Goal: Task Accomplishment & Management: Use online tool/utility

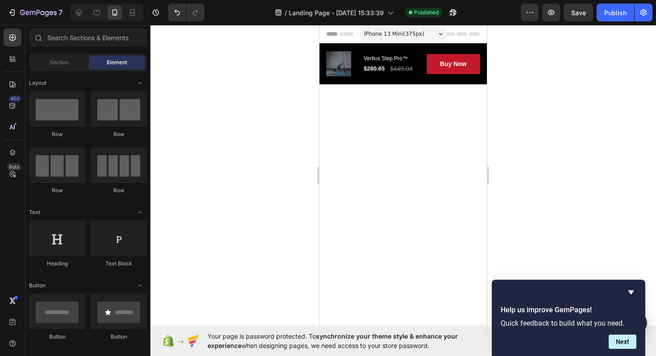
scroll to position [1376, 0]
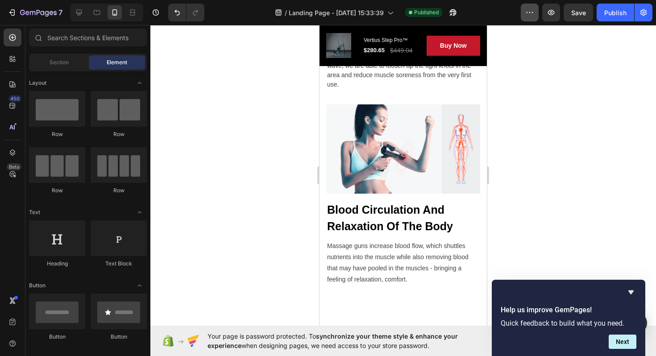
click at [528, 15] on icon "button" at bounding box center [529, 12] width 9 height 9
click at [451, 12] on icon "button" at bounding box center [453, 12] width 7 height 7
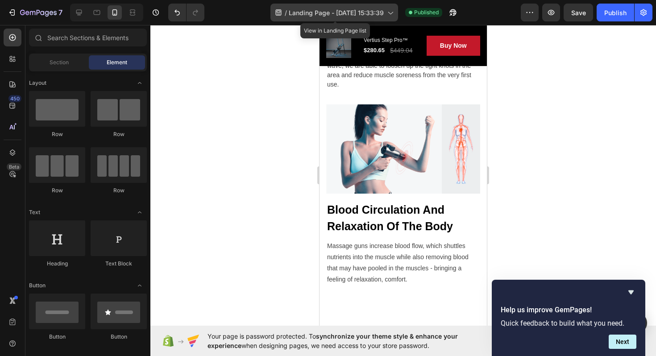
click at [391, 9] on icon at bounding box center [390, 12] width 9 height 9
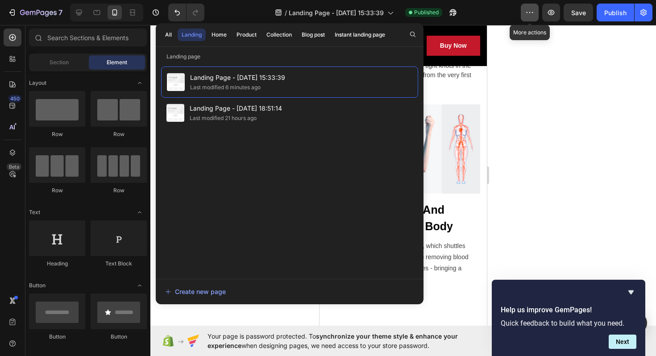
click at [526, 8] on icon "button" at bounding box center [529, 12] width 9 height 9
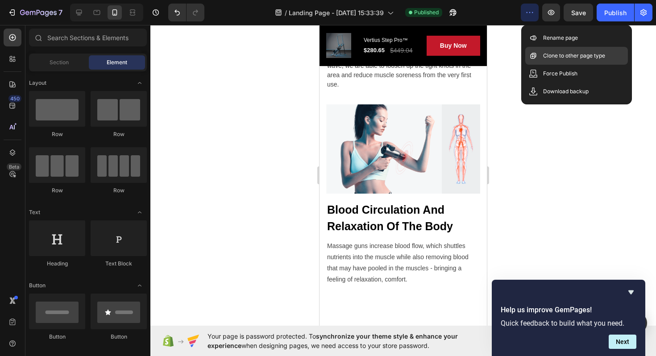
click at [563, 55] on p "Clone to other page type" at bounding box center [574, 55] width 62 height 9
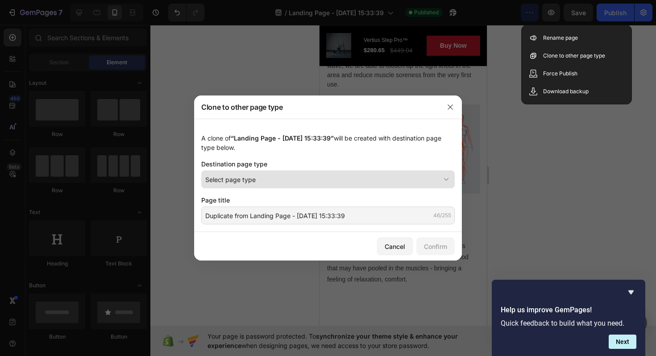
click at [307, 179] on div "Select page type" at bounding box center [322, 179] width 235 height 9
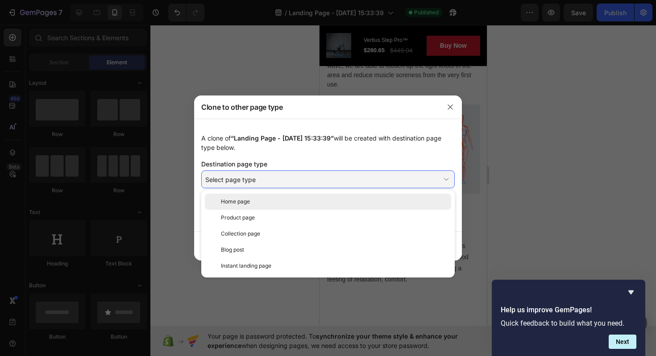
click at [289, 204] on div "Home page" at bounding box center [334, 202] width 227 height 8
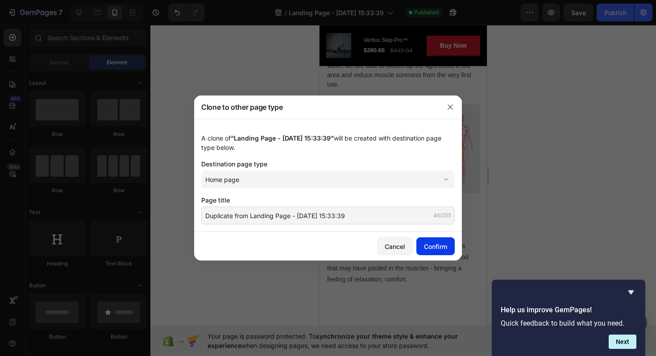
click at [434, 246] on div "Confirm" at bounding box center [435, 246] width 23 height 9
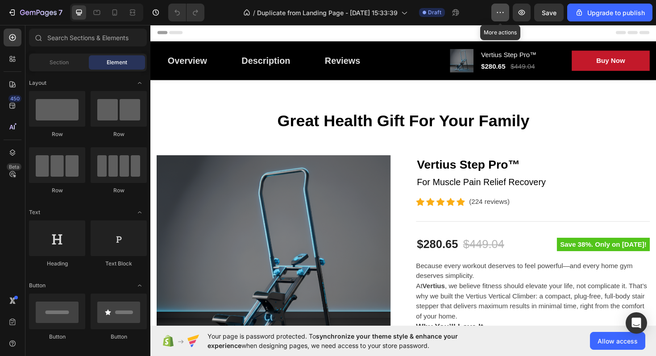
click at [501, 15] on icon "button" at bounding box center [500, 12] width 9 height 9
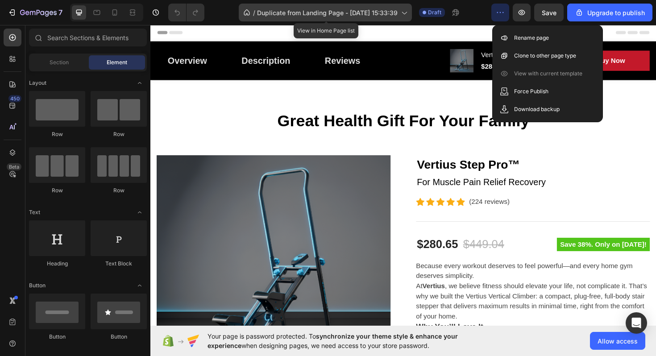
click at [408, 14] on icon at bounding box center [404, 12] width 9 height 9
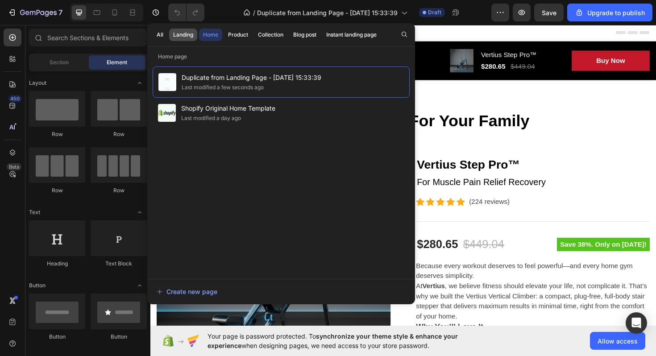
click at [185, 32] on div "Landing" at bounding box center [183, 35] width 20 height 8
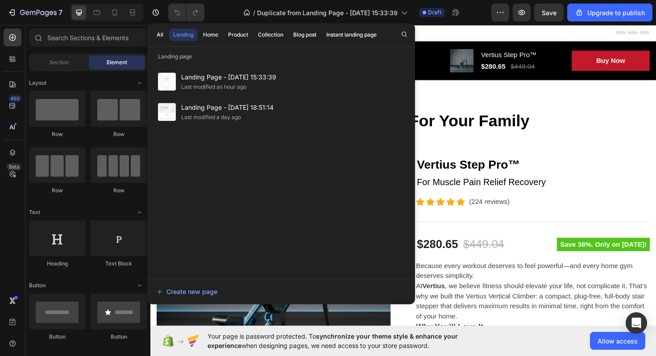
click at [206, 41] on div "All Landing Home Product Collection Blog post Instant landing page" at bounding box center [266, 34] width 239 height 23
click at [210, 39] on button "Home" at bounding box center [210, 35] width 23 height 12
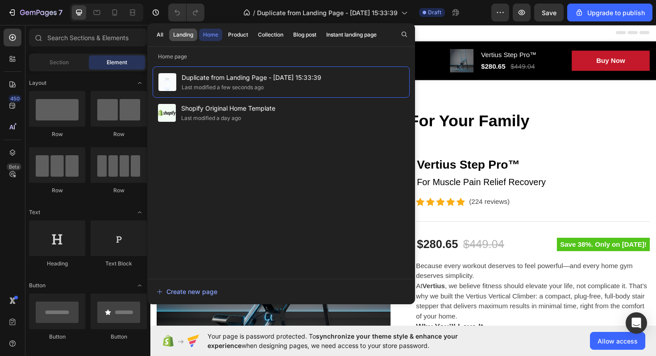
click at [189, 30] on button "Landing" at bounding box center [183, 35] width 28 height 12
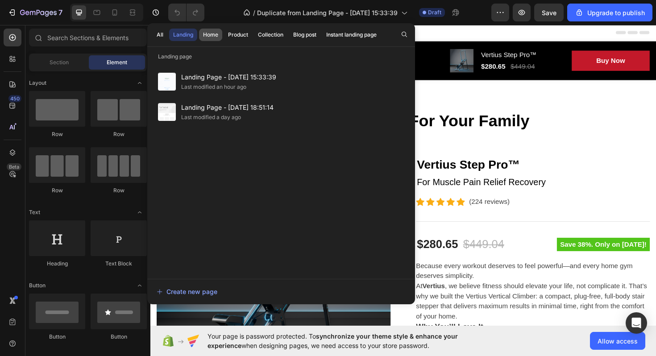
click at [212, 33] on div "Home" at bounding box center [210, 35] width 15 height 8
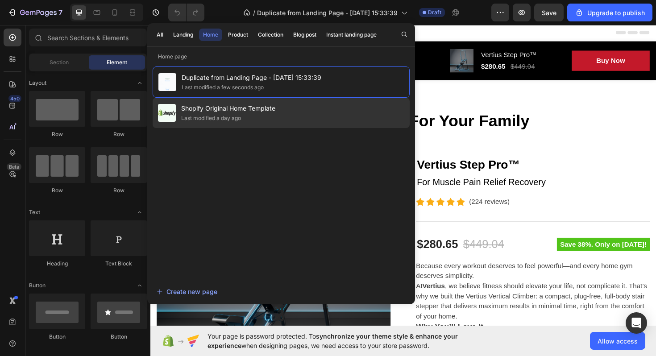
click at [224, 116] on div "Last modified a day ago" at bounding box center [211, 118] width 60 height 9
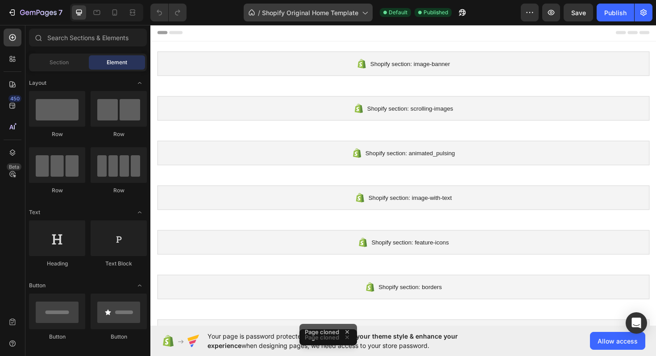
click at [310, 20] on div "/ Shopify Original Home Template" at bounding box center [308, 13] width 129 height 18
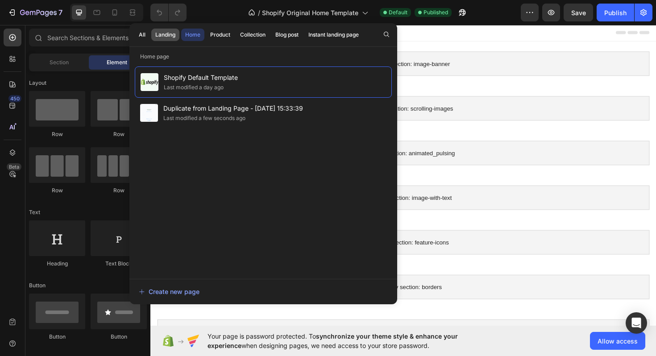
click at [164, 34] on div "Landing" at bounding box center [165, 35] width 20 height 8
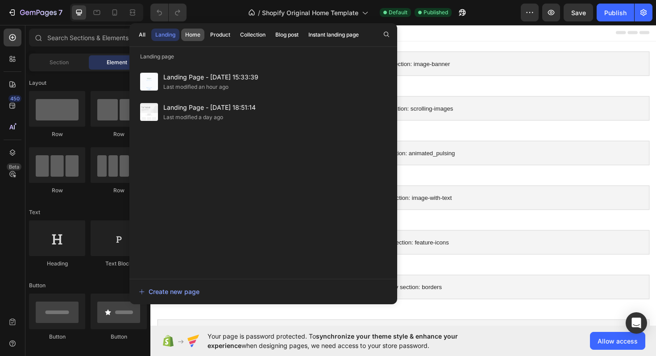
click at [194, 34] on div "Home" at bounding box center [192, 35] width 15 height 8
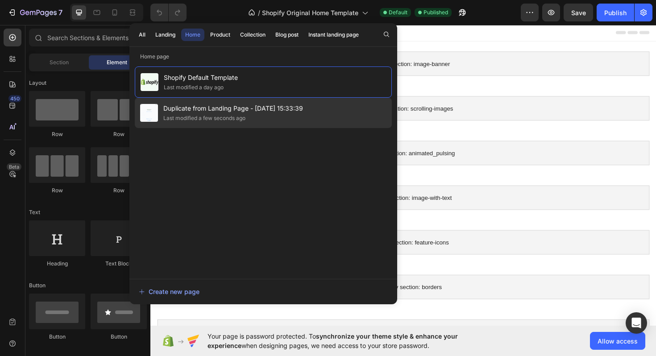
click at [225, 112] on span "Duplicate from Landing Page - [DATE] 15:33:39" at bounding box center [233, 108] width 140 height 11
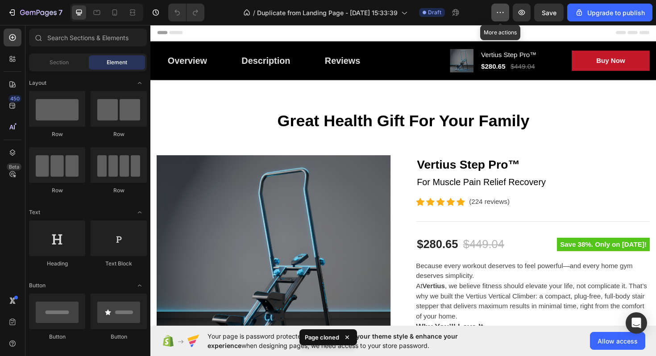
click at [508, 10] on button "button" at bounding box center [500, 13] width 18 height 18
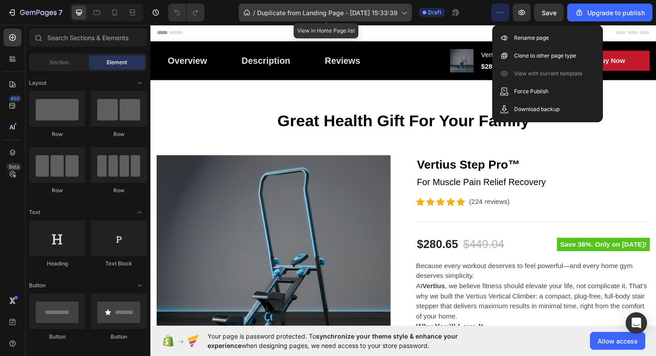
click at [277, 9] on span "Duplicate from Landing Page - [DATE] 15:33:39" at bounding box center [327, 12] width 141 height 9
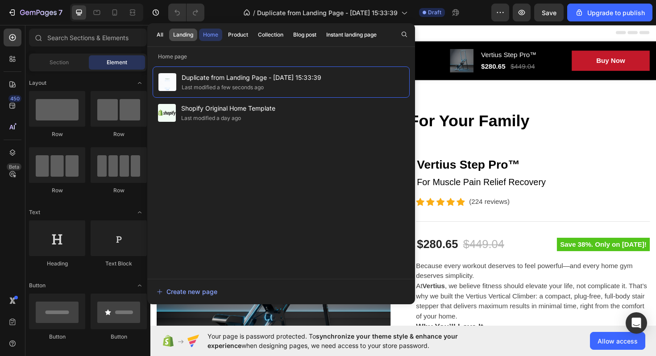
click at [184, 37] on div "Landing" at bounding box center [183, 35] width 20 height 8
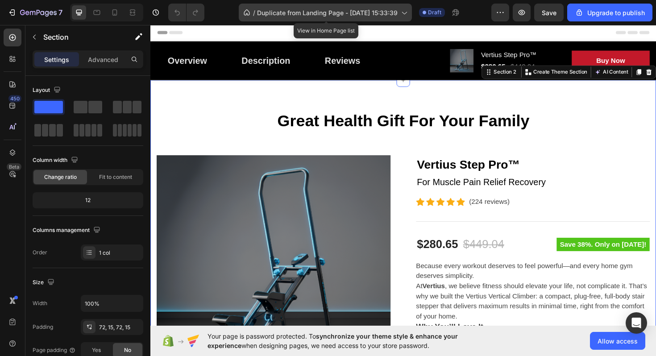
click at [338, 12] on span "Duplicate from Landing Page - Sep 28, 15:33:39" at bounding box center [327, 12] width 141 height 9
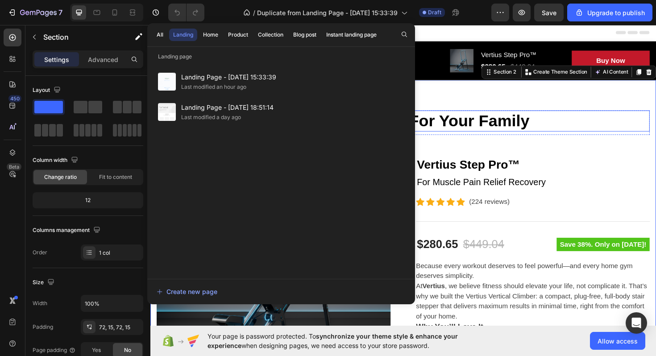
click at [514, 123] on p "Great Health Gift For Your Family" at bounding box center [418, 127] width 520 height 21
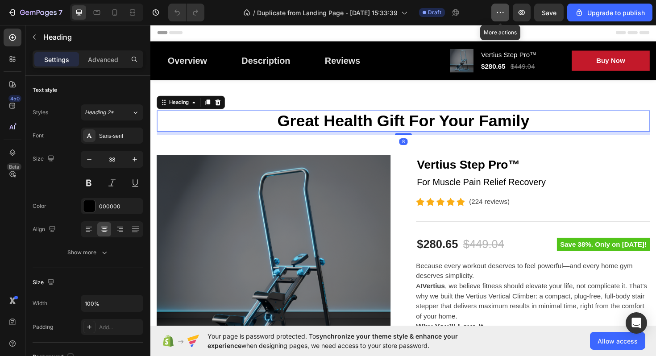
click at [502, 12] on icon "button" at bounding box center [500, 12] width 9 height 9
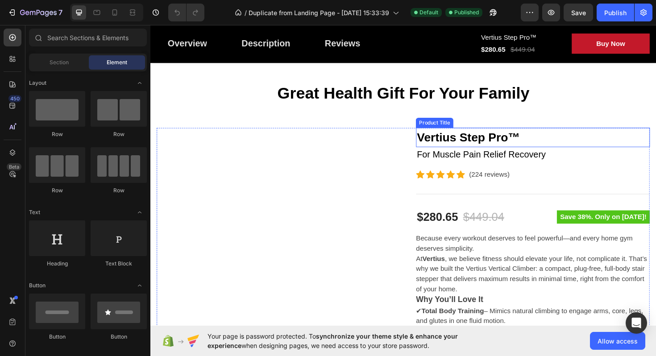
scroll to position [33, 0]
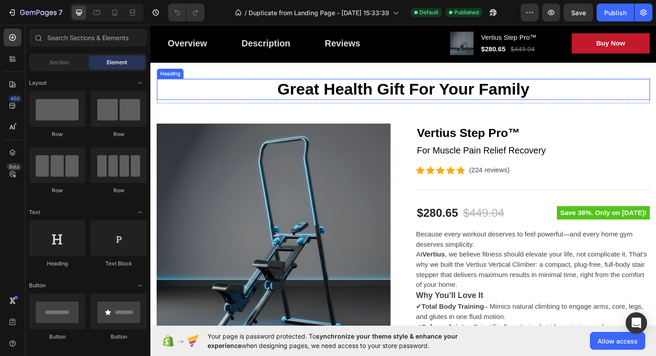
click at [396, 95] on p "Great Health Gift For Your Family" at bounding box center [418, 93] width 520 height 21
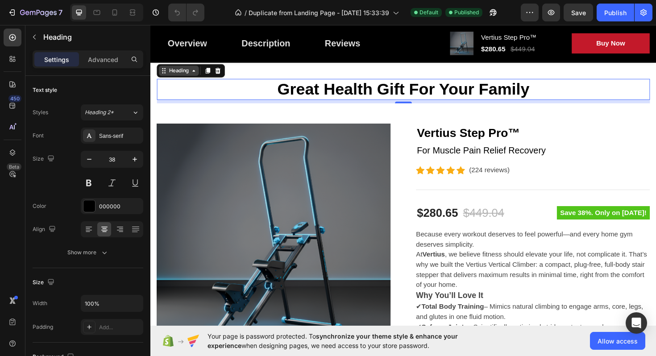
click at [196, 75] on icon at bounding box center [196, 73] width 7 height 7
click at [196, 74] on icon at bounding box center [196, 74] width 3 height 2
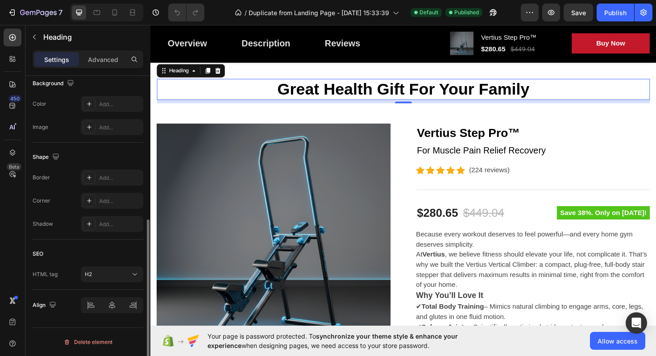
scroll to position [0, 0]
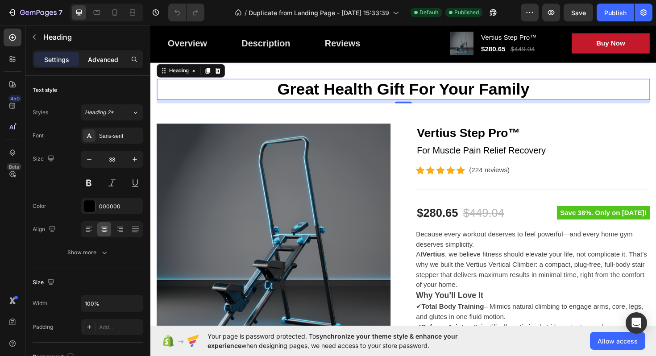
click at [113, 61] on p "Advanced" at bounding box center [103, 59] width 30 height 9
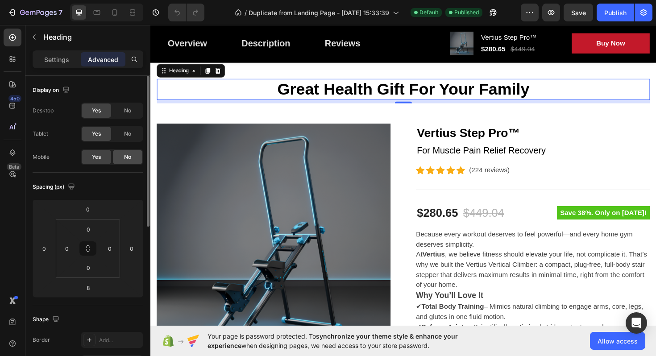
click at [127, 160] on span "No" at bounding box center [127, 157] width 7 height 8
click at [117, 9] on icon at bounding box center [114, 12] width 9 height 9
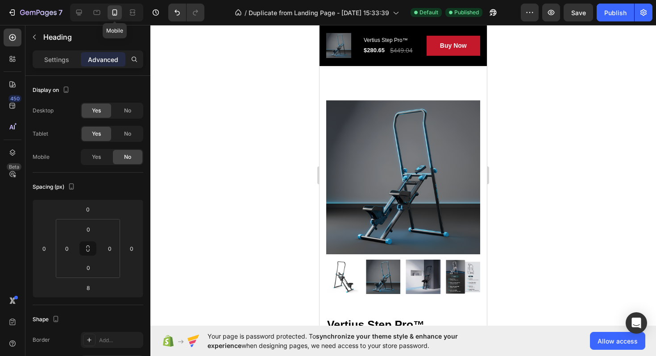
scroll to position [2, 0]
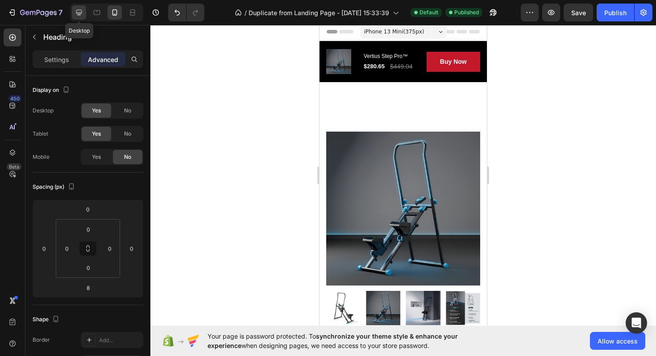
click at [80, 13] on icon at bounding box center [79, 12] width 9 height 9
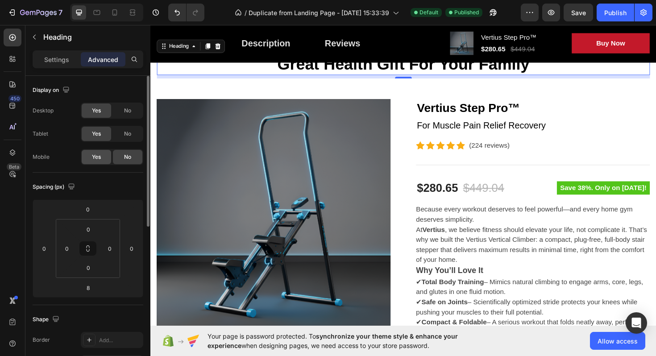
scroll to position [60, 0]
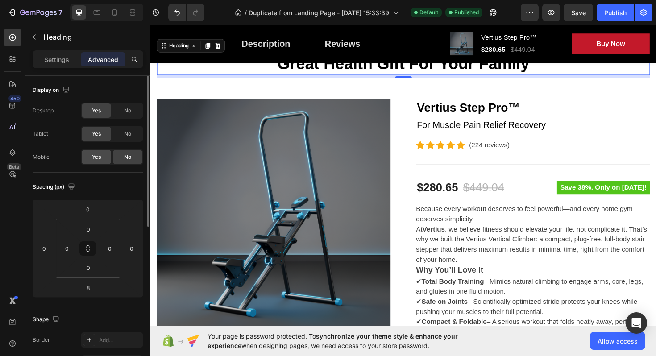
click at [92, 159] on div "Yes" at bounding box center [96, 157] width 29 height 14
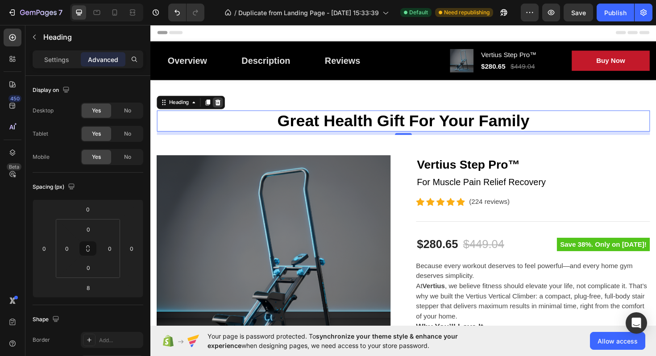
click at [220, 107] on icon at bounding box center [221, 107] width 7 height 7
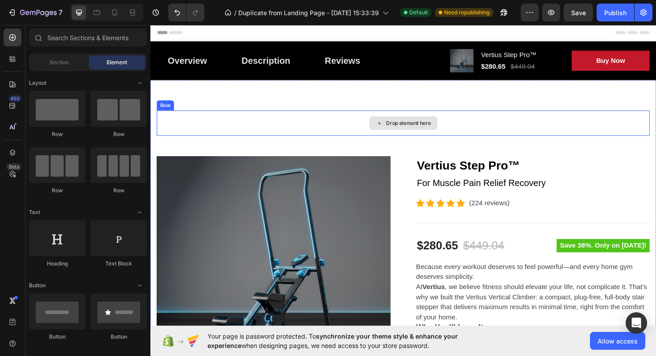
click at [205, 128] on div "Drop element here" at bounding box center [418, 129] width 522 height 27
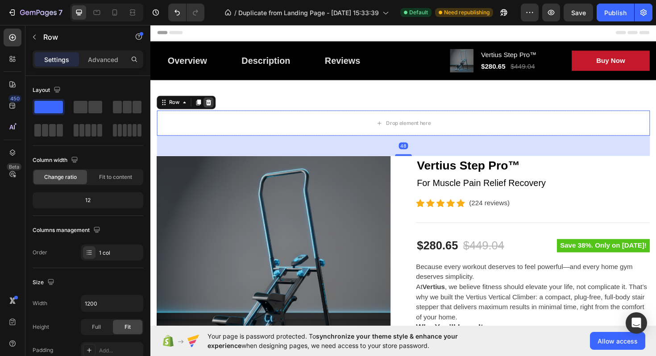
click at [213, 105] on icon at bounding box center [212, 107] width 6 height 6
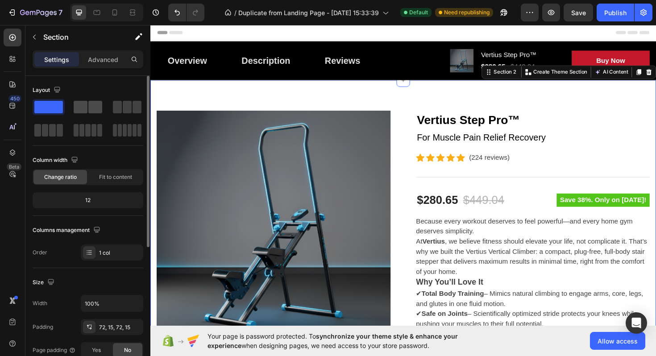
click at [93, 106] on span at bounding box center [95, 107] width 14 height 12
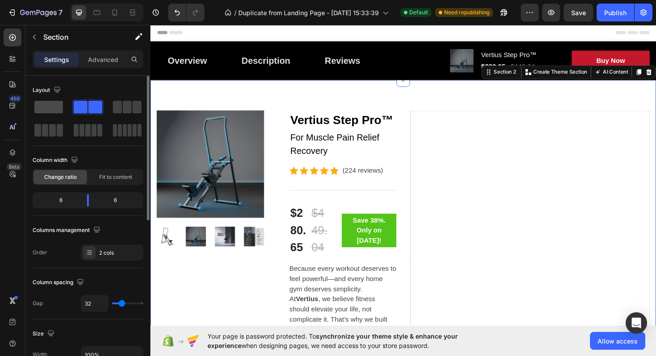
click at [47, 105] on span at bounding box center [48, 107] width 29 height 12
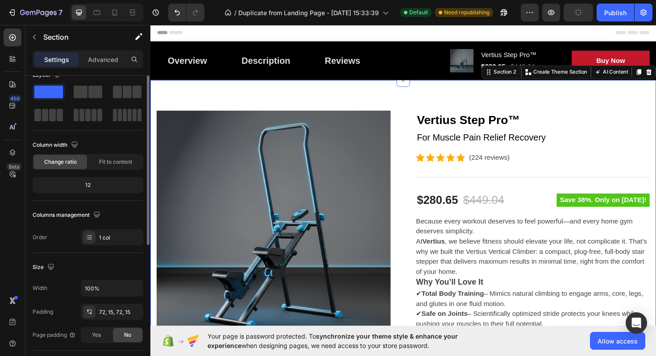
scroll to position [1, 0]
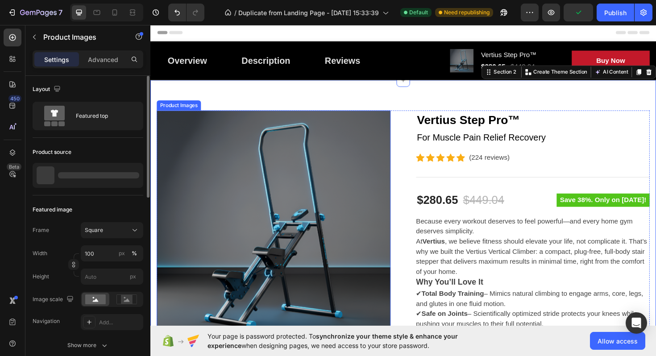
click at [221, 158] on img at bounding box center [281, 240] width 248 height 248
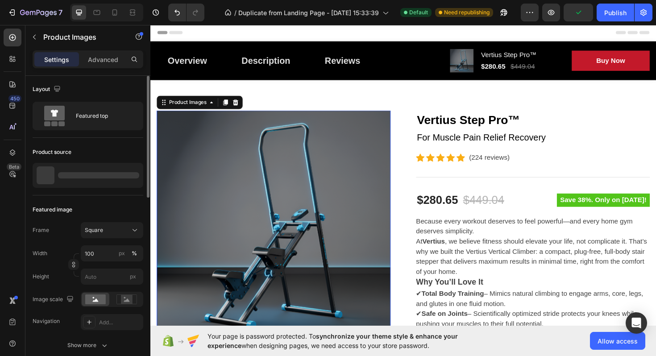
scroll to position [0, 0]
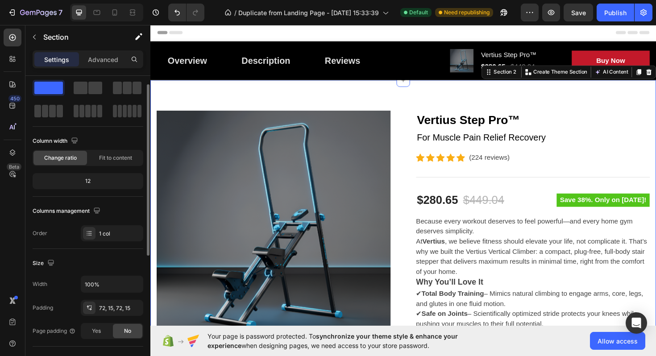
scroll to position [3, 0]
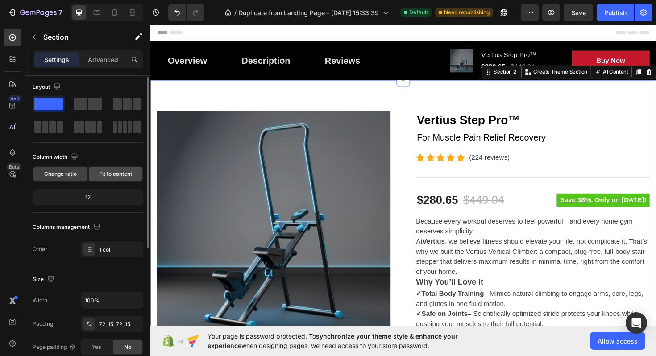
click at [106, 176] on span "Fit to content" at bounding box center [115, 174] width 33 height 8
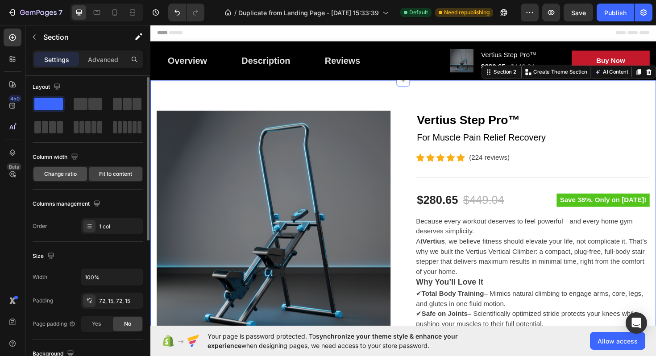
click at [68, 173] on span "Change ratio" at bounding box center [60, 174] width 33 height 8
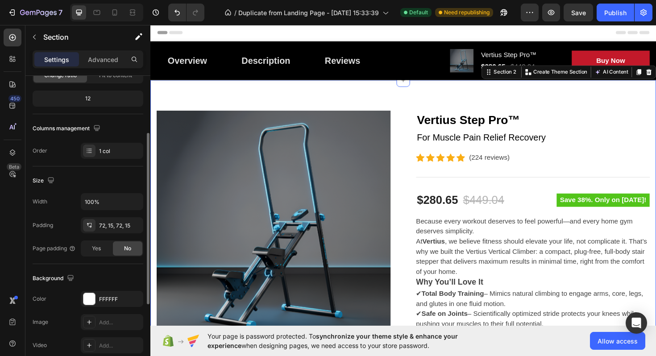
scroll to position [105, 0]
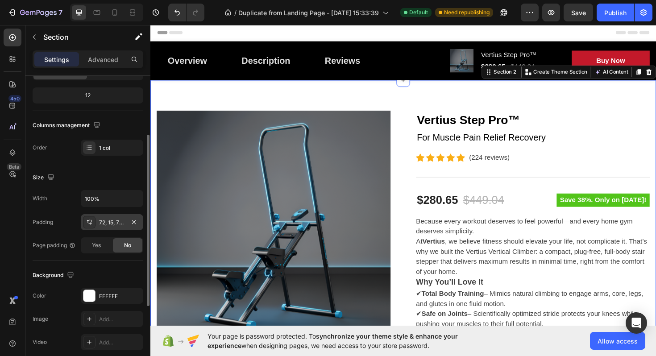
click at [112, 224] on div "72, 15, 72, 15" at bounding box center [112, 223] width 26 height 8
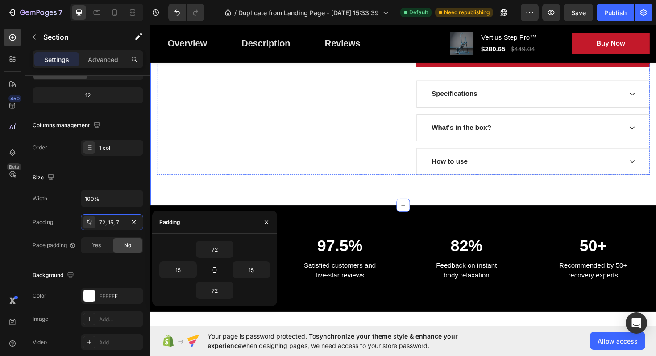
scroll to position [668, 0]
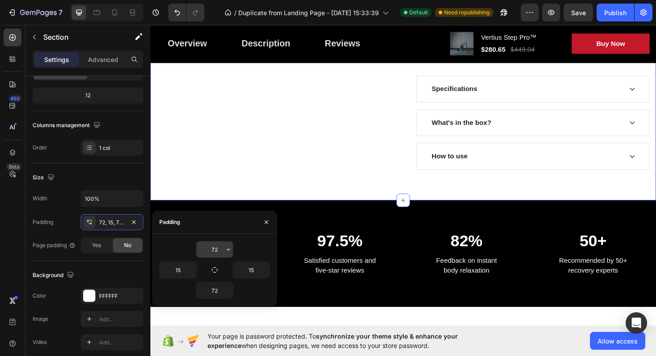
click at [215, 250] on input "72" at bounding box center [214, 249] width 37 height 16
click at [235, 250] on div "72" at bounding box center [214, 249] width 111 height 17
click at [229, 250] on icon "button" at bounding box center [228, 250] width 3 height 2
click at [257, 246] on div "72" at bounding box center [214, 249] width 111 height 17
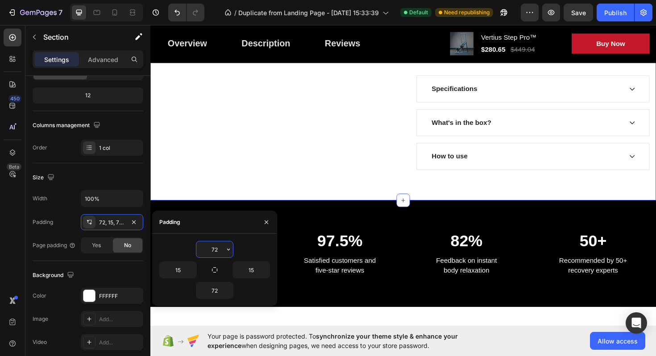
click at [212, 247] on input "72" at bounding box center [214, 249] width 37 height 16
click at [212, 248] on input "72" at bounding box center [214, 249] width 37 height 16
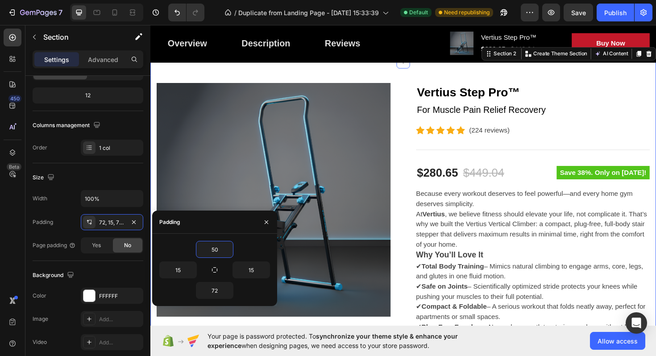
scroll to position [0, 0]
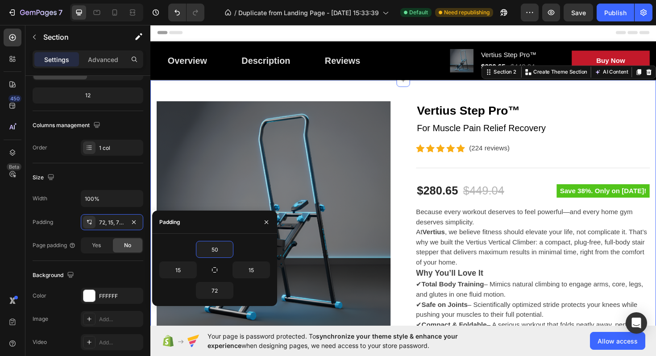
type input "5"
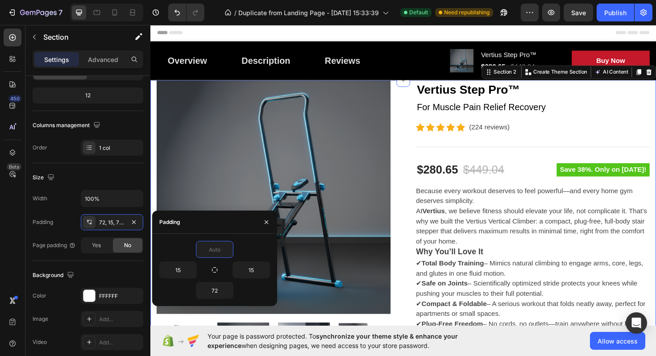
type input "1"
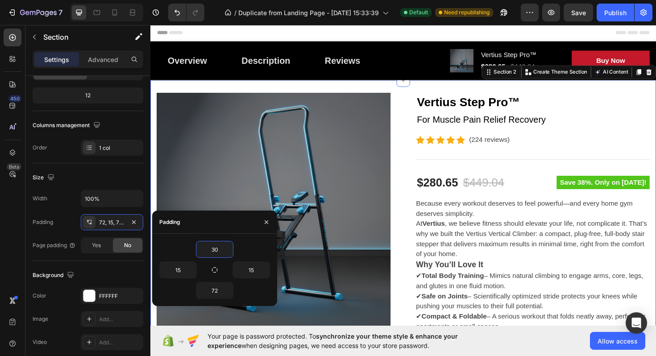
type input "30"
click at [451, 186] on div "$280.65" at bounding box center [455, 192] width 46 height 20
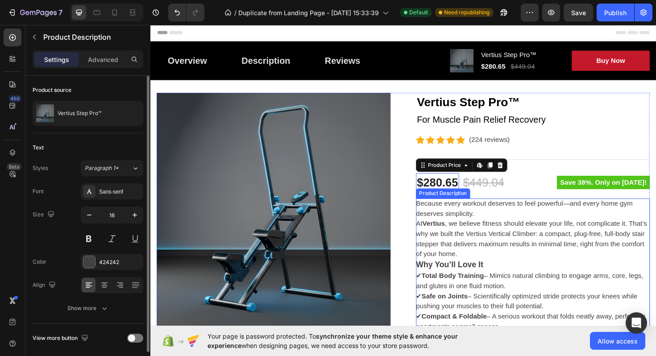
click at [465, 253] on p "Because every workout deserves to feel powerful—and every home gym deserves sim…" at bounding box center [554, 240] width 245 height 61
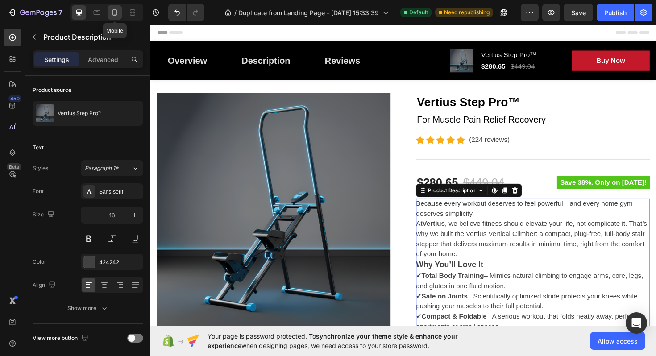
click at [117, 16] on icon at bounding box center [114, 12] width 9 height 9
type input "14"
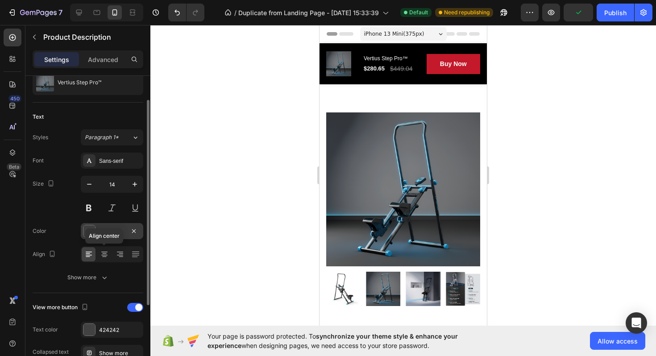
scroll to position [34, 0]
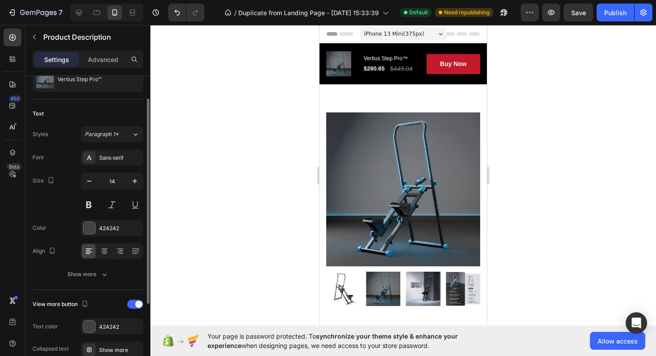
click at [208, 151] on div at bounding box center [403, 190] width 506 height 331
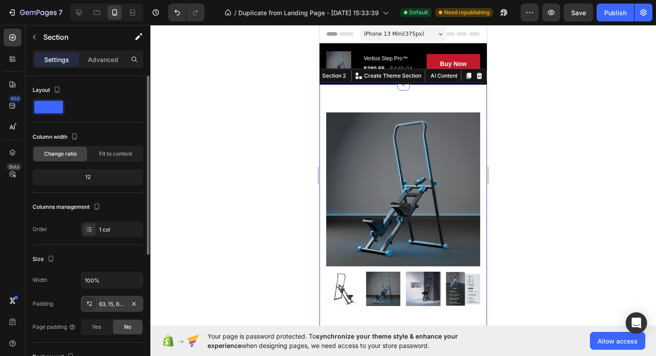
click at [109, 304] on div "63, 15, 63, 15" at bounding box center [112, 304] width 26 height 8
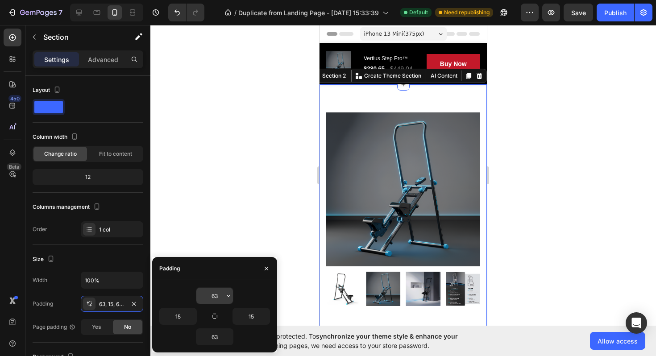
click at [214, 297] on input "63" at bounding box center [214, 296] width 37 height 16
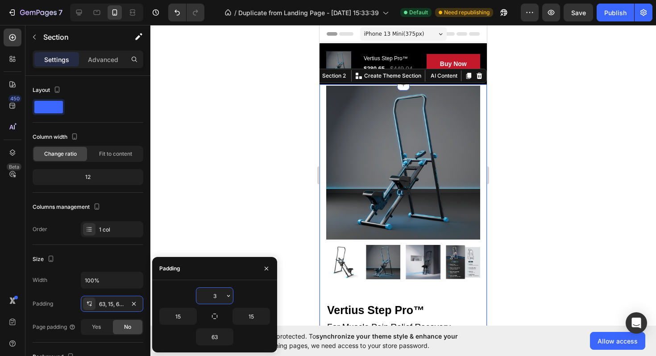
type input "30"
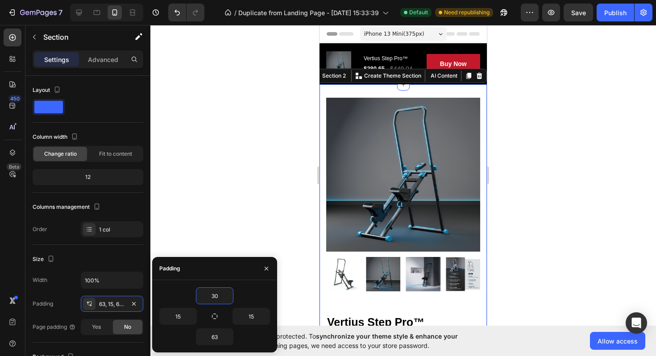
click at [257, 214] on div at bounding box center [403, 190] width 506 height 331
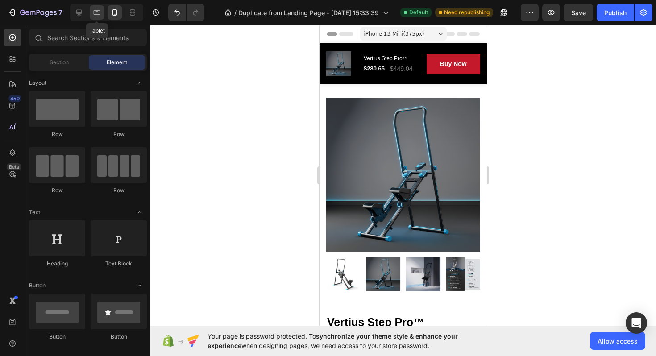
click at [94, 16] on icon at bounding box center [96, 12] width 9 height 9
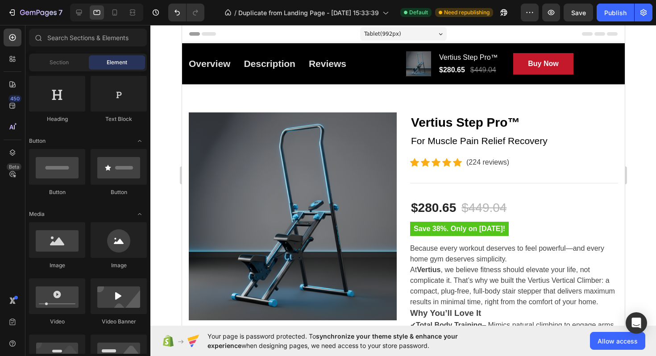
scroll to position [163, 0]
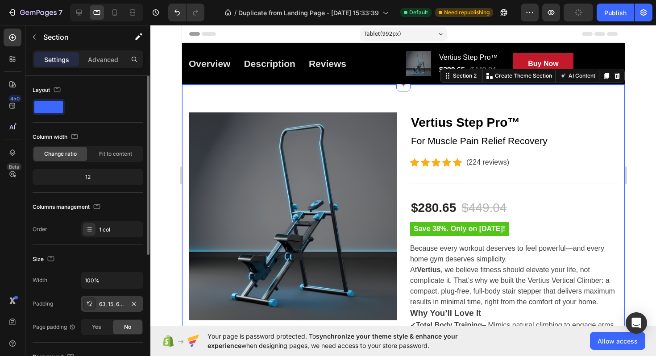
click at [106, 301] on div "63, 15, 63, 15" at bounding box center [112, 304] width 26 height 8
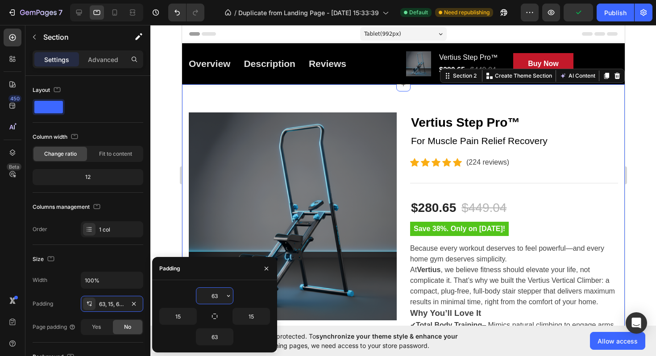
click at [209, 296] on input "63" at bounding box center [214, 296] width 37 height 16
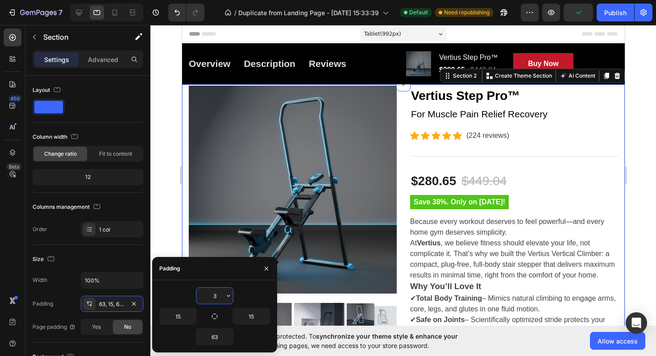
type input "30"
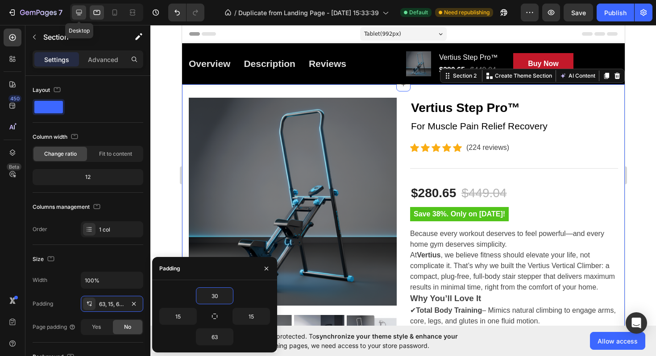
click at [76, 8] on icon at bounding box center [79, 12] width 9 height 9
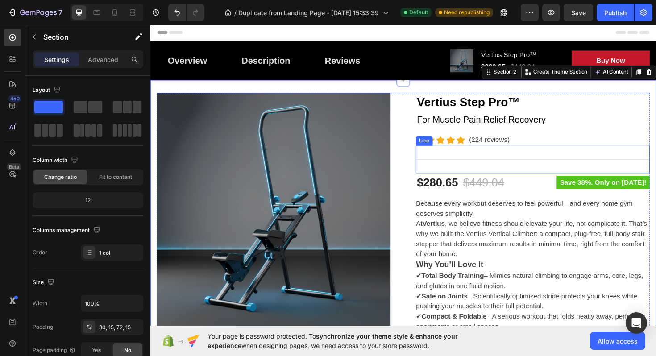
click at [450, 147] on icon at bounding box center [446, 146] width 9 height 9
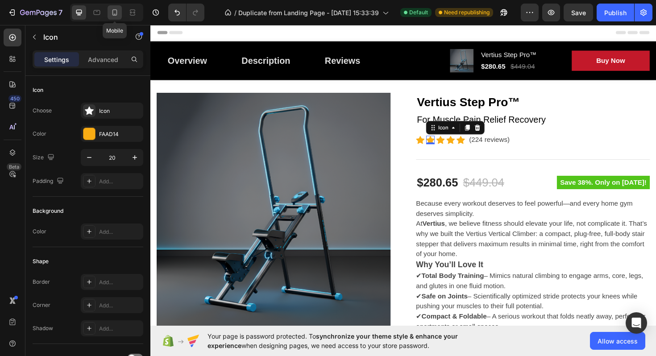
click at [116, 16] on icon at bounding box center [114, 12] width 9 height 9
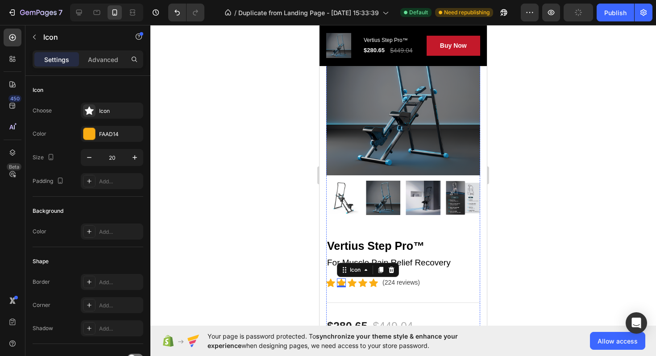
scroll to position [50, 0]
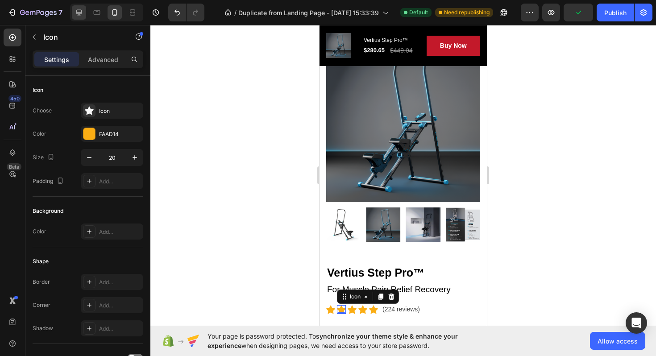
click at [86, 13] on div at bounding box center [79, 12] width 14 height 14
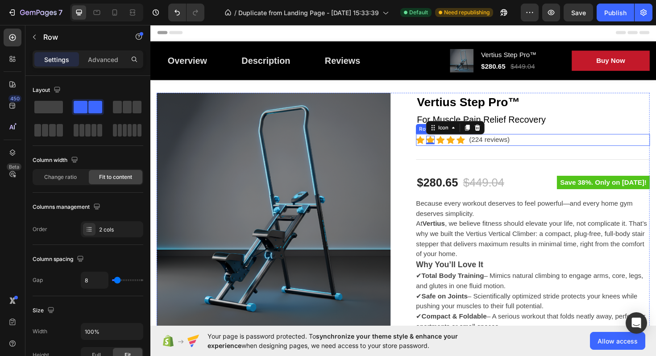
click at [542, 147] on div "Icon Icon 0 Icon Icon Icon Icon List Hoz (224 reviews) Text block Row" at bounding box center [556, 147] width 248 height 12
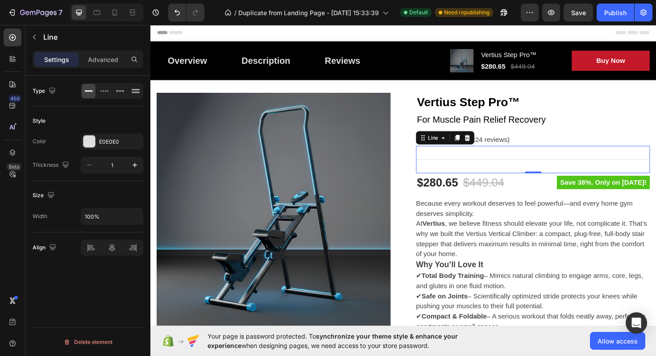
click at [512, 171] on div "Title Line 0" at bounding box center [556, 167] width 248 height 29
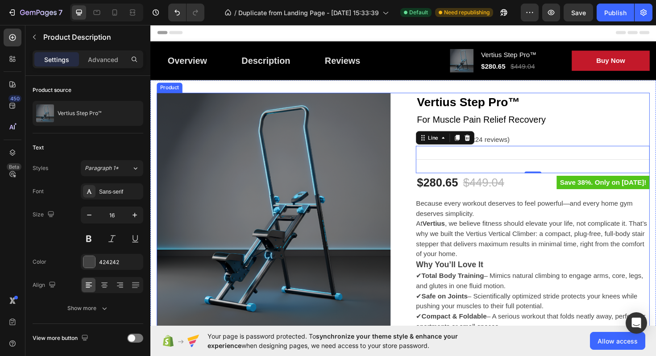
click at [533, 213] on p "Because every workout deserves to feel powerful—and every home gym deserves sim…" at bounding box center [554, 240] width 245 height 61
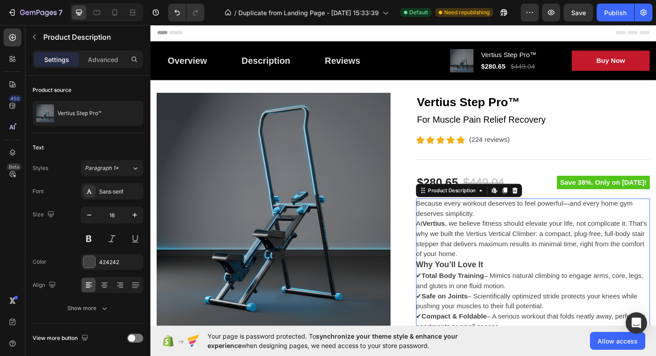
click at [521, 286] on div "Because every workout deserves to feel powerful—and every home gym deserves sim…" at bounding box center [556, 350] width 248 height 283
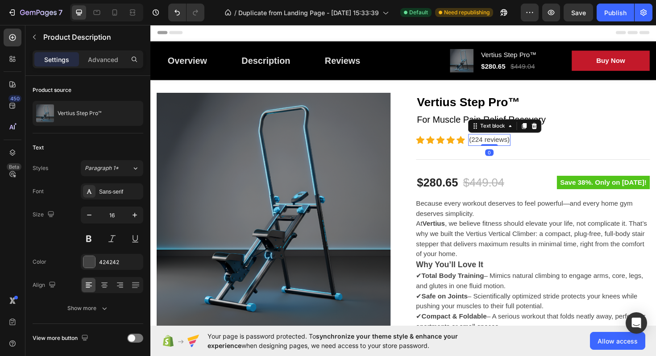
click at [497, 148] on p "(224 reviews)" at bounding box center [509, 147] width 43 height 11
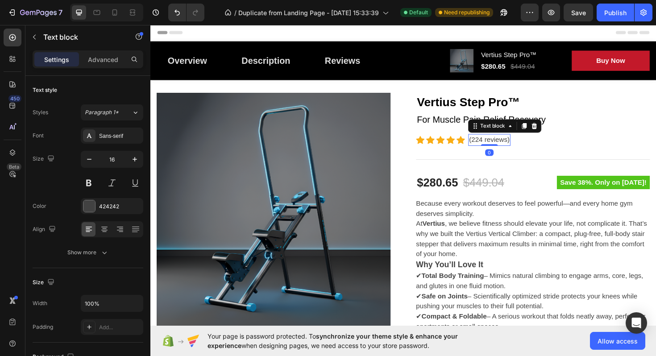
click at [498, 146] on p "(224 reviews)" at bounding box center [509, 147] width 43 height 11
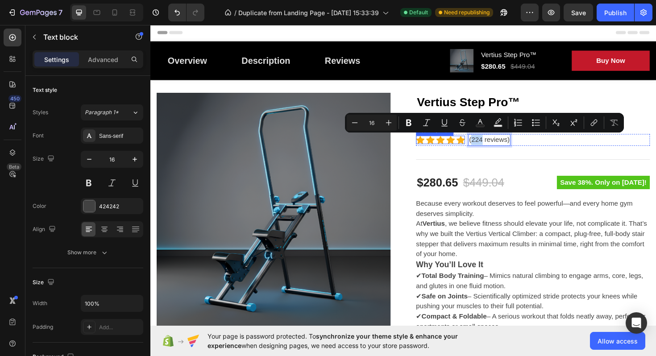
click at [471, 148] on div "Icon" at bounding box center [468, 146] width 9 height 9
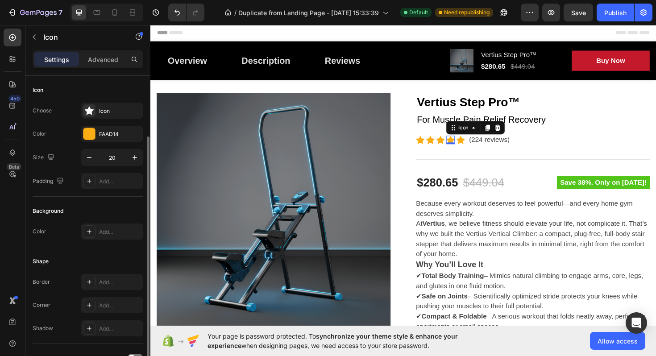
scroll to position [34, 0]
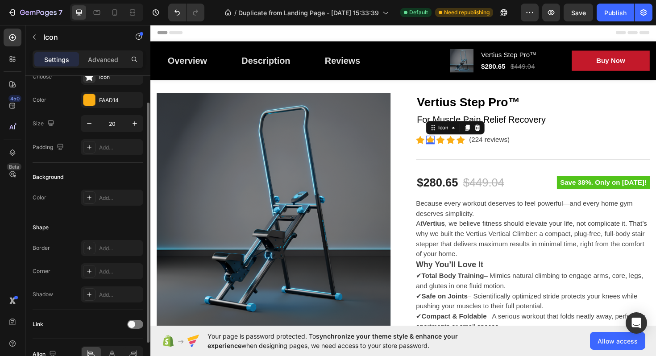
click at [442, 147] on icon at bounding box center [446, 146] width 9 height 9
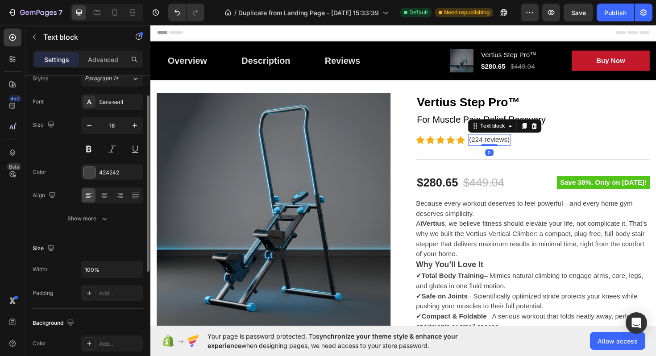
click at [521, 145] on p "(224 reviews)" at bounding box center [509, 147] width 43 height 11
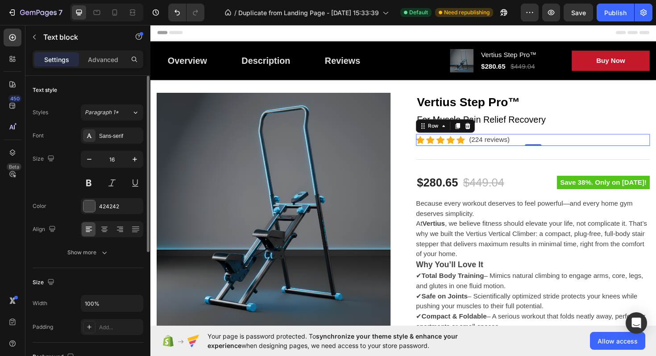
click at [549, 145] on div "Icon Icon Icon Icon Icon Icon List Hoz (224 reviews) Text block Row 0" at bounding box center [556, 147] width 248 height 12
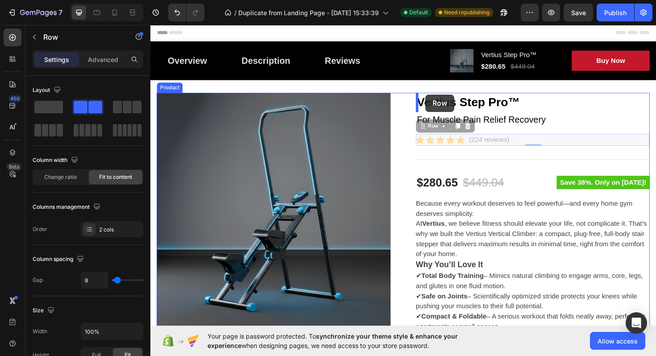
drag, startPoint x: 441, startPoint y: 134, endPoint x: 441, endPoint y: 99, distance: 35.3
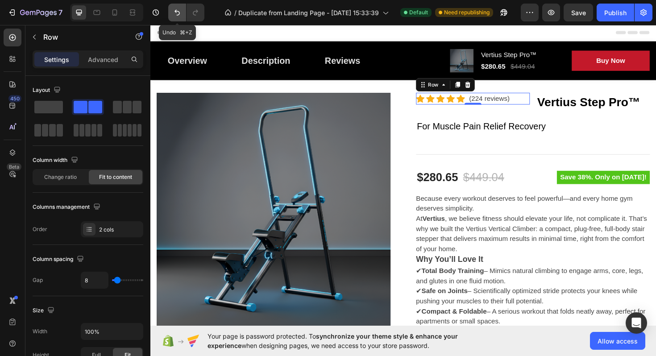
click at [175, 11] on icon "Undo/Redo" at bounding box center [177, 13] width 5 height 6
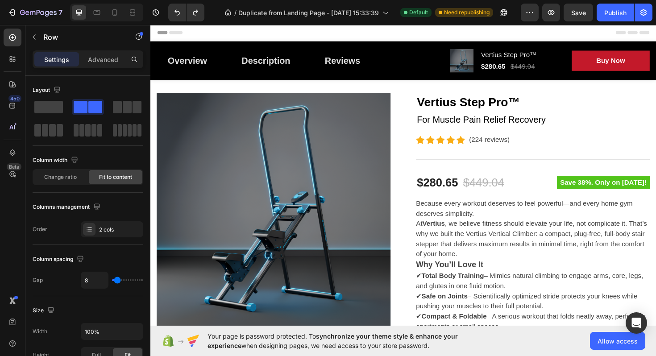
click at [455, 154] on div "Title Line" at bounding box center [556, 167] width 248 height 29
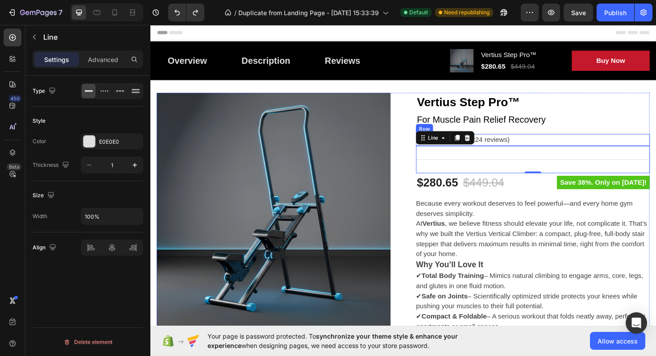
click at [540, 149] on div "Icon Icon Icon Icon Icon Icon List Hoz (224 reviews) Text block Row" at bounding box center [556, 147] width 248 height 12
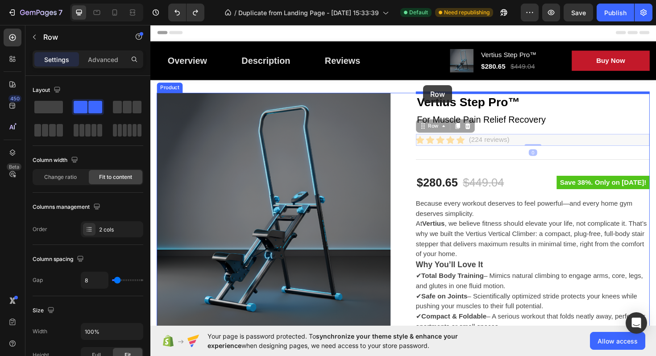
drag, startPoint x: 439, startPoint y: 131, endPoint x: 439, endPoint y: 89, distance: 42.4
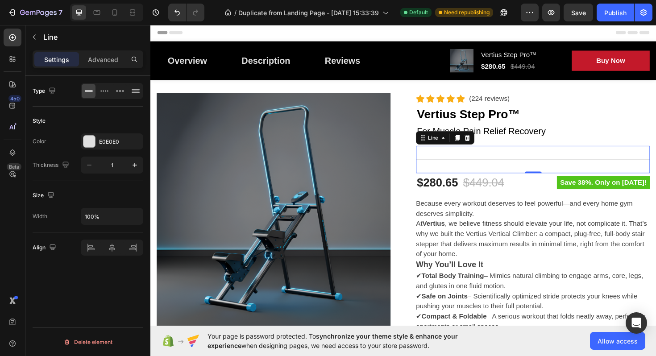
click at [486, 168] on div "Title Line 0" at bounding box center [556, 167] width 248 height 29
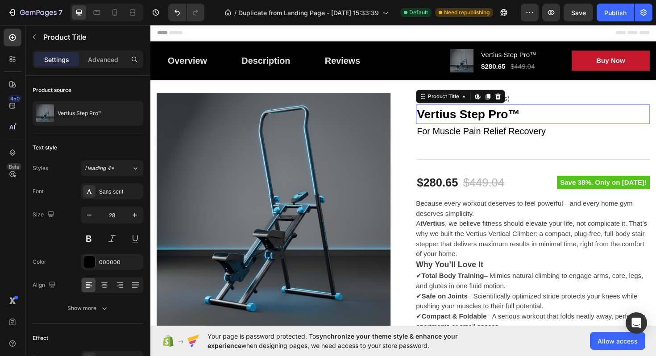
click at [458, 116] on h2 "Vertius Step Pro™" at bounding box center [556, 119] width 248 height 21
click at [117, 192] on div "Sans-serif" at bounding box center [120, 192] width 42 height 8
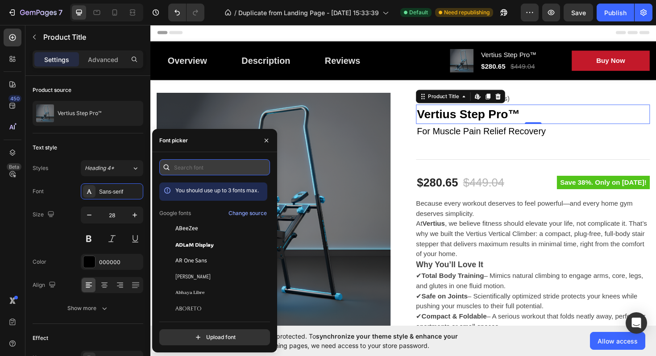
click at [192, 171] on input "text" at bounding box center [214, 167] width 111 height 16
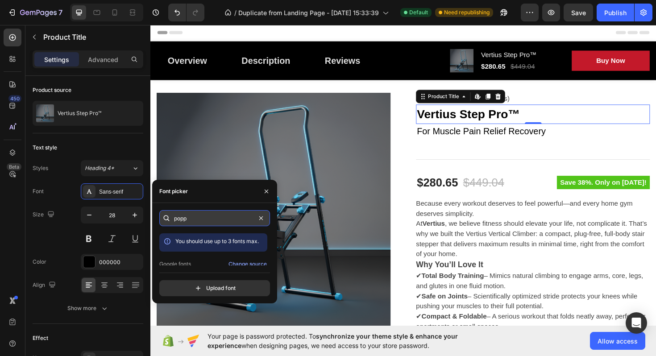
type input "popp"
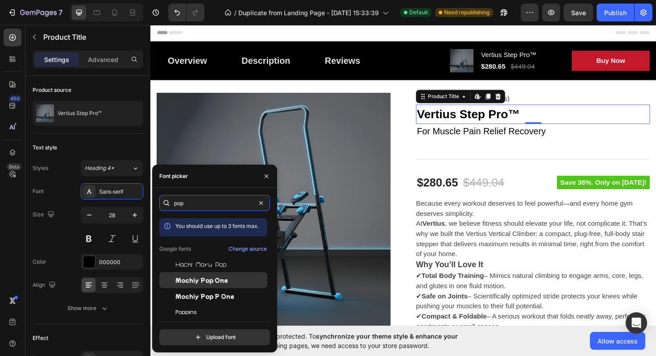
scroll to position [22, 0]
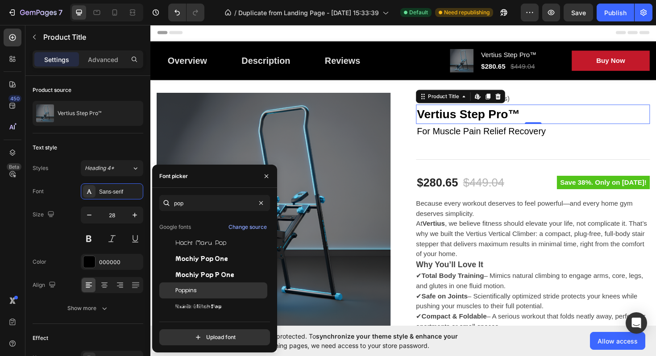
click at [215, 289] on div "Poppins" at bounding box center [220, 291] width 90 height 8
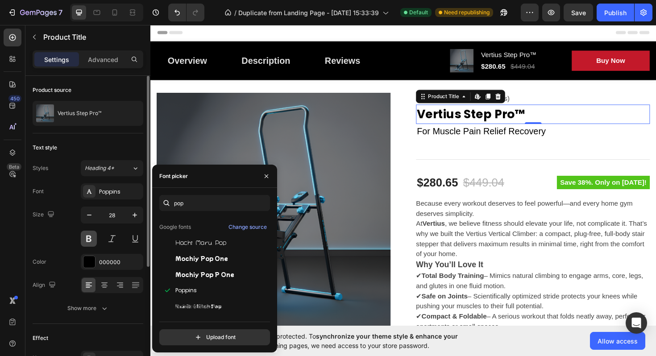
click at [87, 237] on button at bounding box center [89, 239] width 16 height 16
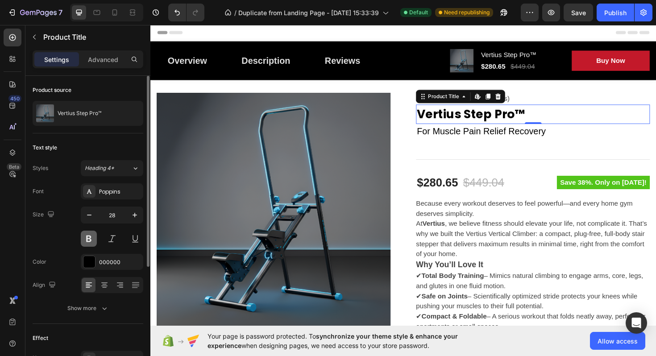
click at [87, 237] on button at bounding box center [89, 239] width 16 height 16
click at [89, 239] on button at bounding box center [89, 239] width 16 height 16
click at [106, 191] on div "Poppins" at bounding box center [120, 192] width 42 height 8
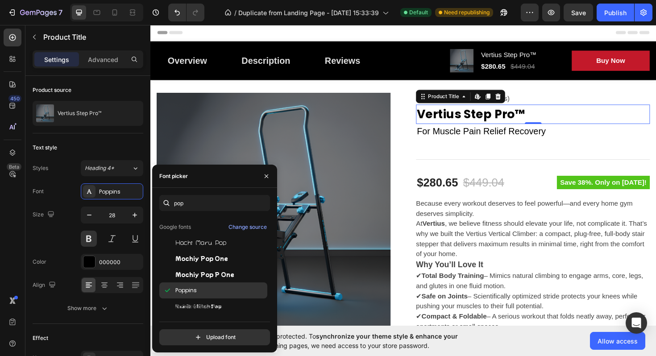
click at [221, 291] on div "Poppins" at bounding box center [220, 291] width 90 height 8
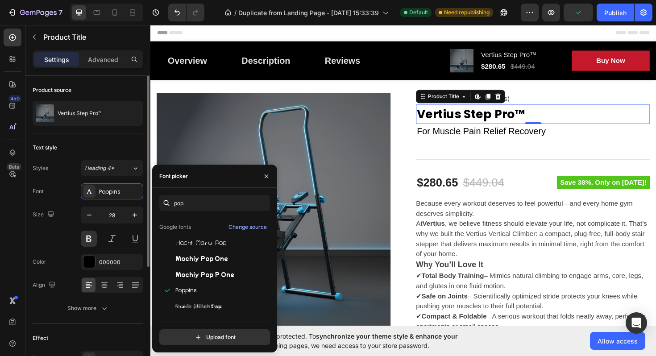
click at [64, 229] on div "Size 28" at bounding box center [88, 227] width 111 height 40
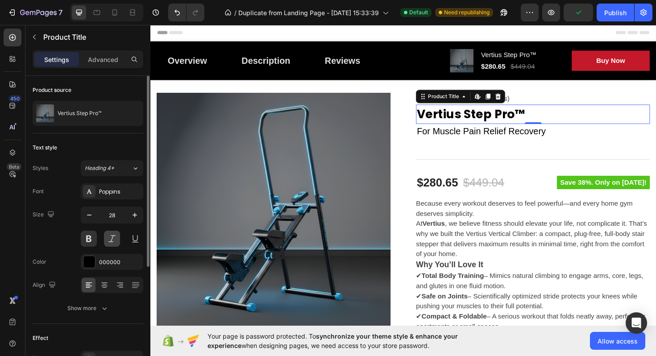
click at [106, 235] on button at bounding box center [112, 239] width 16 height 16
click at [128, 237] on button at bounding box center [135, 239] width 16 height 16
click at [109, 237] on button at bounding box center [112, 239] width 16 height 16
click at [132, 237] on button at bounding box center [135, 239] width 16 height 16
click at [88, 237] on button at bounding box center [89, 239] width 16 height 16
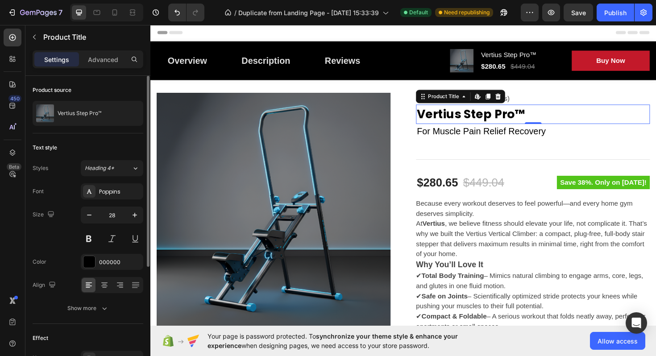
click at [76, 240] on div "Size 28" at bounding box center [88, 227] width 111 height 40
click at [91, 240] on button at bounding box center [89, 239] width 16 height 16
click at [60, 239] on div "Size 28" at bounding box center [88, 227] width 111 height 40
click at [106, 169] on span "Heading 4*" at bounding box center [99, 168] width 29 height 8
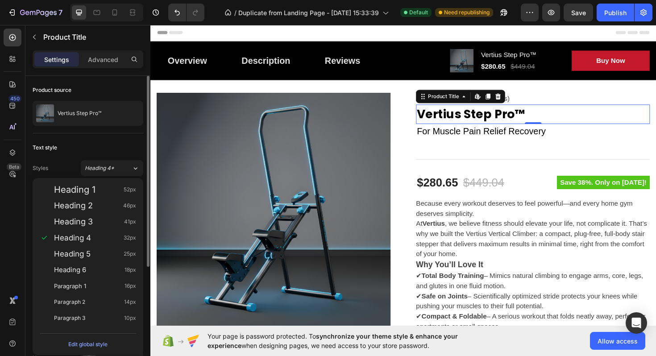
click at [76, 150] on div "Text style" at bounding box center [88, 148] width 111 height 14
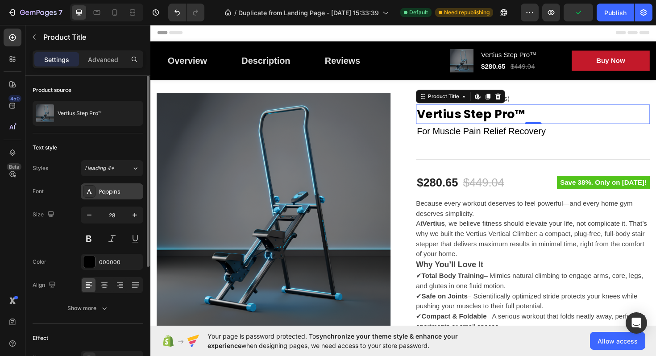
click at [120, 197] on div "Poppins" at bounding box center [112, 191] width 62 height 16
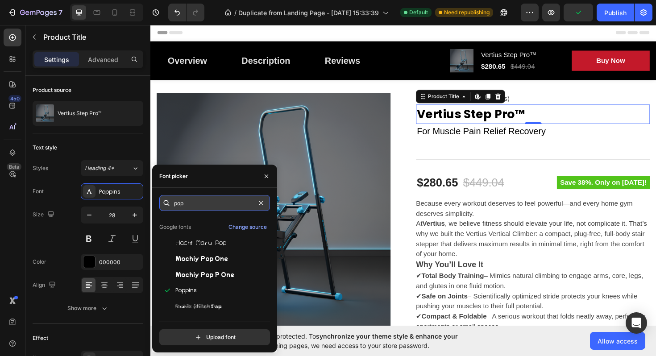
click at [194, 204] on input "pop" at bounding box center [214, 203] width 111 height 16
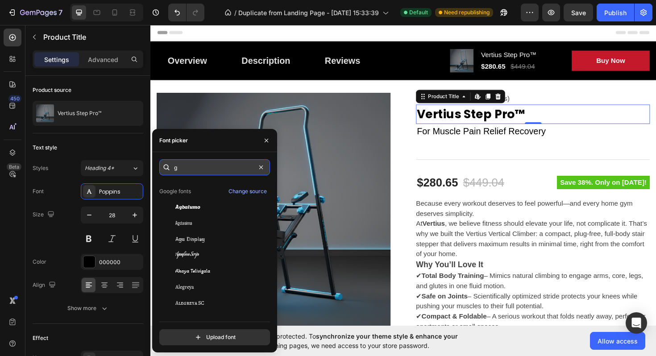
scroll to position [0, 0]
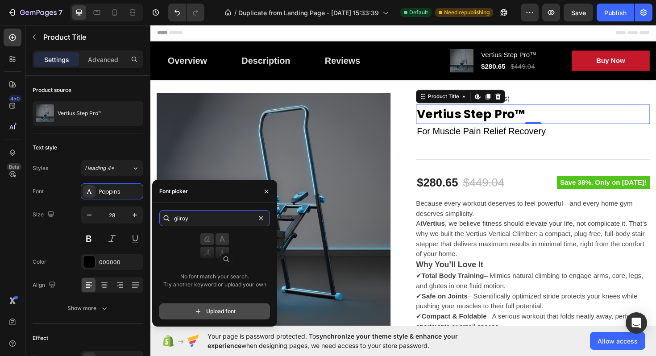
type input "gilroy"
click at [229, 315] on input "file" at bounding box center [233, 311] width 223 height 15
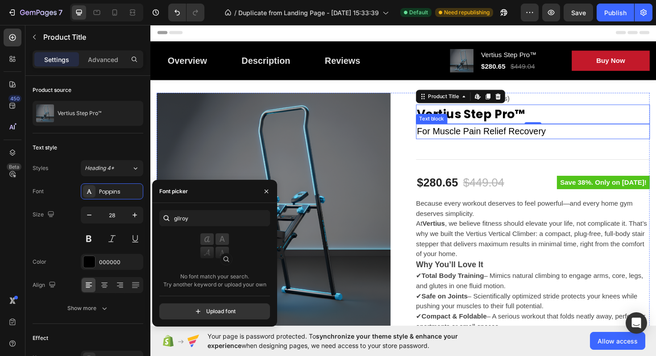
click at [456, 136] on p "For Muscle Pain Relief Recovery" at bounding box center [556, 138] width 246 height 14
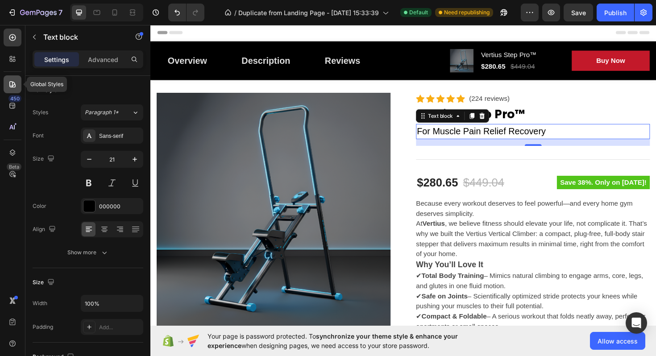
click at [16, 84] on icon at bounding box center [12, 84] width 9 height 9
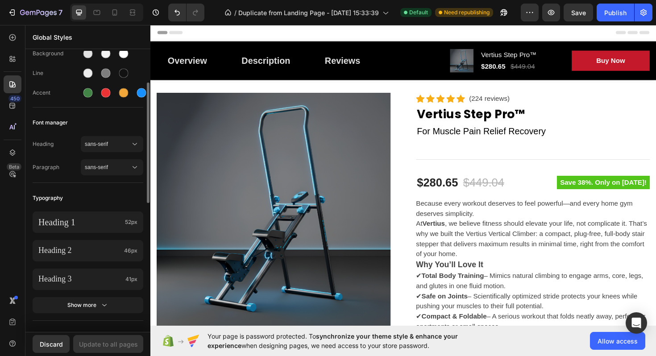
scroll to position [74, 0]
click at [102, 142] on span "sans-serif" at bounding box center [108, 143] width 46 height 8
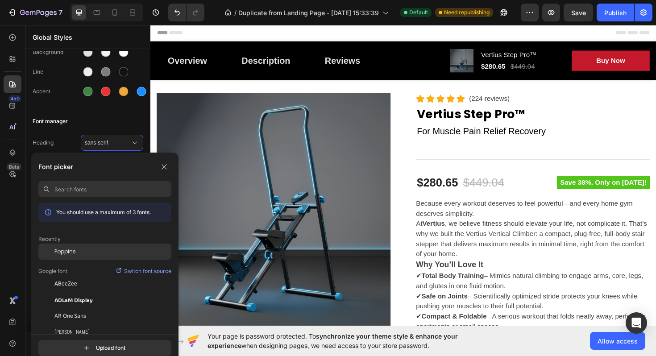
click at [84, 254] on div "Poppins" at bounding box center [112, 252] width 117 height 8
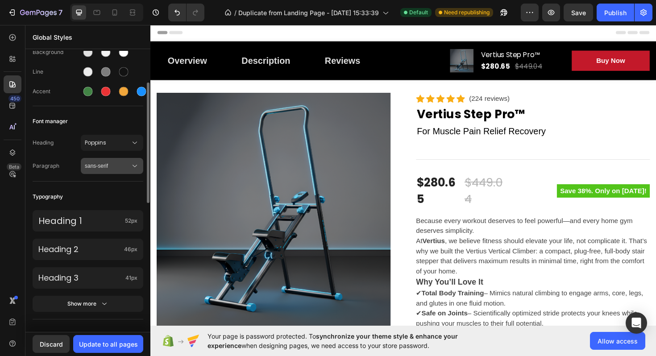
click at [100, 167] on span "sans-serif" at bounding box center [108, 166] width 46 height 8
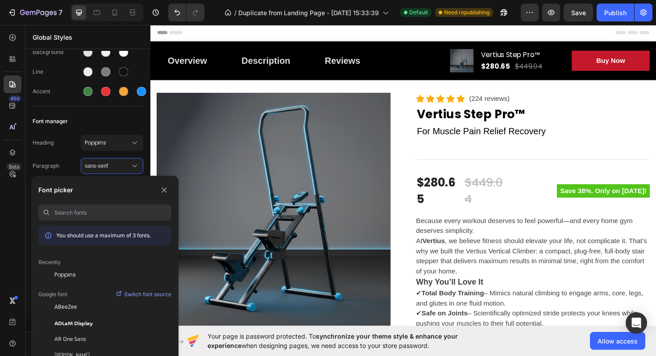
type input "d"
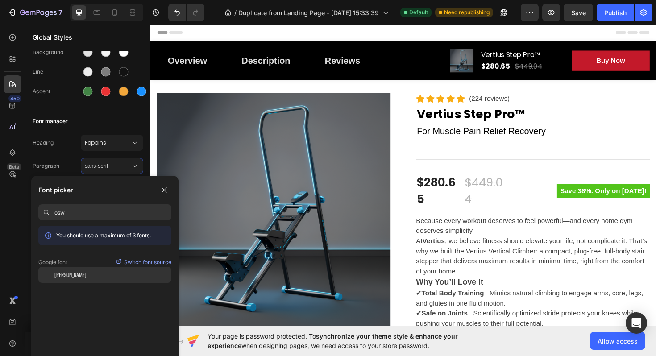
type input "osw"
click at [84, 273] on div "[PERSON_NAME]" at bounding box center [112, 275] width 117 height 8
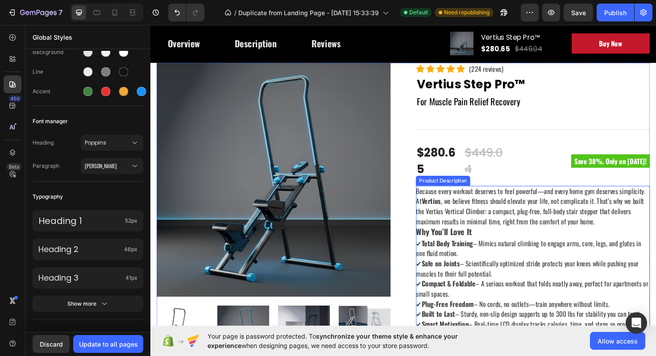
scroll to position [0, 0]
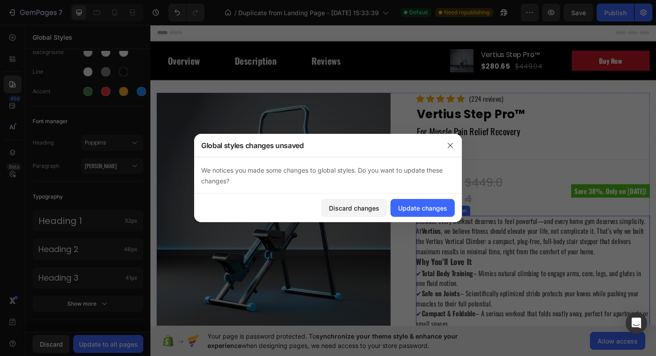
click at [504, 254] on p "Because every workout deserves to feel powerful—and every home gym deserves sim…" at bounding box center [553, 248] width 243 height 43
click at [450, 144] on icon "button" at bounding box center [450, 145] width 7 height 7
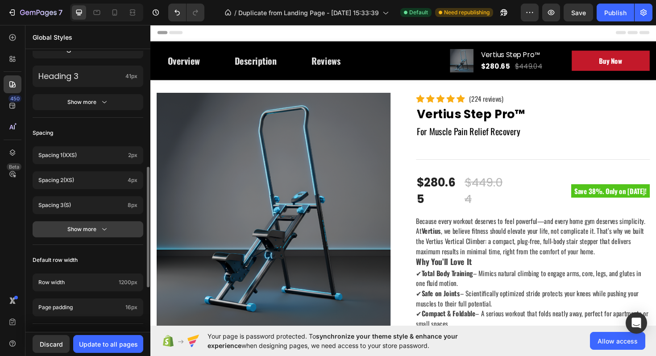
scroll to position [270, 0]
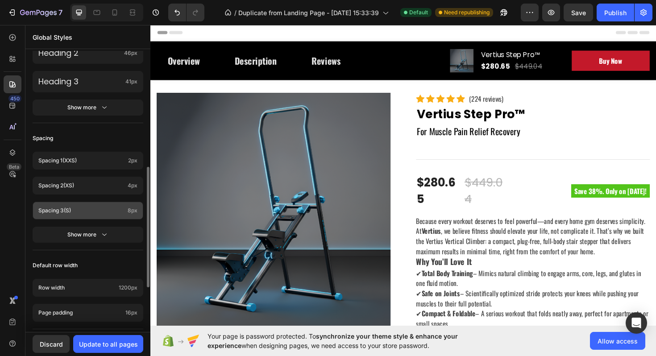
click at [85, 208] on p "Spacing 3 (s)" at bounding box center [81, 211] width 86 height 8
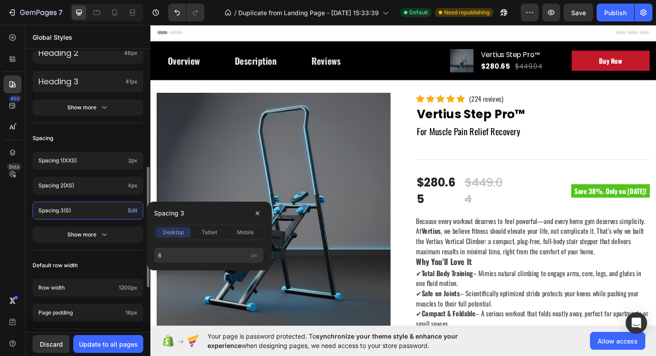
click at [120, 257] on div "Colors Button Text Background Line Accent Font manager Heading Poppins Paragrap…" at bounding box center [87, 108] width 125 height 654
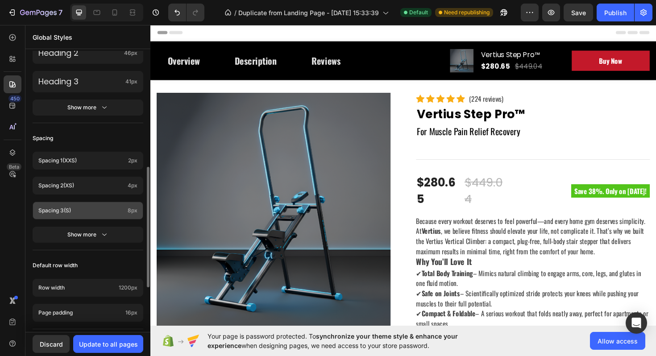
click at [107, 208] on p "Spacing 3 (s)" at bounding box center [81, 211] width 86 height 8
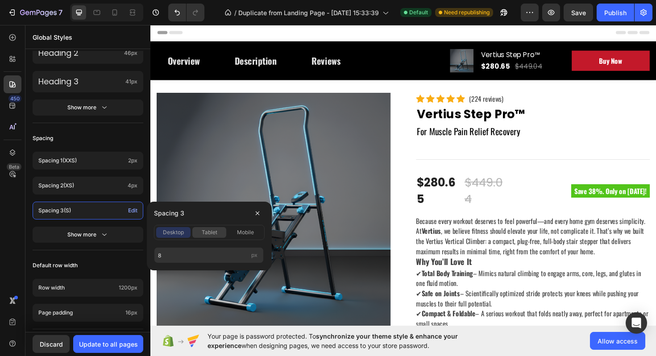
click at [211, 229] on span "tablet" at bounding box center [210, 233] width 16 height 8
click at [241, 230] on span "mobile" at bounding box center [245, 233] width 17 height 8
click at [169, 233] on span "desktop" at bounding box center [173, 233] width 21 height 8
click at [191, 257] on input "8" at bounding box center [209, 255] width 110 height 16
click at [243, 232] on span "mobile" at bounding box center [245, 233] width 17 height 8
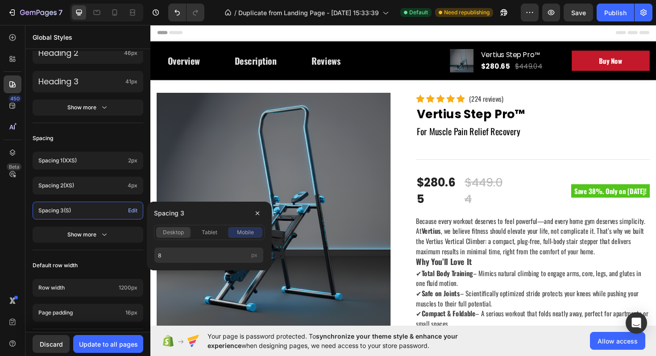
click at [163, 236] on span "desktop" at bounding box center [173, 233] width 21 height 8
click at [165, 256] on input "8" at bounding box center [209, 255] width 110 height 16
type input "1"
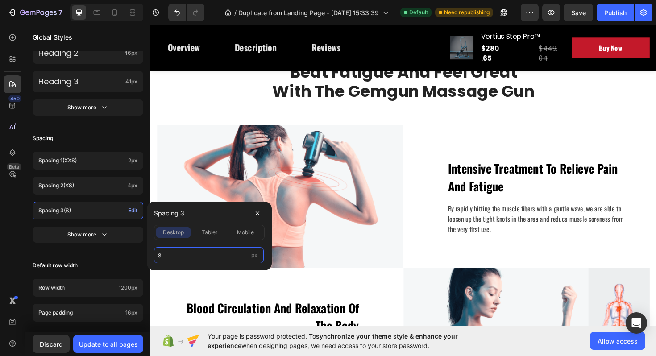
scroll to position [1022, 0]
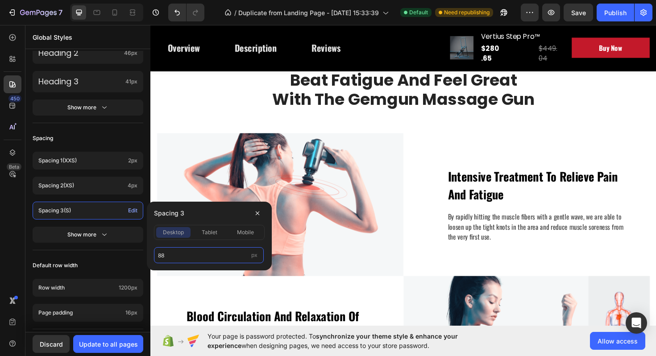
type input "8"
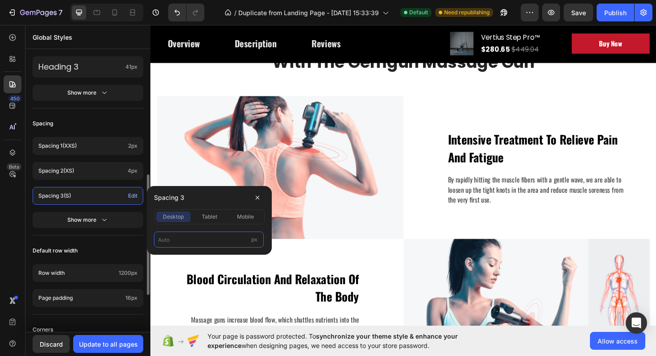
scroll to position [286, 0]
type input "8pxundefined"
click at [120, 243] on div "Default row width" at bounding box center [88, 250] width 111 height 16
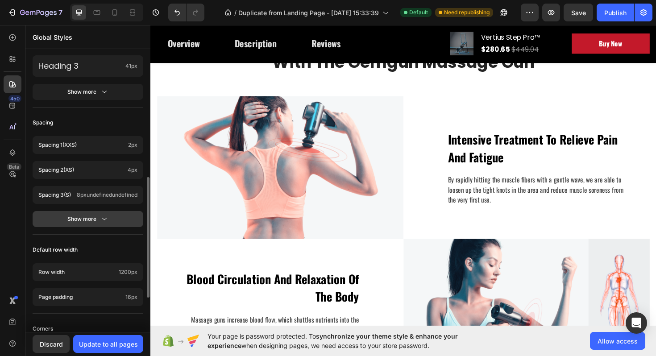
scroll to position [289, 0]
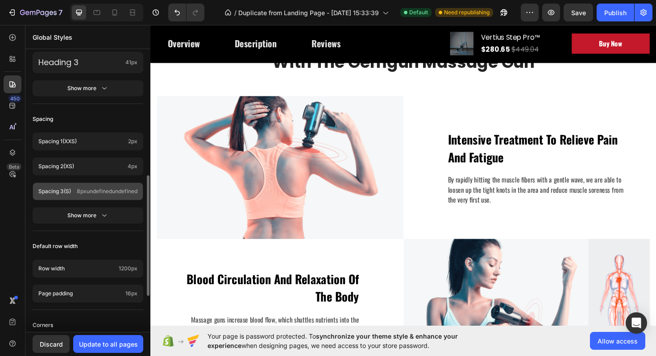
click at [104, 186] on div "Spacing 3 (s) 8pxundefinedundefined" at bounding box center [88, 192] width 111 height 18
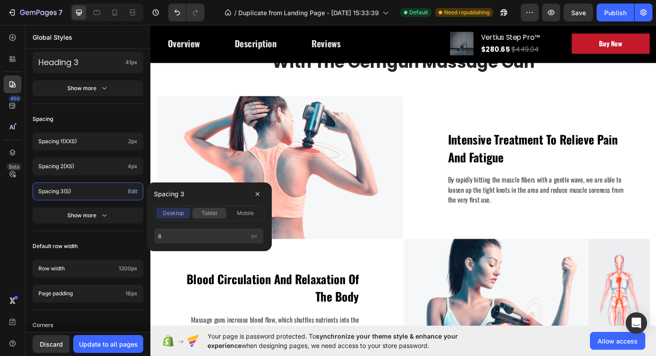
click at [198, 213] on div "tablet" at bounding box center [209, 213] width 34 height 8
click at [247, 211] on span "mobile" at bounding box center [245, 213] width 17 height 8
click at [131, 240] on div "Default row width" at bounding box center [88, 246] width 111 height 16
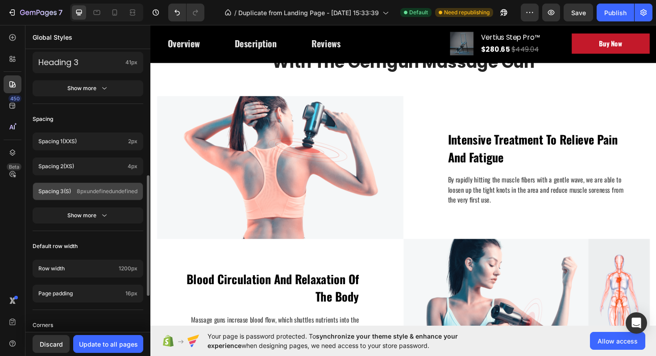
click at [106, 196] on div "Spacing 3 (s) 8pxundefinedundefined" at bounding box center [88, 192] width 111 height 18
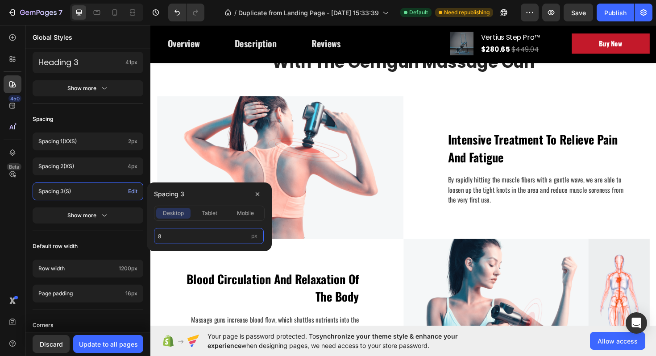
click at [180, 233] on input "8" at bounding box center [209, 236] width 110 height 16
click at [97, 248] on div "Default row width" at bounding box center [88, 246] width 111 height 16
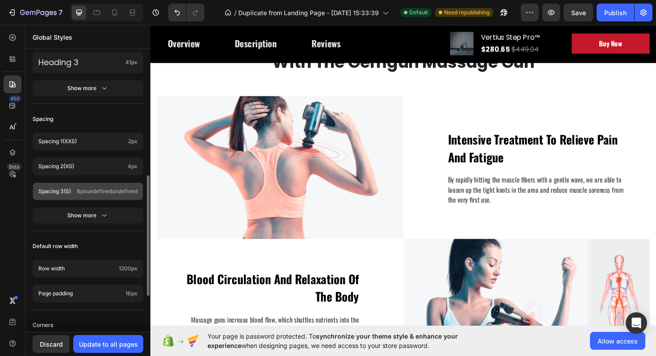
click at [103, 195] on span "8pxundefinedundefined" at bounding box center [107, 191] width 61 height 8
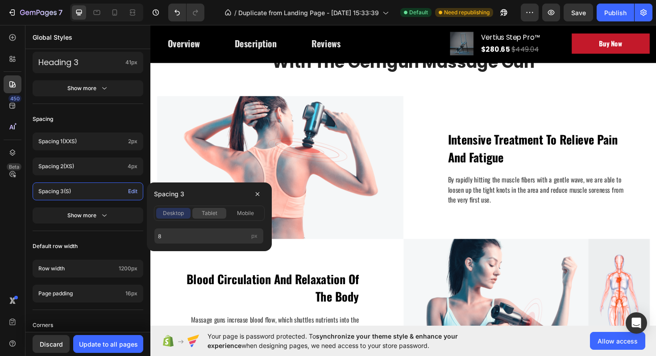
click at [202, 217] on span "tablet" at bounding box center [210, 213] width 16 height 8
click at [195, 233] on input "8" at bounding box center [209, 236] width 110 height 16
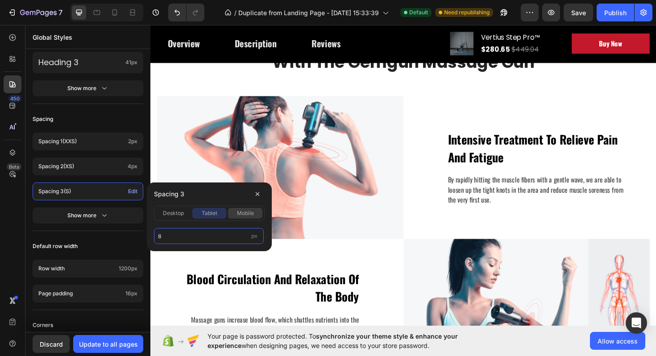
click at [239, 211] on span "mobile" at bounding box center [245, 213] width 17 height 8
click at [207, 241] on input "8" at bounding box center [209, 236] width 110 height 16
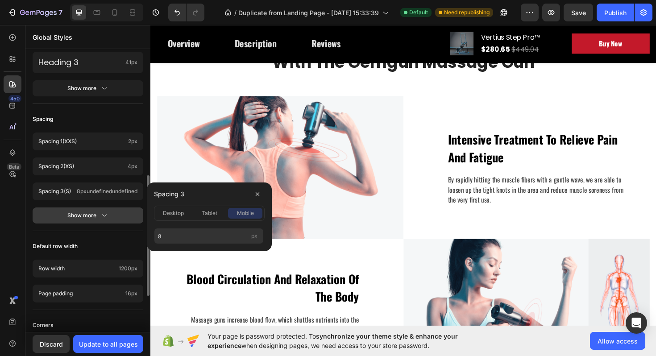
click at [120, 216] on button "Show more" at bounding box center [88, 216] width 111 height 16
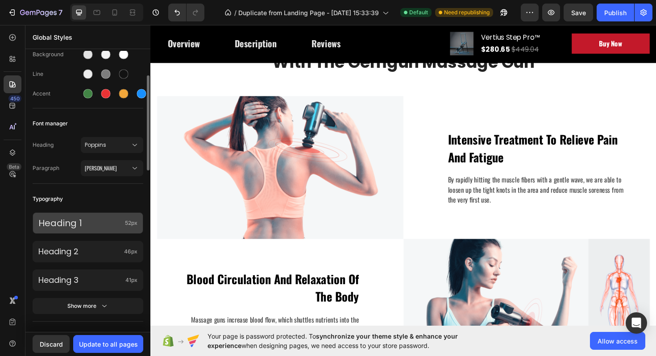
scroll to position [72, 0]
click at [105, 221] on p "Heading 1" at bounding box center [79, 223] width 83 height 12
click at [104, 194] on div "Typography" at bounding box center [88, 199] width 111 height 16
click at [107, 221] on p "Heading 1" at bounding box center [79, 223] width 83 height 12
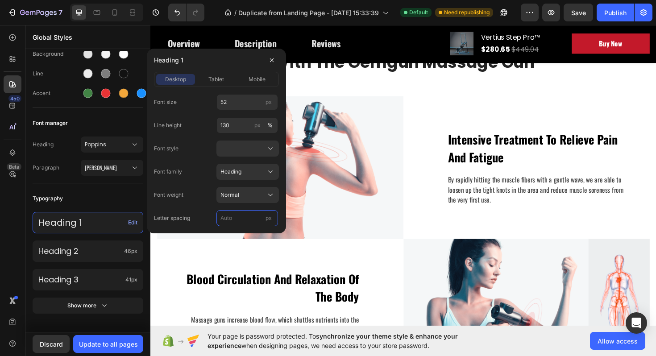
click at [241, 221] on input "px" at bounding box center [248, 218] width 62 height 16
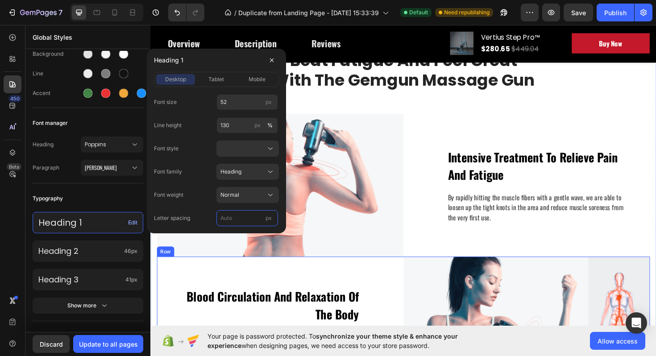
scroll to position [992, 0]
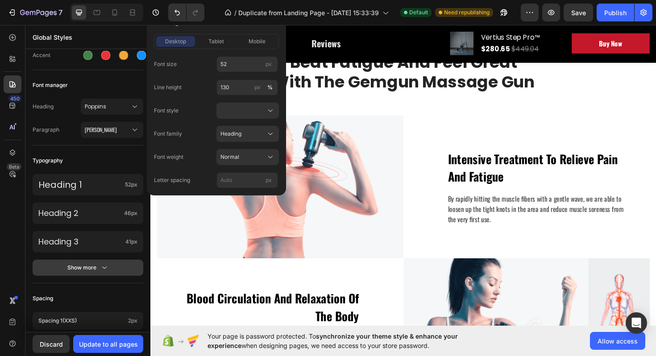
click at [93, 275] on button "Show more" at bounding box center [88, 268] width 111 height 16
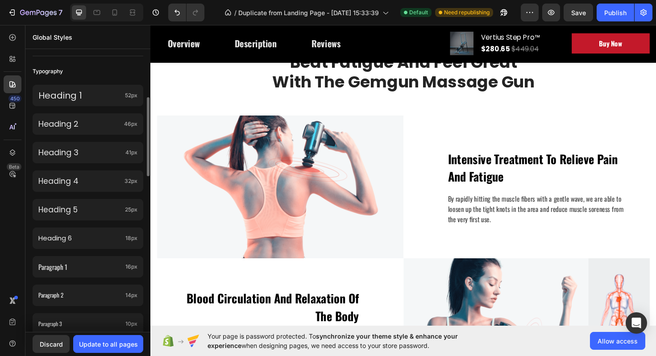
scroll to position [212, 0]
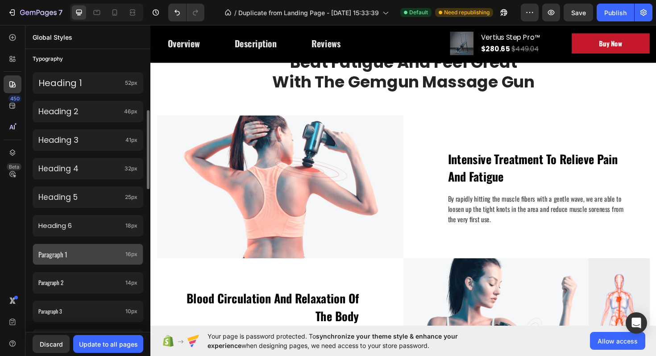
click at [91, 251] on p "Paragraph 1" at bounding box center [79, 255] width 83 height 12
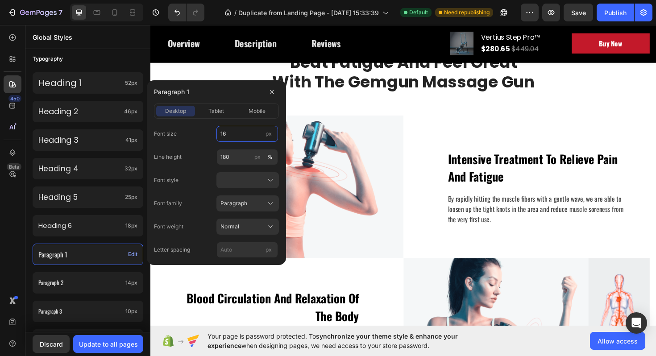
click at [229, 136] on input "16" at bounding box center [248, 134] width 62 height 16
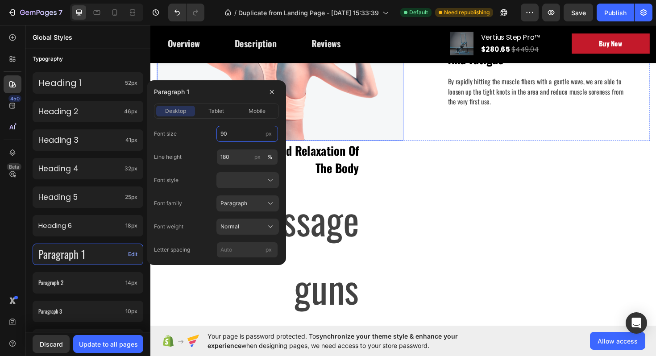
scroll to position [1173, 0]
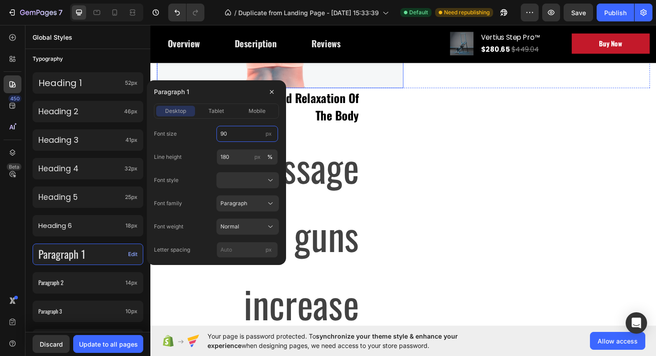
type input "9"
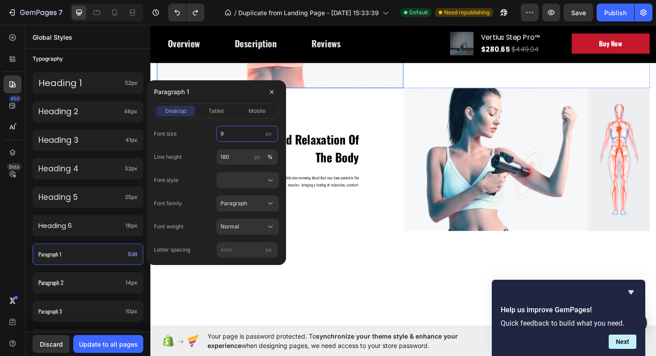
type input "16"
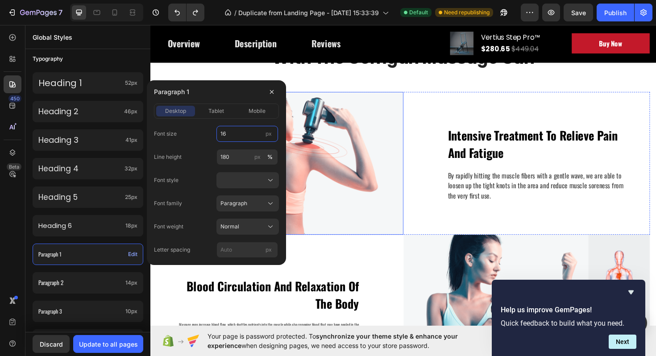
scroll to position [1066, 0]
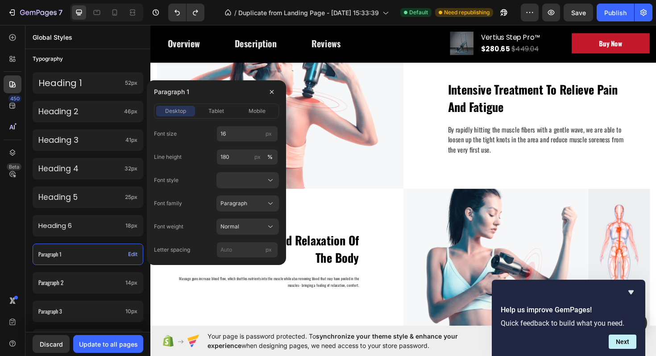
click at [190, 159] on div "Line height 180 px %" at bounding box center [216, 157] width 125 height 16
click at [229, 140] on input "16" at bounding box center [248, 134] width 62 height 16
click at [230, 136] on input "16" at bounding box center [248, 134] width 62 height 16
type input "o"
type input "d"
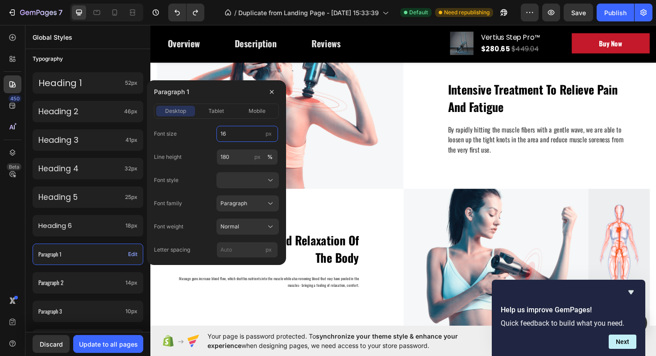
click at [230, 136] on input "16" at bounding box center [248, 134] width 62 height 16
click at [269, 89] on icon "button" at bounding box center [271, 91] width 7 height 7
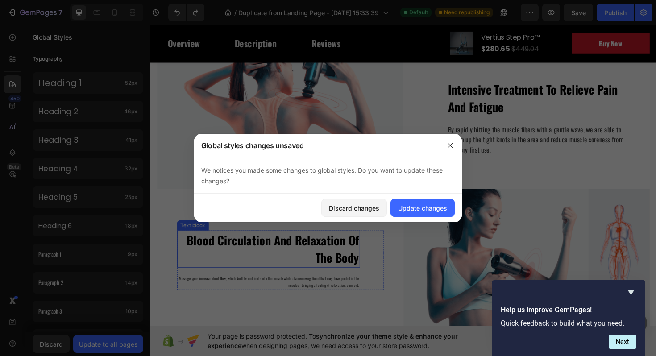
click at [280, 267] on p "Blood Circulation And Relaxation Of The Body" at bounding box center [275, 262] width 192 height 37
click at [362, 208] on div "Discard changes" at bounding box center [354, 208] width 50 height 9
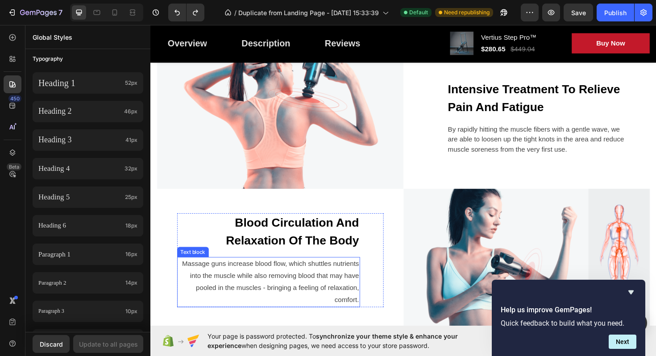
click at [276, 294] on p "Massage guns increase blood flow, which shuttles nutrients into the muscle whil…" at bounding box center [275, 297] width 192 height 51
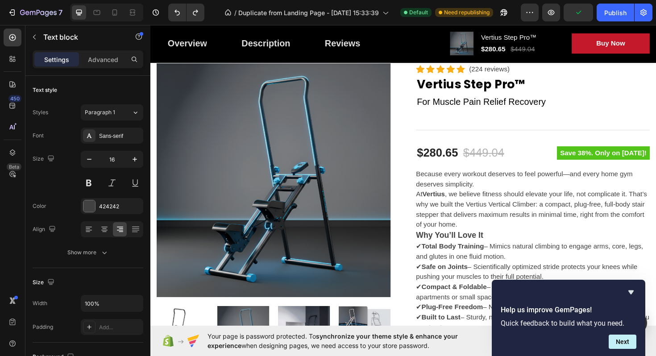
scroll to position [0, 0]
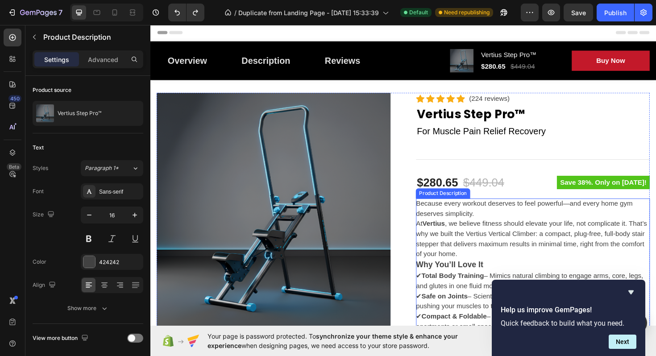
click at [458, 235] on strong "Vertius" at bounding box center [450, 236] width 24 height 8
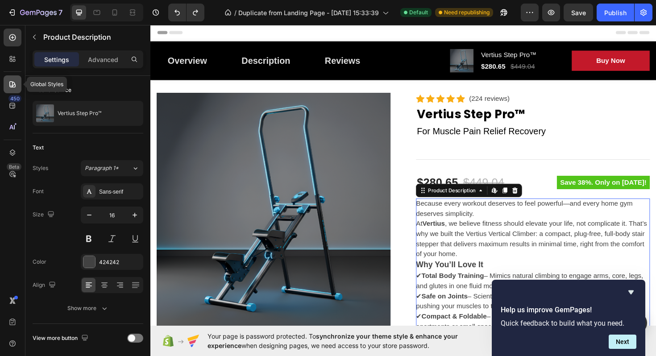
click at [10, 84] on icon at bounding box center [12, 84] width 6 height 6
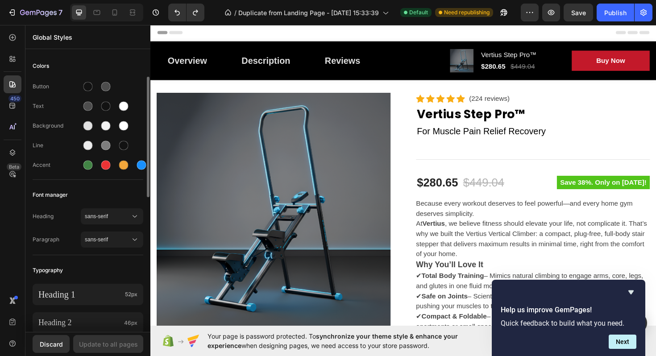
scroll to position [140, 0]
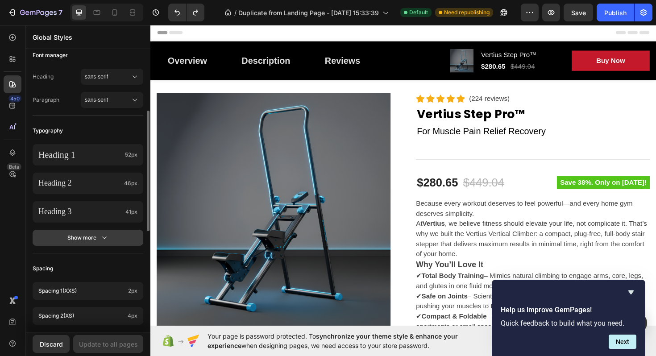
click at [87, 246] on button "Show more" at bounding box center [88, 238] width 111 height 16
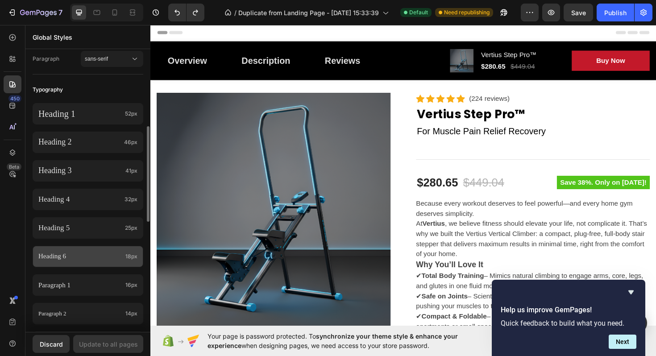
scroll to position [266, 0]
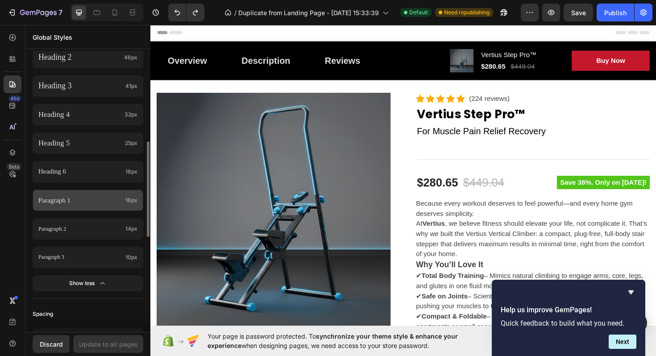
click at [67, 204] on p "Paragraph 1" at bounding box center [79, 201] width 83 height 12
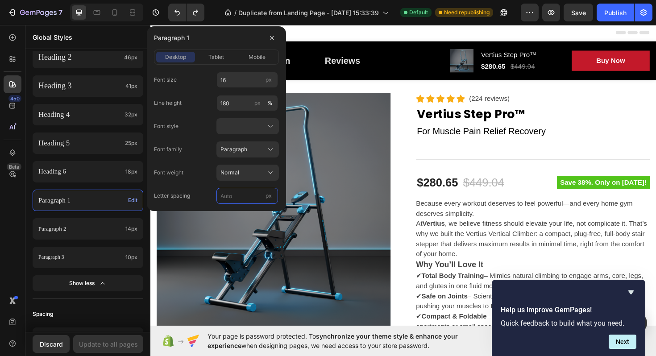
click at [240, 191] on input "px" at bounding box center [248, 196] width 62 height 16
type input "18"
click at [241, 256] on img at bounding box center [281, 221] width 248 height 248
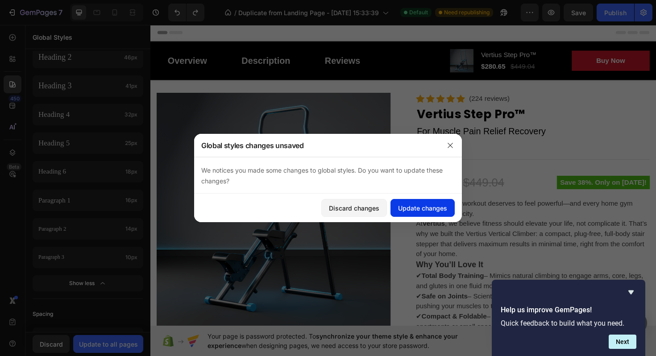
click at [401, 208] on div "Update changes" at bounding box center [422, 208] width 49 height 9
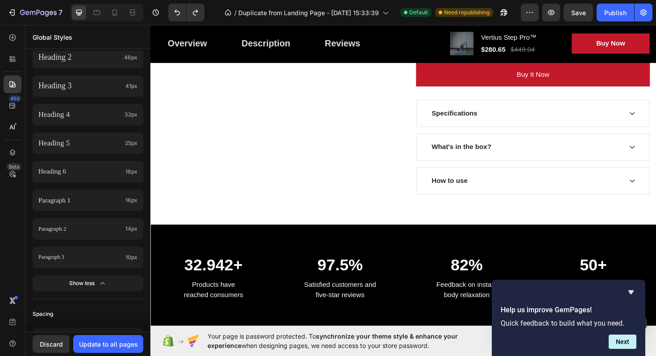
scroll to position [628, 0]
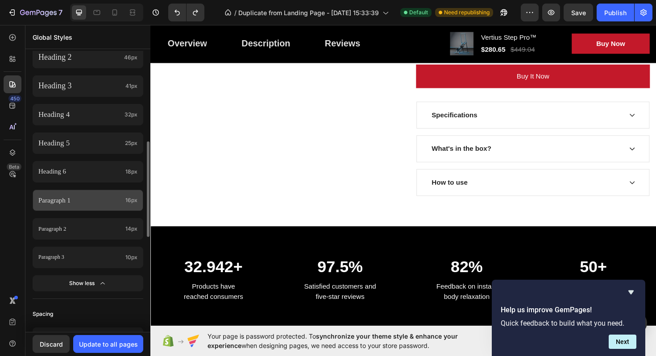
click at [121, 197] on p "Paragraph 1" at bounding box center [79, 201] width 83 height 12
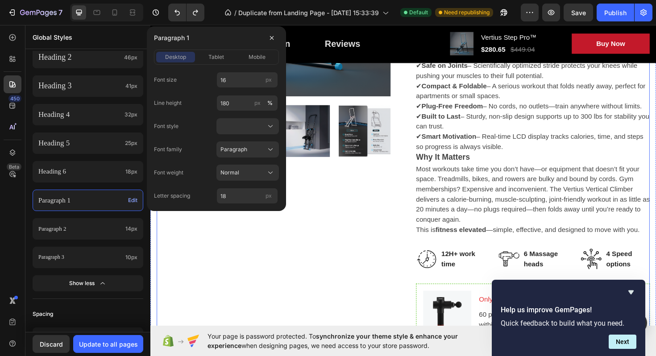
scroll to position [220, 0]
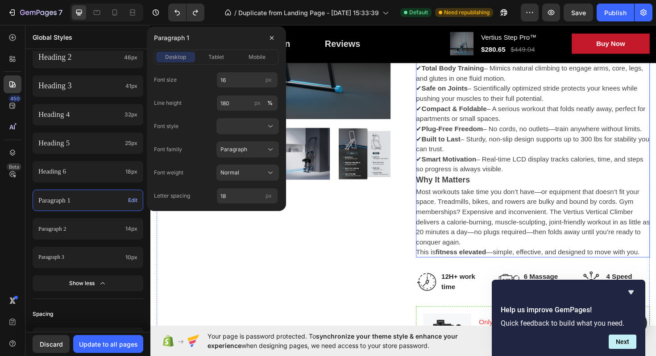
click at [473, 159] on p "✔ Total Body Training – Mimics natural climbing to engage arms, core, legs, and…" at bounding box center [555, 124] width 247 height 115
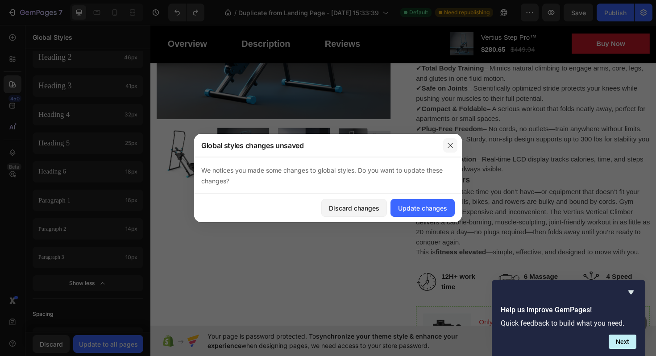
click at [451, 150] on button "button" at bounding box center [450, 145] width 14 height 14
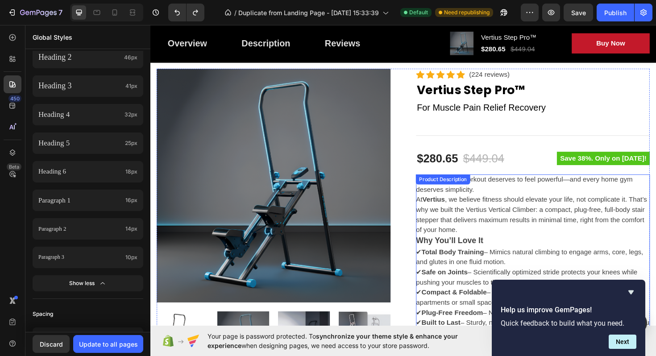
scroll to position [0, 0]
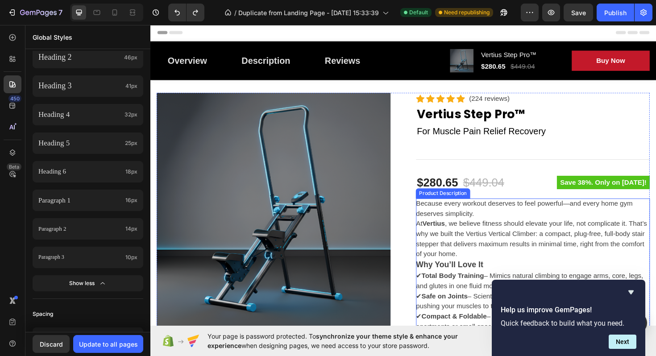
click at [469, 239] on p "Because every workout deserves to feel powerful—and every home gym deserves sim…" at bounding box center [554, 240] width 245 height 61
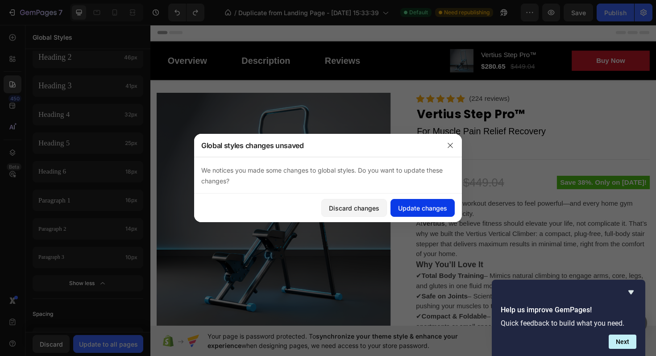
click at [439, 209] on div "Update changes" at bounding box center [422, 208] width 49 height 9
click at [450, 232] on strong "Vertius" at bounding box center [450, 236] width 24 height 8
click at [445, 142] on button "button" at bounding box center [450, 145] width 14 height 14
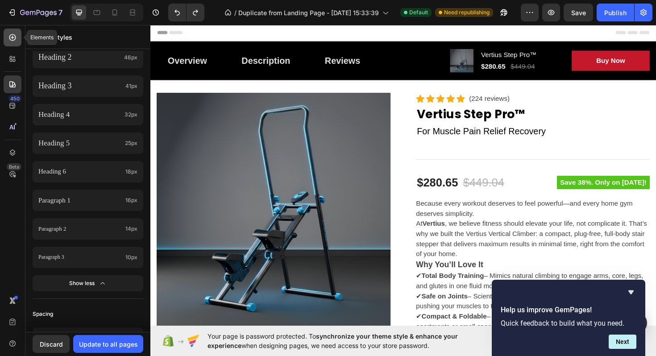
click at [17, 34] on div at bounding box center [13, 38] width 18 height 18
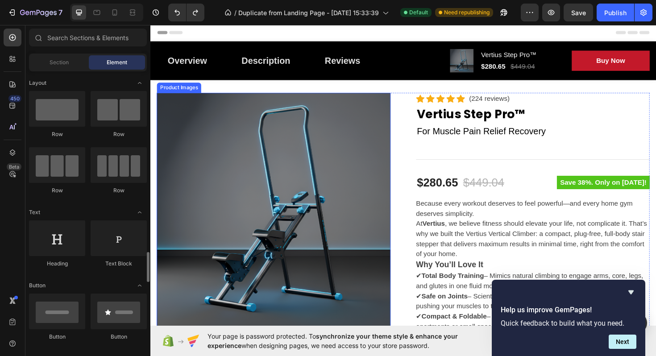
scroll to position [163, 0]
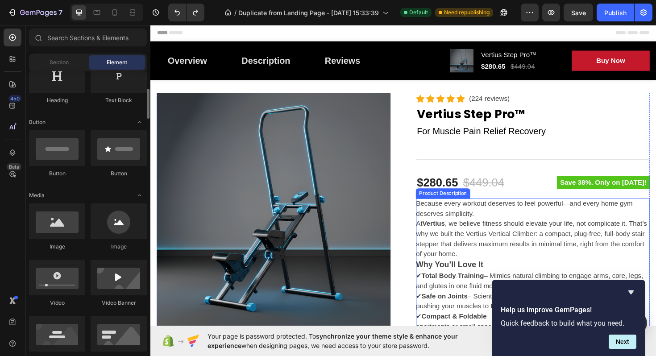
click at [486, 227] on p "Because every workout deserves to feel powerful—and every home gym deserves sim…" at bounding box center [554, 240] width 245 height 61
click at [479, 224] on p "Because every workout deserves to feel powerful—and every home gym deserves sim…" at bounding box center [554, 240] width 245 height 61
click at [454, 217] on p "Because every workout deserves to feel powerful—and every home gym deserves sim…" at bounding box center [554, 240] width 245 height 61
click at [15, 67] on div at bounding box center [13, 59] width 18 height 18
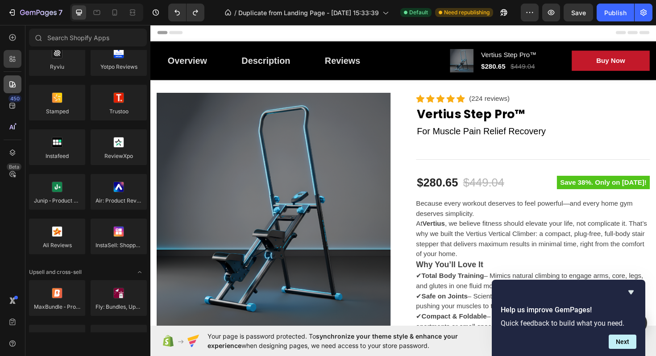
click at [14, 78] on div at bounding box center [13, 84] width 18 height 18
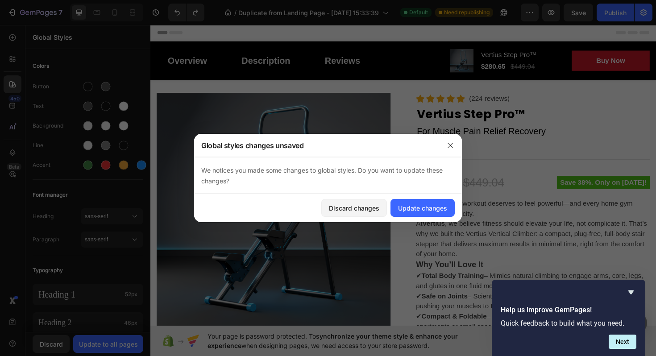
click at [371, 199] on div "Discard changes Update changes" at bounding box center [328, 208] width 268 height 29
click at [369, 204] on div "Discard changes" at bounding box center [354, 208] width 50 height 9
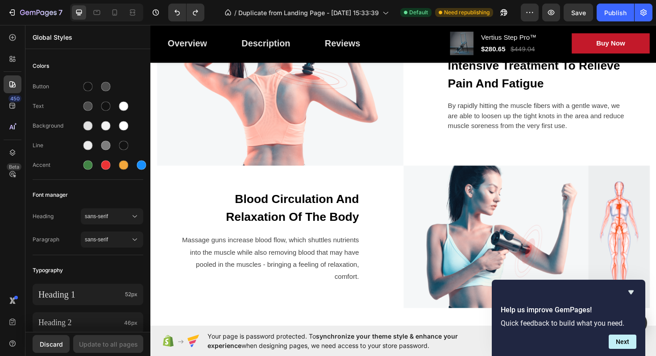
scroll to position [1056, 0]
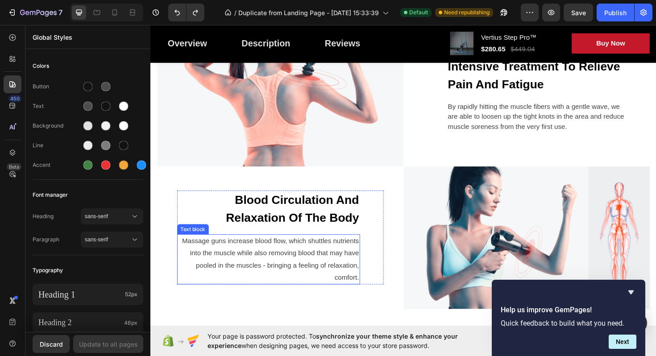
click at [327, 267] on p "Massage guns increase blood flow, which shuttles nutrients into the muscle whil…" at bounding box center [275, 273] width 192 height 51
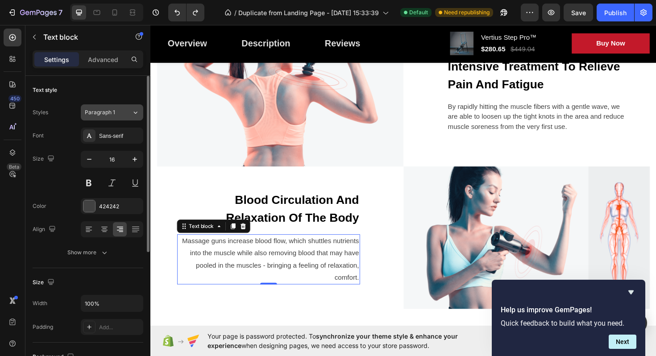
click at [110, 111] on span "Paragraph 1" at bounding box center [100, 112] width 30 height 8
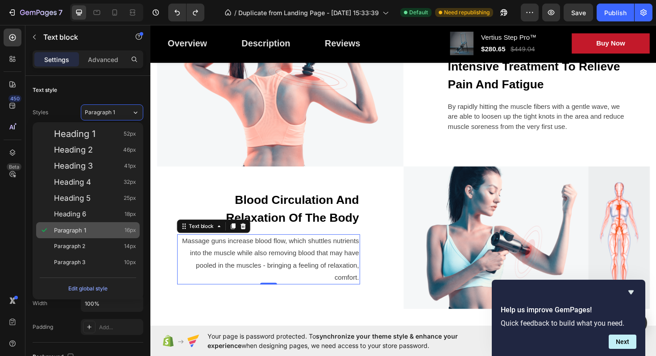
click at [103, 229] on div "Paragraph 1 16px" at bounding box center [95, 230] width 82 height 9
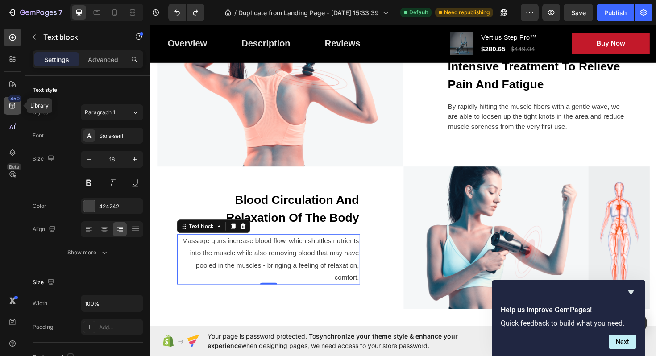
click at [16, 96] on div "450" at bounding box center [14, 98] width 13 height 7
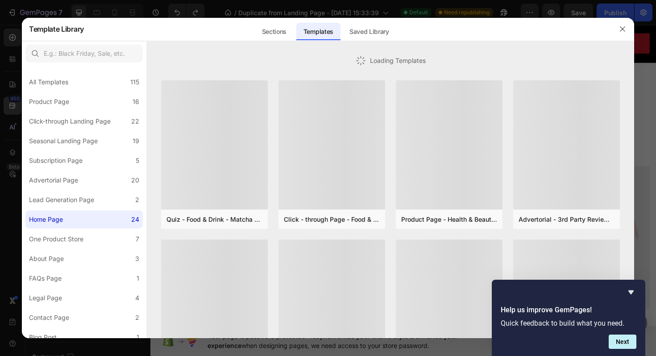
click at [16, 86] on div at bounding box center [328, 178] width 656 height 356
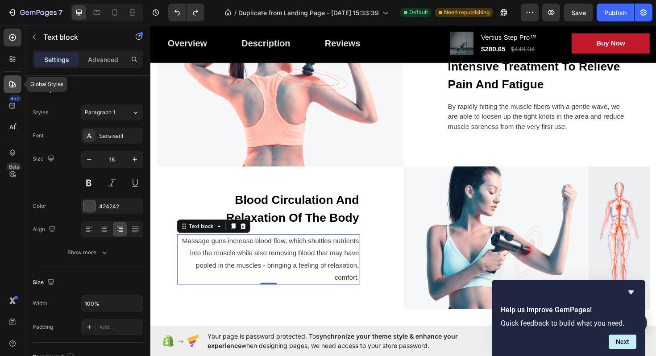
click at [13, 81] on icon at bounding box center [12, 84] width 9 height 9
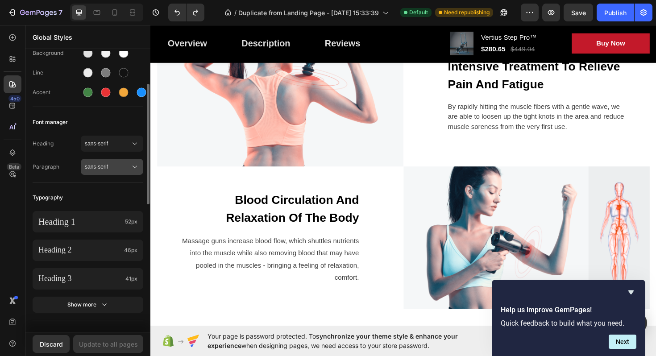
scroll to position [78, 0]
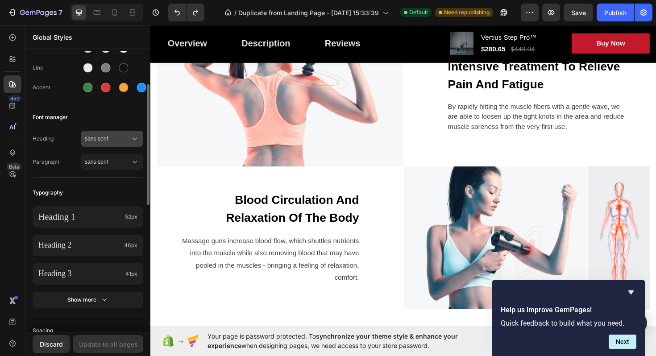
click at [105, 141] on span "sans-serif" at bounding box center [108, 139] width 46 height 8
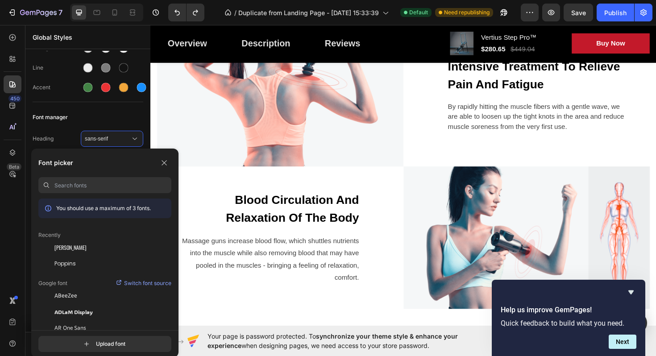
click at [110, 189] on input at bounding box center [112, 185] width 117 height 16
click at [109, 256] on div "Poppins" at bounding box center [104, 264] width 133 height 16
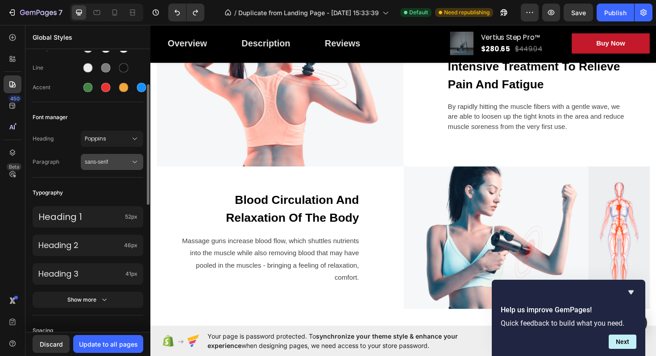
click at [102, 168] on button "sans-serif" at bounding box center [112, 162] width 62 height 16
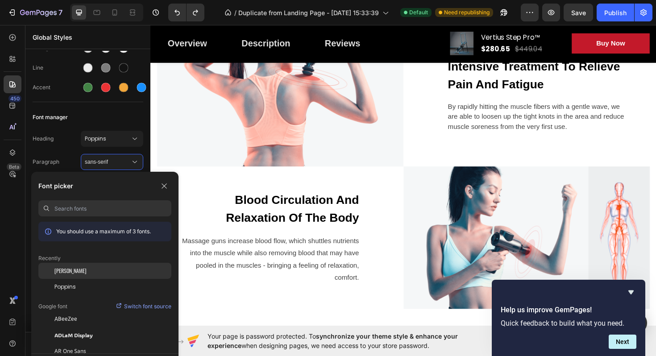
click at [84, 278] on div "[PERSON_NAME]" at bounding box center [104, 271] width 133 height 16
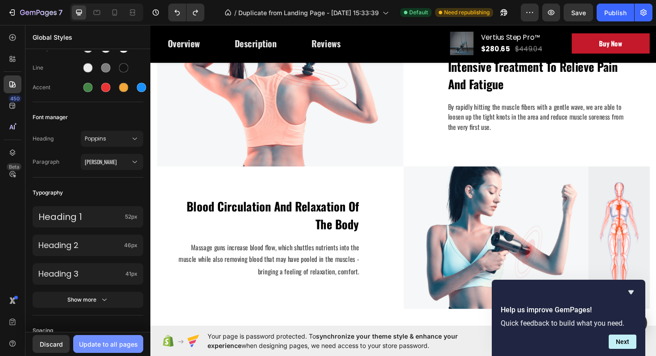
click at [115, 345] on div "Update to all pages" at bounding box center [108, 344] width 59 height 9
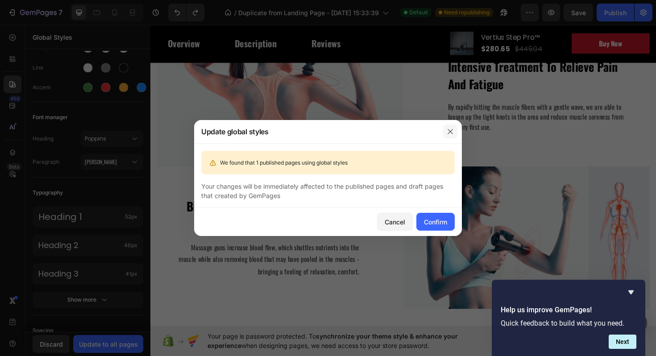
click at [447, 130] on icon "button" at bounding box center [450, 131] width 7 height 7
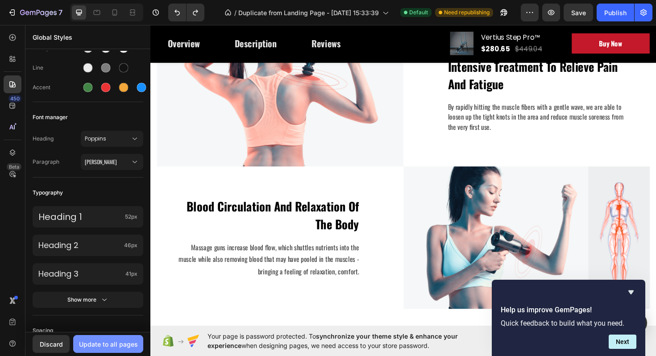
click at [113, 341] on div "Update to all pages" at bounding box center [108, 344] width 59 height 9
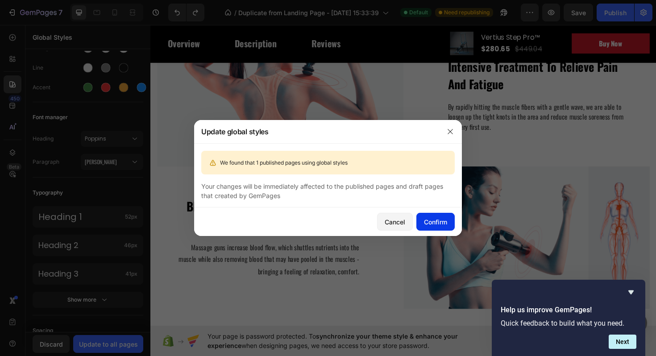
click at [431, 221] on div "Confirm" at bounding box center [435, 221] width 23 height 9
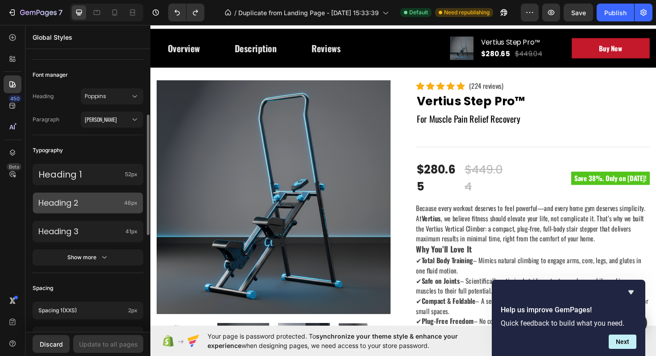
scroll to position [129, 0]
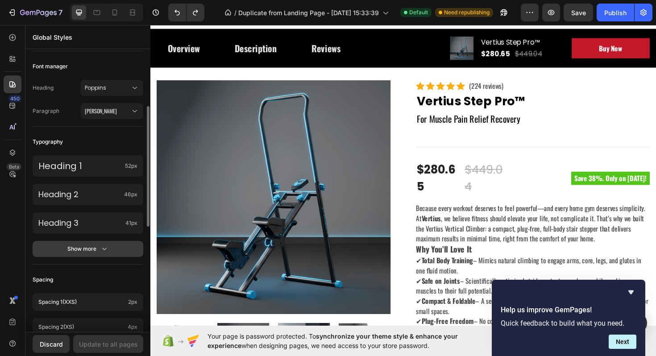
click at [100, 249] on icon "button" at bounding box center [104, 249] width 9 height 9
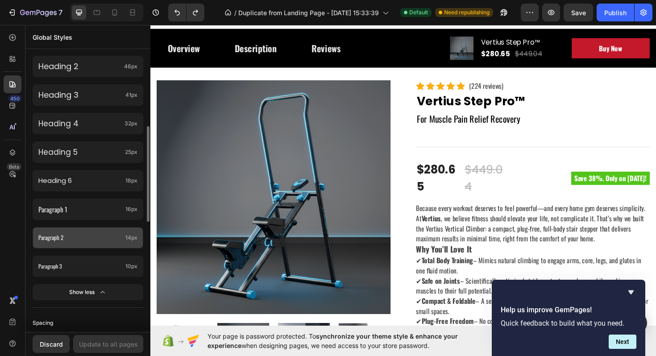
scroll to position [261, 0]
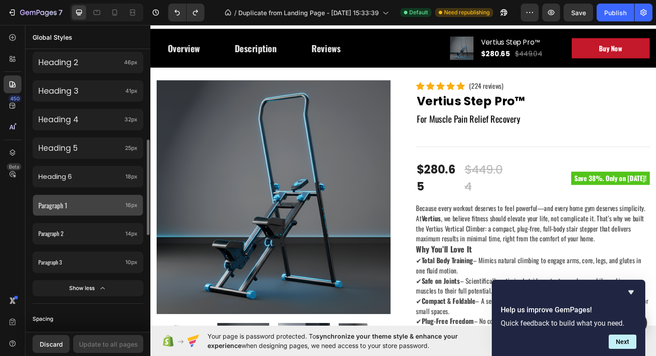
click at [78, 207] on p "Paragraph 1" at bounding box center [79, 206] width 83 height 12
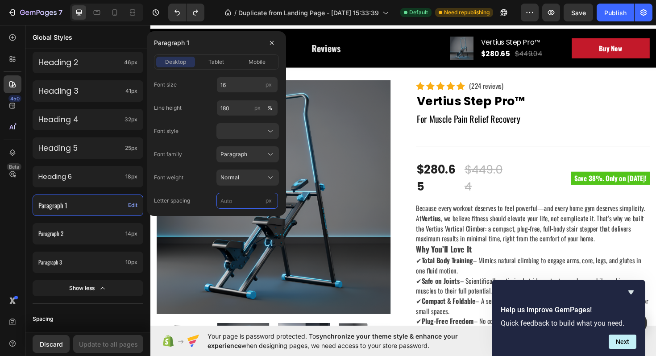
click at [231, 202] on input "px" at bounding box center [248, 201] width 62 height 16
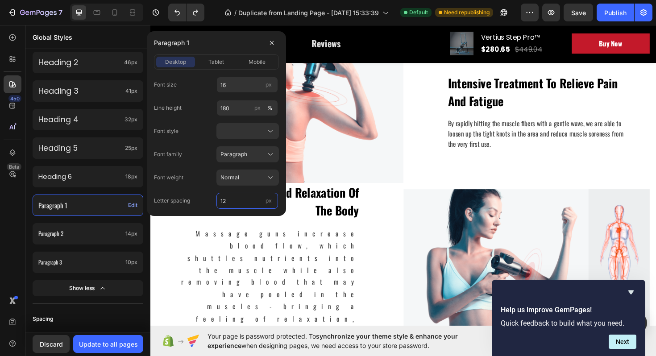
scroll to position [1012, 0]
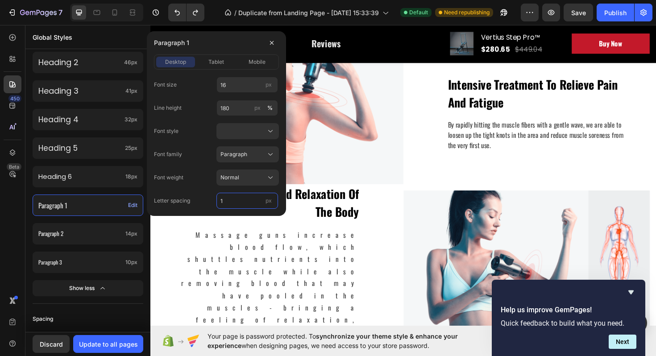
type input "1"
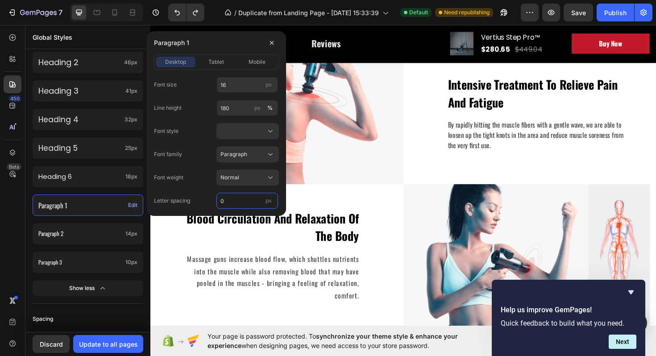
type input "0"
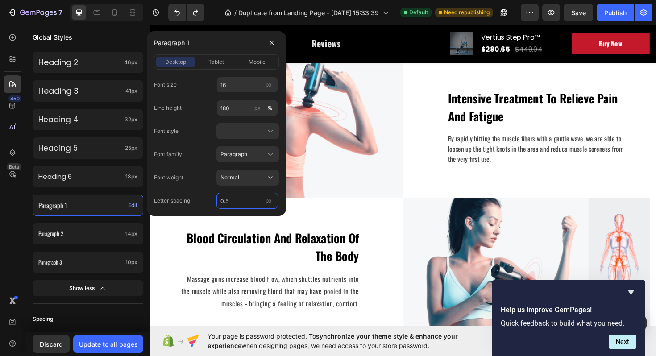
scroll to position [996, 0]
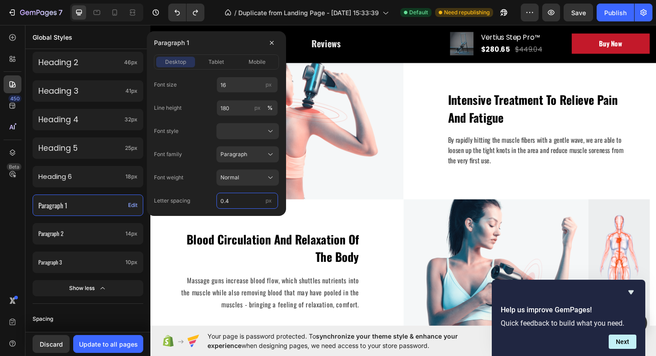
type input "0.4"
click at [122, 343] on div "Update to all pages" at bounding box center [108, 344] width 59 height 9
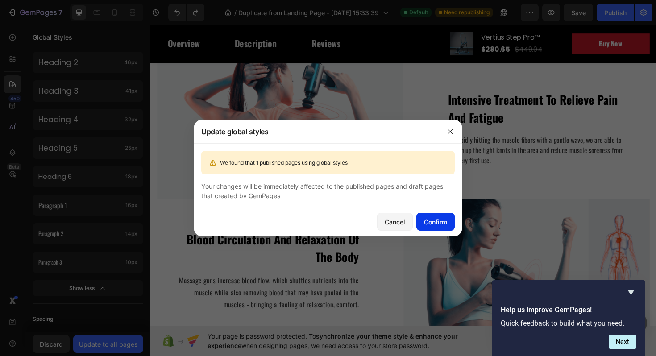
click at [434, 221] on div "Confirm" at bounding box center [435, 221] width 23 height 9
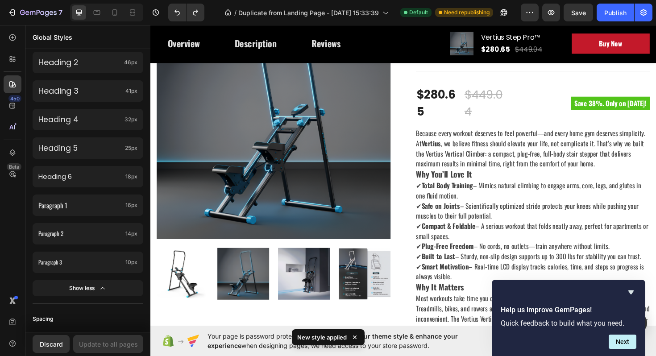
scroll to position [91, 0]
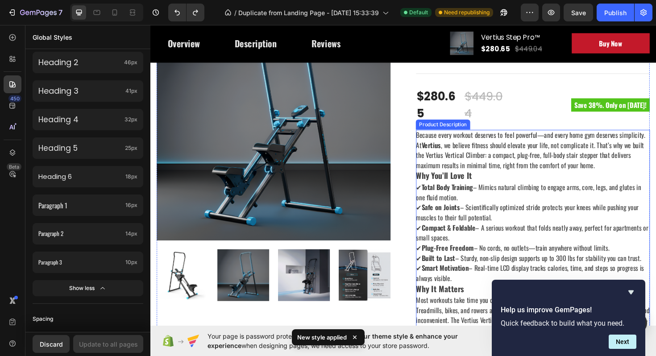
click at [490, 162] on p "Because every workout deserves to feel powerful—and every home gym deserves sim…" at bounding box center [553, 157] width 243 height 43
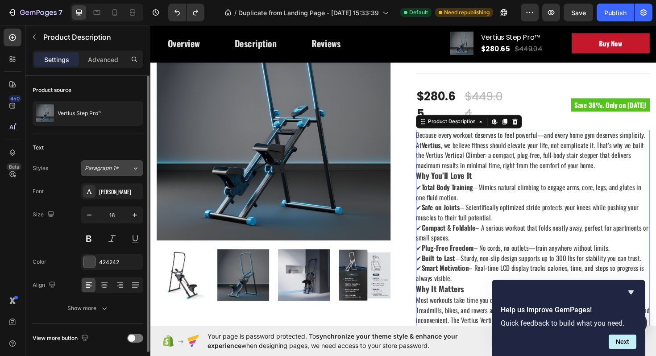
click at [121, 165] on div "Paragraph 1*" at bounding box center [103, 168] width 36 height 8
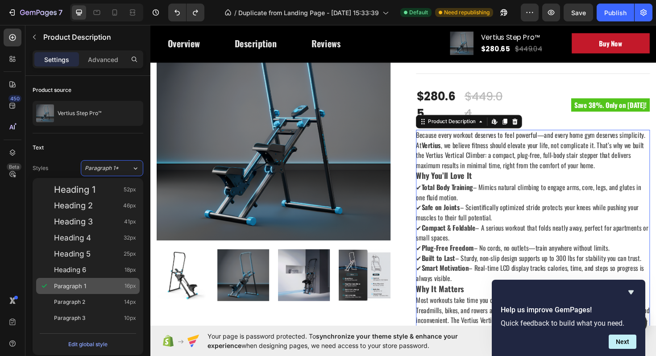
click at [112, 285] on div "Paragraph 1 16px" at bounding box center [95, 286] width 82 height 9
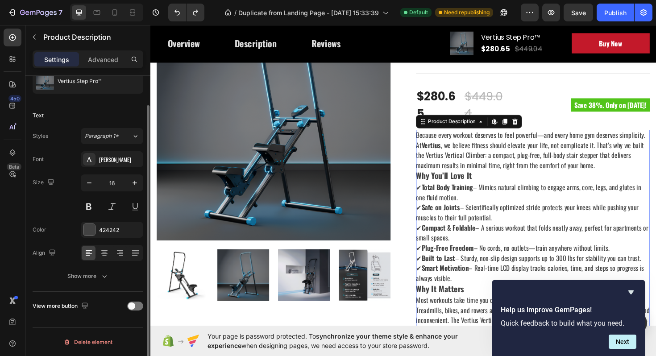
scroll to position [0, 0]
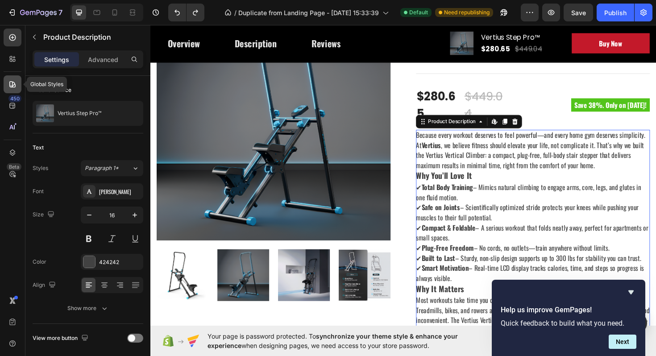
click at [16, 79] on div at bounding box center [13, 84] width 18 height 18
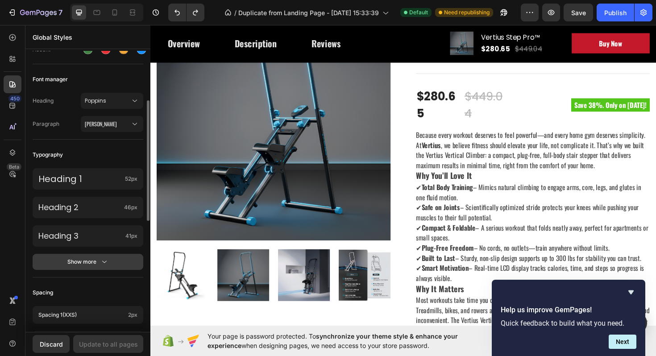
click at [105, 266] on button "Show more" at bounding box center [88, 262] width 111 height 16
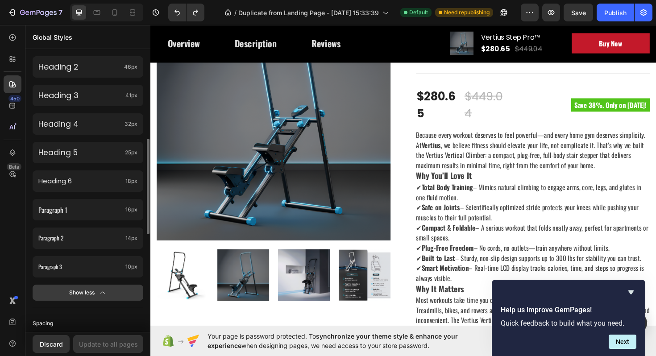
scroll to position [257, 0]
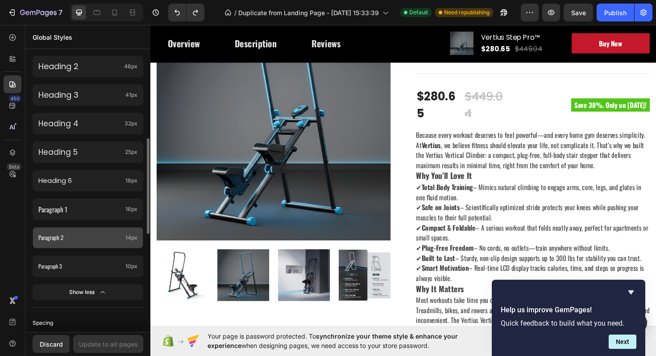
click at [96, 237] on p "Paragraph 2" at bounding box center [79, 238] width 83 height 10
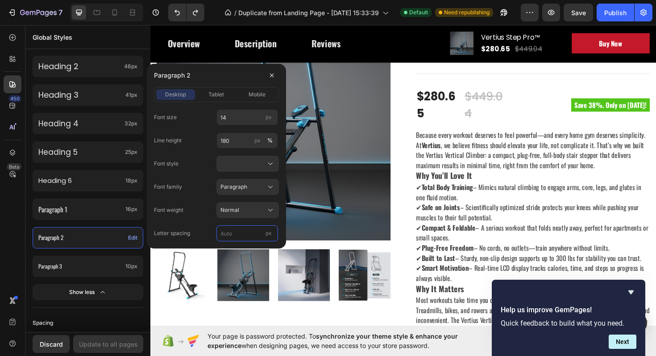
click at [238, 236] on input "px" at bounding box center [248, 233] width 62 height 16
click at [117, 209] on p "Paragraph 1" at bounding box center [79, 210] width 83 height 12
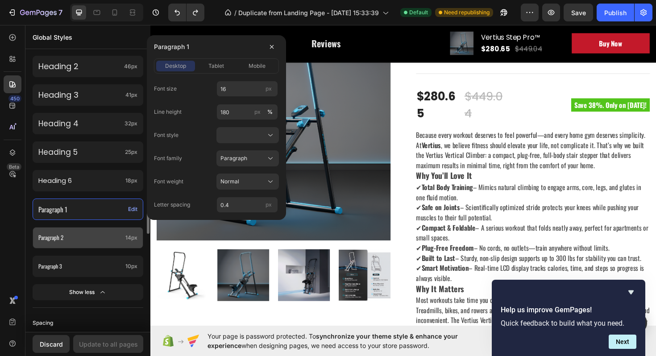
click at [109, 237] on p "Paragraph 2" at bounding box center [79, 238] width 83 height 10
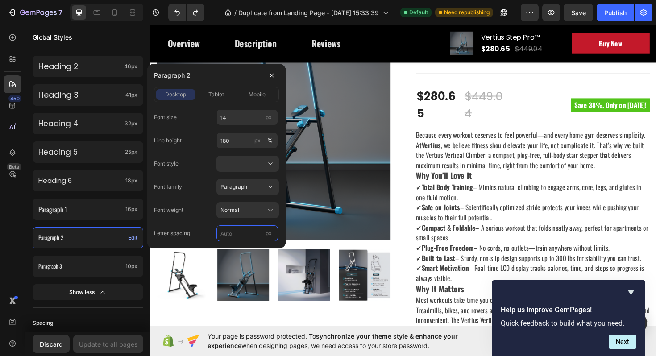
click at [234, 237] on input "px" at bounding box center [248, 233] width 62 height 16
type input "0.4"
click at [105, 254] on div "Heading 1 52px Heading 2 46px Heading 3 41px Heading 4 32px Heading 5 25px Head…" at bounding box center [88, 165] width 111 height 286
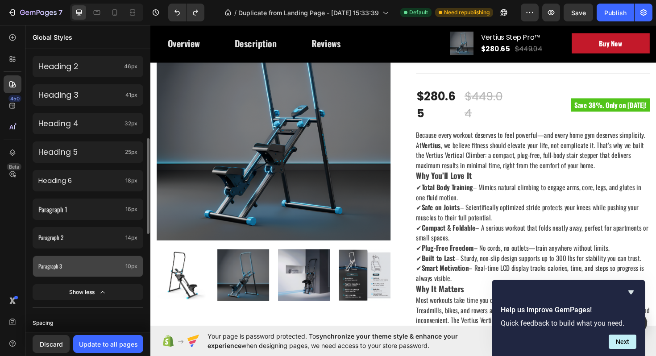
click at [105, 264] on p "Paragraph 3" at bounding box center [79, 267] width 83 height 10
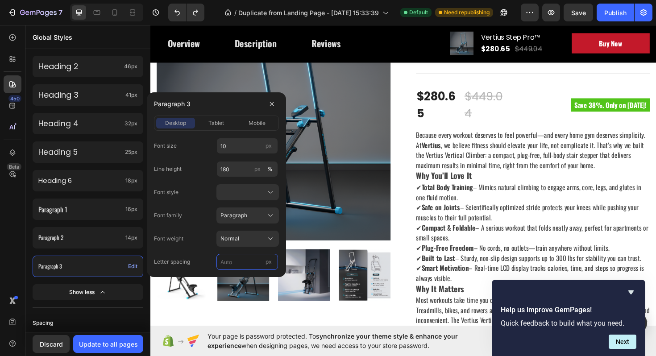
click at [225, 259] on input "px" at bounding box center [248, 262] width 62 height 16
type input "0.4"
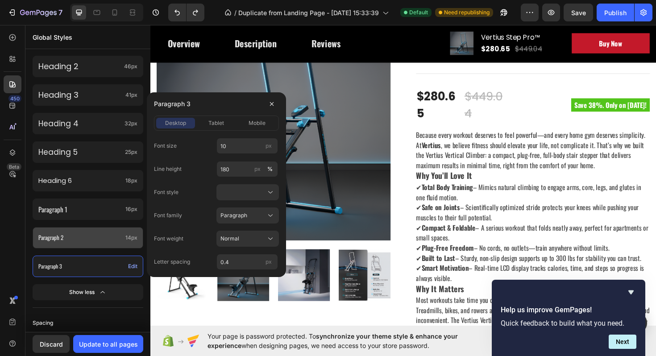
click at [111, 240] on p "Paragraph 2" at bounding box center [79, 238] width 83 height 10
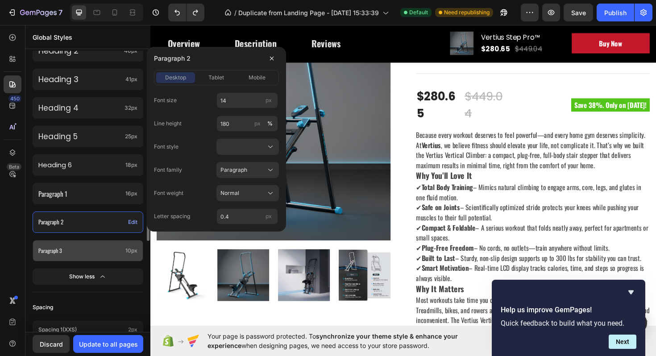
scroll to position [278, 0]
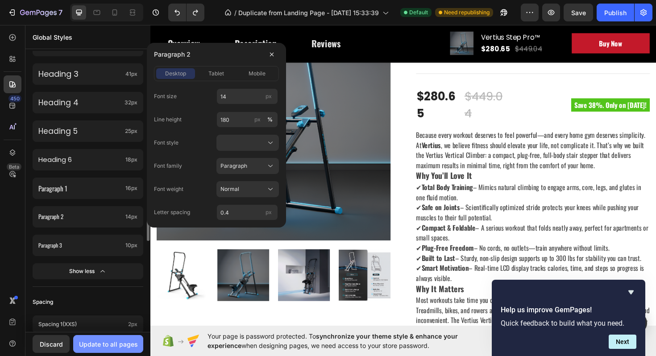
click at [118, 342] on div "Update to all pages" at bounding box center [108, 344] width 59 height 9
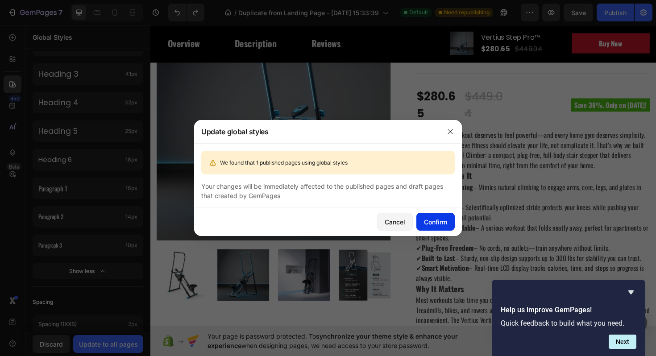
click at [440, 215] on button "Confirm" at bounding box center [435, 222] width 38 height 18
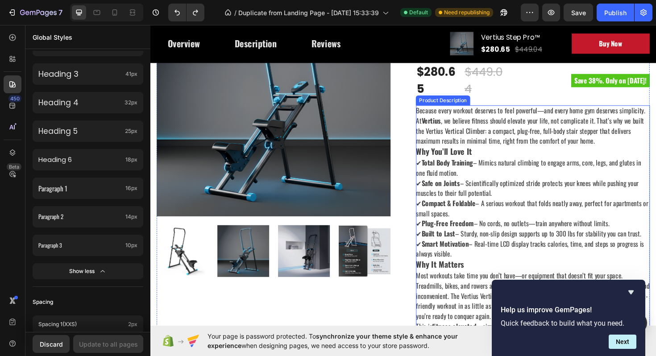
scroll to position [62, 0]
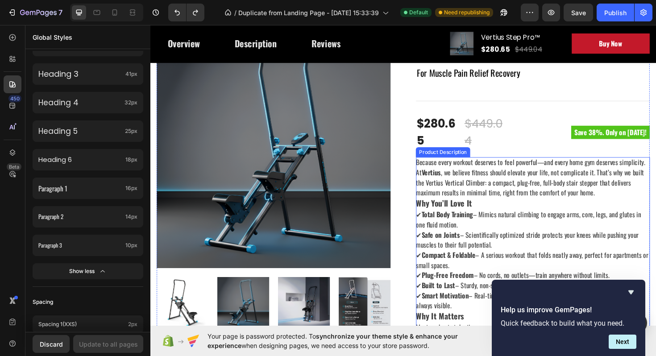
click at [450, 176] on strong "Vertius" at bounding box center [447, 181] width 21 height 11
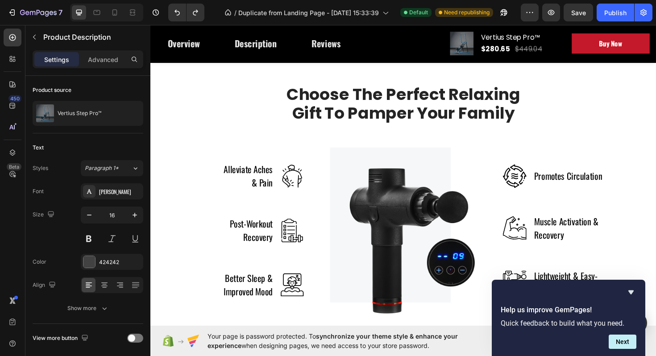
scroll to position [1336, 0]
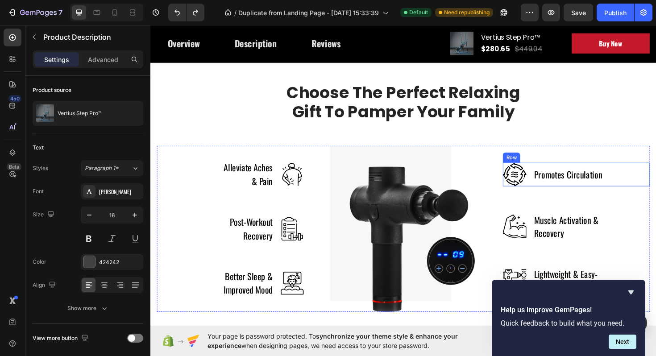
click at [549, 179] on div "Image Promotes Circulation Text block Row" at bounding box center [602, 183] width 156 height 25
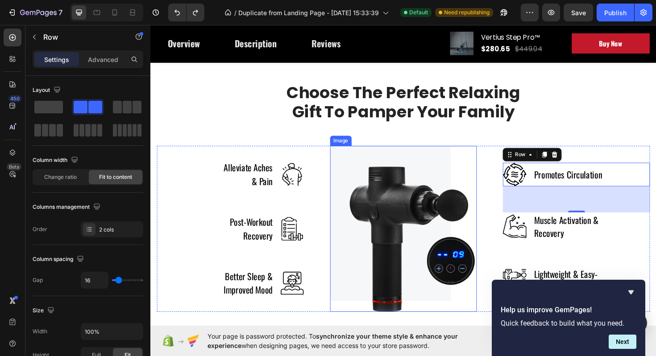
click at [301, 197] on div "Image" at bounding box center [300, 183] width 25 height 30
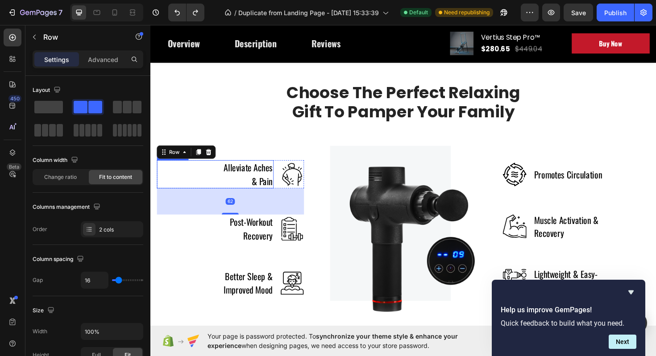
click at [273, 182] on p "Alleviate Aches & Pain" at bounding box center [252, 183] width 55 height 28
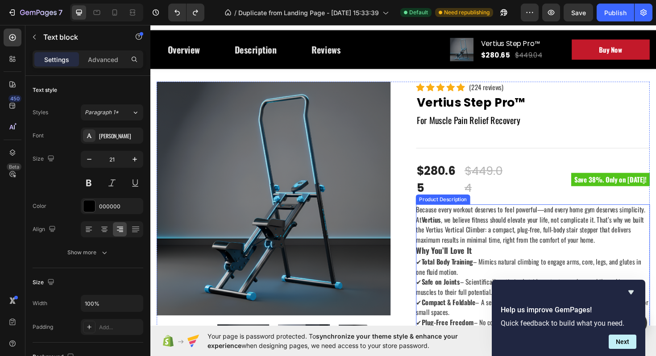
scroll to position [0, 0]
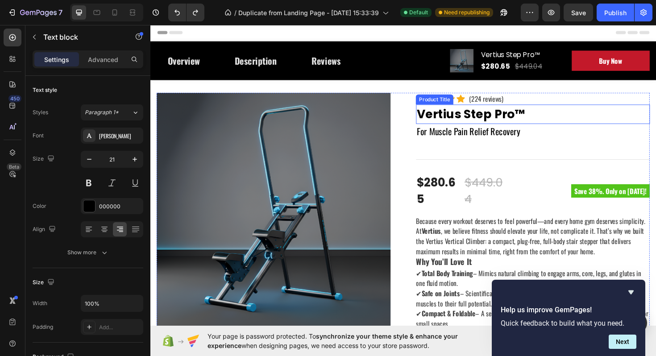
click at [459, 118] on h2 "Vertius Step Pro™" at bounding box center [556, 119] width 248 height 21
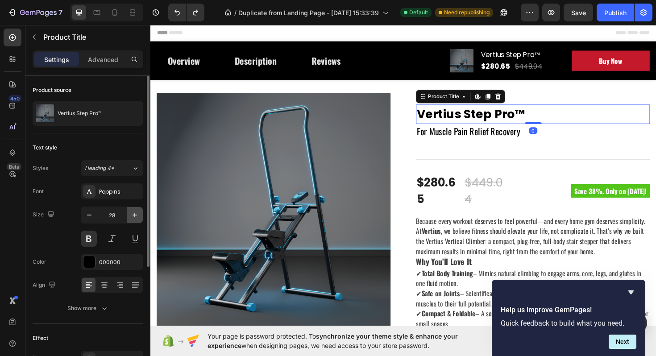
click at [135, 212] on icon "button" at bounding box center [134, 215] width 9 height 9
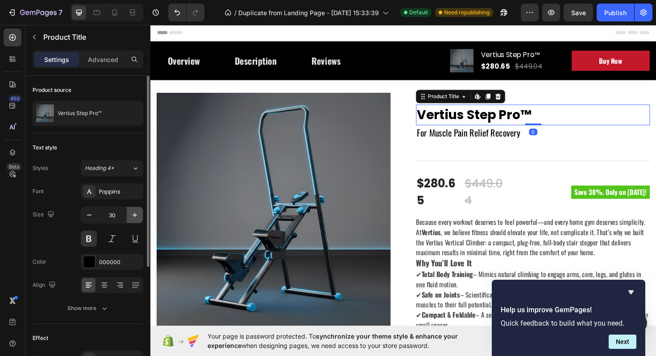
click at [135, 212] on icon "button" at bounding box center [134, 215] width 9 height 9
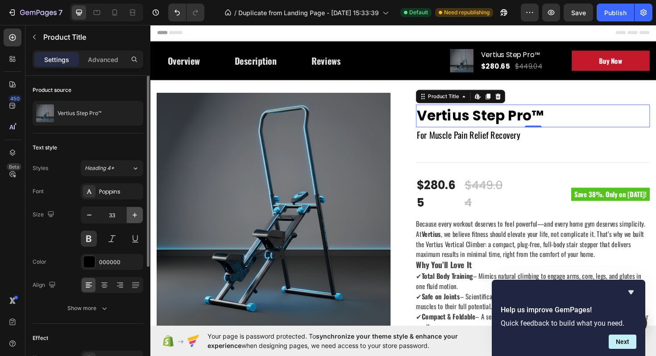
click at [135, 212] on icon "button" at bounding box center [134, 215] width 9 height 9
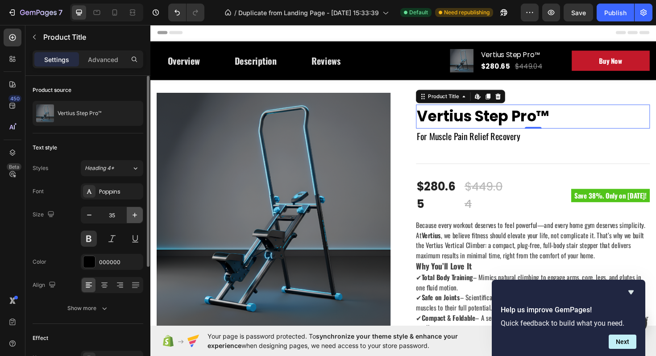
click at [135, 212] on icon "button" at bounding box center [134, 215] width 9 height 9
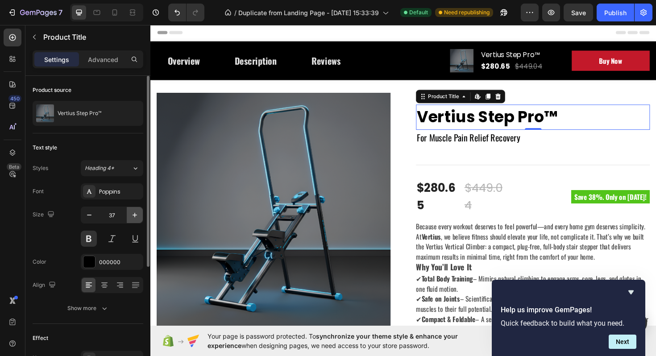
click at [135, 212] on icon "button" at bounding box center [134, 215] width 9 height 9
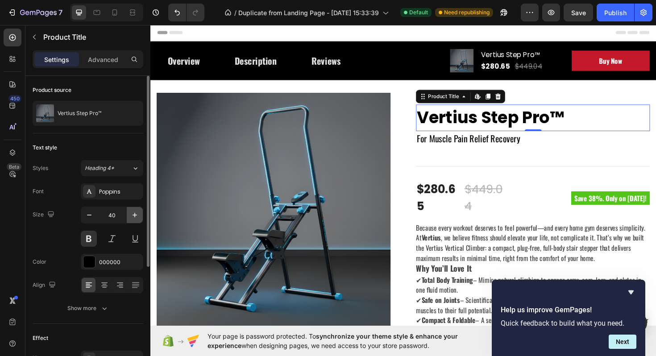
click at [135, 212] on icon "button" at bounding box center [134, 215] width 9 height 9
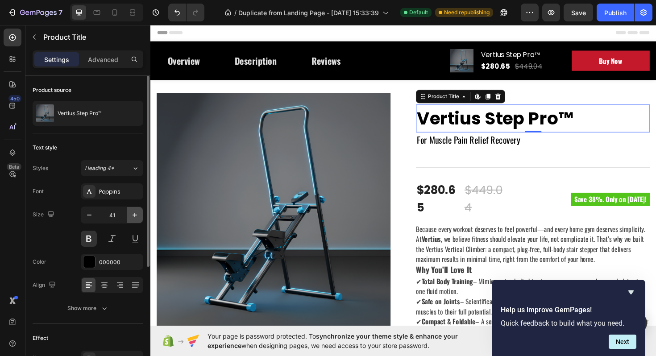
click at [135, 212] on icon "button" at bounding box center [134, 215] width 9 height 9
type input "43"
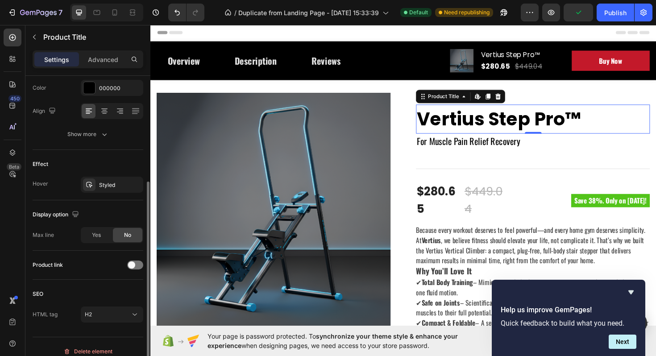
scroll to position [177, 0]
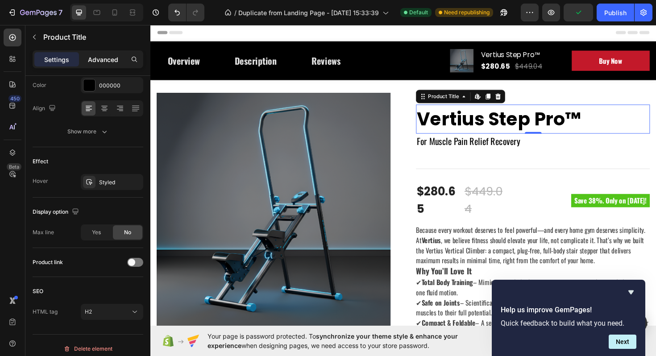
click at [100, 64] on p "Advanced" at bounding box center [103, 59] width 30 height 9
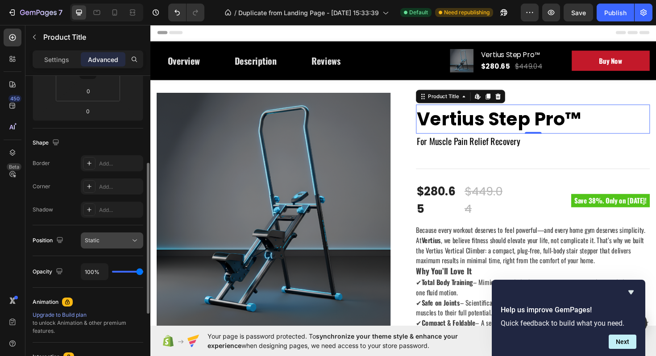
click at [105, 229] on div "Position Static" at bounding box center [88, 240] width 111 height 31
click at [105, 240] on div "Static" at bounding box center [108, 241] width 46 height 8
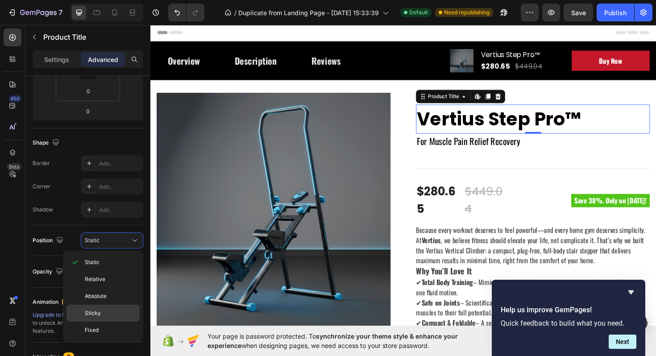
click at [91, 310] on span "Sticky" at bounding box center [93, 313] width 16 height 8
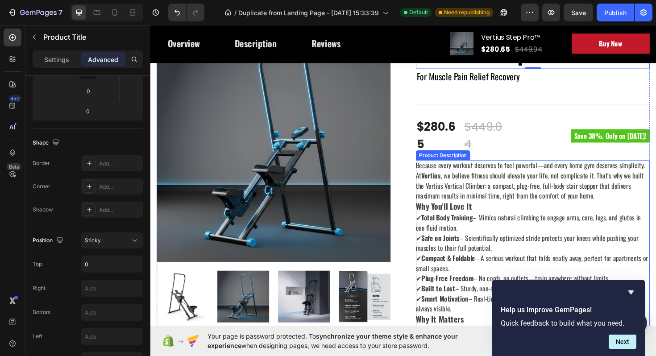
scroll to position [0, 0]
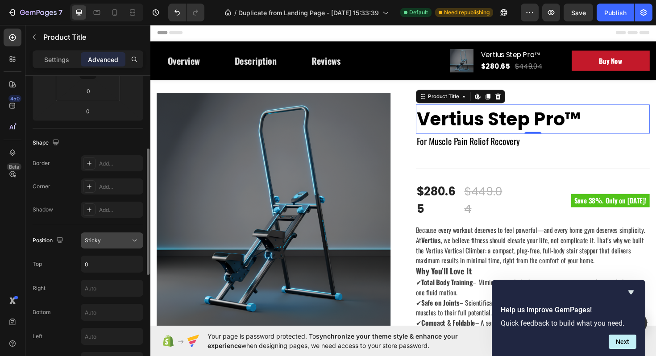
click at [112, 240] on div "Sticky" at bounding box center [108, 241] width 46 height 8
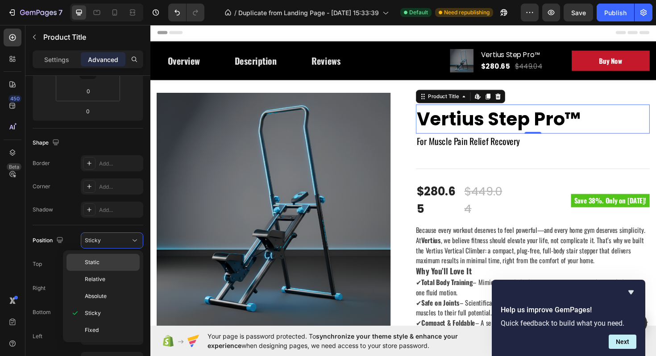
click at [109, 263] on p "Static" at bounding box center [110, 262] width 51 height 8
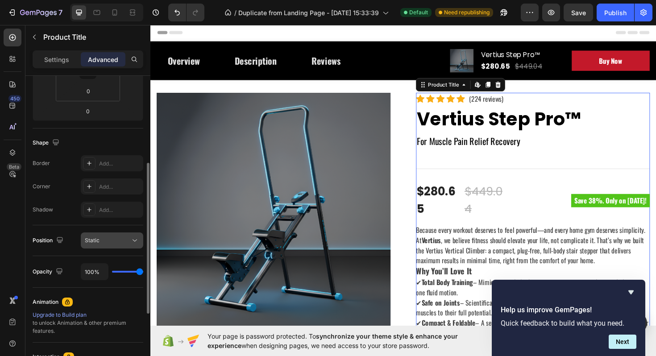
click at [115, 248] on button "Static" at bounding box center [112, 241] width 62 height 16
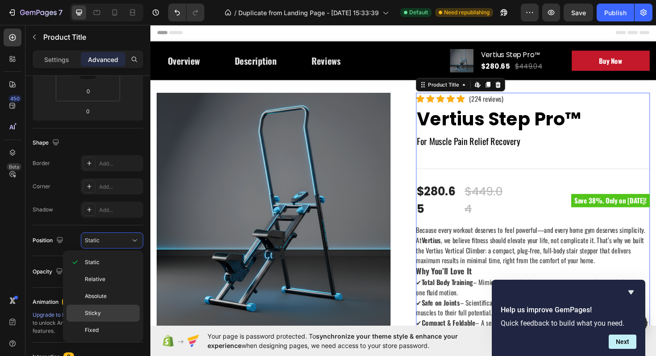
click at [114, 312] on p "Sticky" at bounding box center [110, 313] width 51 height 8
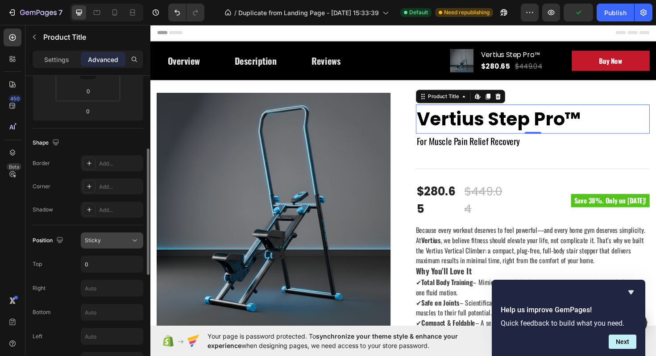
click at [108, 244] on div "Sticky" at bounding box center [108, 241] width 46 height 8
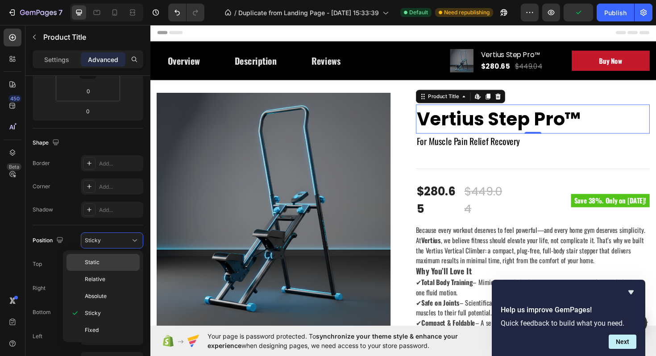
click at [108, 260] on p "Static" at bounding box center [110, 262] width 51 height 8
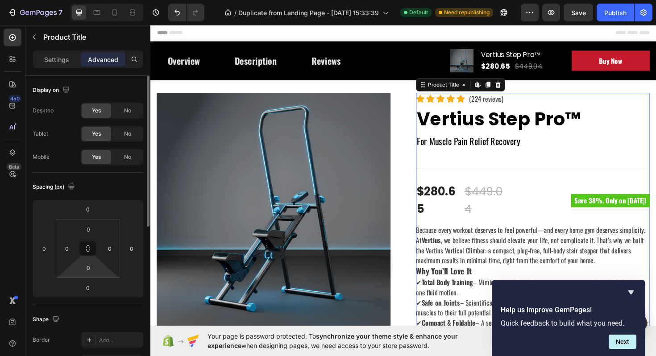
click at [106, 0] on html "7 / Duplicate from Landing Page - Sep 28, 15:33:39 Default Need republishing Pr…" at bounding box center [328, 0] width 656 height 0
click at [101, 0] on html "7 / Duplicate from Landing Page - Sep 28, 15:33:39 Default Need republishing Pr…" at bounding box center [328, 0] width 656 height 0
type input "8"
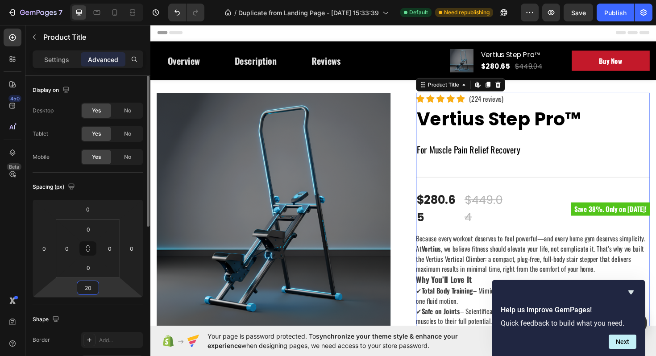
type input "20"
click at [87, 215] on input "0" at bounding box center [88, 209] width 18 height 13
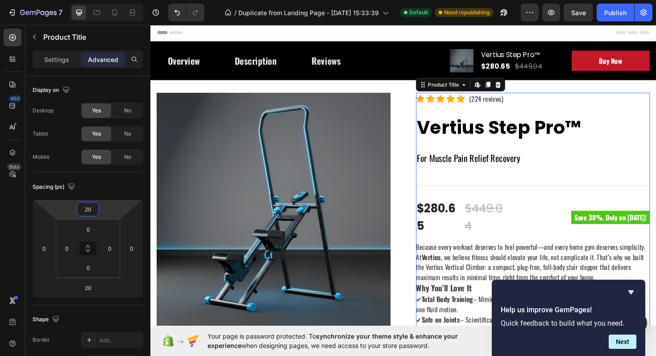
type input "20"
click at [90, 286] on input "20" at bounding box center [88, 287] width 18 height 13
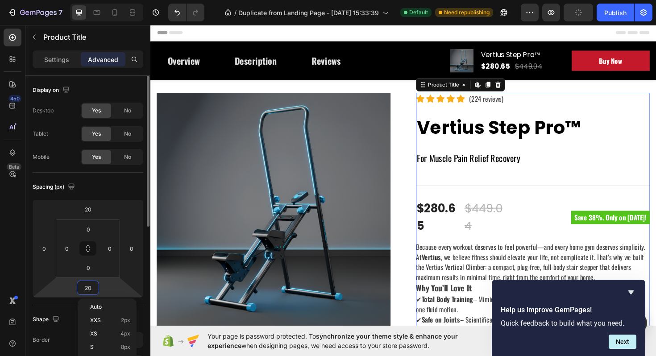
click at [90, 286] on input "20" at bounding box center [88, 287] width 18 height 13
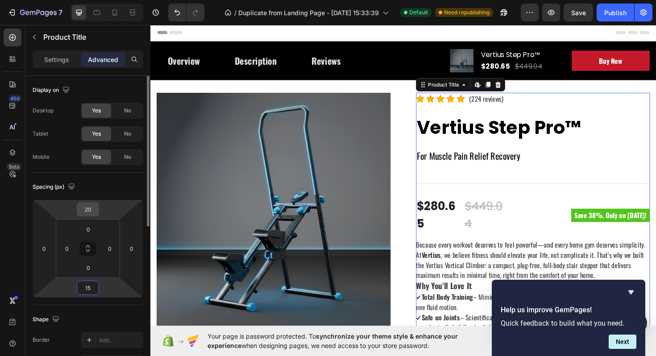
type input "15"
click at [89, 211] on input "20" at bounding box center [88, 209] width 18 height 13
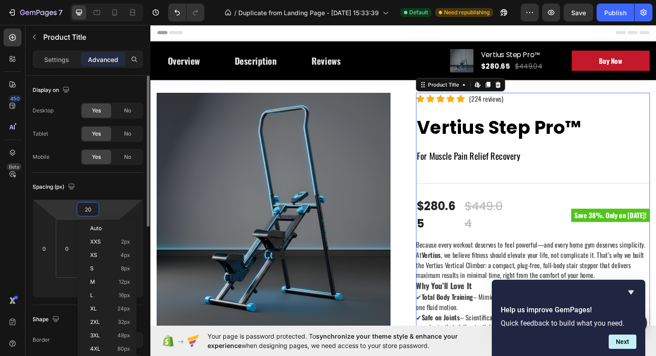
click at [89, 211] on input "20" at bounding box center [88, 209] width 18 height 13
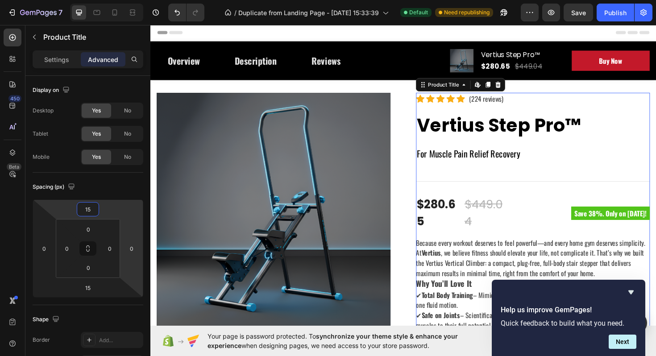
type input "15"
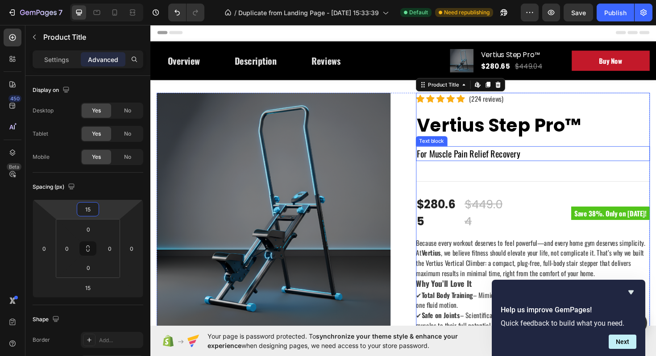
click at [457, 156] on p "For Muscle Pain Relief Recovery" at bounding box center [556, 161] width 246 height 14
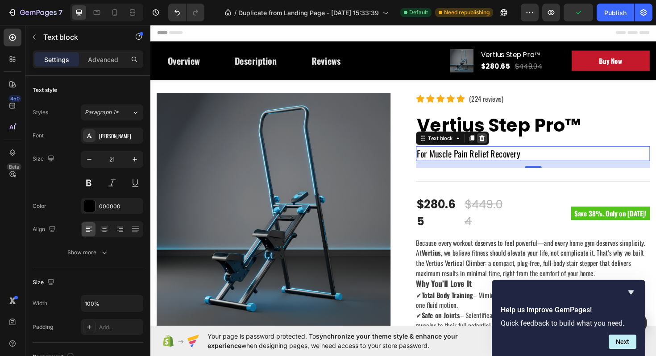
click at [501, 146] on icon at bounding box center [502, 145] width 6 height 6
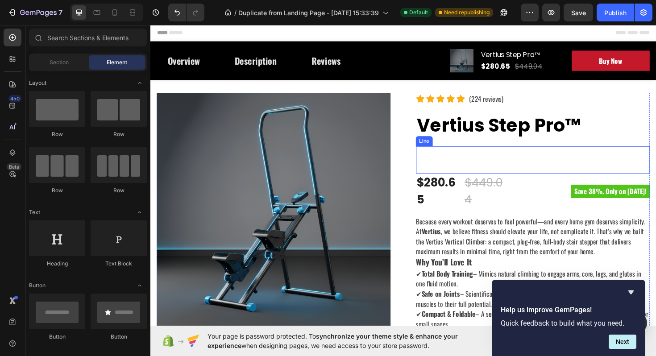
click at [463, 163] on div "Title Line" at bounding box center [556, 168] width 248 height 29
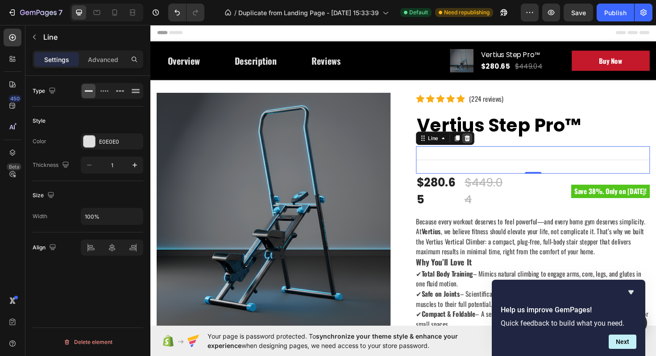
click at [486, 147] on icon at bounding box center [486, 145] width 6 height 6
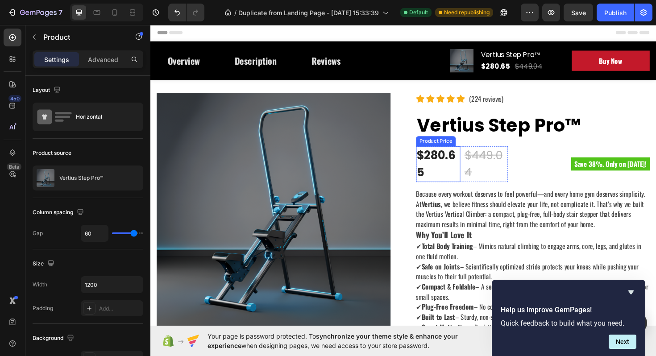
click at [455, 165] on div "$280.65" at bounding box center [455, 173] width 47 height 38
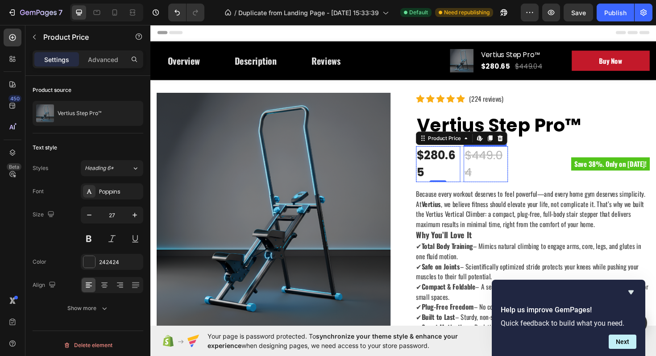
click at [504, 163] on div "$449.04" at bounding box center [505, 173] width 47 height 38
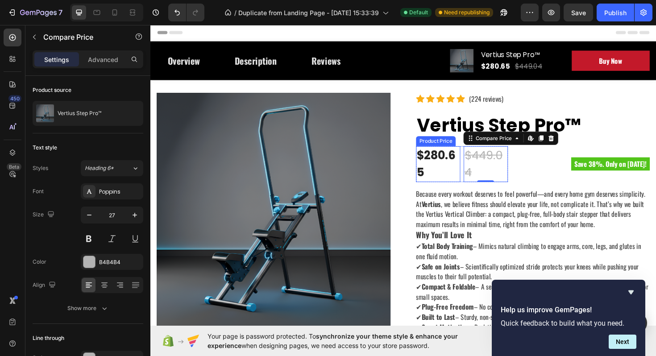
click at [473, 167] on div "$280.65" at bounding box center [455, 173] width 47 height 38
click at [503, 169] on div "$449.04" at bounding box center [505, 173] width 47 height 38
click at [537, 145] on icon at bounding box center [538, 145] width 3 height 2
click at [467, 165] on div "$280.65" at bounding box center [455, 173] width 47 height 38
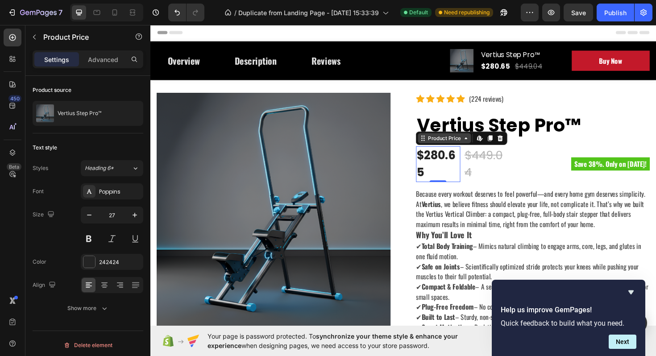
click at [482, 146] on icon at bounding box center [484, 145] width 7 height 7
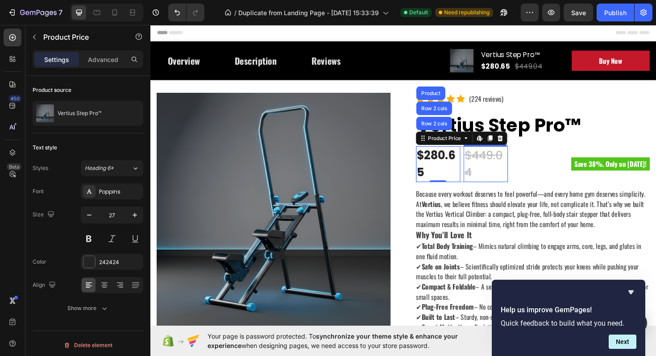
click at [514, 176] on div "$449.04" at bounding box center [505, 173] width 47 height 38
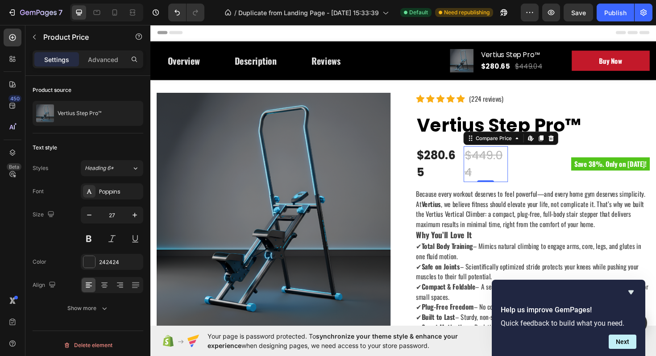
click at [465, 172] on div "$280.65" at bounding box center [455, 173] width 47 height 38
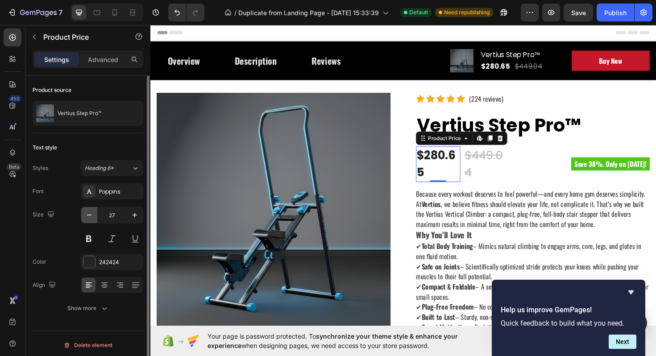
click at [88, 214] on icon "button" at bounding box center [89, 215] width 9 height 9
type input "24"
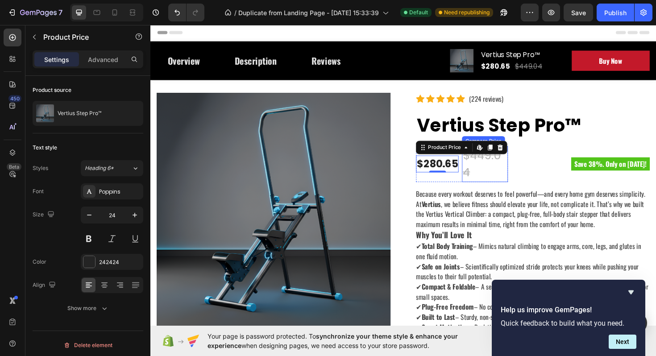
click at [505, 176] on div "$449.04" at bounding box center [504, 173] width 49 height 38
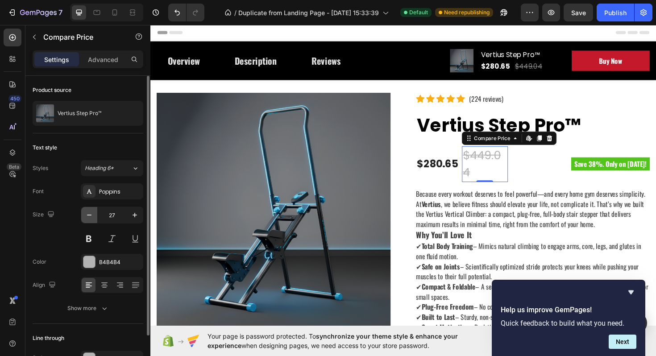
click at [86, 216] on icon "button" at bounding box center [89, 215] width 9 height 9
type input "26"
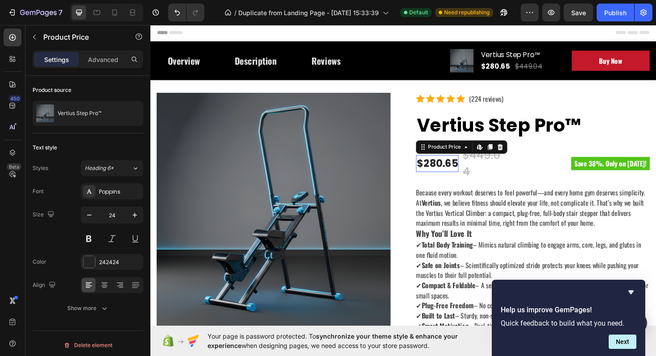
click at [453, 163] on div "$280.65" at bounding box center [454, 172] width 45 height 18
click at [491, 161] on div "$449.04" at bounding box center [504, 172] width 49 height 37
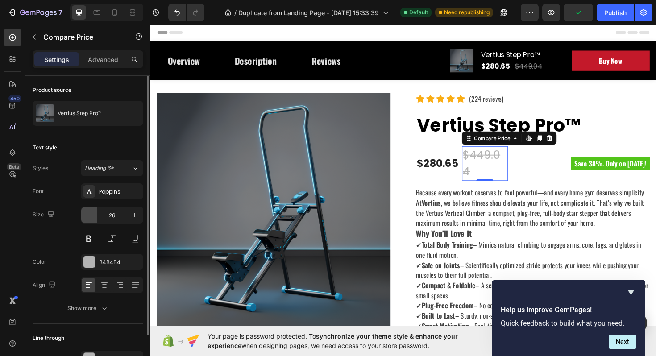
click at [89, 216] on icon "button" at bounding box center [89, 215] width 9 height 9
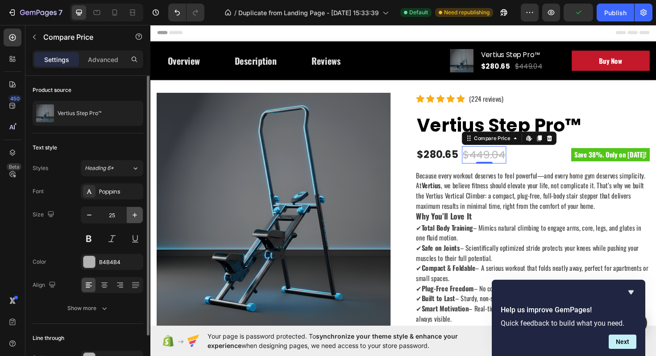
type input "24"
click at [98, 265] on div "B4B4B4" at bounding box center [112, 262] width 62 height 16
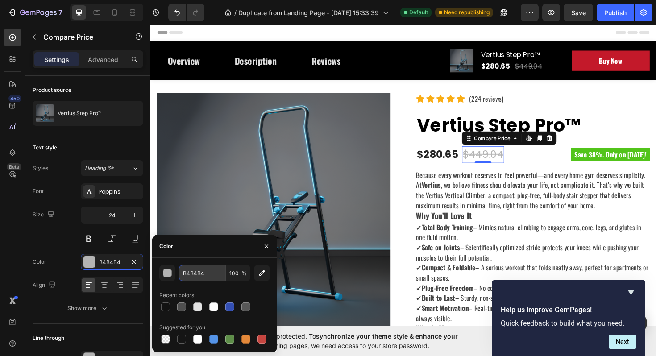
click at [200, 274] on input "B4B4B4" at bounding box center [202, 273] width 46 height 16
paste input "007AFF"
type input "007AFF"
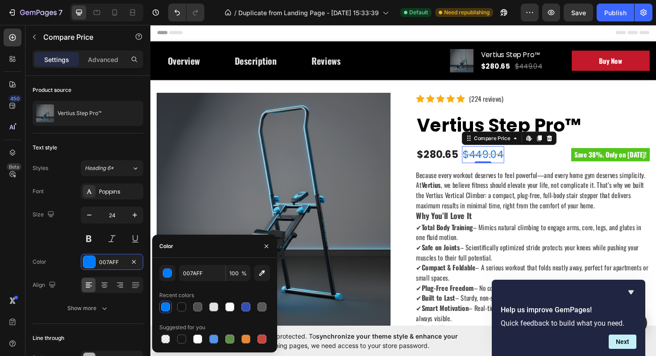
click at [249, 292] on div "Recent colors" at bounding box center [214, 295] width 111 height 14
click at [87, 236] on button at bounding box center [89, 239] width 16 height 16
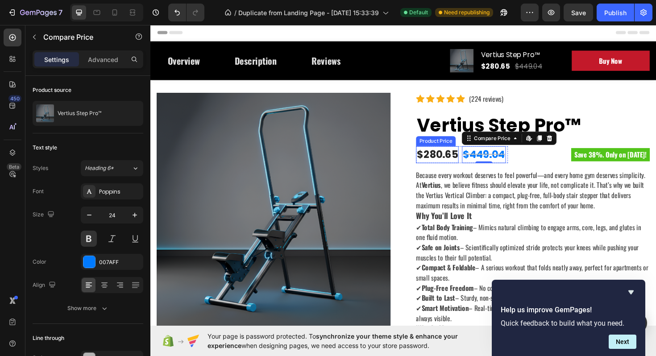
click at [441, 160] on div "$280.65" at bounding box center [454, 163] width 45 height 18
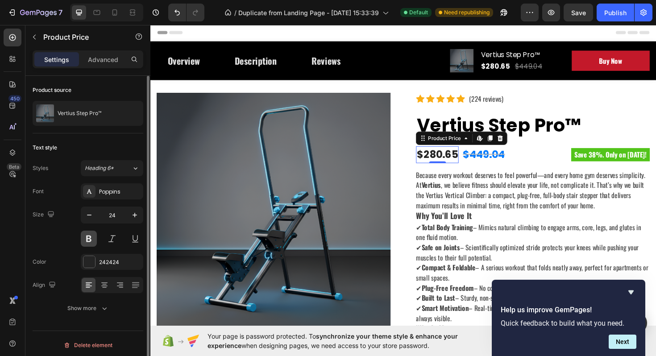
click at [87, 237] on button at bounding box center [89, 239] width 16 height 16
click at [504, 162] on div "$449.04" at bounding box center [503, 163] width 46 height 18
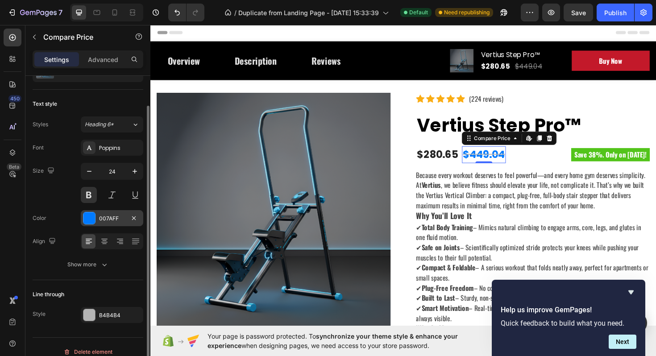
scroll to position [54, 0]
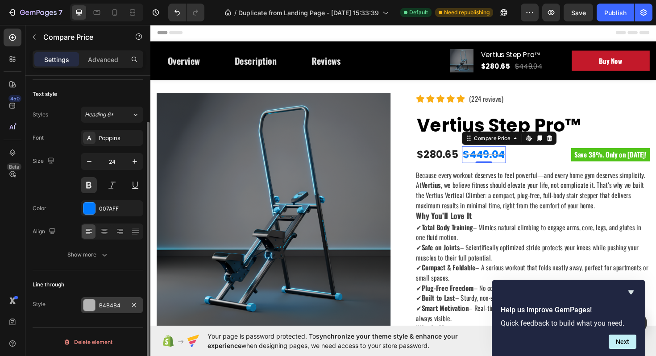
click at [110, 309] on div "B4B4B4" at bounding box center [112, 306] width 26 height 8
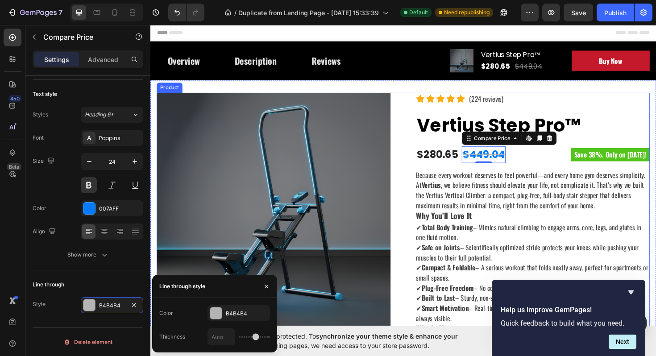
click at [447, 161] on div "$280.65" at bounding box center [454, 163] width 45 height 18
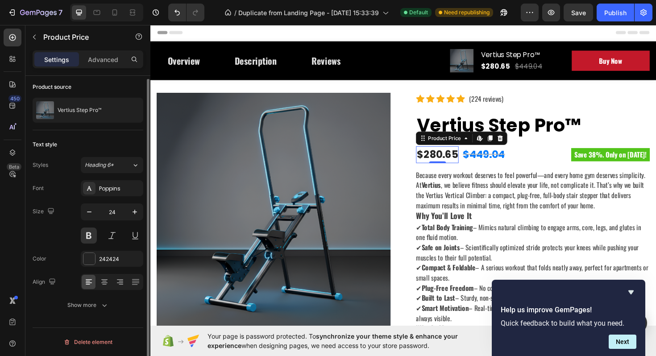
scroll to position [3, 0]
click at [498, 163] on div "$449.04" at bounding box center [503, 163] width 46 height 18
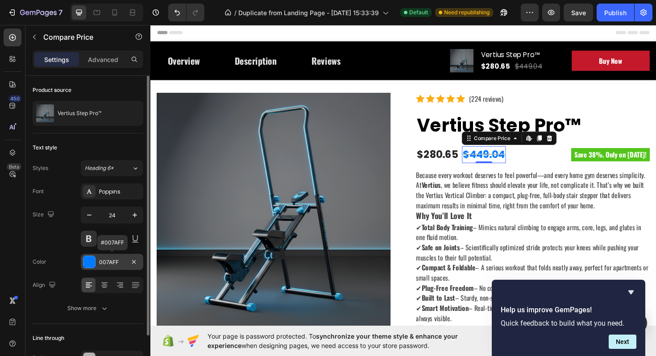
click at [115, 261] on div "007AFF" at bounding box center [112, 262] width 26 height 8
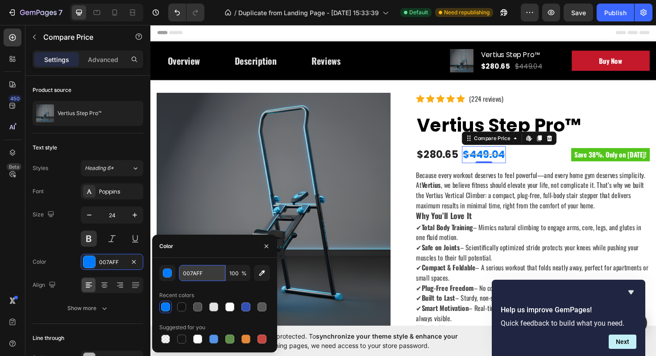
click at [189, 276] on input "007AFF" at bounding box center [202, 273] width 46 height 16
click at [182, 309] on div at bounding box center [181, 307] width 9 height 9
type input "121212"
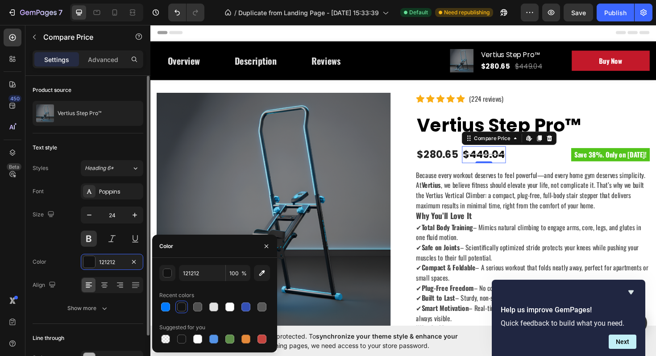
scroll to position [54, 0]
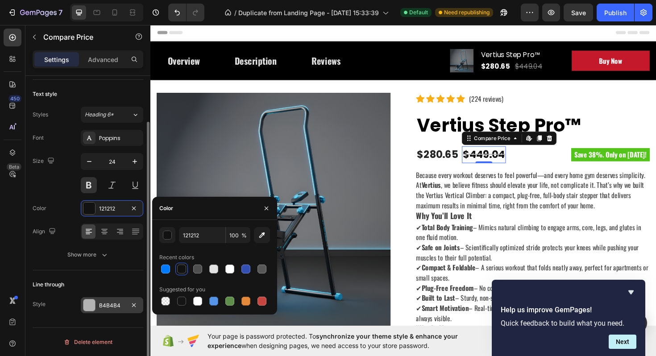
click at [111, 304] on div "B4B4B4" at bounding box center [112, 306] width 26 height 8
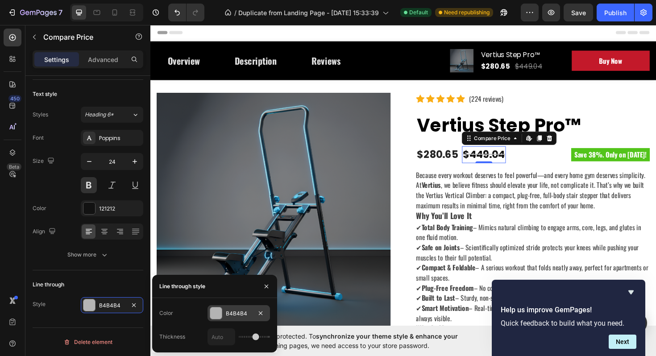
click at [233, 313] on div "B4B4B4" at bounding box center [239, 314] width 26 height 8
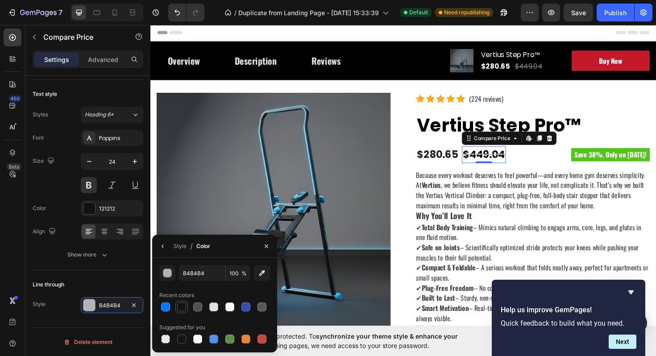
click at [176, 305] on div at bounding box center [181, 307] width 12 height 12
type input "121212"
click at [446, 157] on div "$280.65" at bounding box center [454, 163] width 45 height 18
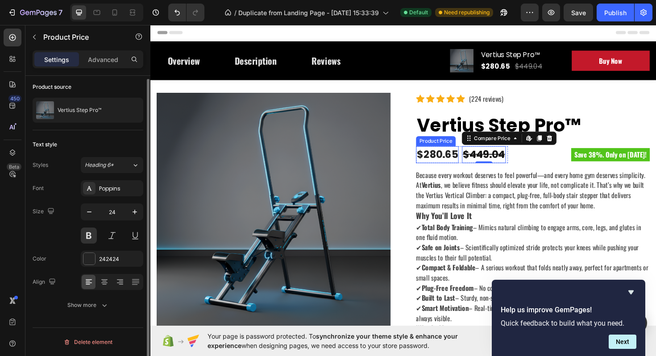
scroll to position [3, 0]
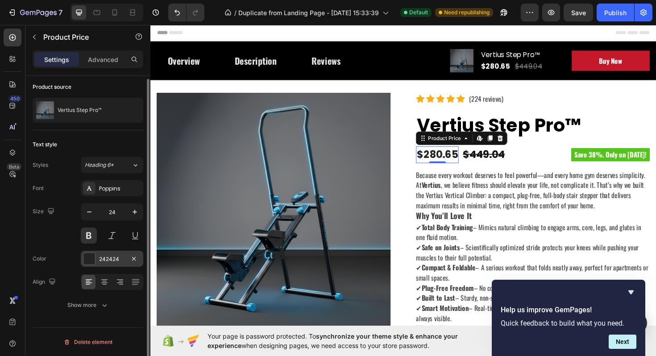
click at [110, 257] on div "242424" at bounding box center [112, 259] width 26 height 8
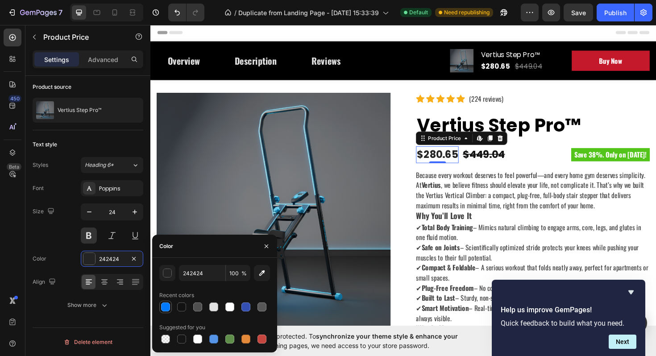
click at [166, 306] on div at bounding box center [165, 307] width 9 height 9
type input "007AFF"
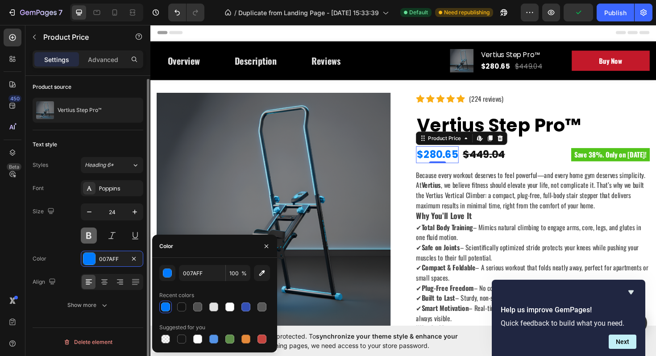
click at [87, 237] on button at bounding box center [89, 236] width 16 height 16
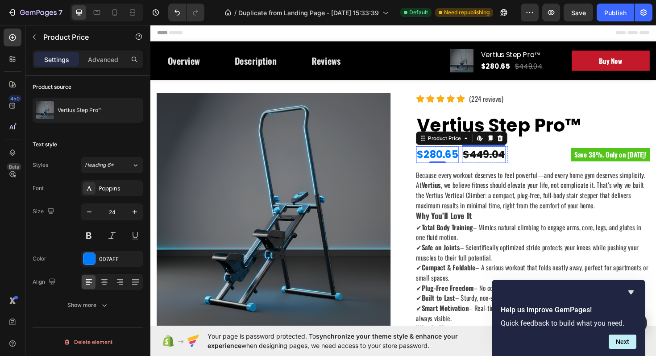
click at [509, 163] on div "$449.04" at bounding box center [503, 163] width 46 height 18
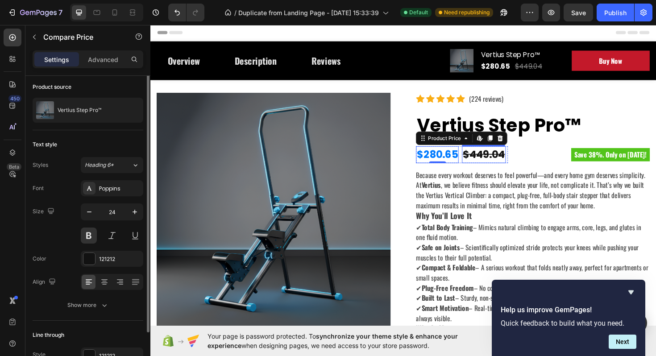
scroll to position [0, 0]
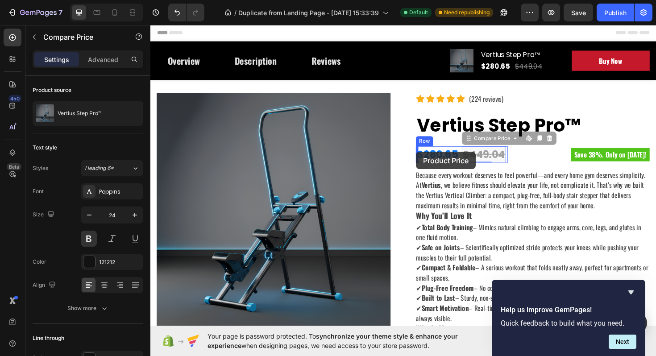
drag, startPoint x: 494, startPoint y: 146, endPoint x: 432, endPoint y: 159, distance: 63.8
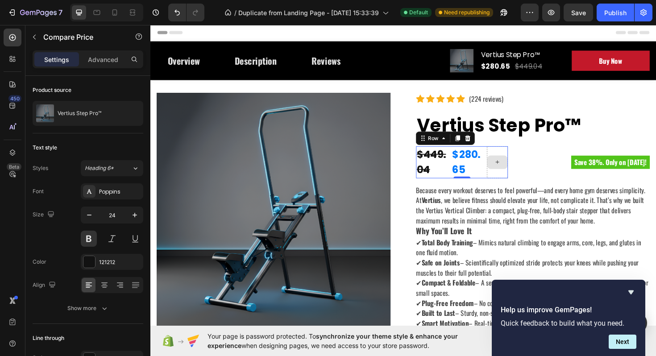
click at [520, 156] on div at bounding box center [518, 171] width 22 height 34
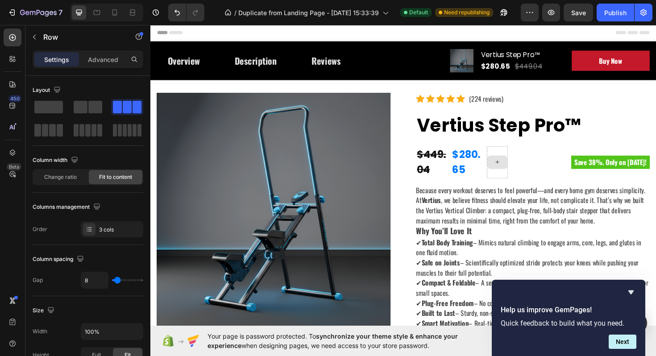
click at [525, 169] on div at bounding box center [517, 170] width 21 height 14
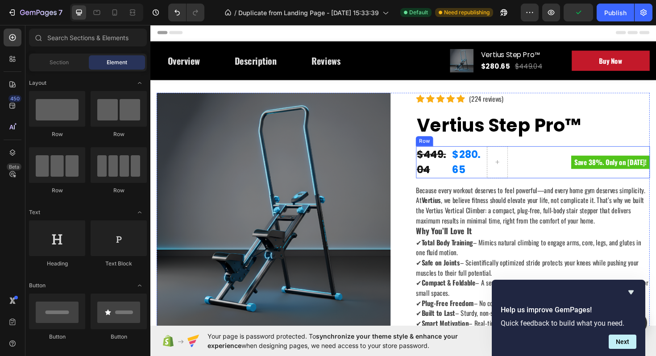
click at [531, 162] on div "$449.04 Compare Price Compare Price $280.65 Product Price Product Price Row Sav…" at bounding box center [556, 171] width 248 height 34
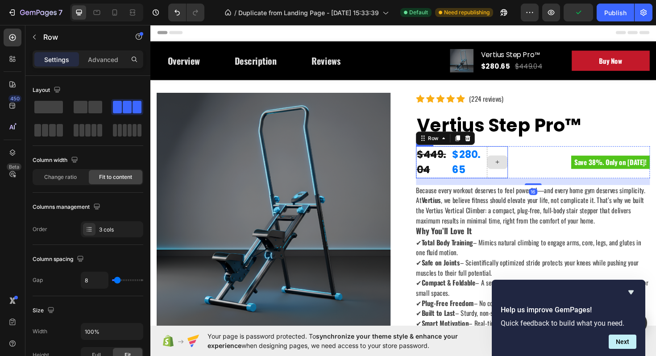
click at [528, 161] on div at bounding box center [518, 171] width 22 height 34
click at [462, 144] on icon at bounding box center [461, 145] width 7 height 7
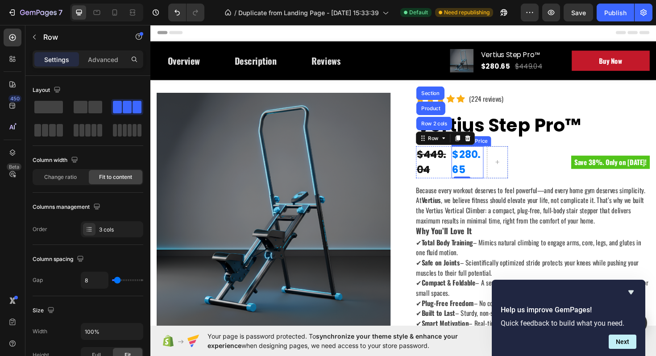
click at [454, 168] on div "$449.04" at bounding box center [449, 171] width 34 height 34
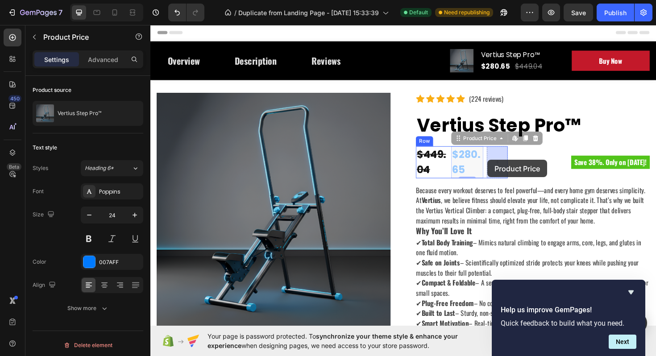
drag, startPoint x: 479, startPoint y: 167, endPoint x: 508, endPoint y: 168, distance: 29.0
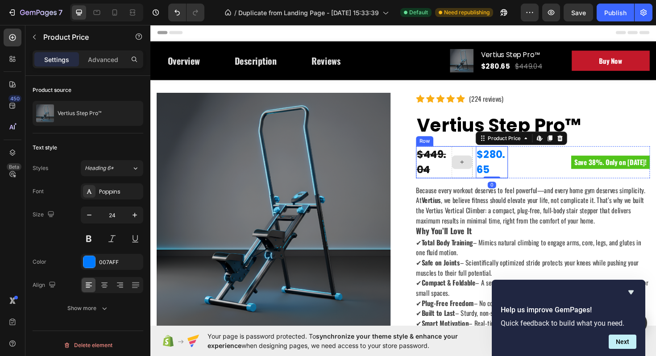
click at [483, 171] on icon at bounding box center [480, 171] width 7 height 8
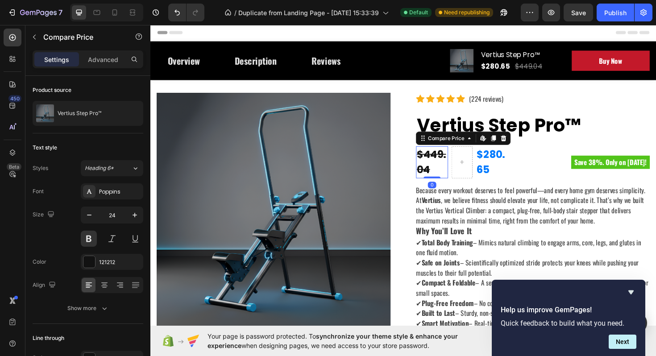
click at [450, 179] on div "$449.04" at bounding box center [449, 171] width 34 height 34
click at [482, 157] on div at bounding box center [480, 171] width 22 height 34
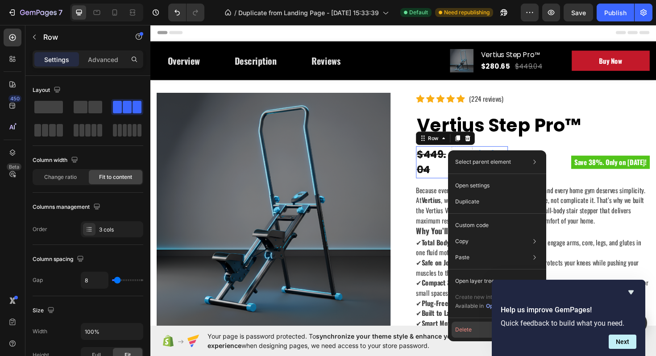
click at [466, 328] on button "Delete" at bounding box center [497, 330] width 91 height 16
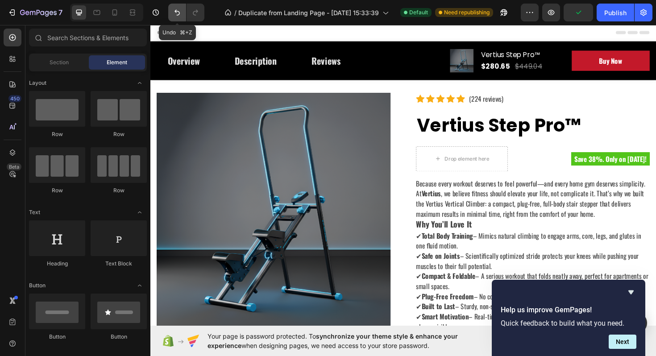
click at [173, 14] on icon "Undo/Redo" at bounding box center [177, 12] width 9 height 9
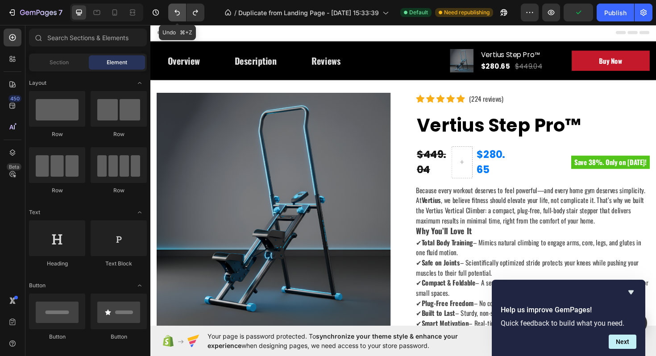
click at [173, 14] on icon "Undo/Redo" at bounding box center [177, 12] width 9 height 9
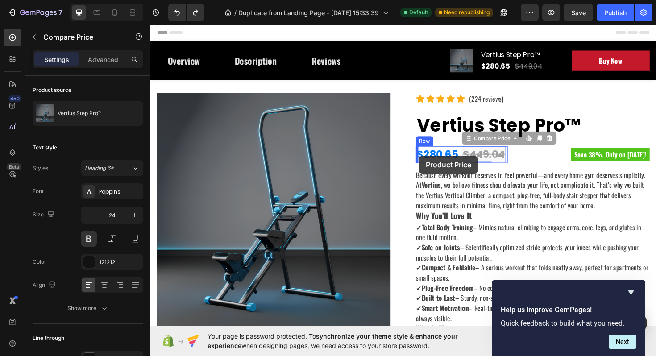
drag, startPoint x: 501, startPoint y: 164, endPoint x: 435, endPoint y: 164, distance: 66.1
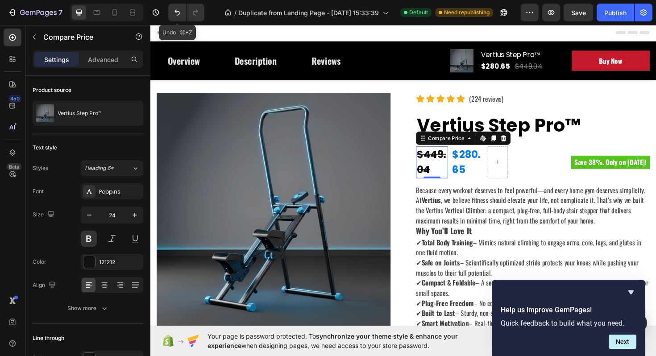
click at [175, 16] on icon "Undo/Redo" at bounding box center [177, 12] width 9 height 9
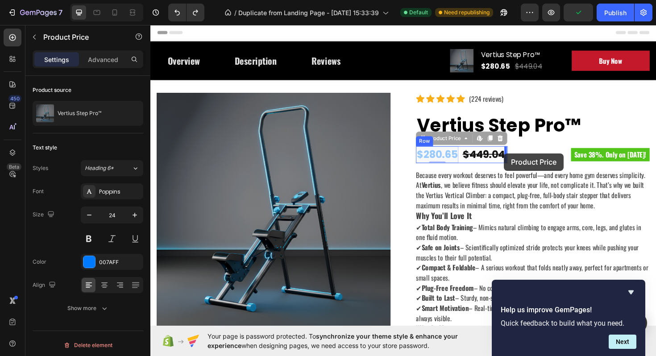
drag, startPoint x: 438, startPoint y: 162, endPoint x: 525, endPoint y: 161, distance: 87.1
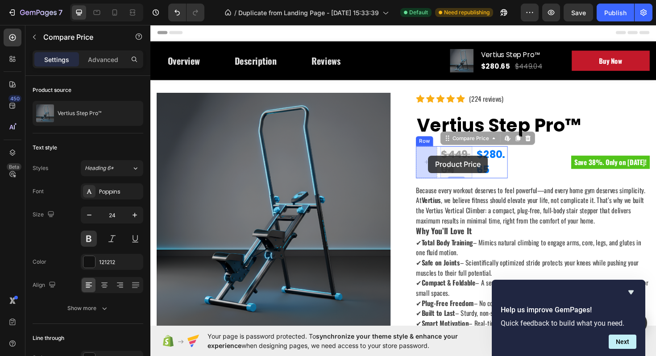
drag, startPoint x: 474, startPoint y: 162, endPoint x: 445, endPoint y: 163, distance: 29.0
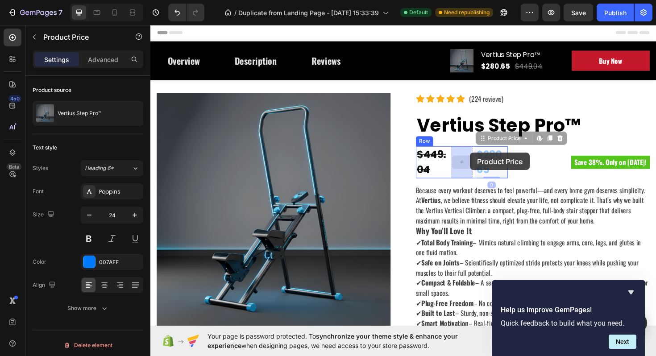
drag, startPoint x: 505, startPoint y: 160, endPoint x: 479, endPoint y: 161, distance: 26.8
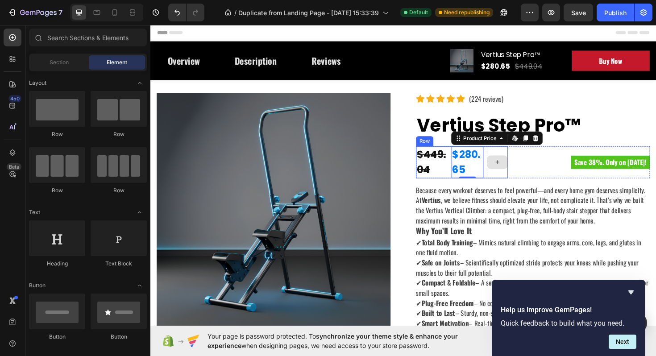
click at [518, 168] on icon at bounding box center [517, 171] width 7 height 8
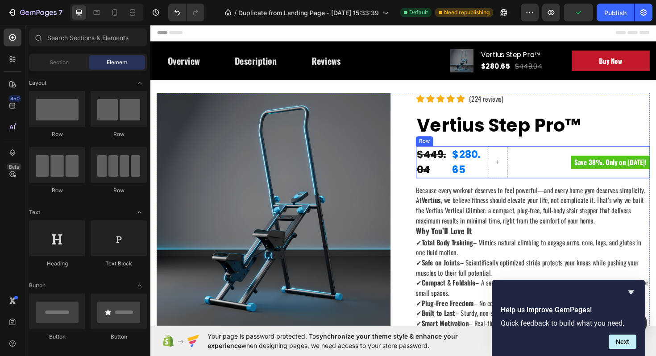
click at [617, 120] on h2 "Vertius Step Pro™" at bounding box center [556, 131] width 248 height 31
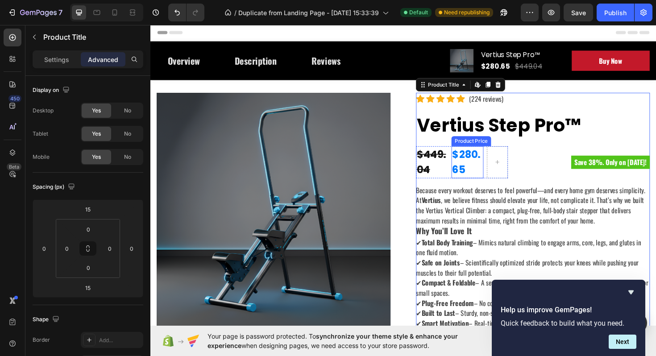
click at [487, 170] on div "$280.65" at bounding box center [486, 171] width 34 height 34
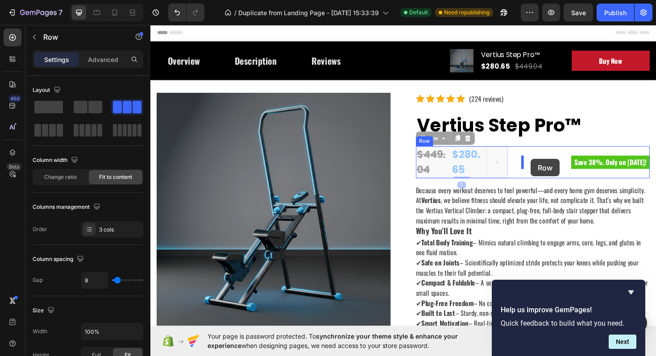
drag, startPoint x: 530, startPoint y: 157, endPoint x: 552, endPoint y: 167, distance: 24.0
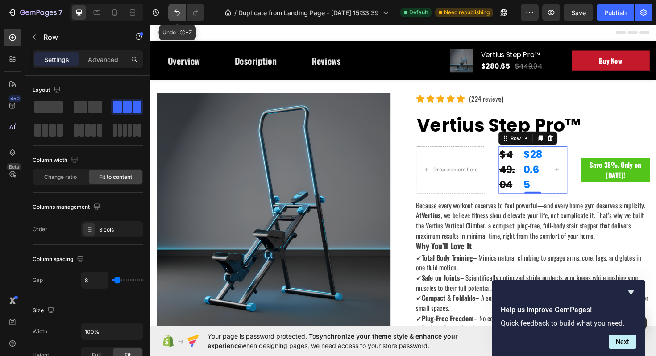
click at [179, 15] on icon "Undo/Redo" at bounding box center [177, 12] width 9 height 9
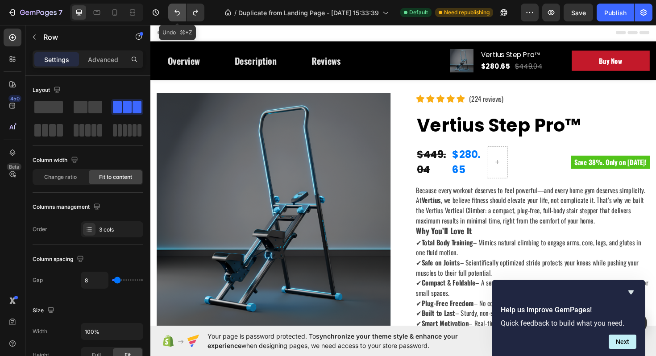
click at [179, 15] on icon "Undo/Redo" at bounding box center [177, 12] width 9 height 9
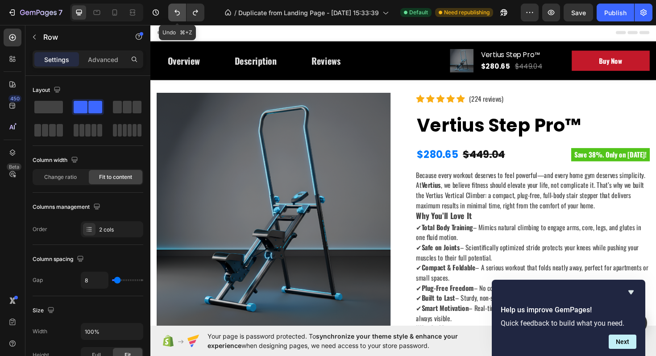
click at [179, 15] on icon "Undo/Redo" at bounding box center [177, 12] width 9 height 9
click at [196, 14] on icon "Undo/Redo" at bounding box center [195, 12] width 9 height 9
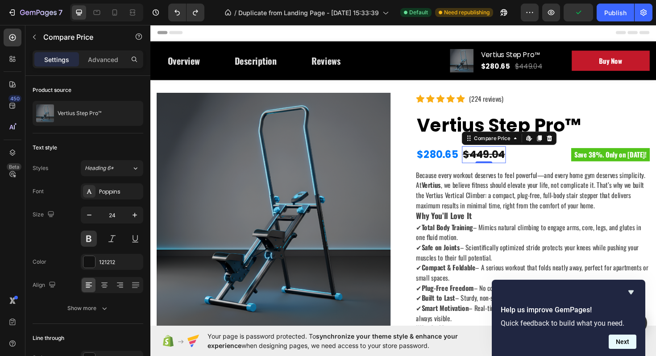
click at [625, 342] on button "Next" at bounding box center [623, 342] width 28 height 14
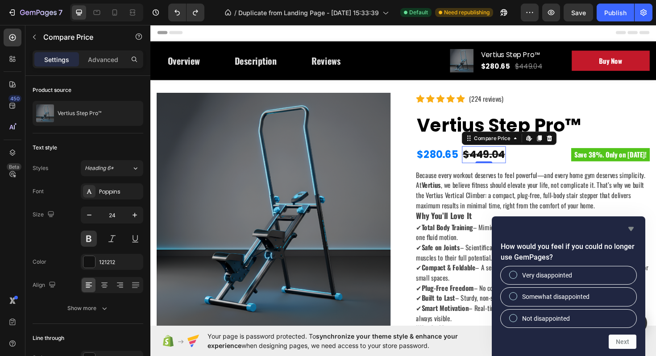
click at [634, 225] on icon "Hide survey" at bounding box center [631, 229] width 11 height 11
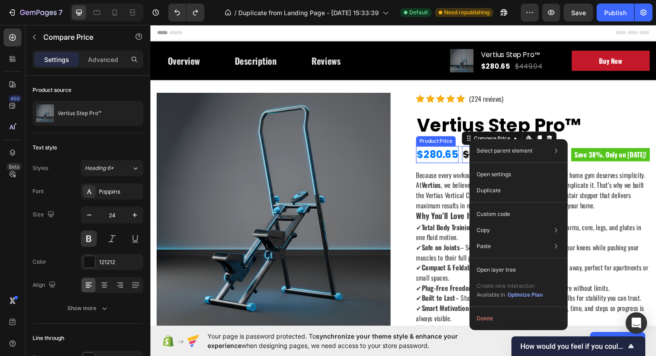
click at [465, 161] on div "$280.65" at bounding box center [454, 163] width 45 height 18
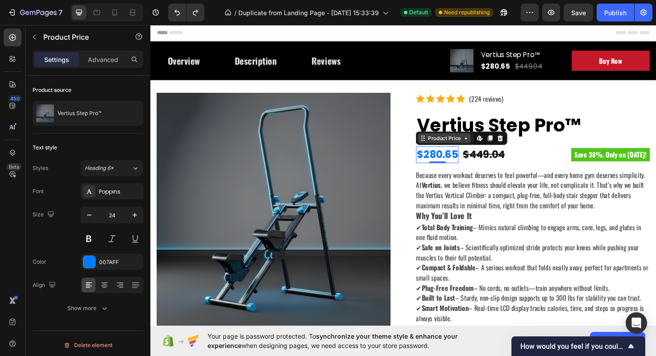
click at [483, 149] on div "Product Price" at bounding box center [462, 145] width 56 height 11
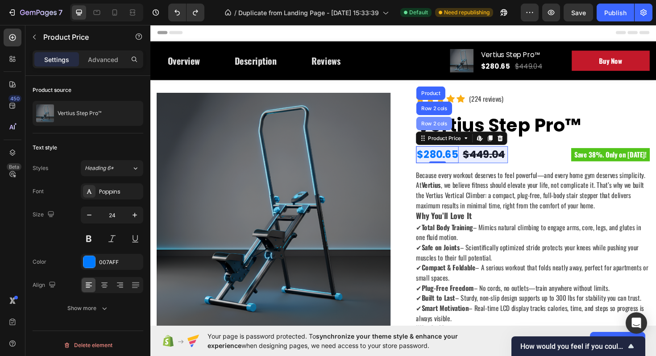
click at [460, 132] on div "Row 2 cols" at bounding box center [451, 129] width 31 height 5
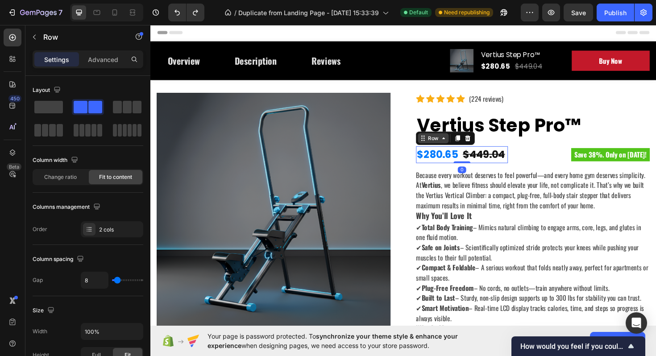
click at [462, 146] on icon at bounding box center [461, 145] width 7 height 7
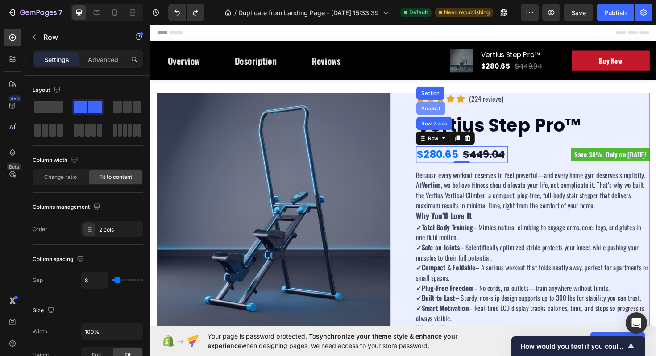
click at [450, 116] on div "Product" at bounding box center [447, 113] width 31 height 14
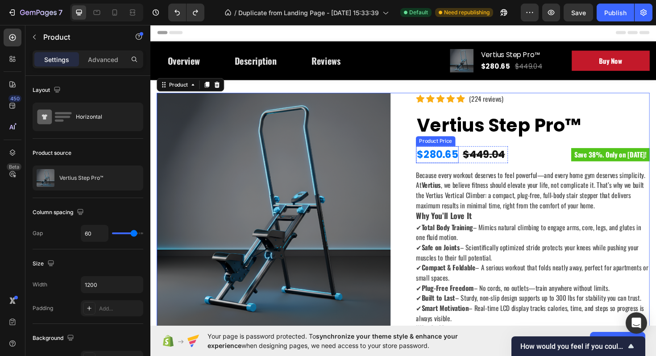
click at [470, 158] on div "$280.65" at bounding box center [454, 163] width 45 height 18
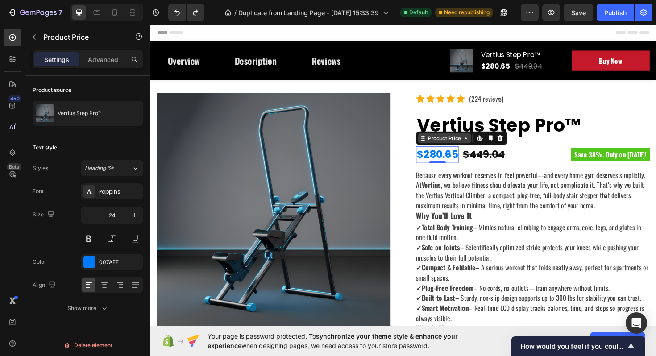
click at [480, 146] on div "Product Price" at bounding box center [462, 145] width 38 height 8
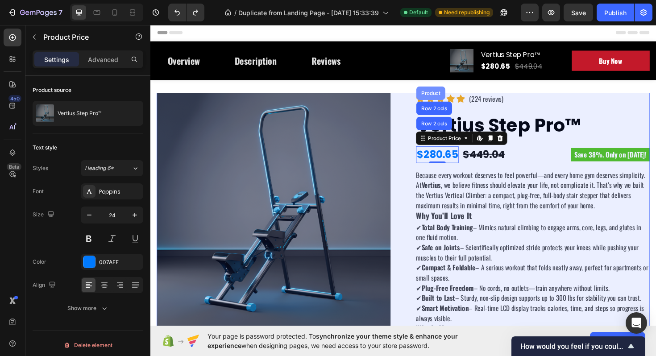
click at [446, 95] on div "Product" at bounding box center [448, 97] width 24 height 5
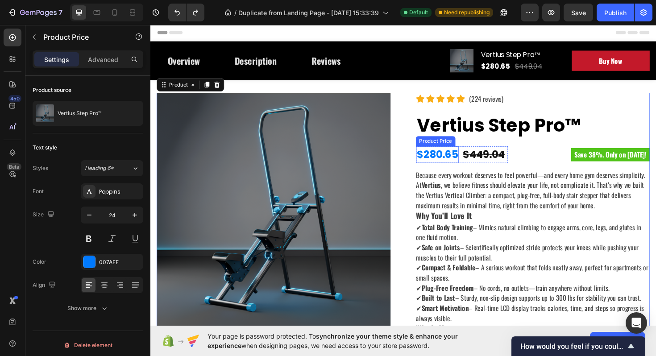
click at [469, 164] on div "$280.65" at bounding box center [454, 163] width 45 height 18
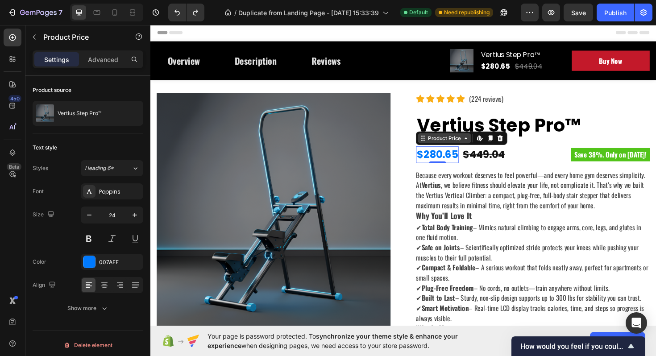
click at [482, 150] on div "Product Price" at bounding box center [462, 145] width 56 height 11
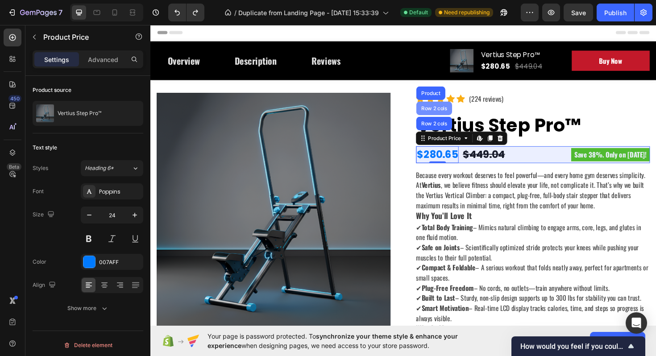
click at [456, 112] on div "Row 2 cols" at bounding box center [451, 113] width 31 height 5
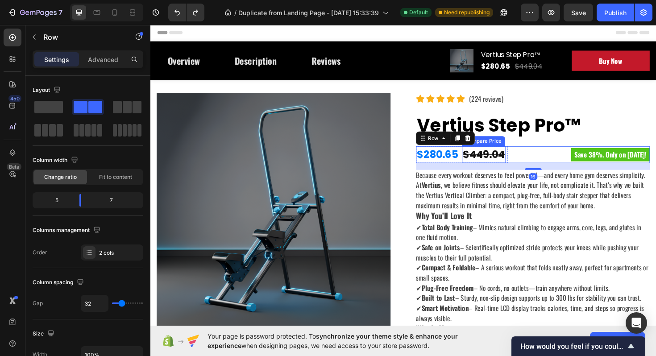
click at [500, 162] on div "$449.04" at bounding box center [503, 163] width 46 height 18
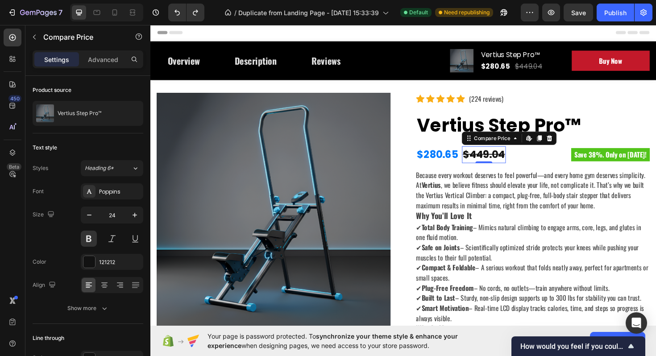
click at [467, 163] on div "$280.65" at bounding box center [454, 163] width 45 height 18
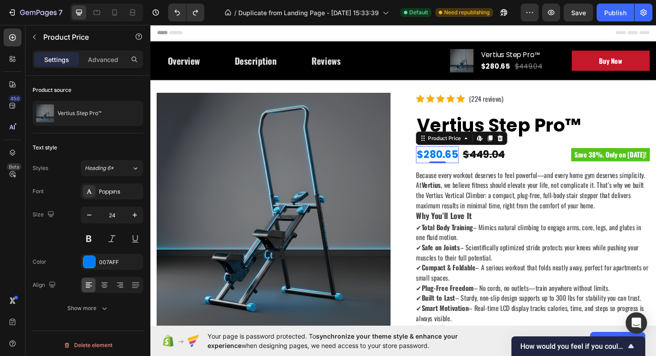
click at [465, 161] on div "$280.65" at bounding box center [454, 163] width 45 height 18
click at [483, 146] on icon at bounding box center [484, 145] width 7 height 7
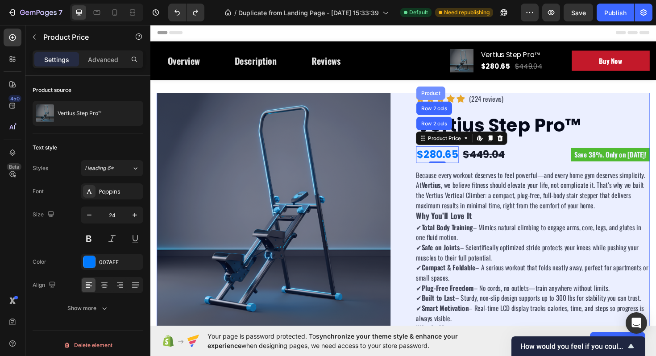
click at [446, 96] on div "Product" at bounding box center [448, 97] width 24 height 5
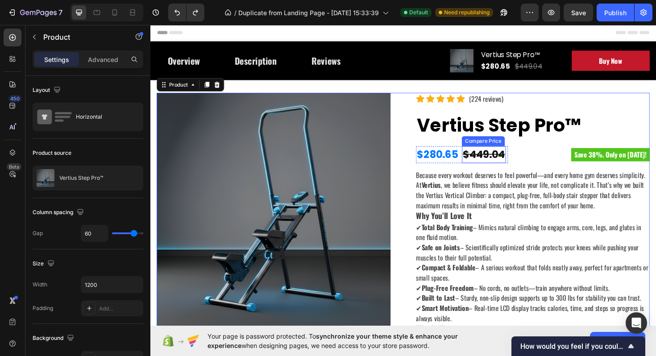
click at [503, 160] on div "$449.04" at bounding box center [503, 163] width 46 height 18
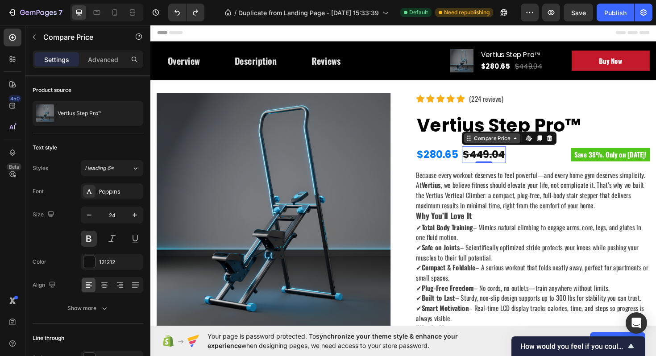
click at [533, 145] on div "Compare Price" at bounding box center [512, 145] width 42 height 8
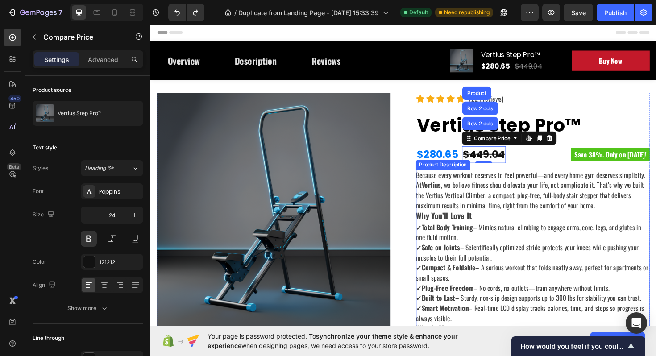
click at [528, 200] on p "Because every workout deserves to feel powerful—and every home gym deserves sim…" at bounding box center [553, 200] width 243 height 43
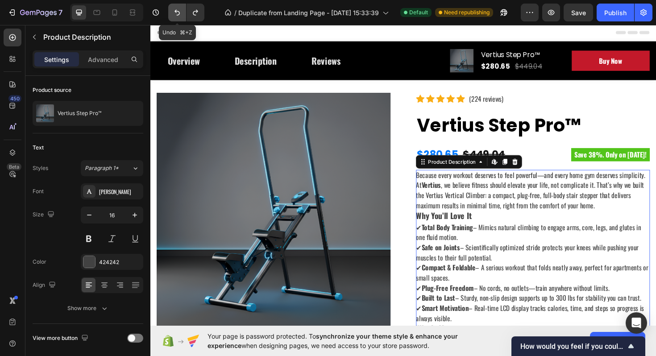
click at [179, 15] on icon "Undo/Redo" at bounding box center [177, 12] width 9 height 9
click at [189, 14] on button "Undo/Redo" at bounding box center [196, 13] width 18 height 18
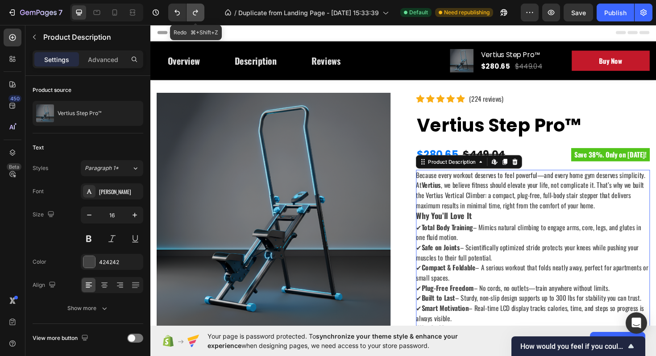
click at [189, 14] on button "Undo/Redo" at bounding box center [196, 13] width 18 height 18
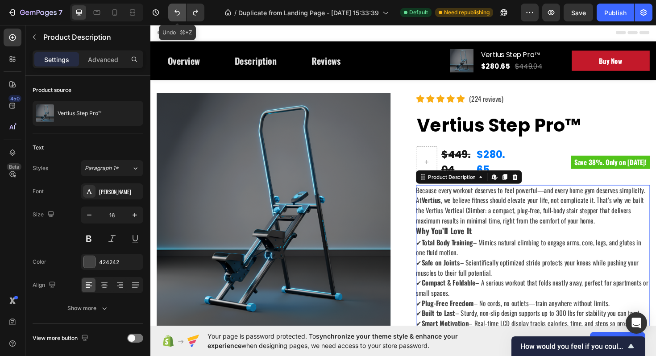
click at [178, 14] on icon "Undo/Redo" at bounding box center [177, 12] width 9 height 9
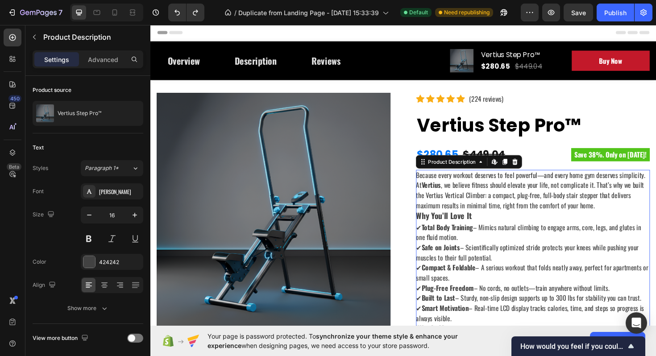
drag, startPoint x: 564, startPoint y: 216, endPoint x: 560, endPoint y: 213, distance: 5.0
click at [564, 216] on p "Because every workout deserves to feel powerful—and every home gym deserves sim…" at bounding box center [553, 200] width 243 height 43
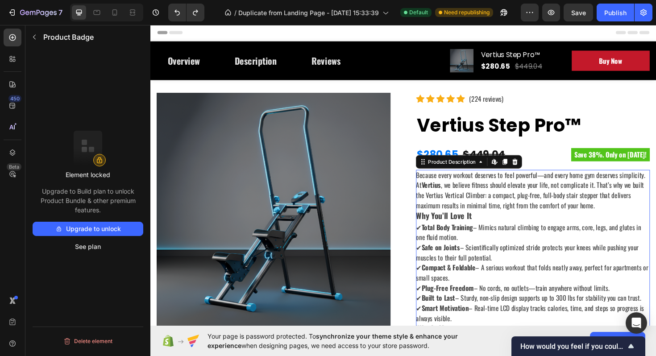
click at [556, 162] on div "Save 38%. Only on [DATE]!" at bounding box center [611, 162] width 136 height 14
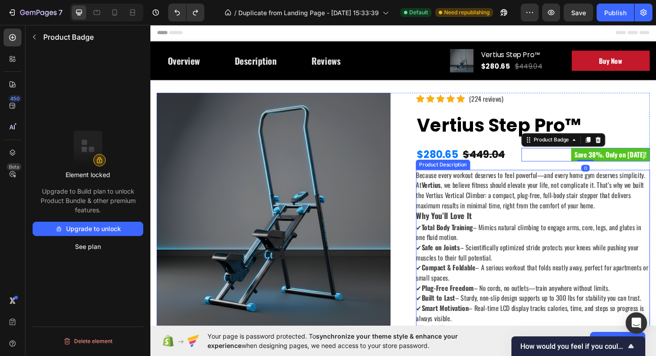
click at [537, 233] on div "Because every workout deserves to feel powerful—and every home gym deserves sim…" at bounding box center [556, 299] width 248 height 240
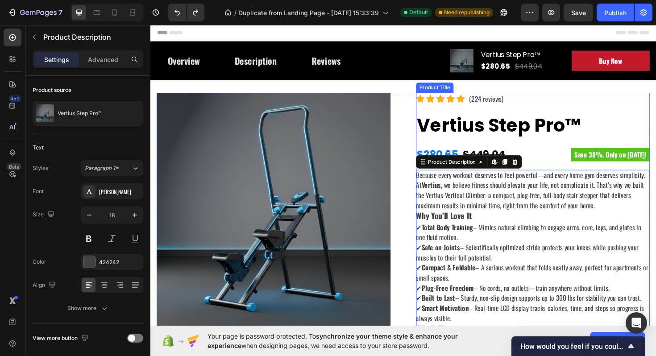
click at [535, 127] on h2 "Vertius Step Pro™" at bounding box center [556, 131] width 248 height 31
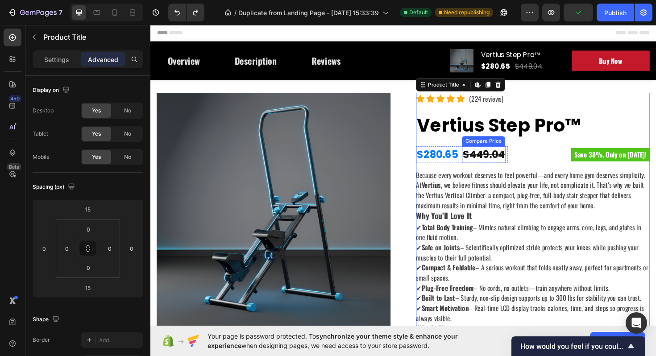
click at [516, 162] on div "$449.04" at bounding box center [503, 163] width 46 height 18
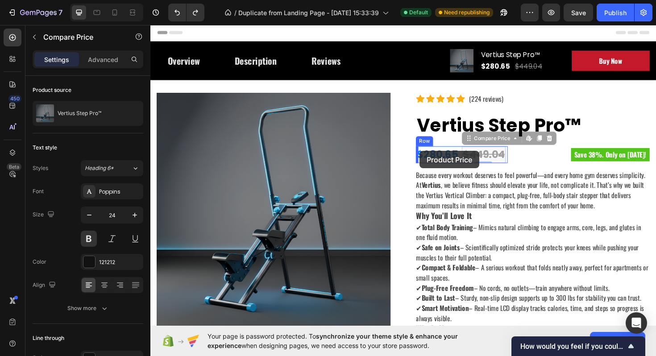
drag, startPoint x: 489, startPoint y: 145, endPoint x: 436, endPoint y: 158, distance: 55.3
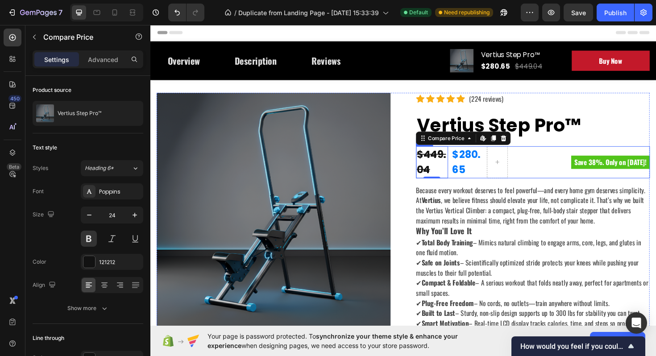
click at [537, 166] on div "$449.04 Compare Price Edit content in Shopify 0 Compare Price Edit content in S…" at bounding box center [556, 171] width 248 height 34
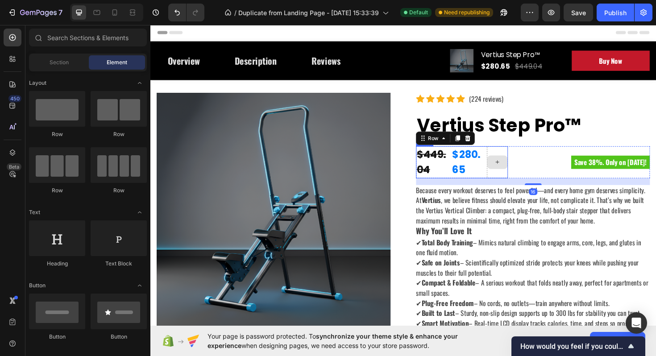
click at [514, 167] on icon at bounding box center [517, 171] width 7 height 8
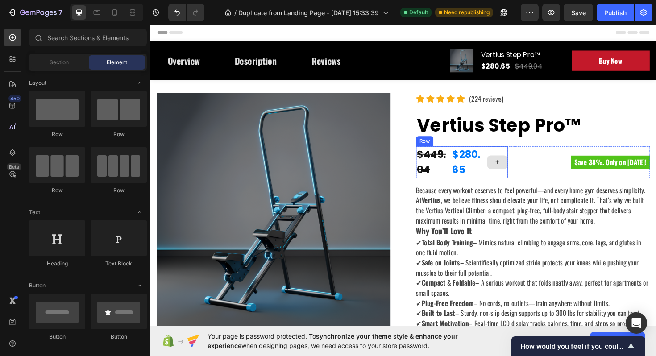
click at [515, 154] on div at bounding box center [518, 171] width 22 height 34
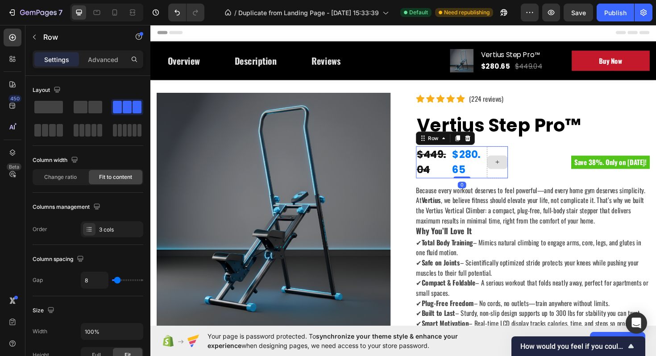
click at [524, 158] on div at bounding box center [518, 171] width 22 height 34
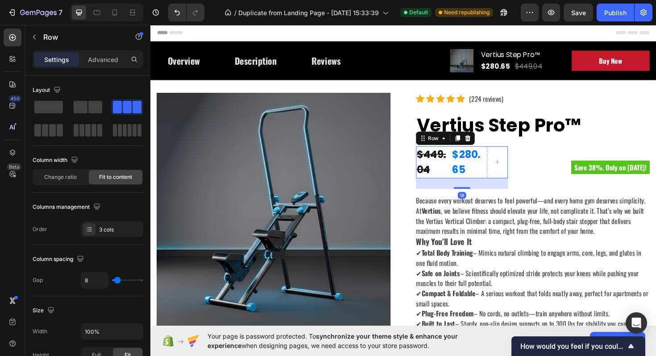
drag, startPoint x: 483, startPoint y: 185, endPoint x: 490, endPoint y: 200, distance: 15.8
click at [490, 187] on div "18" at bounding box center [480, 187] width 97 height 0
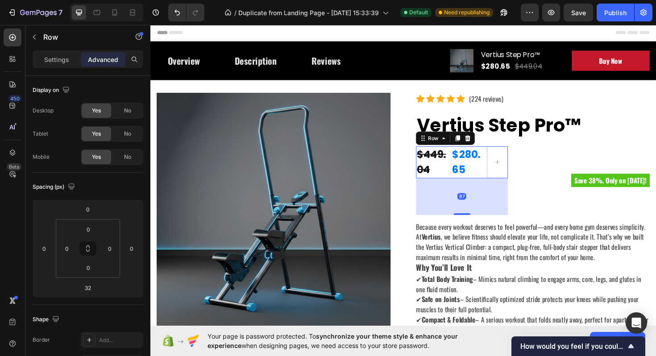
drag, startPoint x: 483, startPoint y: 208, endPoint x: 482, endPoint y: 221, distance: 12.5
click at [482, 187] on div "87" at bounding box center [480, 187] width 97 height 0
click at [175, 10] on icon "Undo/Redo" at bounding box center [177, 13] width 5 height 6
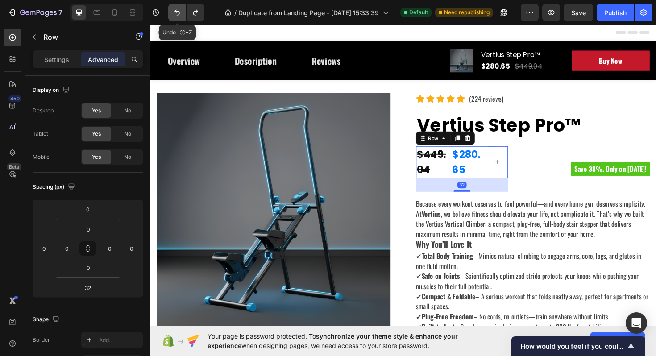
click at [175, 10] on icon "Undo/Redo" at bounding box center [177, 13] width 5 height 6
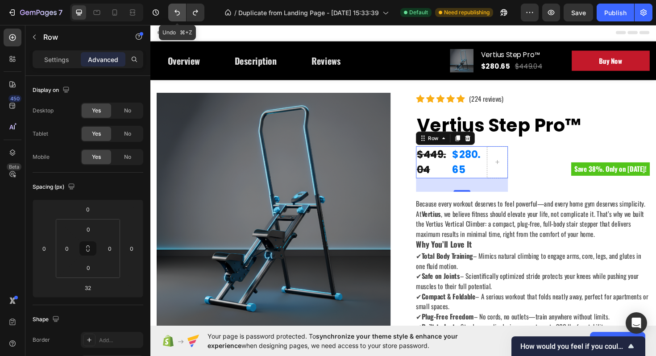
type input "0"
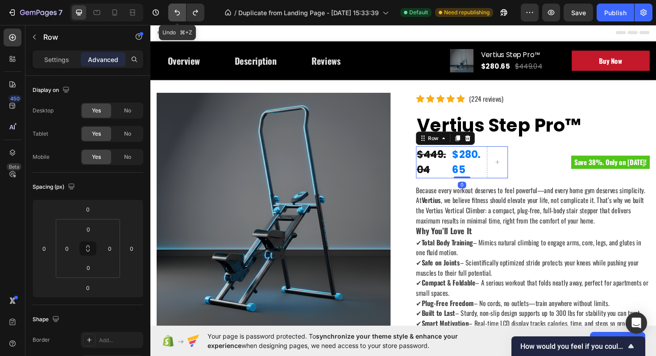
click at [175, 10] on icon "Undo/Redo" at bounding box center [177, 13] width 5 height 6
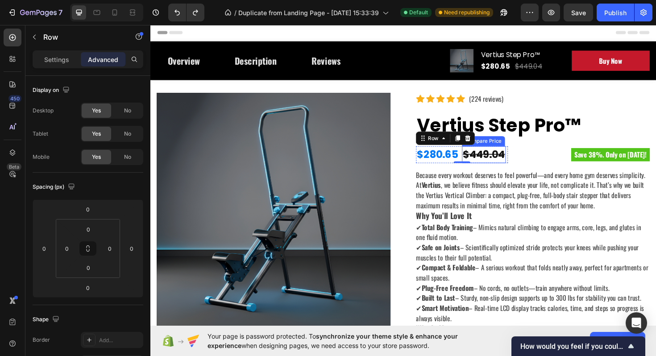
click at [507, 161] on div "$449.04" at bounding box center [503, 163] width 46 height 18
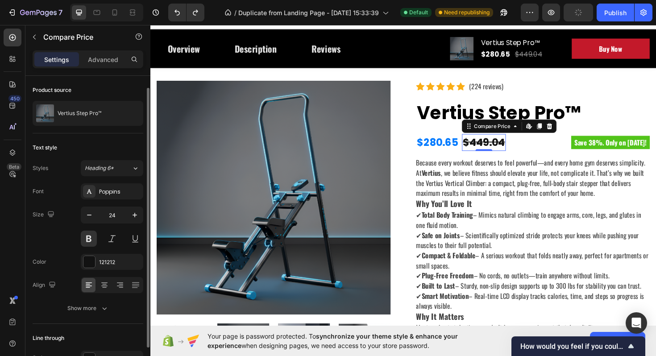
scroll to position [54, 0]
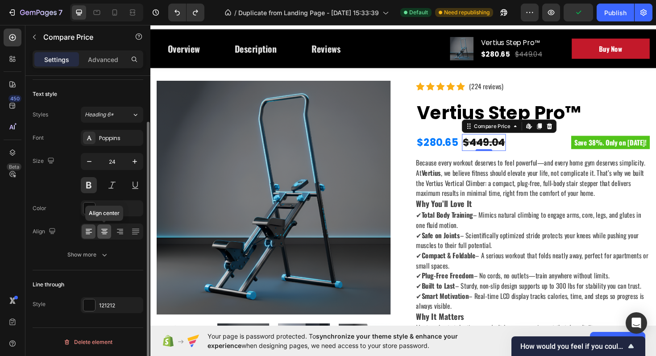
click at [102, 233] on icon at bounding box center [104, 231] width 9 height 9
click at [117, 233] on icon at bounding box center [120, 231] width 9 height 9
click at [86, 235] on icon at bounding box center [88, 231] width 9 height 9
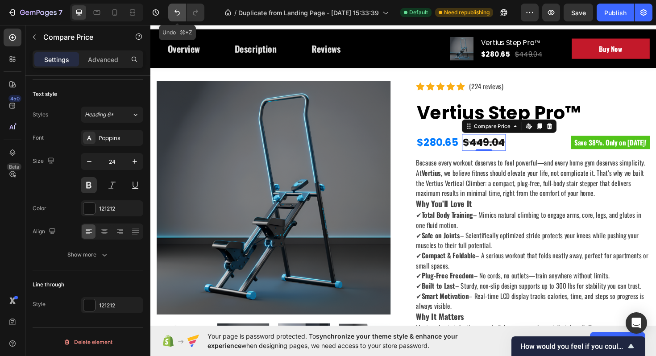
click at [176, 13] on icon "Undo/Redo" at bounding box center [177, 12] width 9 height 9
click at [195, 16] on icon "Undo/Redo" at bounding box center [195, 12] width 9 height 9
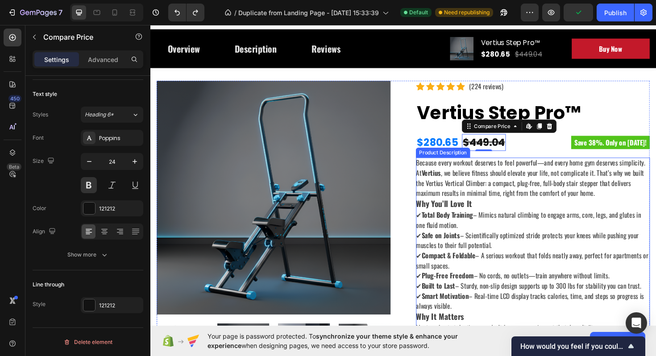
click at [530, 197] on p "Because every workout deserves to feel powerful—and every home gym deserves sim…" at bounding box center [553, 187] width 243 height 43
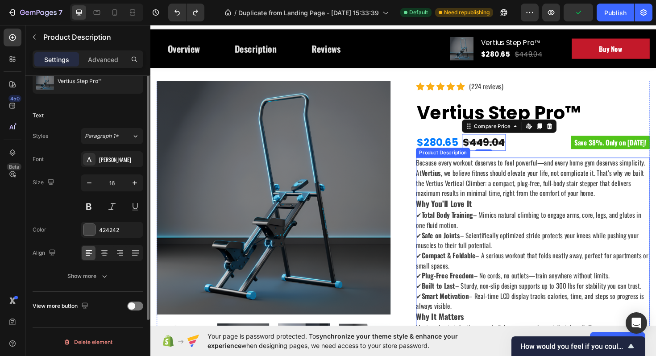
scroll to position [0, 0]
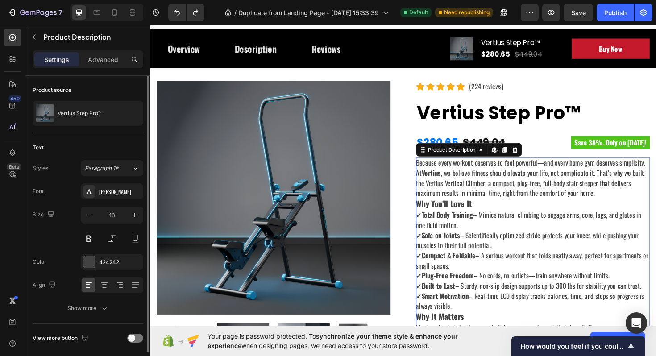
click at [547, 275] on div "Because every workout deserves to feel powerful—and every home gym deserves sim…" at bounding box center [556, 286] width 248 height 240
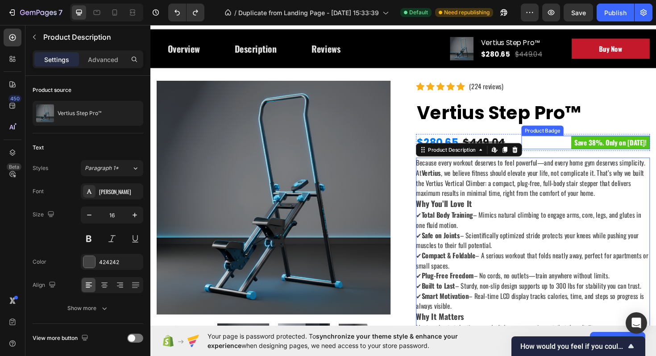
click at [568, 103] on h2 "Vertius Step Pro™" at bounding box center [556, 118] width 248 height 31
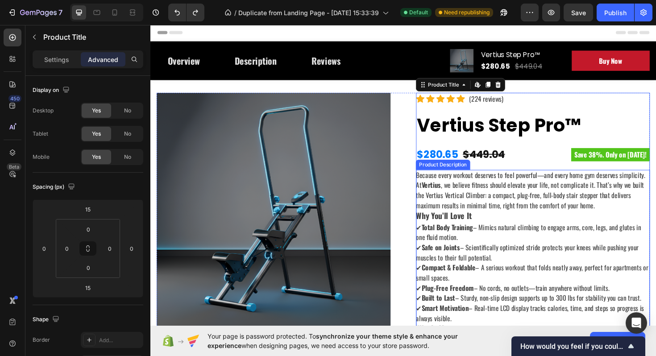
click at [536, 221] on div "Because every workout deserves to feel powerful—and every home gym deserves sim…" at bounding box center [556, 299] width 248 height 240
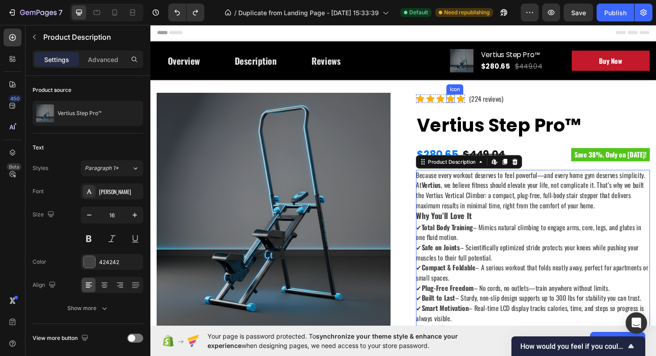
click at [471, 102] on icon at bounding box center [468, 103] width 9 height 8
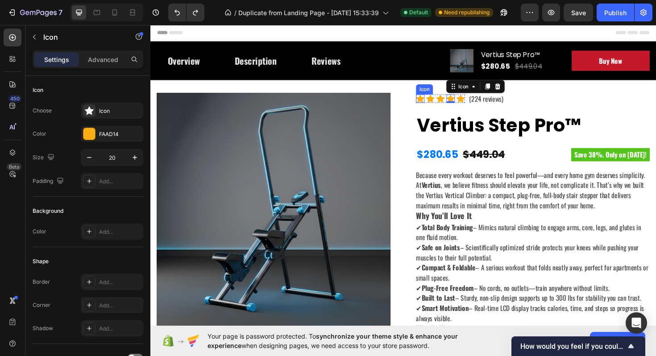
click at [436, 100] on icon at bounding box center [436, 103] width 9 height 8
click at [454, 104] on icon at bounding box center [457, 103] width 9 height 9
click at [483, 100] on div "Icon 0 Icon Icon Icon Icon Icon List Hoz (224 reviews) Text block Row" at bounding box center [556, 103] width 248 height 12
click at [486, 102] on div "Icon 0 Icon Icon Icon Icon Icon List Hoz (224 reviews) Text block Row" at bounding box center [556, 103] width 248 height 12
click at [487, 107] on div "(224 reviews)" at bounding box center [506, 103] width 38 height 12
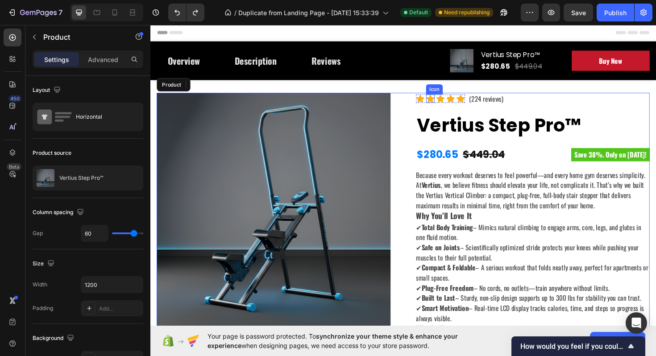
click at [435, 103] on icon at bounding box center [436, 103] width 9 height 8
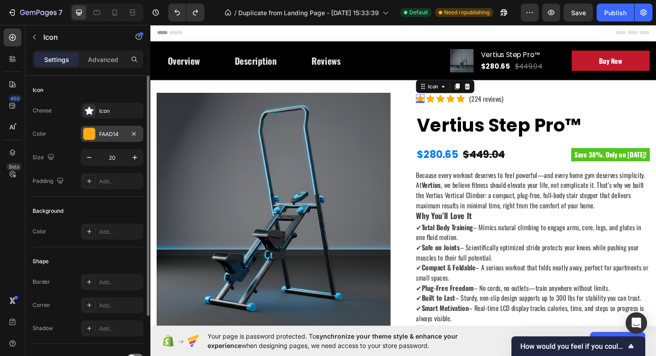
click at [108, 134] on div "FAAD14" at bounding box center [112, 134] width 26 height 8
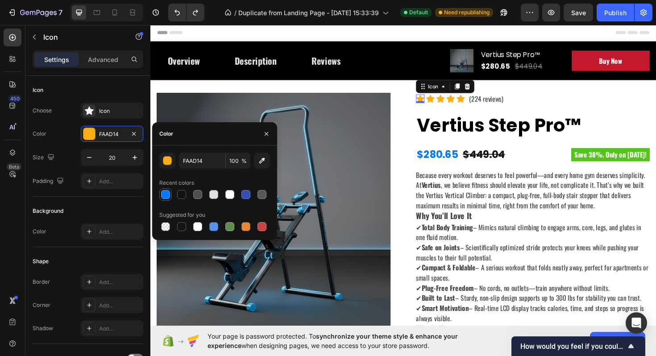
click at [167, 193] on div at bounding box center [165, 194] width 9 height 9
type input "007AFF"
click at [443, 104] on div "Icon" at bounding box center [446, 103] width 9 height 9
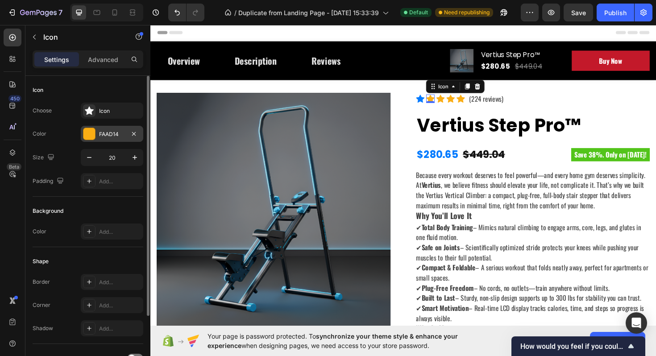
click at [123, 133] on div "FAAD14" at bounding box center [112, 134] width 26 height 8
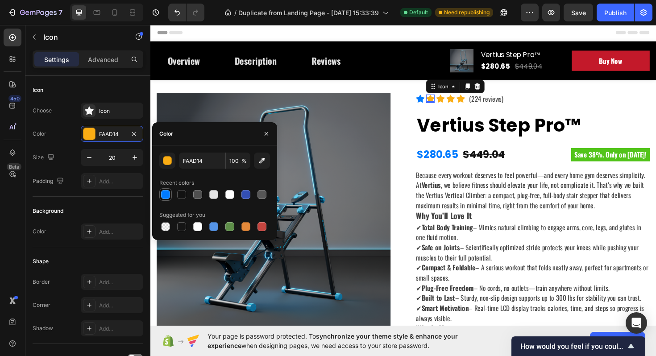
click at [165, 194] on div at bounding box center [165, 194] width 9 height 9
type input "007AFF"
click at [454, 104] on icon at bounding box center [457, 103] width 9 height 8
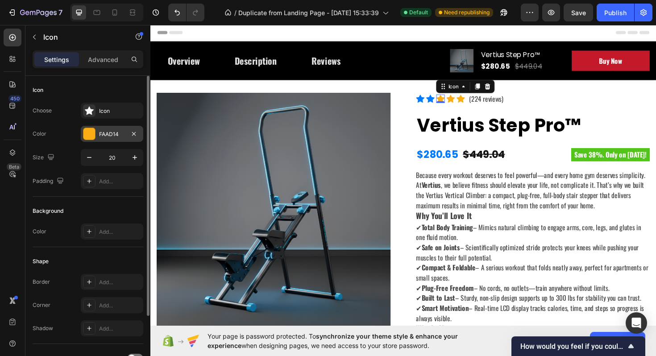
click at [117, 129] on div "FAAD14" at bounding box center [112, 134] width 62 height 16
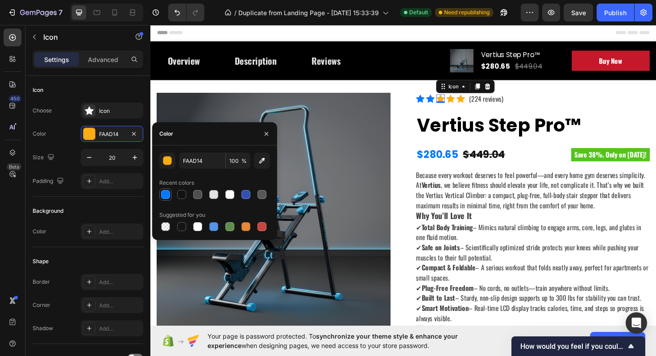
click at [167, 196] on div at bounding box center [165, 194] width 9 height 9
type input "007AFF"
click at [464, 100] on icon at bounding box center [468, 103] width 9 height 9
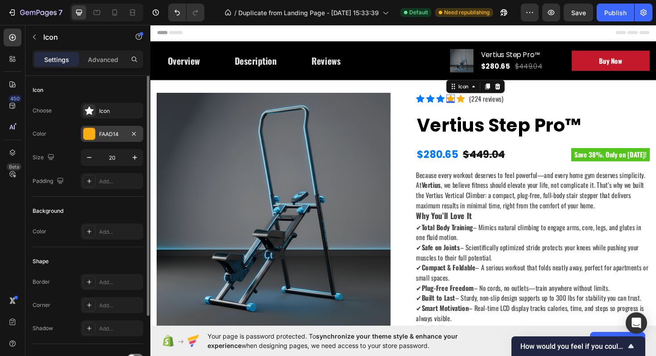
click at [119, 129] on div "FAAD14" at bounding box center [112, 134] width 62 height 16
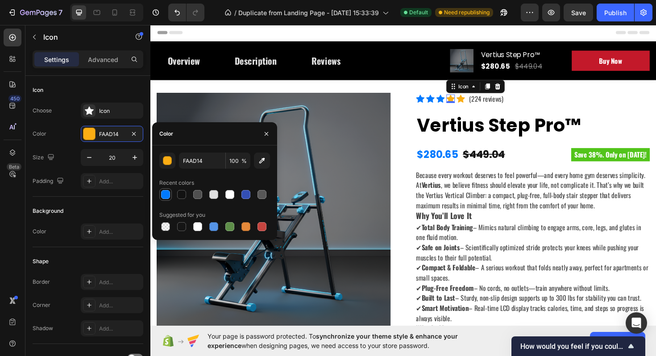
click at [167, 197] on div at bounding box center [165, 194] width 9 height 9
type input "007AFF"
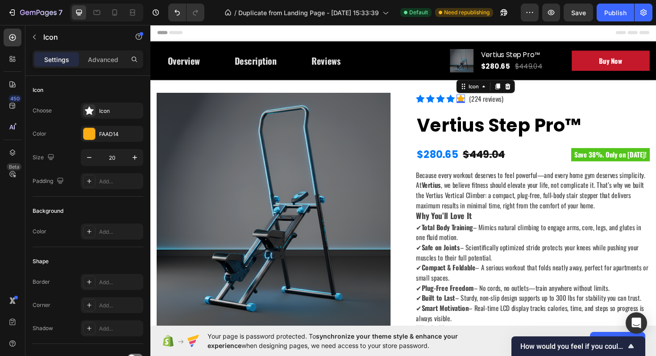
click at [479, 100] on icon at bounding box center [479, 103] width 9 height 8
click at [122, 132] on div "FAAD14" at bounding box center [112, 134] width 26 height 8
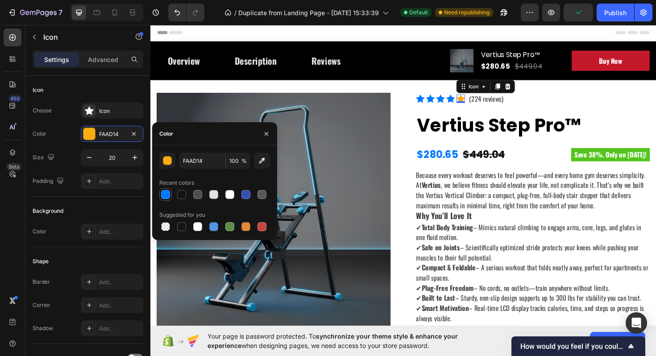
click at [167, 195] on div at bounding box center [165, 194] width 9 height 9
type input "007AFF"
click at [527, 221] on div "Because every workout deserves to feel powerful—and every home gym deserves sim…" at bounding box center [556, 299] width 248 height 240
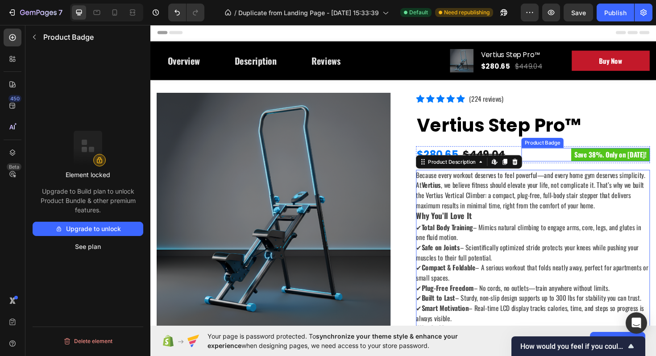
click at [602, 162] on pre "Save 38%. Only on [DATE]!" at bounding box center [637, 162] width 83 height 14
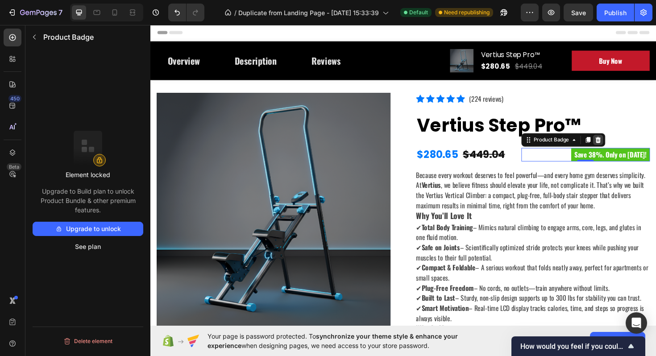
click at [628, 148] on icon at bounding box center [624, 146] width 7 height 7
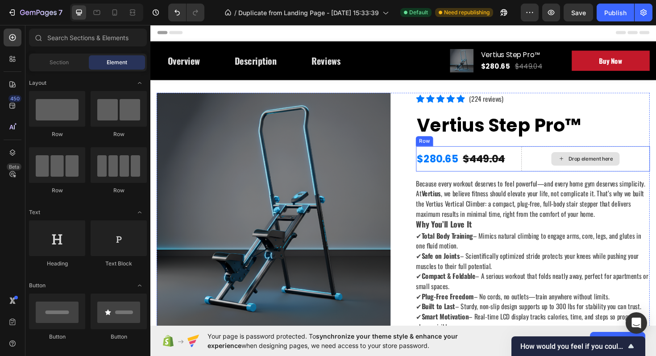
click at [575, 170] on div "Drop element here" at bounding box center [611, 167] width 136 height 27
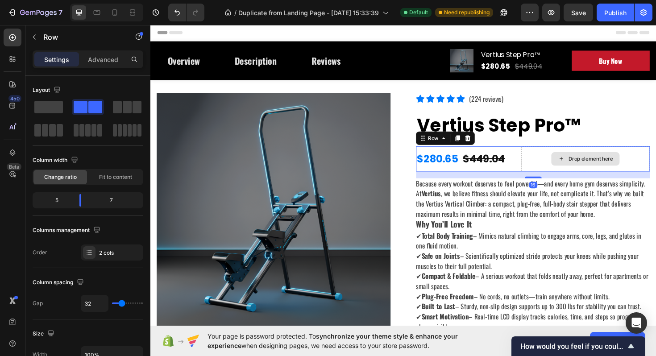
click at [597, 166] on div "Drop element here" at bounding box center [616, 166] width 47 height 7
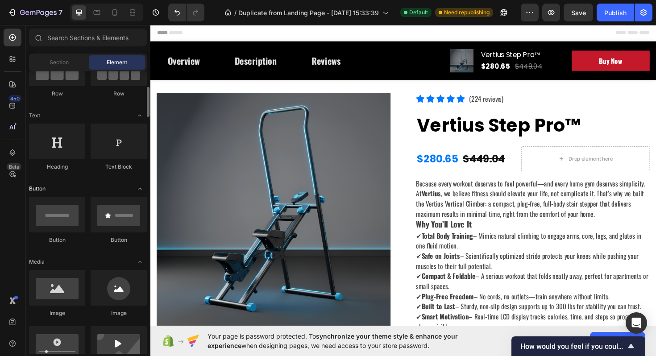
scroll to position [103, 0]
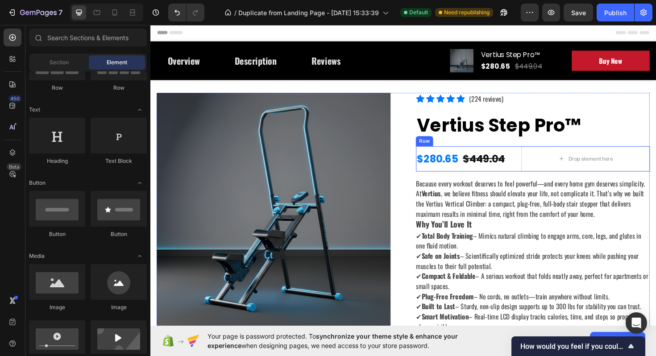
click at [547, 164] on div "Drop element here" at bounding box center [611, 167] width 136 height 27
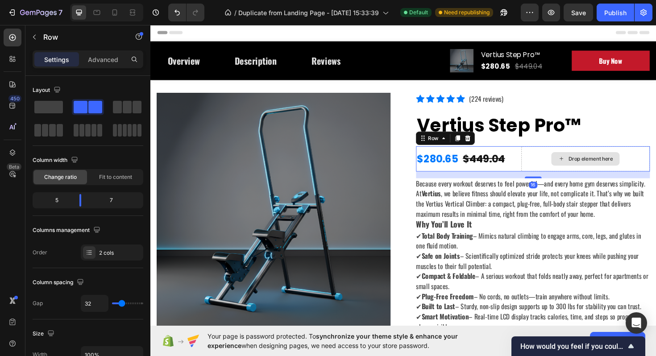
click at [595, 170] on div "Drop element here" at bounding box center [616, 166] width 47 height 7
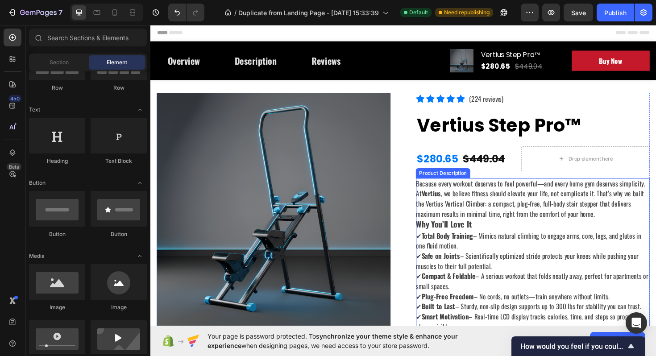
click at [570, 195] on p "Because every workout deserves to feel powerful—and every home gym deserves sim…" at bounding box center [553, 208] width 243 height 43
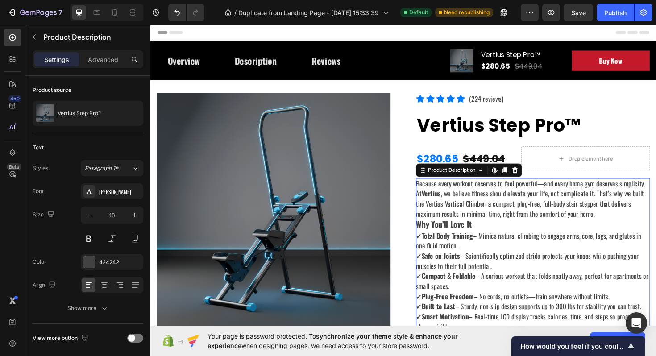
click at [618, 239] on div "Because every workout deserves to feel powerful—and every home gym deserves sim…" at bounding box center [556, 307] width 248 height 240
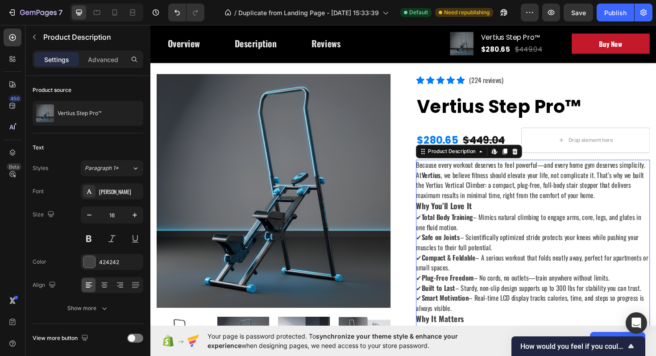
scroll to position [4, 0]
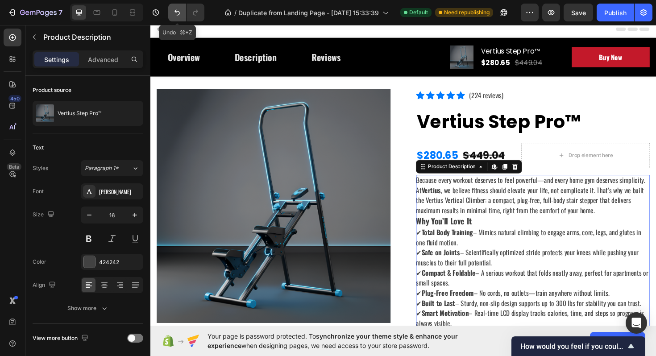
click at [176, 10] on icon "Undo/Redo" at bounding box center [177, 13] width 5 height 6
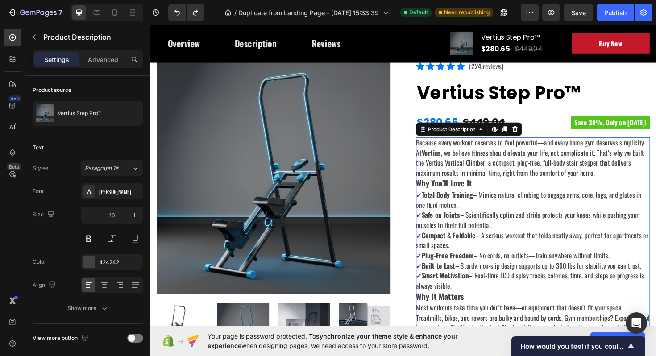
scroll to position [35, 0]
click at [458, 186] on h3 "Why You’ll Love It" at bounding box center [461, 192] width 59 height 12
click at [467, 172] on p "Because every workout deserves to feel powerful—and every home gym deserves sim…" at bounding box center [553, 165] width 243 height 43
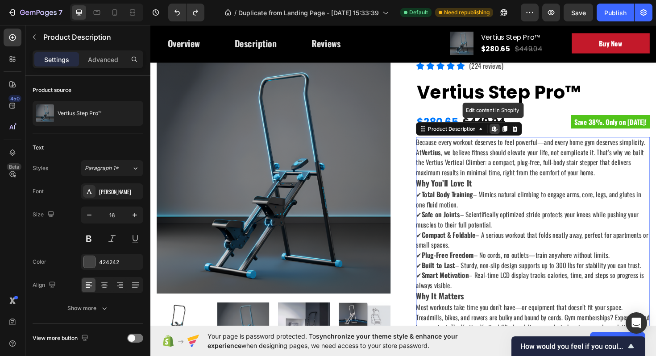
click at [467, 172] on p "Because every workout deserves to feel powerful—and every home gym deserves sim…" at bounding box center [553, 165] width 243 height 43
click at [527, 135] on icon at bounding box center [526, 135] width 5 height 6
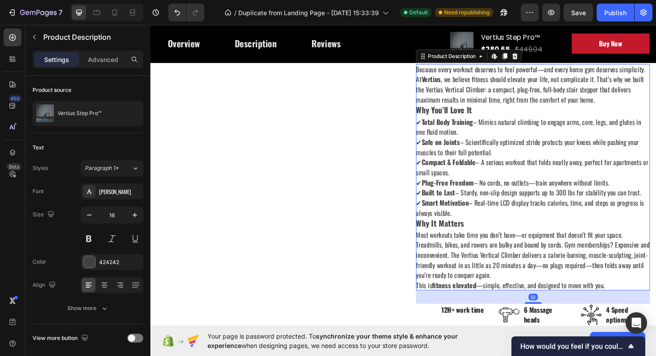
scroll to position [377, 0]
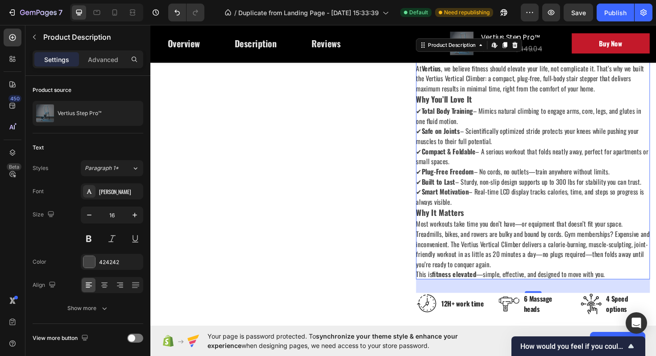
click at [501, 210] on div "Because every workout deserves to feel powerful—and every home gym deserves sim…" at bounding box center [556, 175] width 248 height 240
click at [497, 195] on p "✔ Total Body Training – Mimics natural climbing to engage arms, core, legs, and…" at bounding box center [555, 164] width 246 height 107
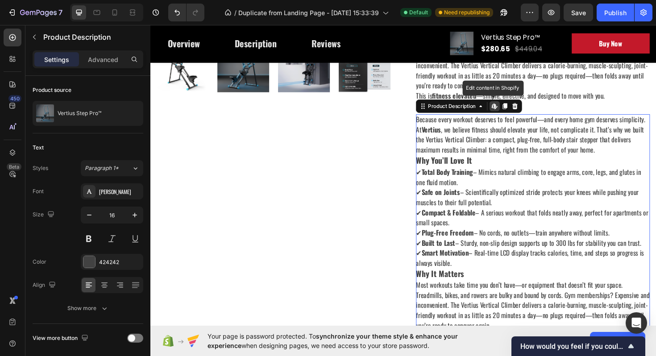
scroll to position [286, 0]
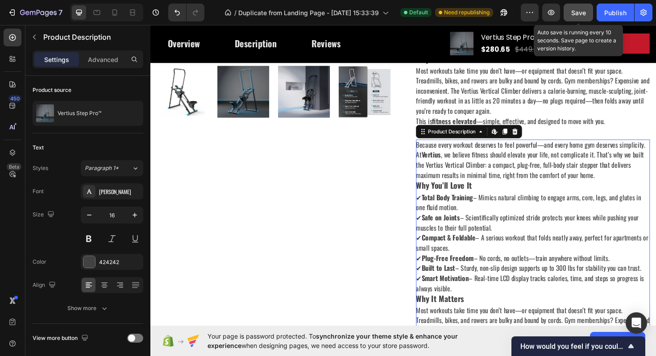
click at [587, 13] on button "Save" at bounding box center [578, 13] width 29 height 18
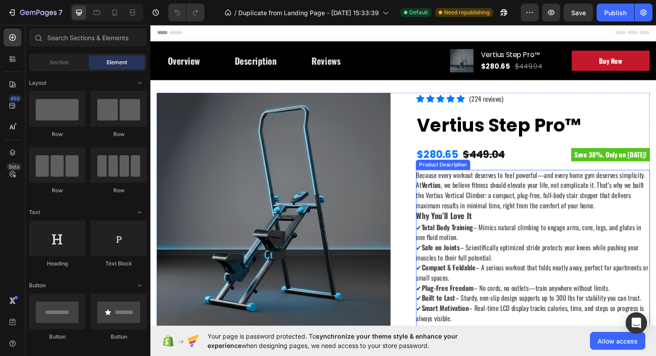
click at [475, 202] on p "Because every workout deserves to feel powerful—and every home gym deserves sim…" at bounding box center [553, 200] width 243 height 43
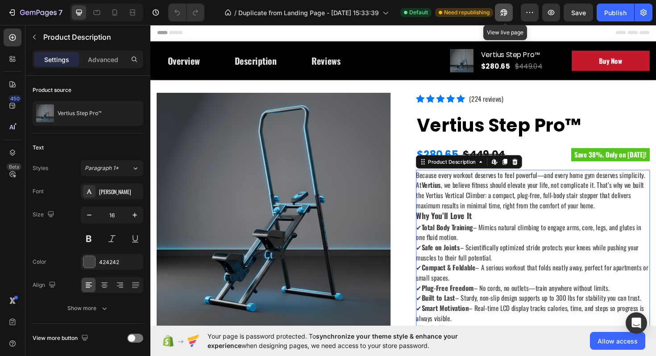
click at [504, 18] on button "button" at bounding box center [504, 13] width 18 height 18
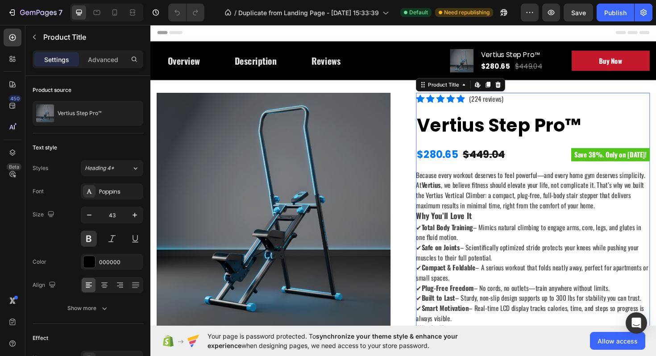
click at [558, 144] on h2 "Vertius Step Pro™" at bounding box center [556, 131] width 248 height 31
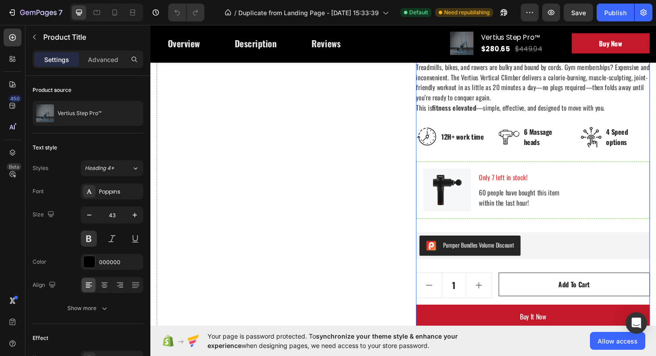
scroll to position [554, 0]
click at [620, 14] on div "Publish" at bounding box center [615, 12] width 22 height 9
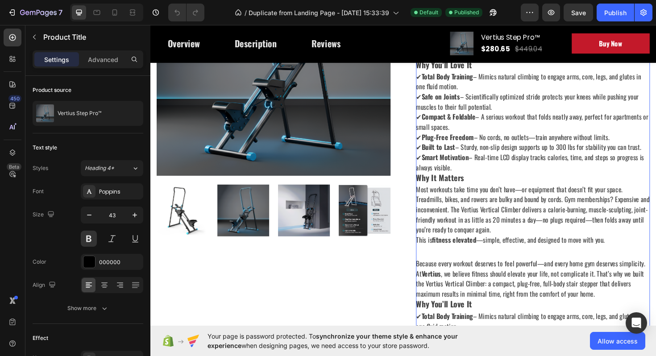
scroll to position [158, 0]
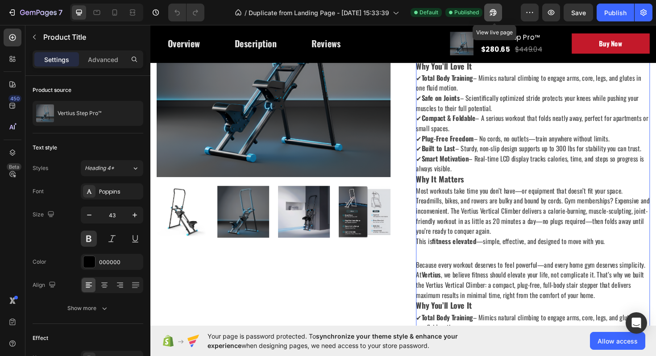
click at [491, 12] on icon "button" at bounding box center [493, 12] width 7 height 7
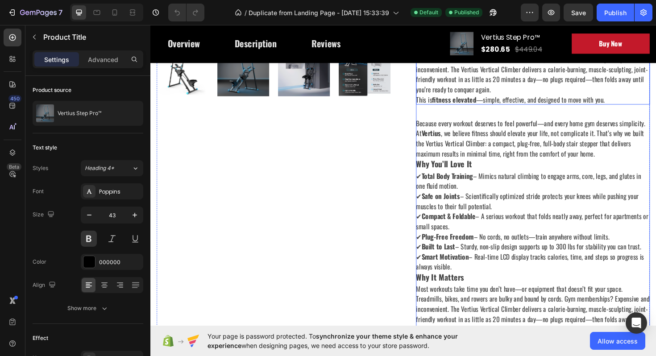
scroll to position [313, 0]
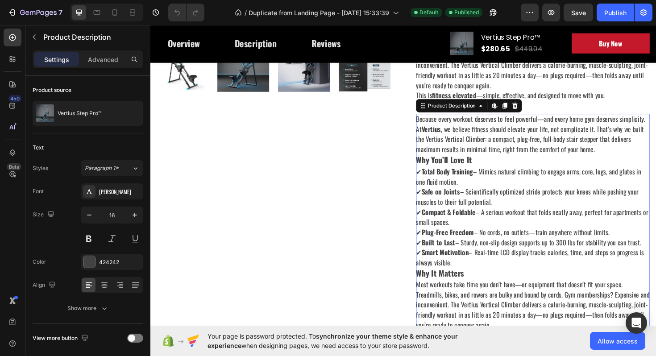
click at [513, 154] on p "Because every workout deserves to feel powerful—and every home gym deserves sim…" at bounding box center [553, 140] width 243 height 43
click at [537, 110] on icon at bounding box center [537, 111] width 6 height 6
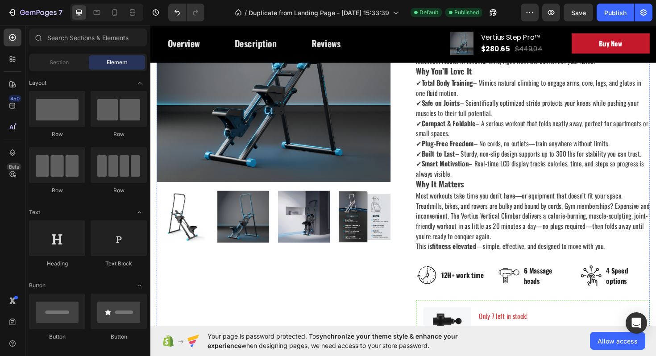
scroll to position [81, 0]
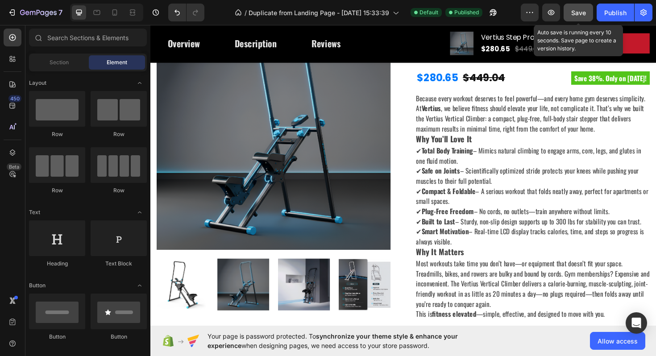
click at [577, 15] on span "Save" at bounding box center [578, 13] width 15 height 8
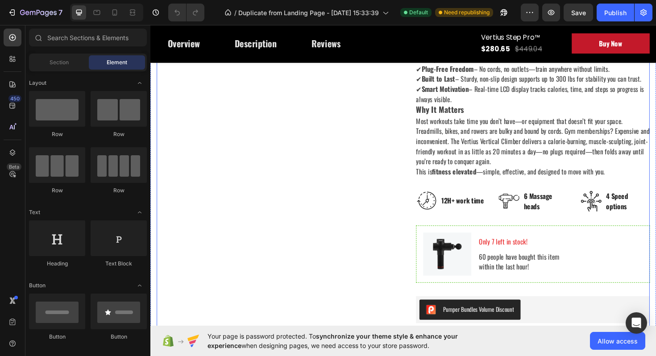
scroll to position [242, 0]
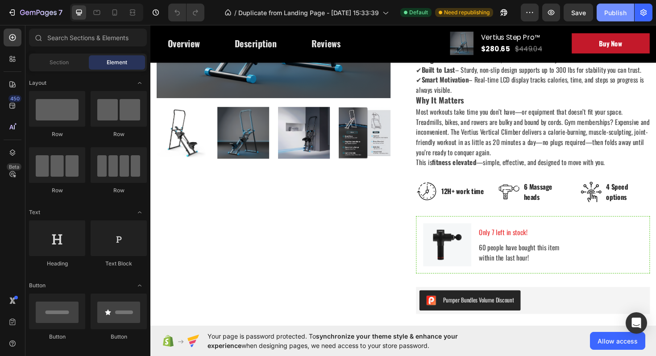
click at [607, 13] on div "Publish" at bounding box center [615, 12] width 22 height 9
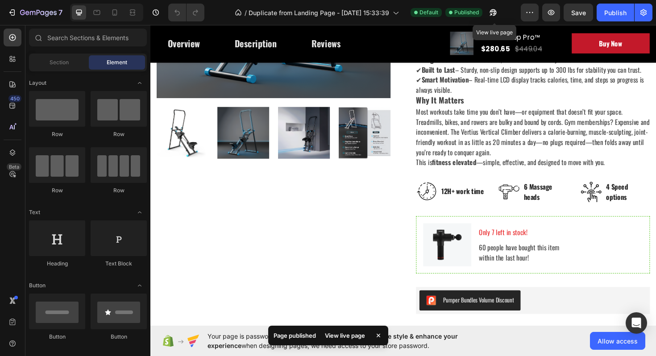
click at [483, 14] on div "Published" at bounding box center [464, 12] width 37 height 9
click at [492, 14] on icon "button" at bounding box center [491, 14] width 2 height 2
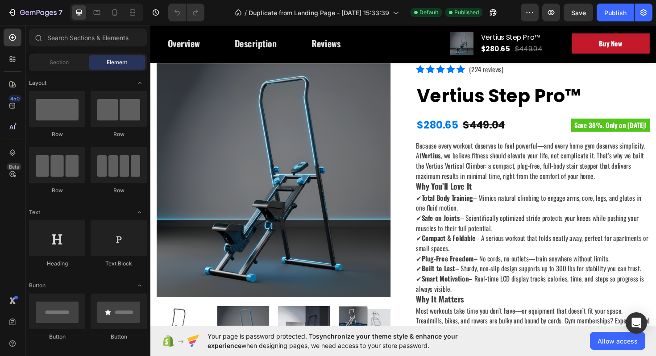
scroll to position [27, 0]
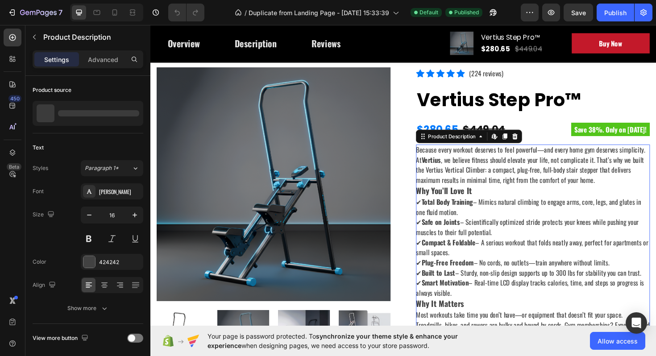
click at [467, 205] on h3 "Why You’ll Love It" at bounding box center [461, 200] width 59 height 12
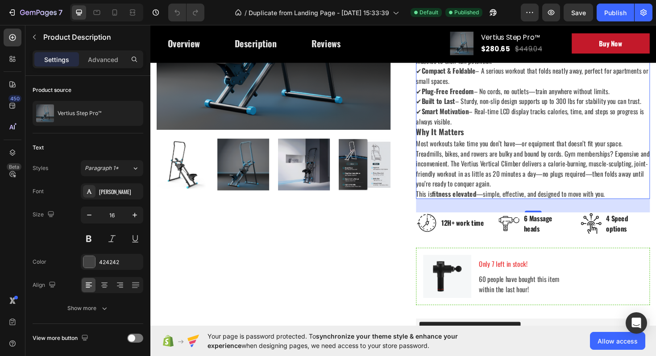
scroll to position [211, 0]
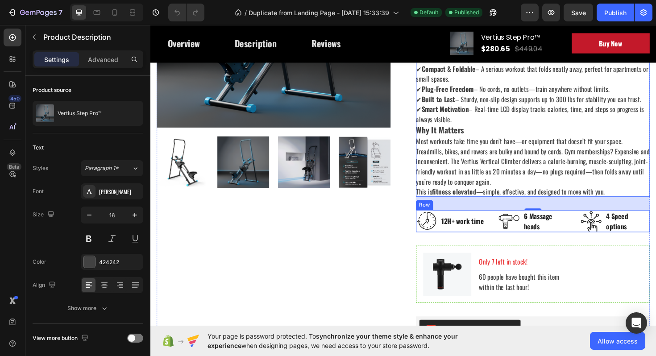
click at [447, 250] on div "Icon Icon Icon Icon Icon Icon List Hoz (224 reviews) Text block Row Vertius Ste…" at bounding box center [556, 218] width 248 height 664
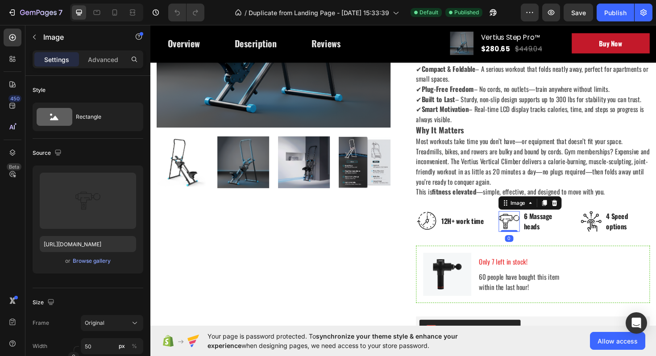
click at [535, 235] on img at bounding box center [530, 233] width 22 height 22
click at [618, 235] on img at bounding box center [617, 233] width 22 height 22
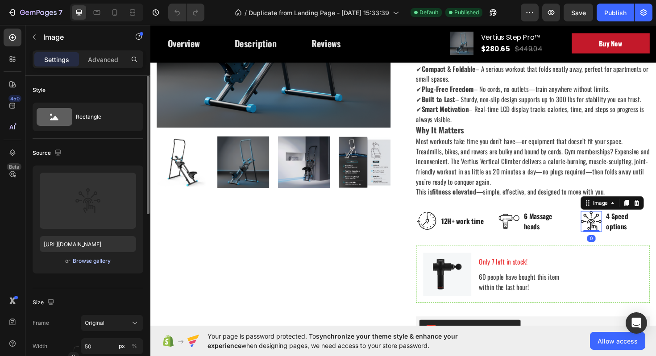
click at [98, 260] on div "Browse gallery" at bounding box center [92, 261] width 38 height 8
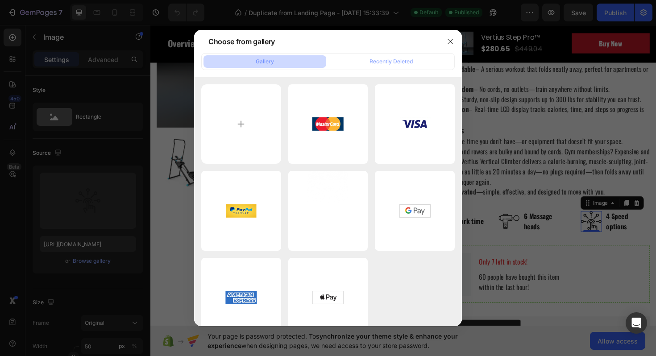
drag, startPoint x: 454, startPoint y: 41, endPoint x: 438, endPoint y: 41, distance: 16.1
click at [454, 41] on button "button" at bounding box center [450, 41] width 14 height 14
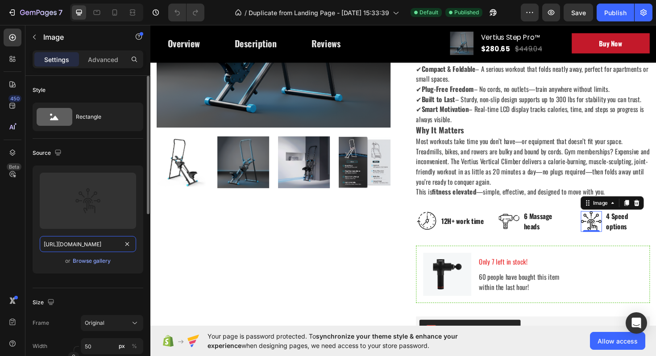
click at [87, 242] on input "[URL][DOMAIN_NAME]" at bounding box center [88, 244] width 96 height 16
click at [95, 162] on div "Source Upload Image [URL][DOMAIN_NAME] or Browse gallery" at bounding box center [88, 214] width 111 height 150
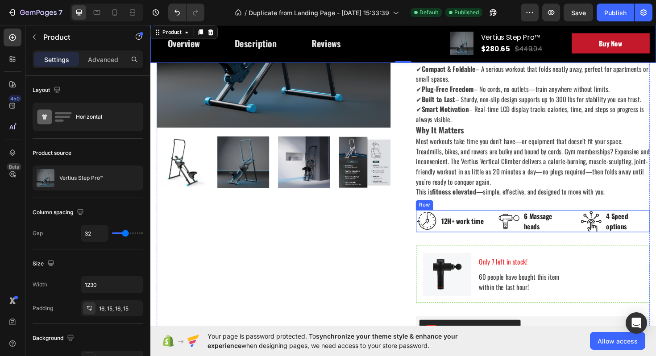
click at [609, 232] on img at bounding box center [617, 233] width 22 height 22
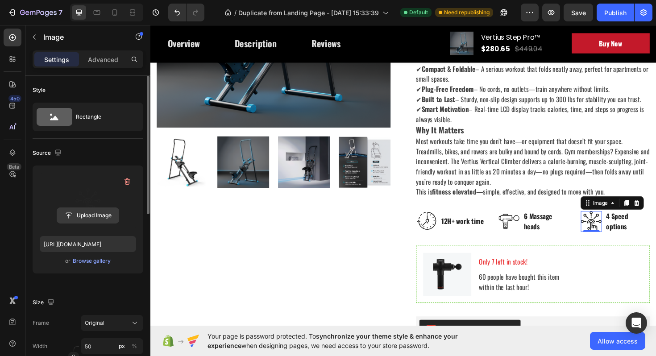
click at [91, 218] on input "file" at bounding box center [88, 215] width 62 height 15
click at [88, 211] on input "file" at bounding box center [88, 215] width 62 height 15
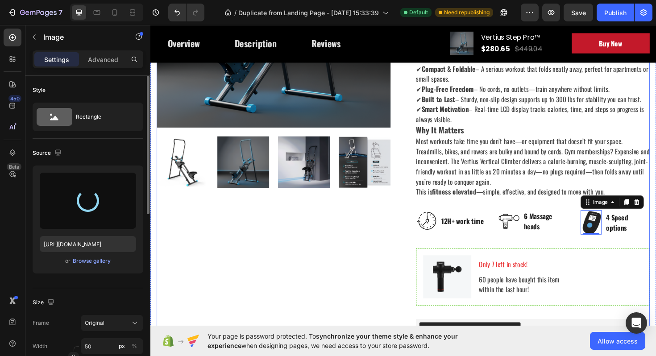
type input "[URL][DOMAIN_NAME]"
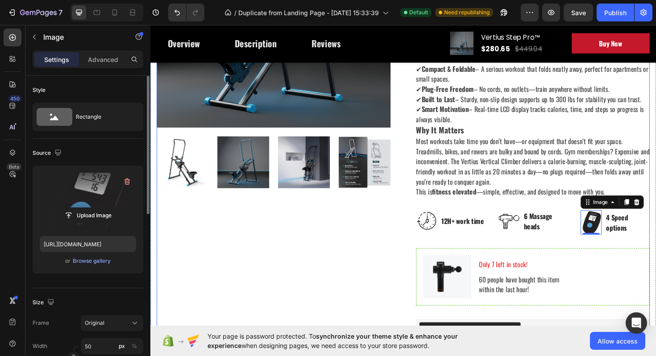
click at [625, 255] on div "Icon Icon Icon Icon Icon Icon List Hoz (224 reviews) Text block Row Vertius Ste…" at bounding box center [556, 219] width 248 height 666
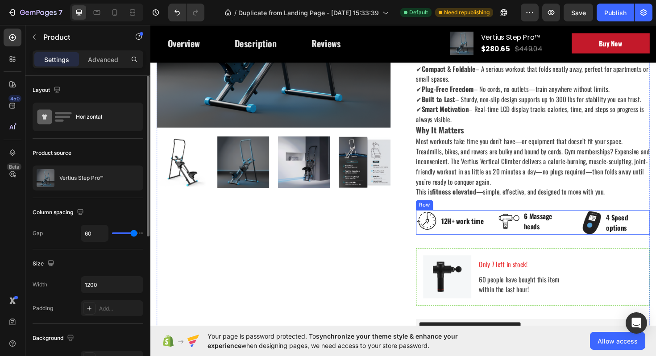
click at [518, 236] on div "Image 12H+ work time Text block Row Image 6 Massage heads Text block Row Image …" at bounding box center [556, 234] width 248 height 26
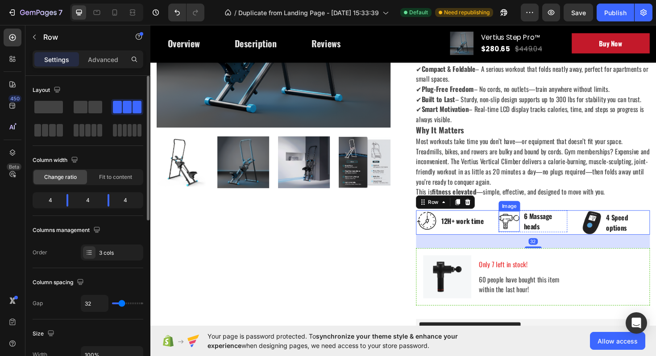
click at [534, 236] on img at bounding box center [530, 233] width 22 height 22
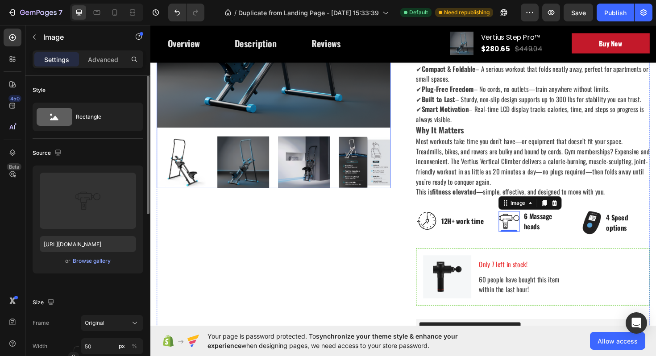
click at [304, 173] on img at bounding box center [313, 170] width 55 height 55
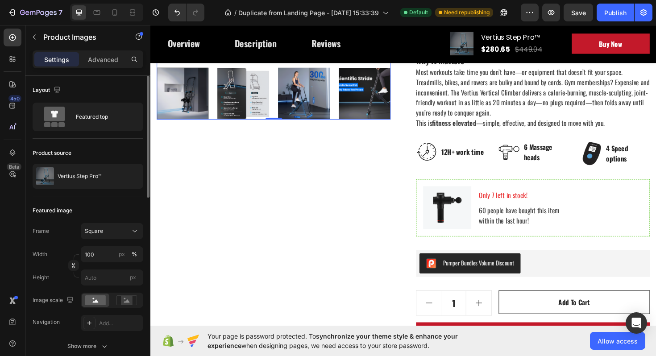
scroll to position [284, 0]
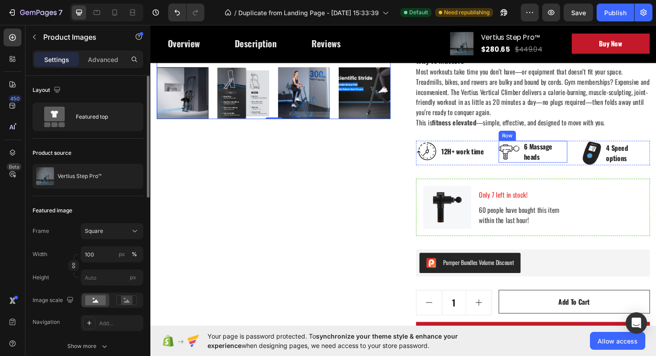
click at [532, 161] on img at bounding box center [530, 160] width 22 height 22
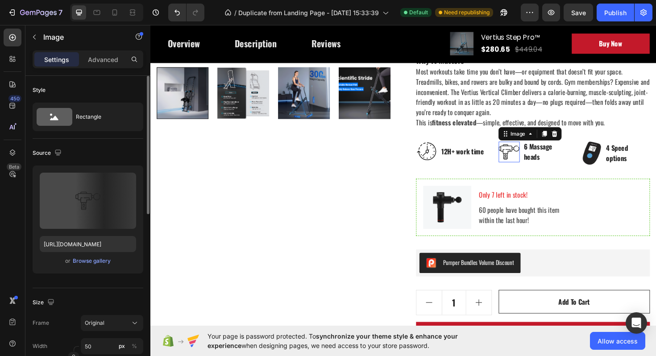
click at [526, 158] on img at bounding box center [530, 160] width 22 height 22
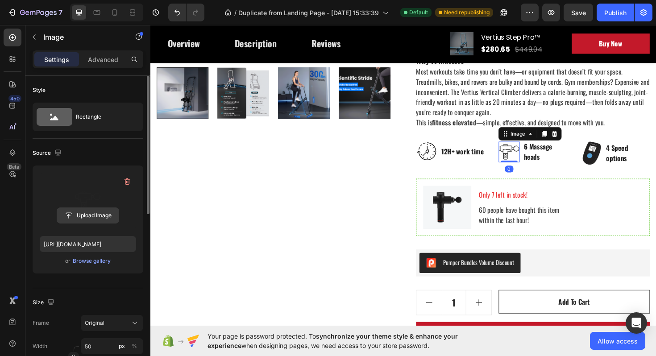
click at [95, 211] on input "file" at bounding box center [88, 215] width 62 height 15
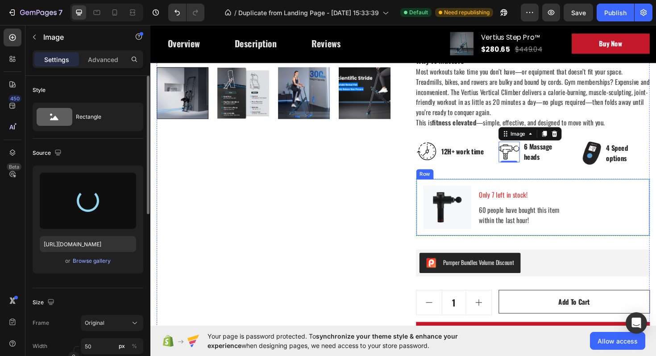
type input "[URL][DOMAIN_NAME]"
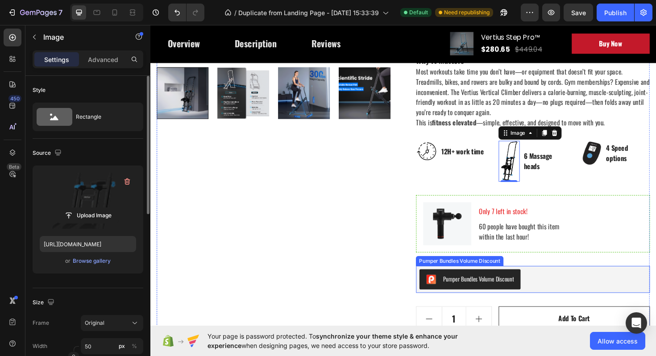
click at [515, 284] on button "Pumper Bundles Volume Discount" at bounding box center [488, 294] width 107 height 21
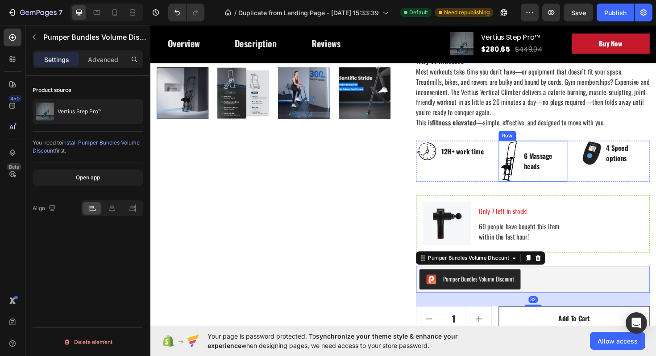
click at [567, 172] on p "6 Massage heads" at bounding box center [569, 168] width 46 height 21
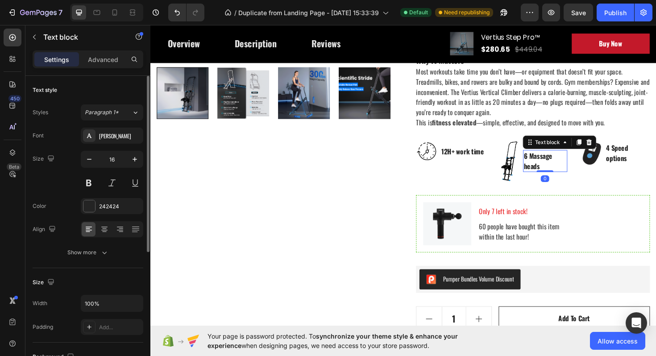
click at [561, 167] on p "6 Massage heads" at bounding box center [569, 168] width 46 height 21
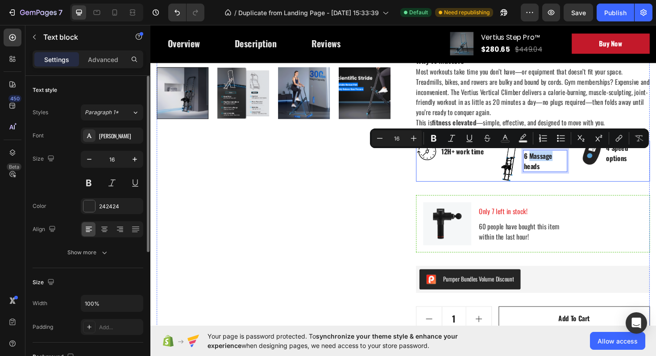
click at [599, 187] on div "Image 12H+ work time Text block Row Image 6 Massage heads Text block 0 Row Imag…" at bounding box center [556, 169] width 248 height 43
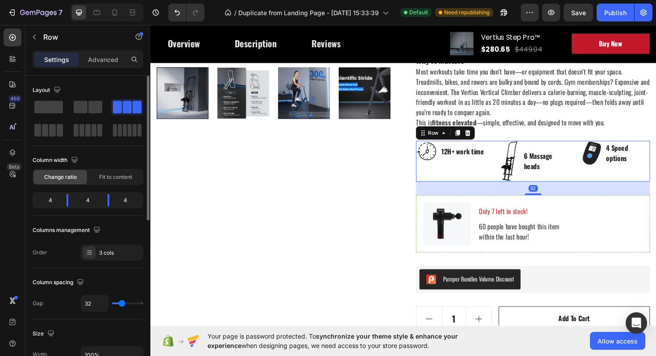
click at [593, 177] on div "Image 12H+ work time Text block Row Image 6 Massage heads Text block Row Image …" at bounding box center [556, 169] width 248 height 43
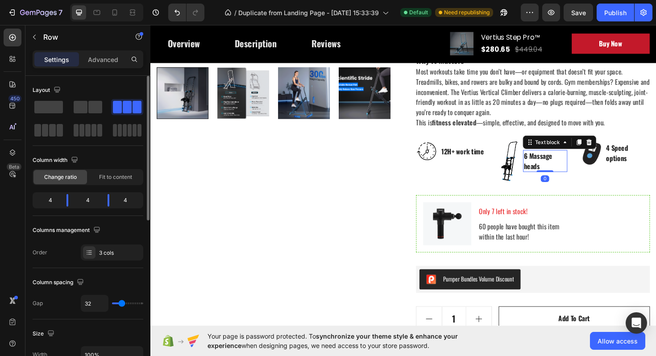
click at [580, 169] on p "6 Massage heads" at bounding box center [569, 168] width 46 height 21
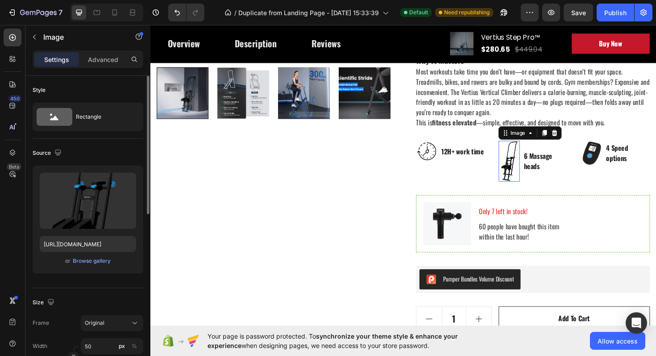
click at [532, 167] on img at bounding box center [530, 169] width 22 height 43
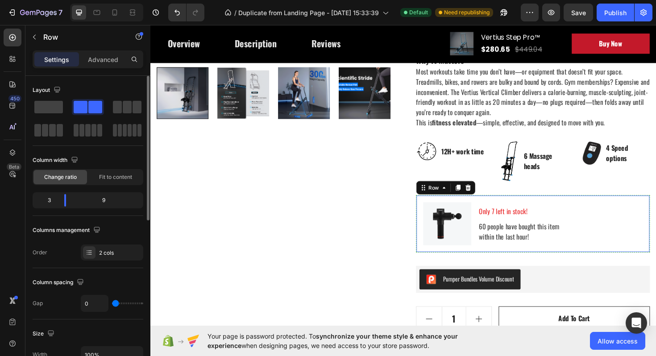
click at [594, 209] on div "Image Only 7 left in stock! Text block 60 people have bought this item within t…" at bounding box center [556, 235] width 248 height 61
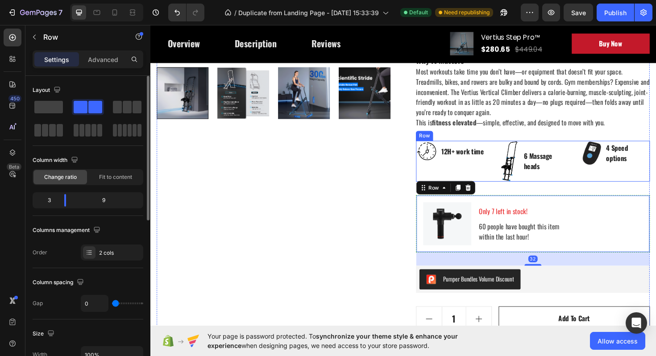
click at [598, 179] on div "Image 12H+ work time Text block Row Image 6 Massage heads Text block Row Image …" at bounding box center [556, 169] width 248 height 43
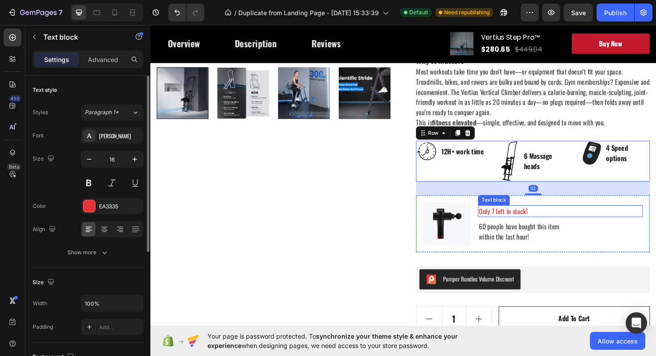
click at [629, 220] on p "Only 7 left in stock!" at bounding box center [584, 222] width 173 height 11
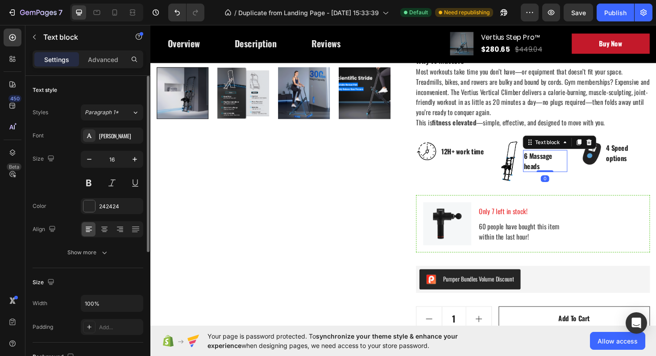
click at [586, 167] on p "6 Massage heads" at bounding box center [569, 168] width 46 height 21
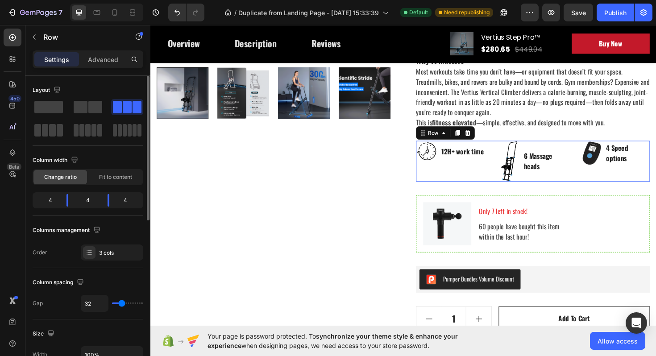
click at [599, 167] on div "Image 12H+ work time Text block Row Image 6 Massage heads Text block Row Image …" at bounding box center [556, 169] width 248 height 43
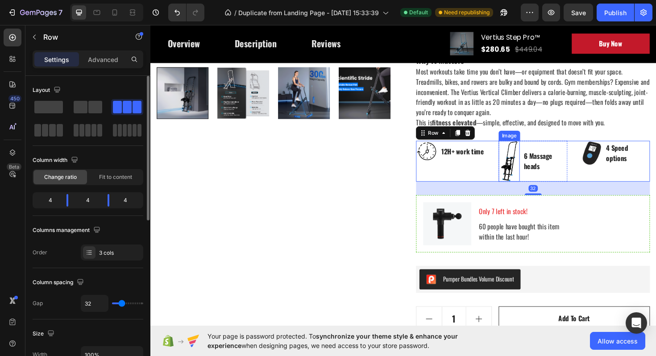
click at [521, 157] on img at bounding box center [530, 169] width 22 height 43
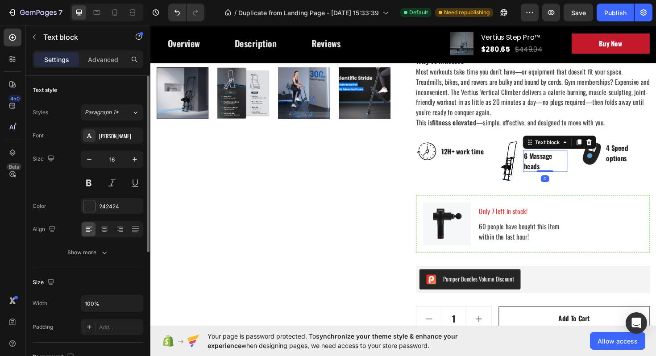
click at [552, 161] on p "6 Massage heads" at bounding box center [569, 168] width 46 height 21
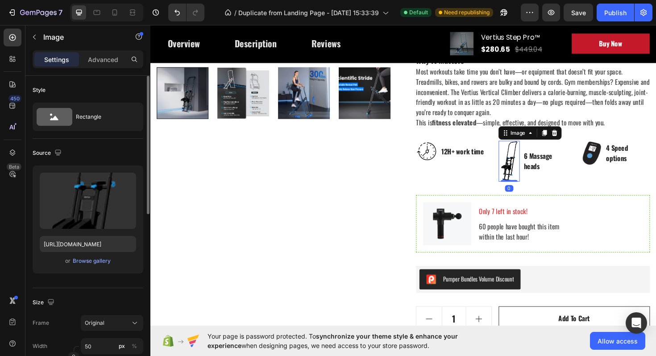
click at [538, 163] on img at bounding box center [530, 169] width 22 height 43
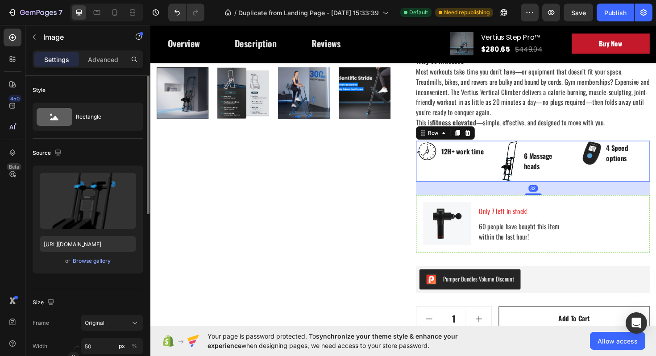
click at [595, 172] on div "Image 12H+ work time Text block Row Image 6 Massage heads Text block Row Image …" at bounding box center [556, 169] width 248 height 43
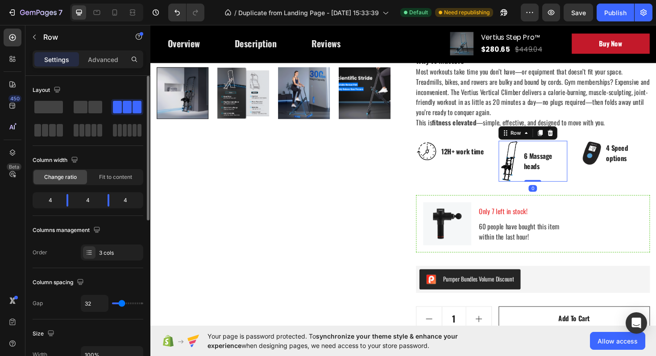
click at [548, 153] on div "6 Massage heads Text block" at bounding box center [568, 169] width 47 height 43
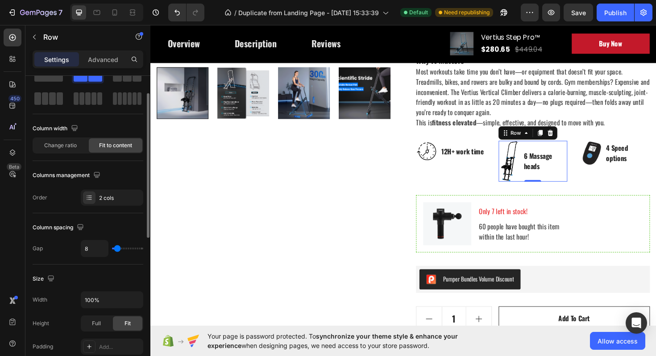
scroll to position [36, 0]
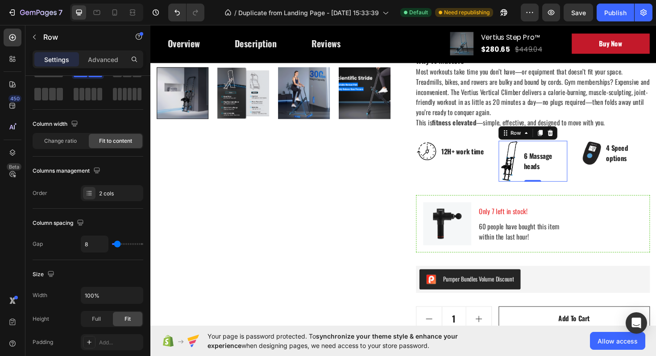
type input "3"
type input "0"
drag, startPoint x: 116, startPoint y: 246, endPoint x: 104, endPoint y: 246, distance: 12.1
type input "0"
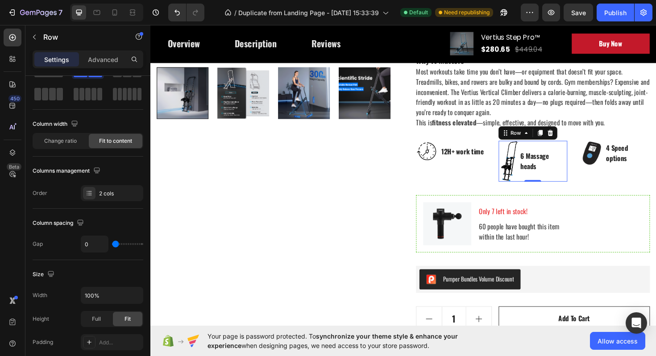
click at [112, 245] on input "range" at bounding box center [127, 244] width 31 height 2
drag, startPoint x: 113, startPoint y: 245, endPoint x: 98, endPoint y: 245, distance: 15.6
click at [112, 245] on input "range" at bounding box center [127, 244] width 31 height 2
click at [479, 161] on p "12H+ work time" at bounding box center [480, 159] width 45 height 11
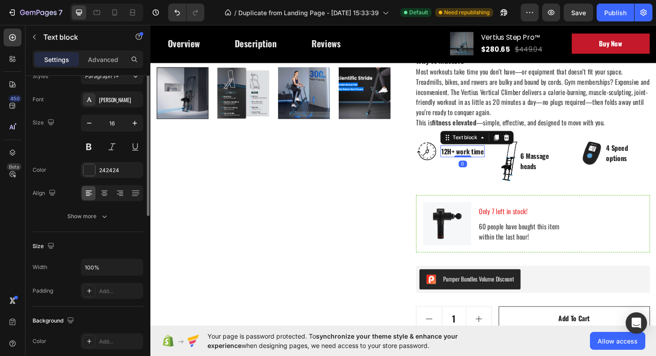
scroll to position [0, 0]
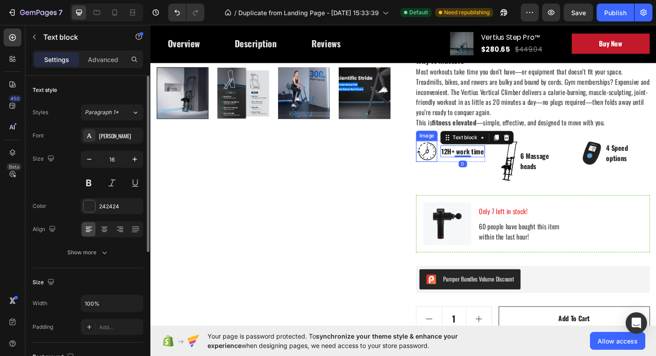
click at [443, 164] on img at bounding box center [443, 159] width 22 height 22
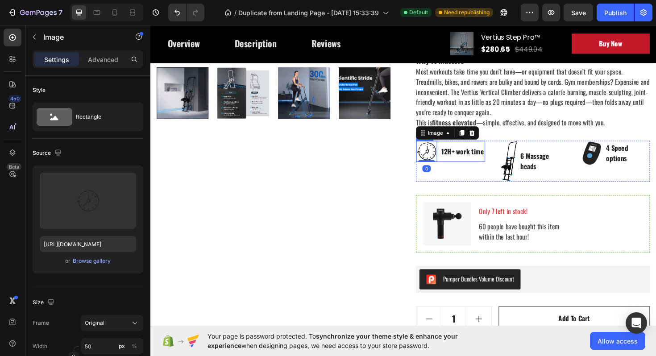
click at [455, 153] on div "Image 0 12H+ work time Text block Row" at bounding box center [468, 159] width 73 height 22
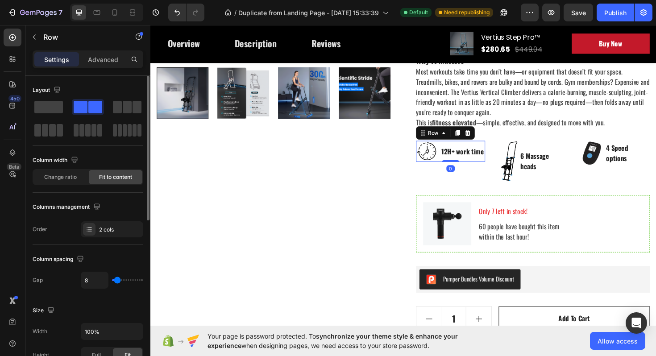
type input "12"
type input "7"
type input "0"
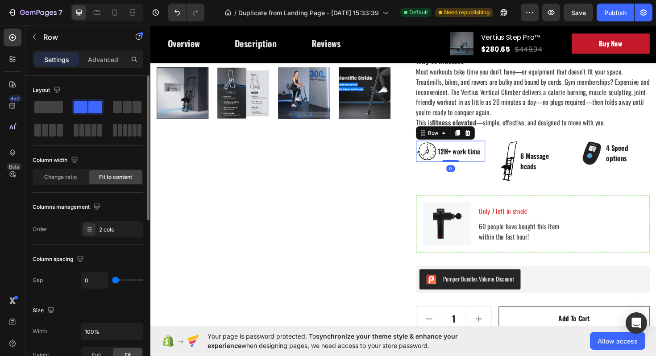
type input "0"
drag, startPoint x: 118, startPoint y: 281, endPoint x: 93, endPoint y: 281, distance: 24.6
click at [93, 281] on div "0" at bounding box center [112, 280] width 62 height 17
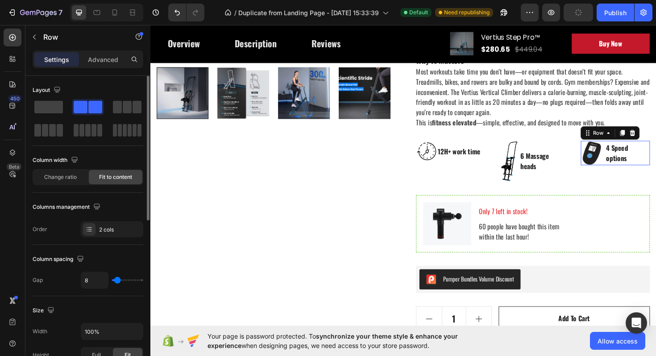
click at [630, 161] on div "Image 4 Speed options Text block Row 0" at bounding box center [642, 161] width 73 height 26
click at [180, 12] on icon "Undo/Redo" at bounding box center [177, 12] width 9 height 9
click at [200, 13] on button "Undo/Redo" at bounding box center [196, 13] width 18 height 18
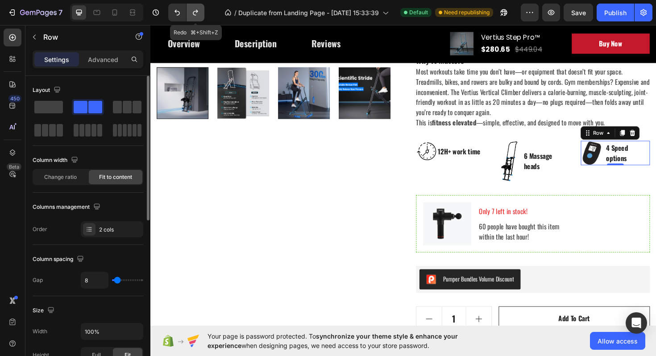
click at [200, 13] on button "Undo/Redo" at bounding box center [196, 13] width 18 height 18
click at [183, 15] on button "Undo/Redo" at bounding box center [177, 13] width 18 height 18
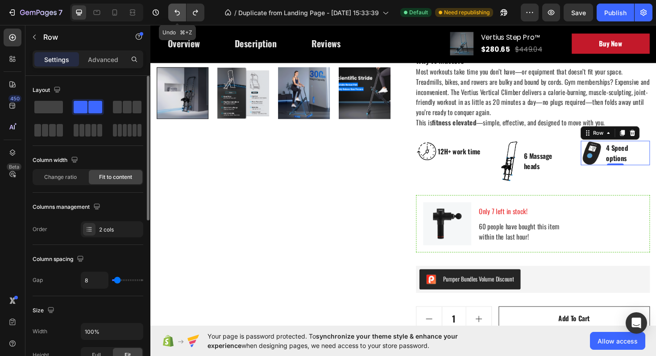
click at [180, 15] on icon "Undo/Redo" at bounding box center [177, 12] width 9 height 9
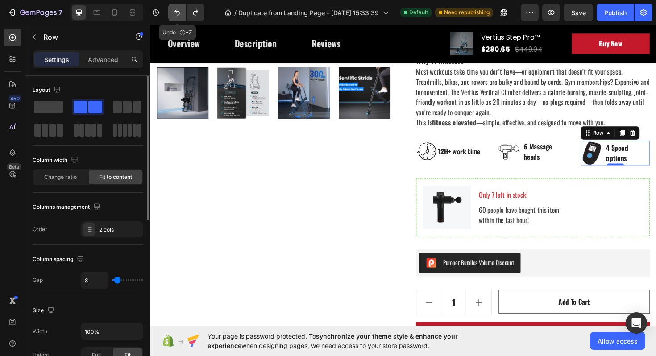
click at [180, 15] on icon "Undo/Redo" at bounding box center [177, 12] width 9 height 9
click at [193, 15] on icon "Undo/Redo" at bounding box center [195, 12] width 9 height 9
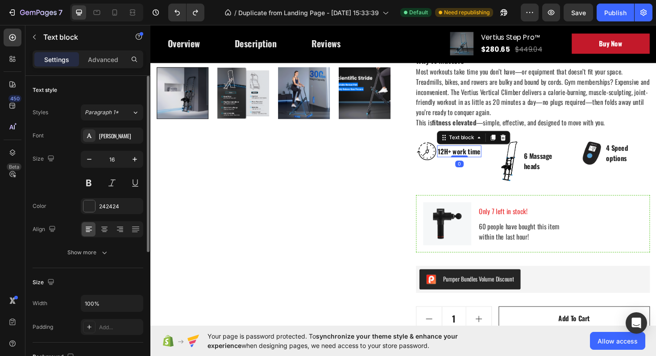
click at [466, 155] on p "12H+ work time" at bounding box center [477, 159] width 45 height 11
click at [451, 153] on img at bounding box center [443, 159] width 22 height 22
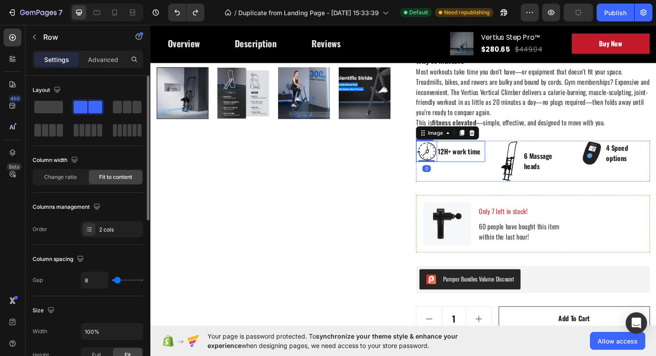
click at [455, 150] on div "12H+ work time Text block" at bounding box center [477, 159] width 47 height 22
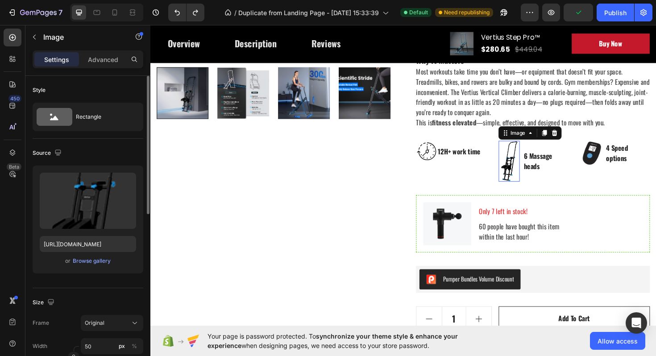
click at [538, 179] on img at bounding box center [530, 169] width 22 height 43
click at [565, 180] on div "6 Massage heads Text block" at bounding box center [568, 169] width 47 height 23
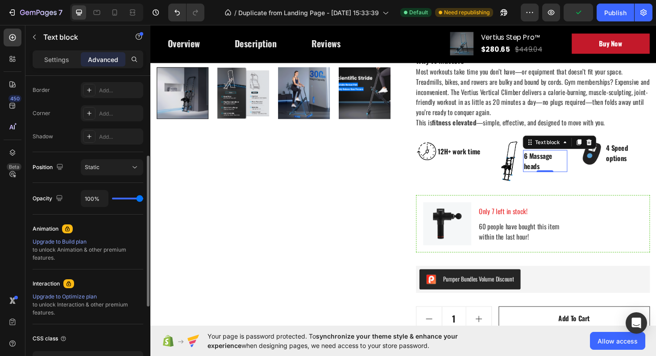
scroll to position [221, 0]
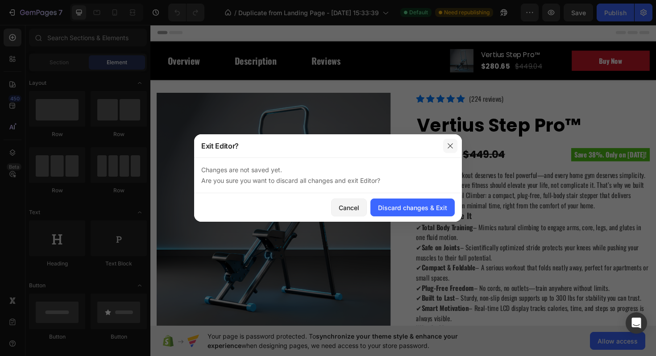
click at [452, 146] on icon "button" at bounding box center [450, 145] width 7 height 7
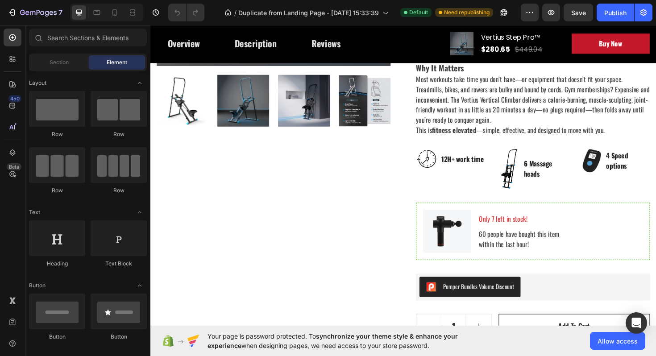
scroll to position [279, 0]
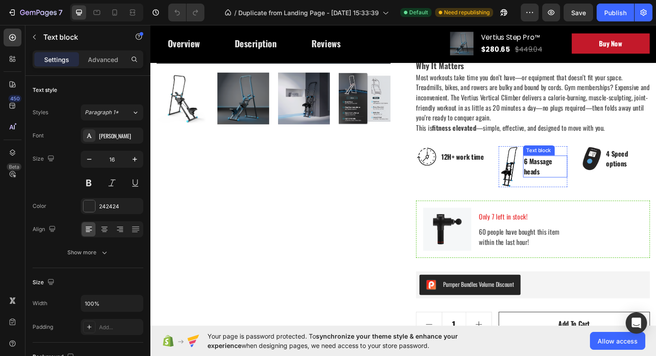
click at [554, 166] on p "6 Massage heads" at bounding box center [569, 174] width 46 height 21
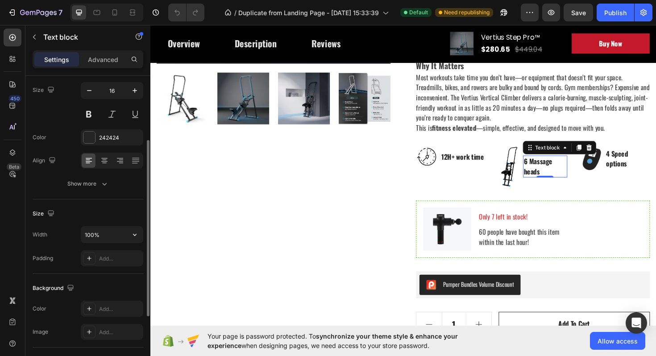
scroll to position [0, 0]
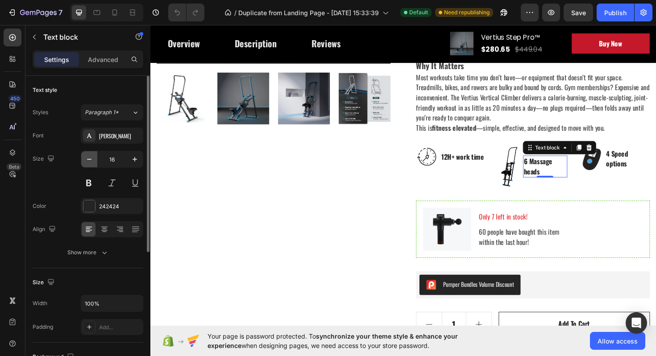
click at [90, 161] on icon "button" at bounding box center [89, 159] width 9 height 9
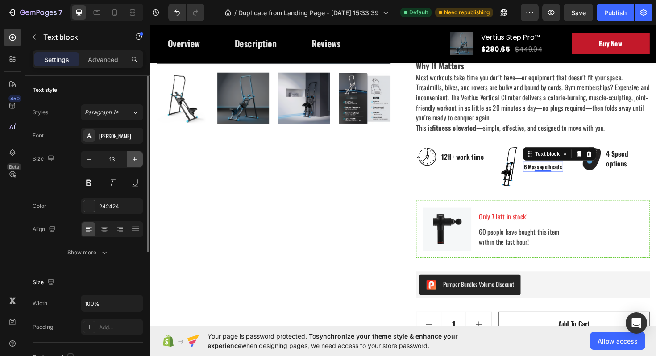
click at [129, 162] on button "button" at bounding box center [135, 159] width 16 height 16
type input "14"
click at [636, 168] on p "4 Speed options" at bounding box center [656, 166] width 46 height 21
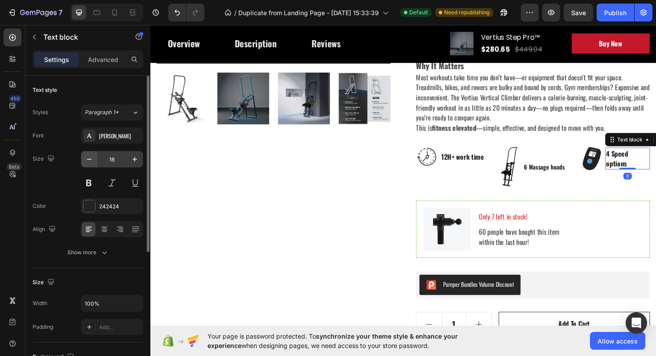
click at [93, 161] on icon "button" at bounding box center [89, 159] width 9 height 9
type input "14"
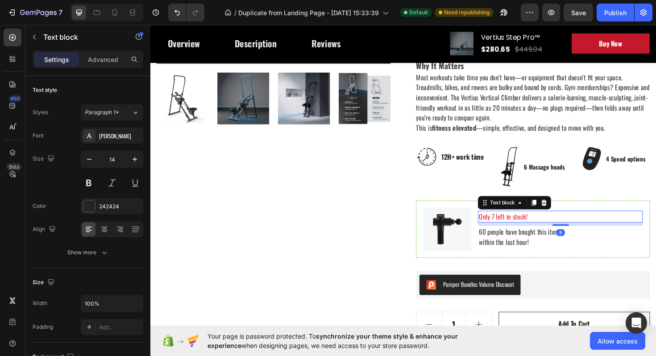
click at [569, 234] on div "Only 7 left in stock!" at bounding box center [584, 228] width 175 height 12
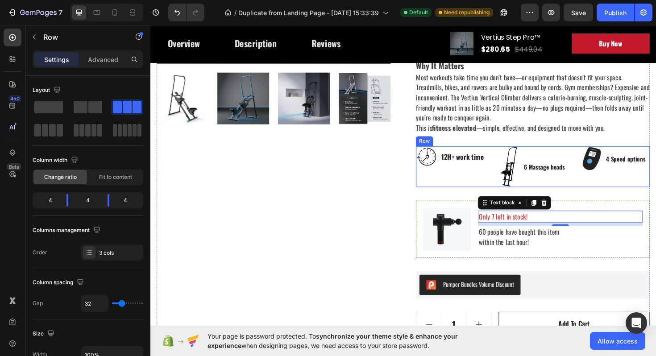
click at [631, 184] on div "Image 4 Speed options Text block Row" at bounding box center [642, 175] width 73 height 43
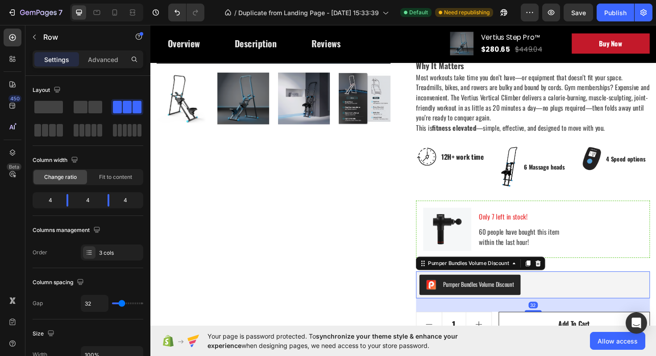
click at [646, 288] on div "Pumper Bundles Volume Discount" at bounding box center [556, 300] width 248 height 29
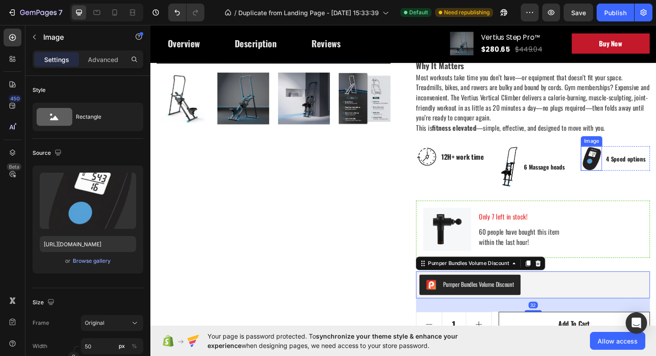
click at [615, 166] on img at bounding box center [617, 167] width 22 height 26
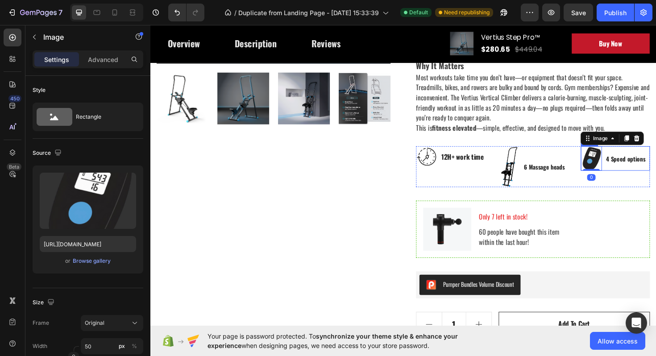
click at [634, 155] on div "4 Speed options Text block" at bounding box center [653, 167] width 43 height 26
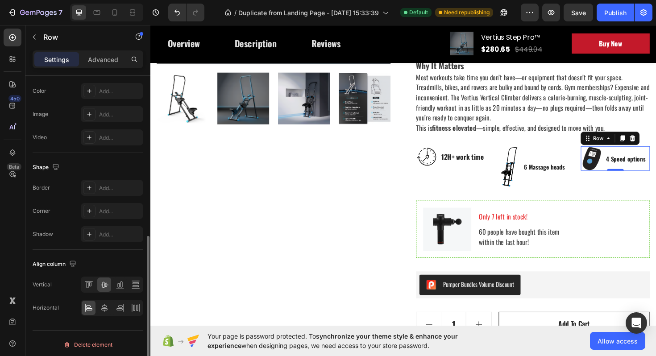
scroll to position [338, 0]
click at [117, 284] on icon at bounding box center [118, 285] width 2 height 4
click at [102, 284] on icon at bounding box center [104, 284] width 9 height 9
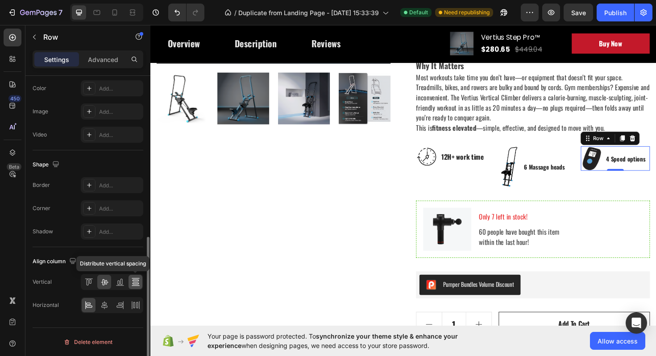
click at [133, 282] on icon at bounding box center [135, 282] width 9 height 9
click at [103, 282] on icon at bounding box center [104, 282] width 9 height 9
click at [137, 308] on icon at bounding box center [137, 305] width 2 height 6
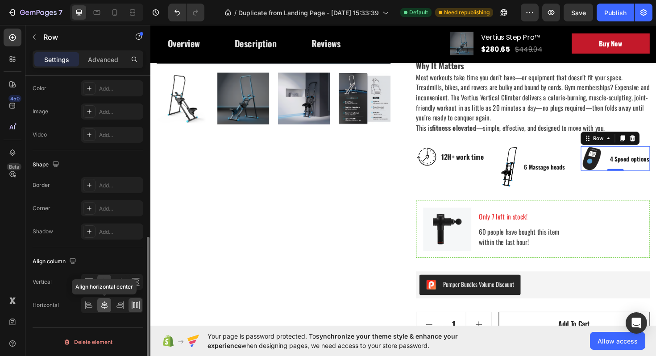
click at [105, 304] on icon at bounding box center [104, 305] width 9 height 9
click at [90, 304] on icon at bounding box center [88, 304] width 4 height 2
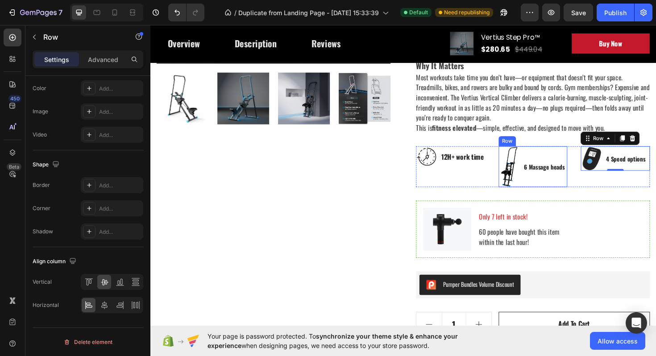
click at [579, 158] on div "6 Massage heads Text block" at bounding box center [567, 175] width 45 height 43
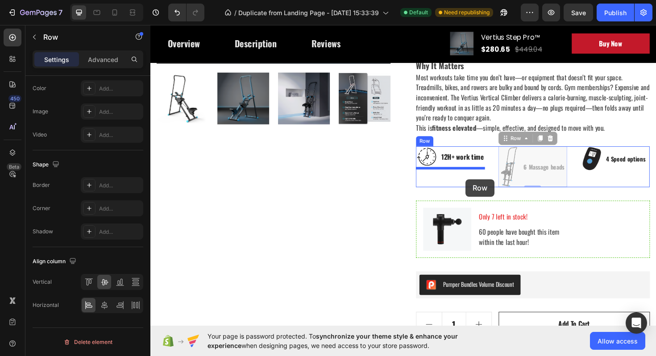
drag, startPoint x: 525, startPoint y: 147, endPoint x: 484, endPoint y: 187, distance: 57.1
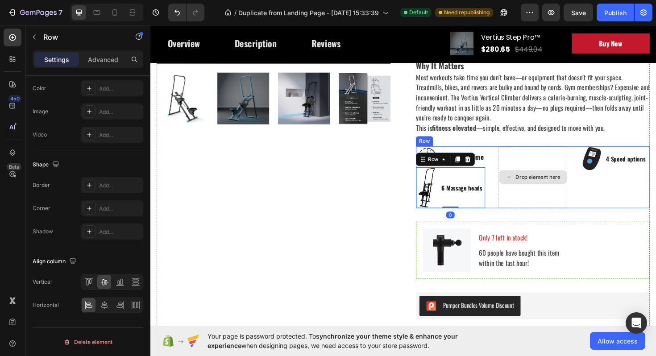
click at [548, 186] on div "Drop element here" at bounding box center [560, 186] width 47 height 7
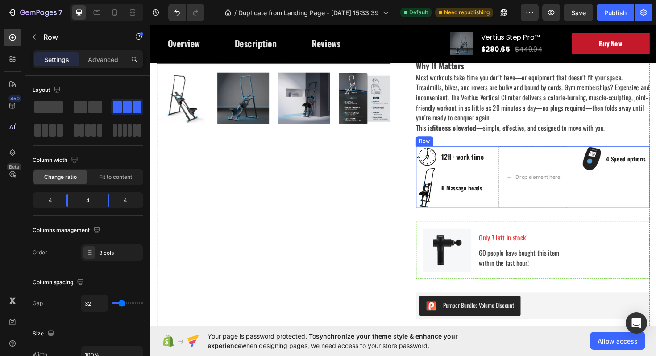
click at [604, 157] on div "Image 12H+ work time Text block Row Image 6 Massage heads Text block Row Drop e…" at bounding box center [556, 186] width 248 height 65
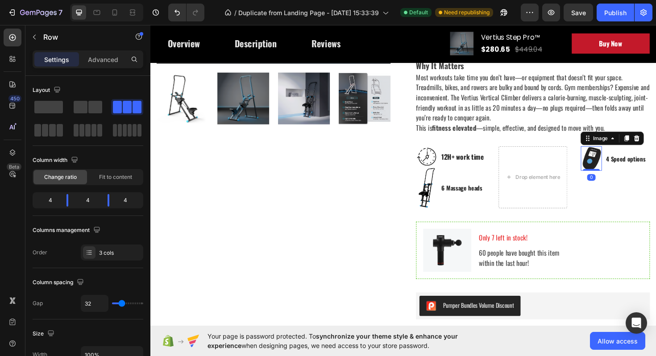
click at [617, 158] on img at bounding box center [617, 167] width 22 height 26
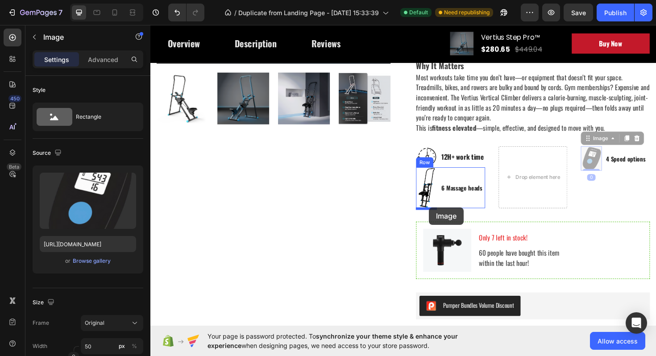
drag, startPoint x: 612, startPoint y: 149, endPoint x: 446, endPoint y: 218, distance: 180.3
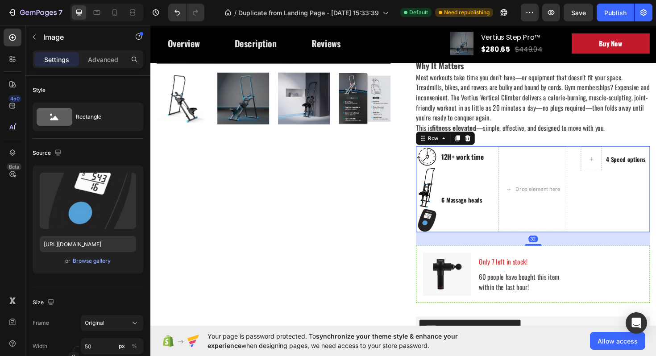
click at [613, 210] on div "4 Speed options Text block Row" at bounding box center [642, 199] width 73 height 91
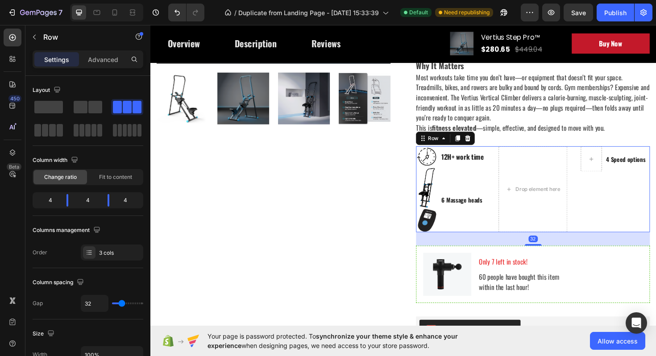
click at [640, 187] on div "4 Speed options Text block Row" at bounding box center [642, 199] width 73 height 91
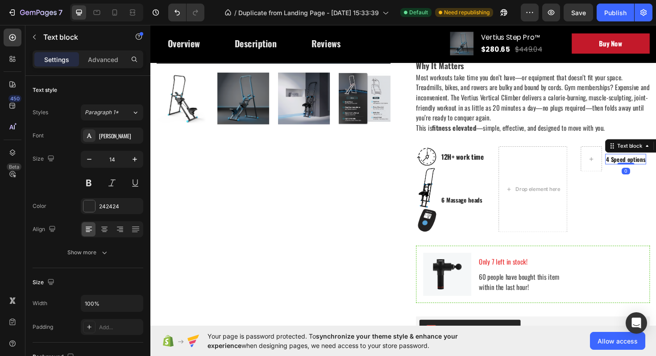
click at [651, 169] on p "4 Speed options" at bounding box center [654, 166] width 42 height 9
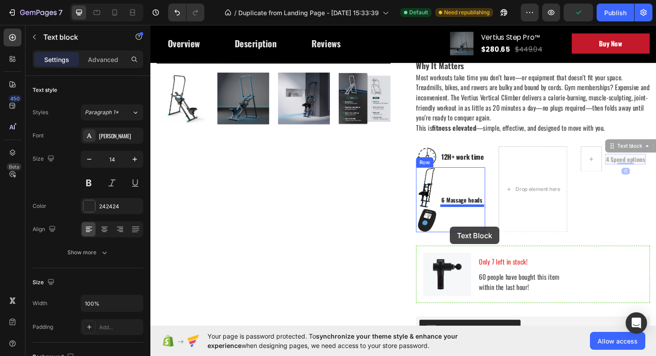
drag, startPoint x: 640, startPoint y: 156, endPoint x: 468, endPoint y: 239, distance: 191.5
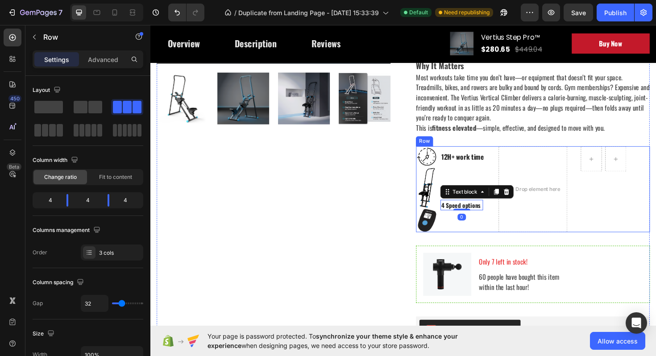
click at [512, 229] on div "Image 12H+ work time Text block Row Image Image 6 Massage heads Text block 4 Sp…" at bounding box center [556, 199] width 248 height 91
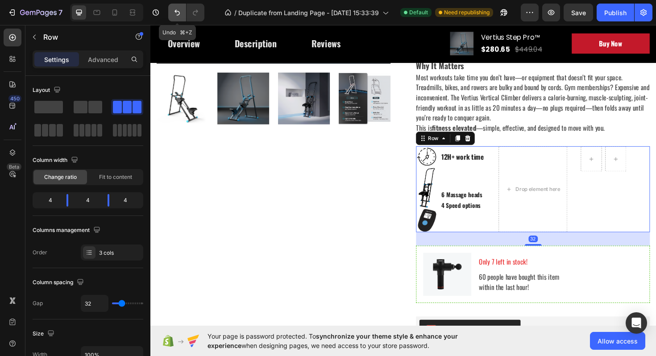
click at [174, 12] on icon "Undo/Redo" at bounding box center [177, 12] width 9 height 9
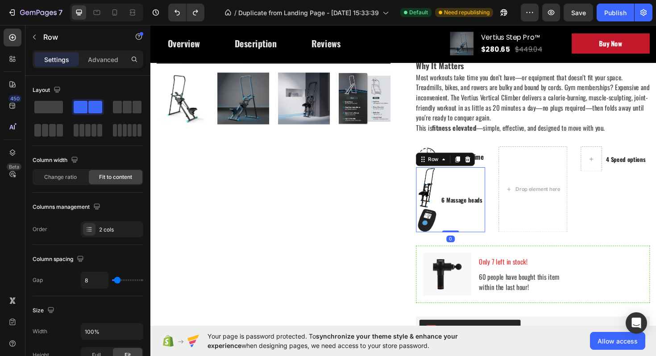
click at [472, 200] on div "6 Massage heads Text block" at bounding box center [480, 210] width 45 height 69
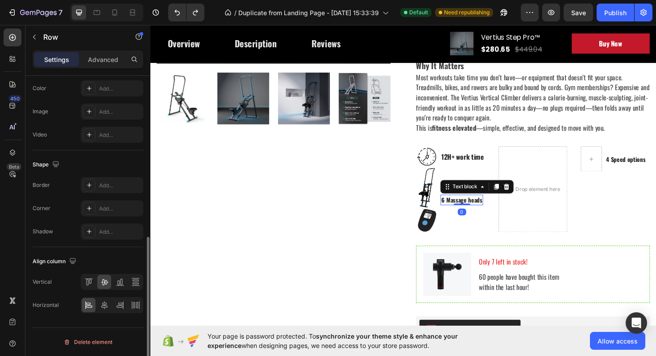
click at [471, 209] on p "6 Massage heads" at bounding box center [479, 210] width 43 height 9
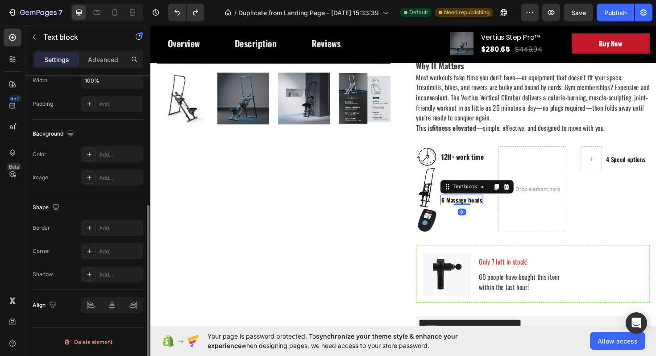
scroll to position [0, 0]
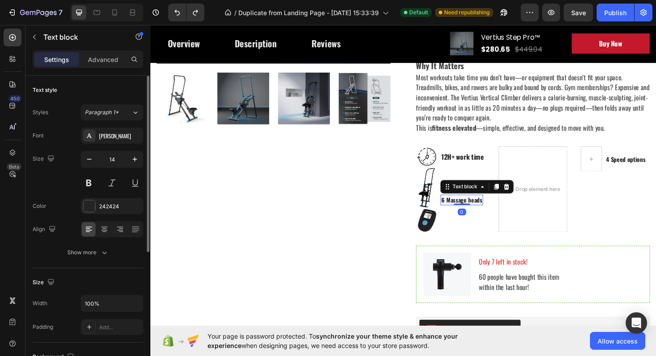
click at [446, 196] on img at bounding box center [443, 197] width 22 height 43
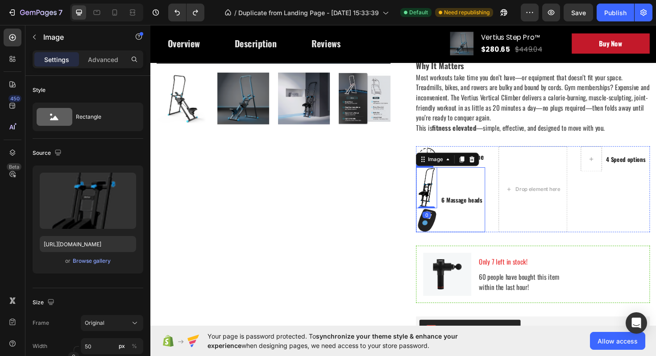
click at [463, 187] on div "6 Massage heads Text block" at bounding box center [480, 210] width 45 height 69
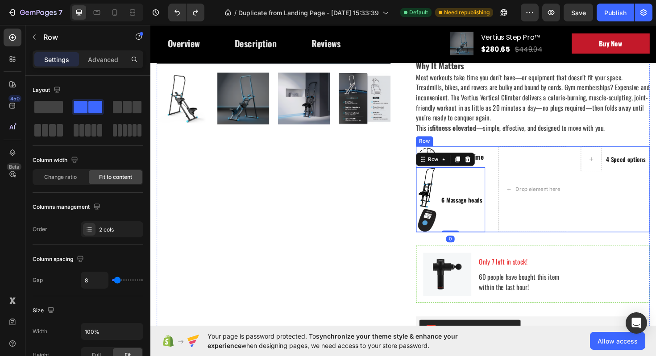
click at [502, 160] on p "12H+ work time" at bounding box center [480, 164] width 45 height 11
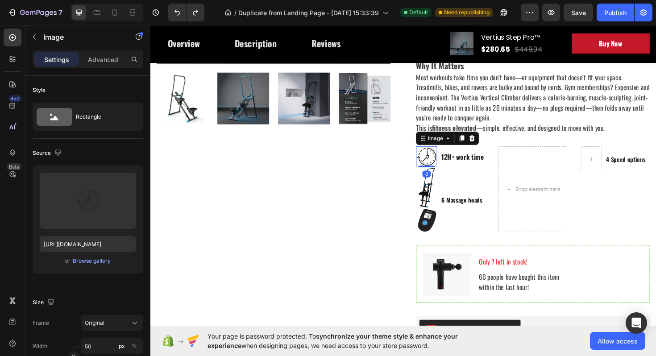
click at [449, 169] on img at bounding box center [443, 165] width 22 height 22
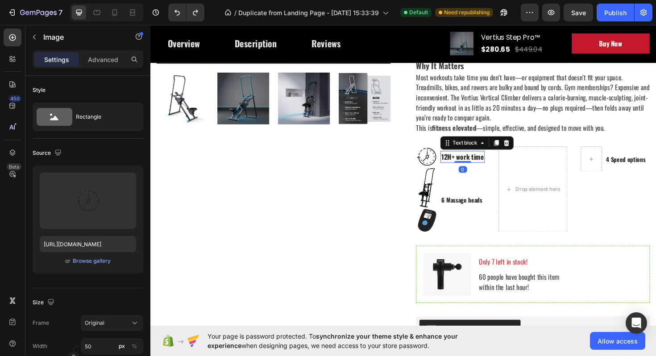
click at [467, 169] on p "12H+ work time" at bounding box center [480, 164] width 45 height 11
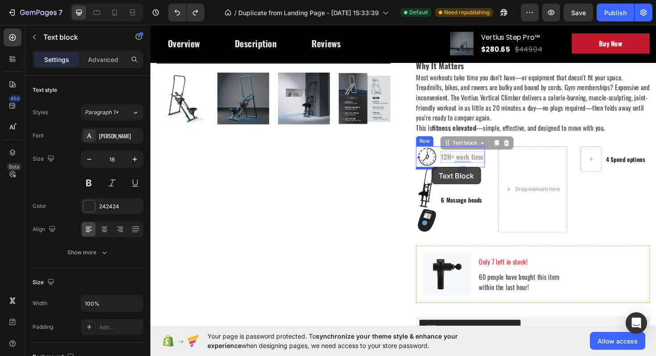
drag, startPoint x: 462, startPoint y: 152, endPoint x: 448, endPoint y: 175, distance: 27.6
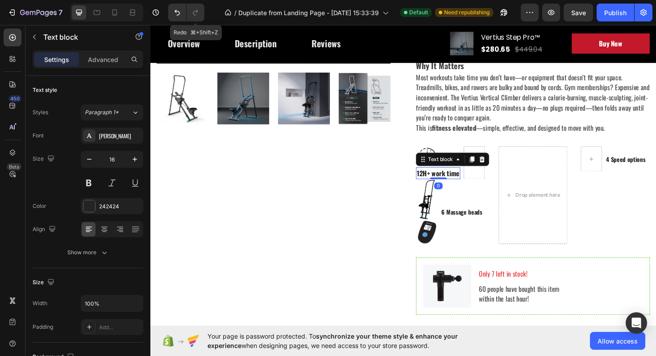
click at [180, 8] on button "Undo/Redo" at bounding box center [177, 13] width 18 height 18
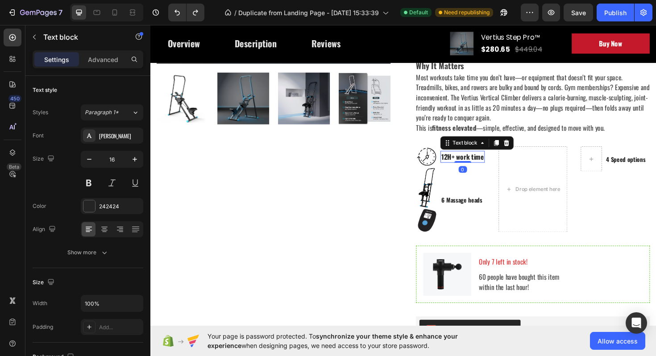
click at [458, 166] on p "12H+ work time" at bounding box center [480, 164] width 45 height 11
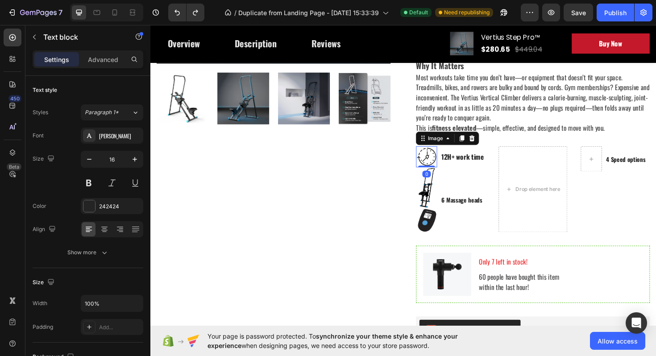
click at [453, 162] on img at bounding box center [443, 165] width 22 height 22
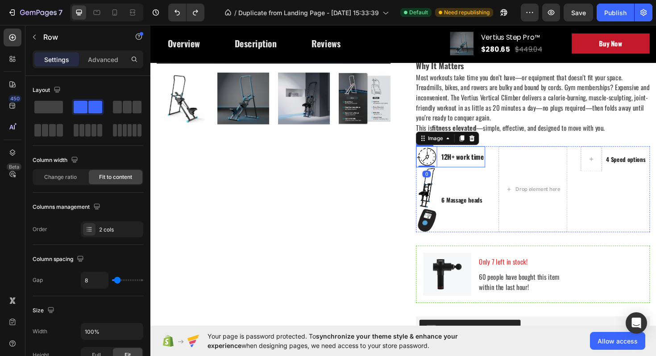
click at [455, 161] on div "Image 0 12H+ work time Text block Row" at bounding box center [468, 165] width 73 height 22
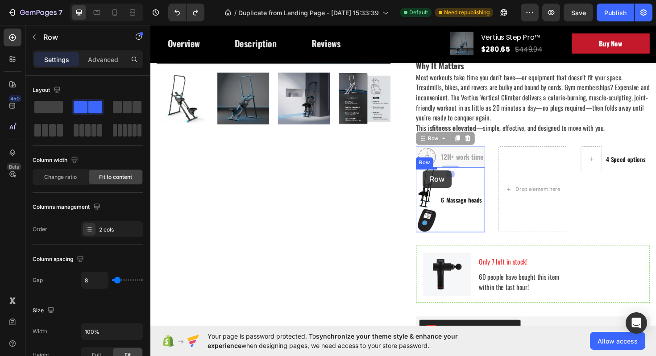
drag, startPoint x: 439, startPoint y: 147, endPoint x: 439, endPoint y: 179, distance: 32.1
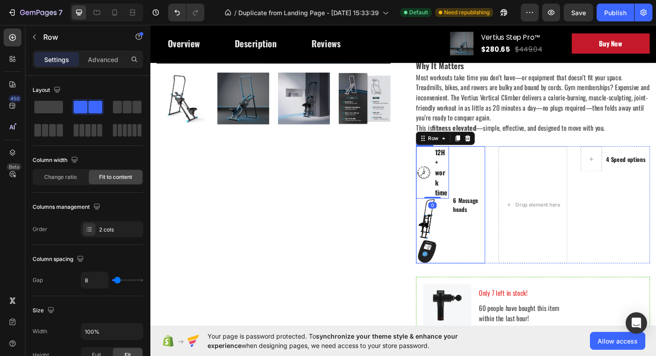
click at [461, 180] on p "12H+ work time" at bounding box center [459, 181] width 14 height 54
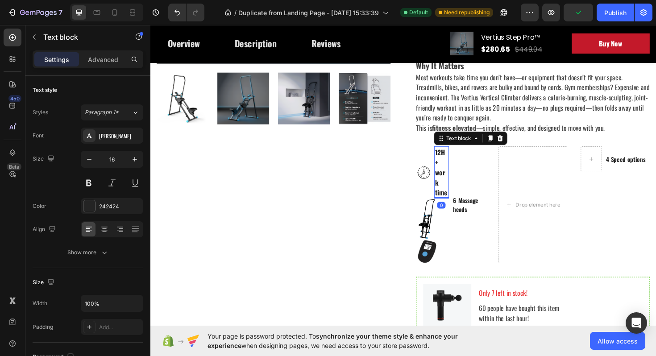
drag, startPoint x: 461, startPoint y: 208, endPoint x: 504, endPoint y: 173, distance: 55.8
click at [505, 173] on div "Image 12H+ work time Text block 0 Row Image Image 6 Massage heads Text block Ro…" at bounding box center [556, 216] width 248 height 124
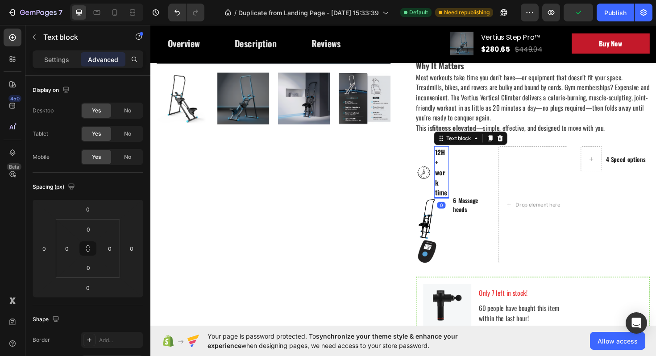
click at [447, 183] on div "Image 12H+ work time Text block 0 Row" at bounding box center [449, 181] width 35 height 55
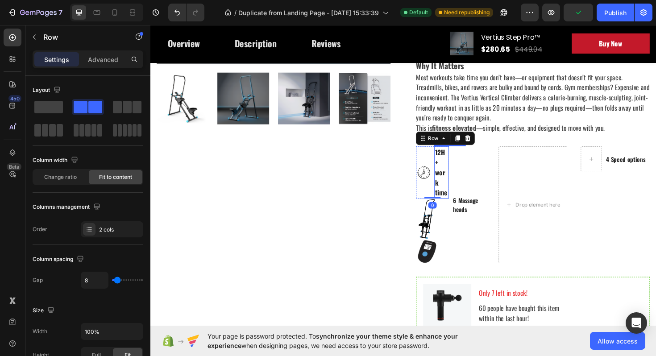
click at [458, 183] on p "12H+ work time" at bounding box center [459, 181] width 14 height 54
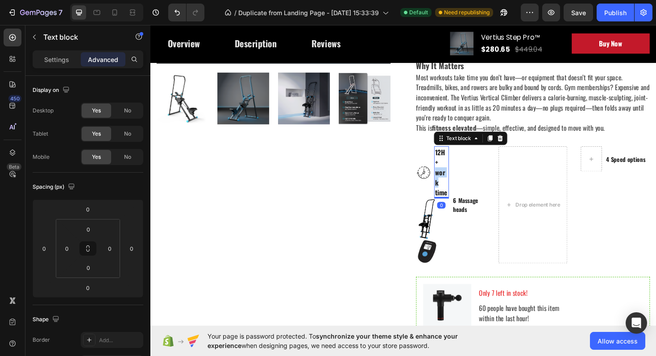
click at [458, 183] on p "12H+ work time" at bounding box center [459, 181] width 14 height 54
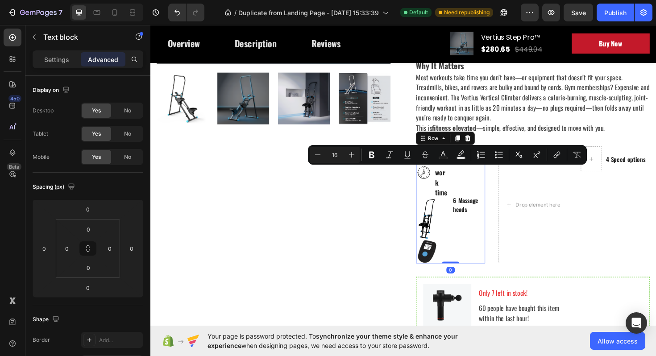
click at [497, 190] on div "6 Massage heads Text block" at bounding box center [487, 216] width 35 height 124
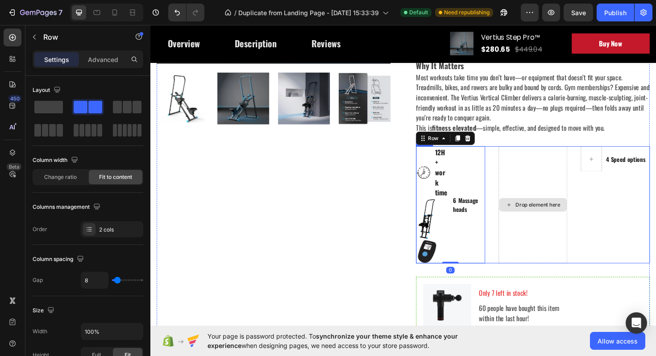
click at [532, 191] on div "Drop element here" at bounding box center [555, 216] width 73 height 124
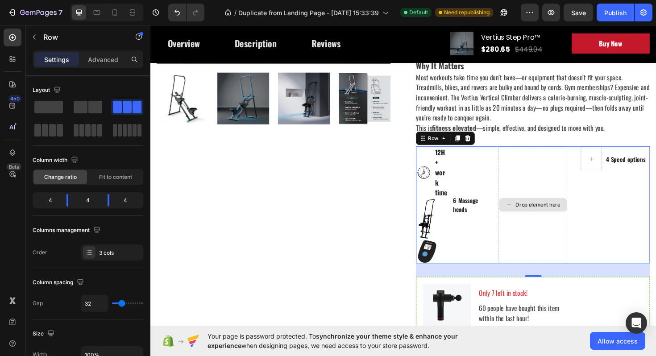
click at [533, 170] on div "Drop element here" at bounding box center [555, 216] width 73 height 124
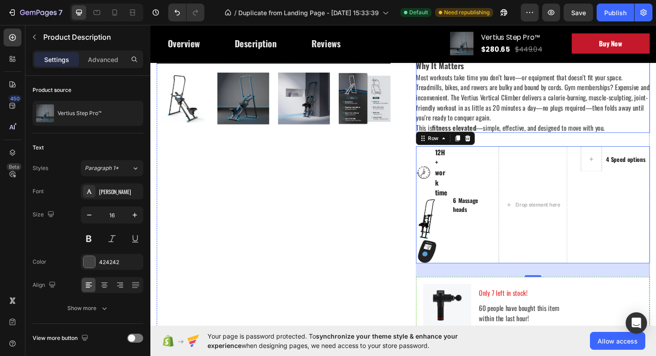
click at [613, 134] on p "This is fitness elevated —simple, effective, and designed to move with you." at bounding box center [532, 134] width 200 height 11
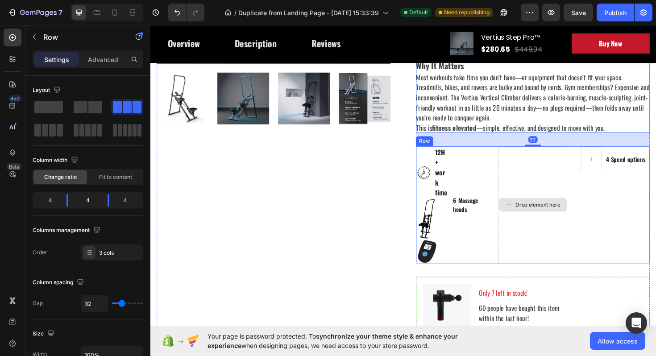
click at [574, 168] on div "Drop element here" at bounding box center [555, 216] width 73 height 124
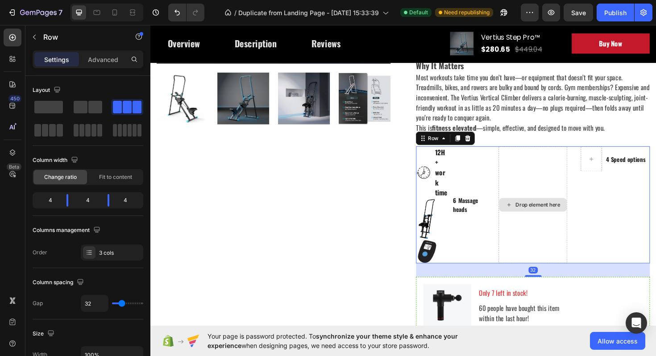
click at [601, 179] on div "Image 12H+ work time Text block Row Image Image 6 Massage heads Text block Row …" at bounding box center [556, 216] width 248 height 124
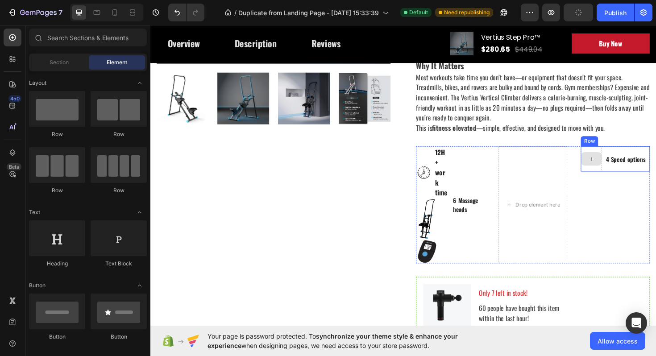
click at [624, 171] on div at bounding box center [617, 167] width 21 height 14
click at [633, 159] on div "4 Speed options Text block" at bounding box center [653, 167] width 43 height 27
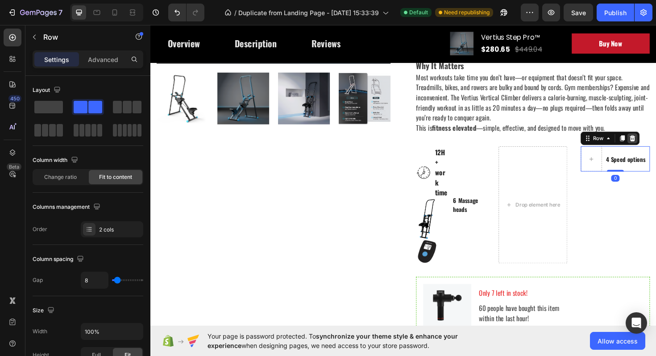
click at [656, 148] on icon at bounding box center [661, 145] width 6 height 6
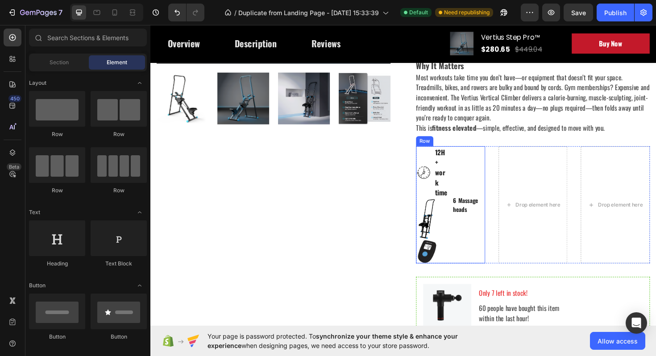
click at [499, 196] on div "6 Massage heads Text block" at bounding box center [487, 216] width 35 height 124
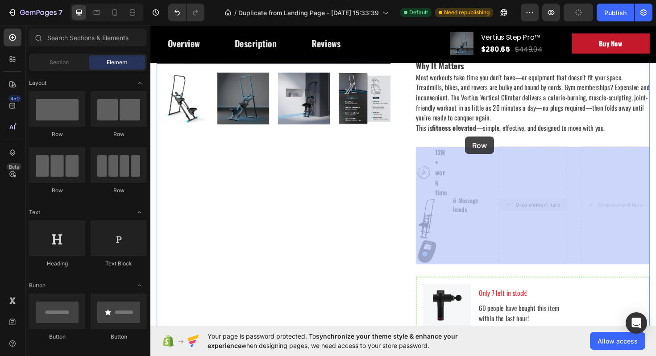
drag, startPoint x: 529, startPoint y: 217, endPoint x: 484, endPoint y: 143, distance: 86.4
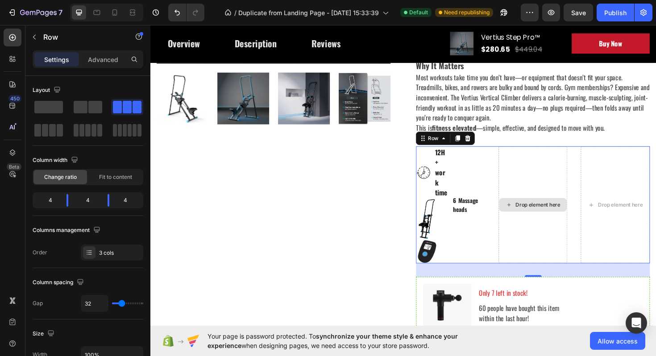
click at [539, 185] on div "Drop element here" at bounding box center [555, 216] width 73 height 124
click at [600, 180] on div "Image 12H+ work time Text block Row Image Image 6 Massage heads Text block Row …" at bounding box center [556, 216] width 248 height 124
click at [576, 187] on div "Drop element here" at bounding box center [555, 216] width 73 height 124
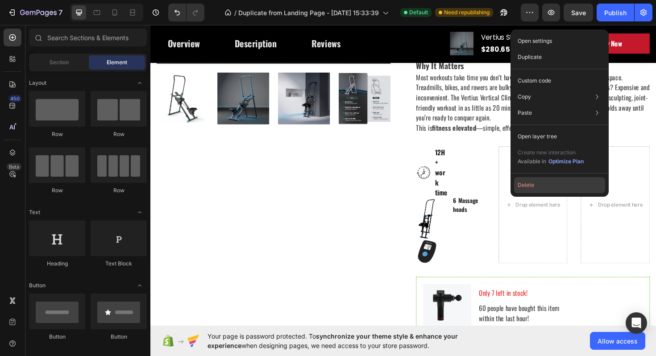
click at [534, 186] on button "Delete" at bounding box center [559, 185] width 91 height 16
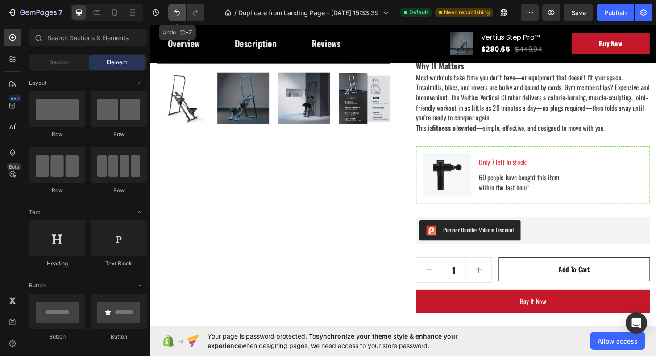
click at [175, 8] on icon "Undo/Redo" at bounding box center [177, 12] width 9 height 9
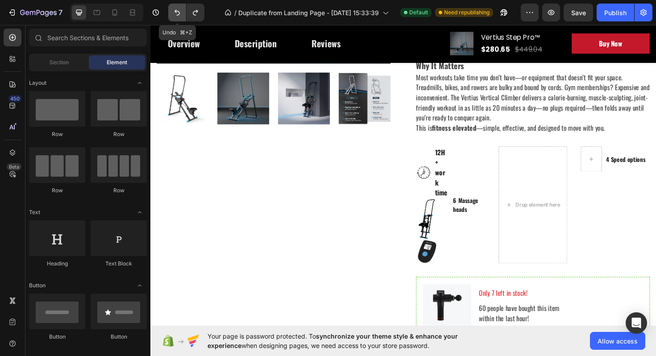
click at [175, 8] on icon "Undo/Redo" at bounding box center [177, 12] width 9 height 9
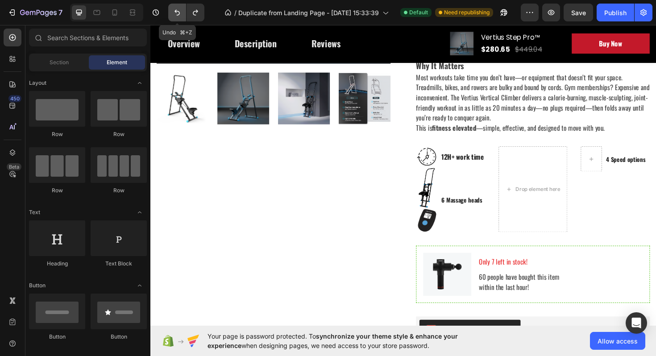
click at [175, 8] on icon "Undo/Redo" at bounding box center [177, 12] width 9 height 9
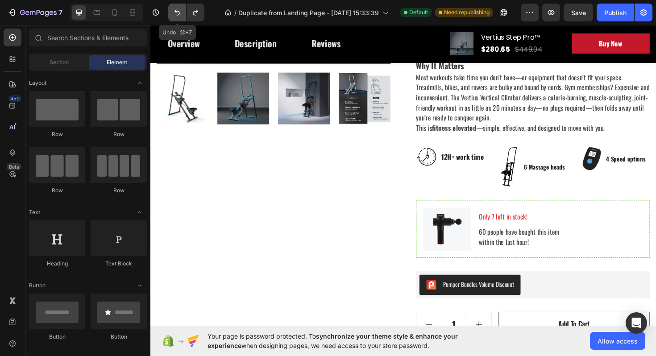
click at [175, 8] on icon "Undo/Redo" at bounding box center [177, 12] width 9 height 9
click at [193, 8] on icon "Undo/Redo" at bounding box center [195, 12] width 9 height 9
click at [560, 174] on p "6 Massage heads" at bounding box center [567, 175] width 43 height 9
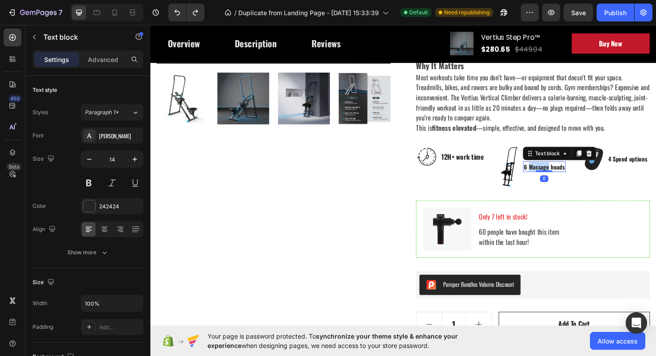
click at [560, 174] on p "6 Massage heads" at bounding box center [567, 175] width 43 height 9
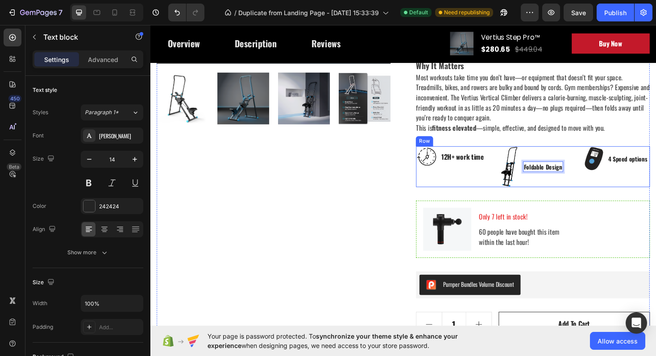
click at [629, 196] on div "Image 4 Speed options Text block Row" at bounding box center [642, 175] width 73 height 43
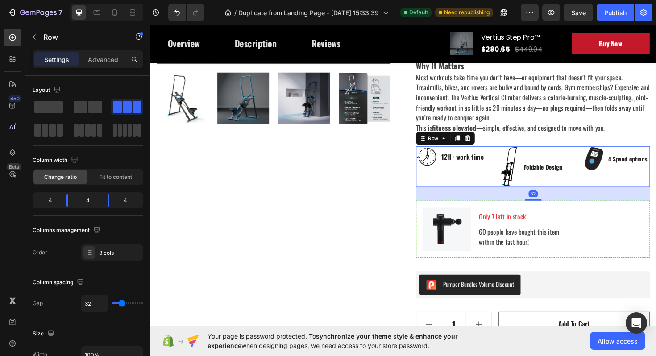
click at [641, 179] on div "Image 4 Speed options Text block Row" at bounding box center [642, 167] width 73 height 26
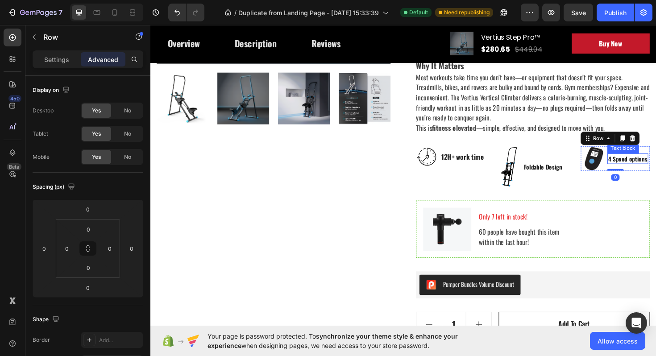
click at [642, 170] on p "4 Speed options" at bounding box center [656, 166] width 42 height 9
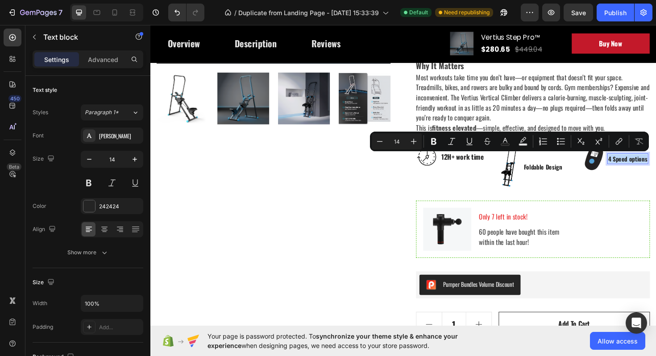
click at [642, 170] on p "4 Speed options" at bounding box center [656, 166] width 42 height 9
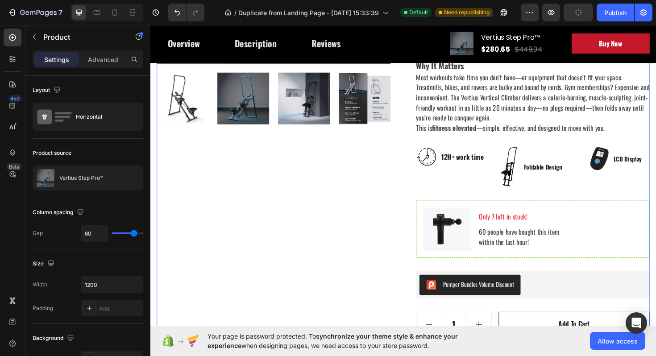
click at [613, 211] on div "Icon Icon Icon Icon Icon Icon List Hoz (224 reviews) Text block Row Vertius Ste…" at bounding box center [556, 160] width 248 height 684
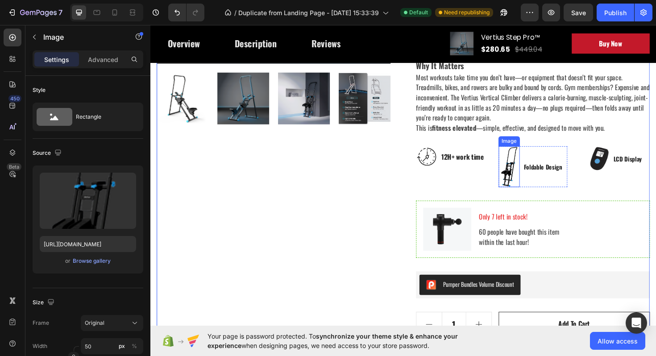
click at [540, 176] on img at bounding box center [530, 175] width 22 height 43
click at [543, 176] on div "Image 0 Foldable Design Text block Row" at bounding box center [555, 175] width 73 height 43
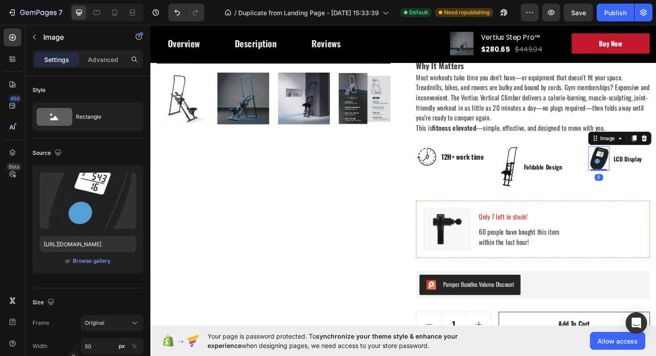
click at [625, 179] on div "Image 0" at bounding box center [625, 167] width 22 height 26
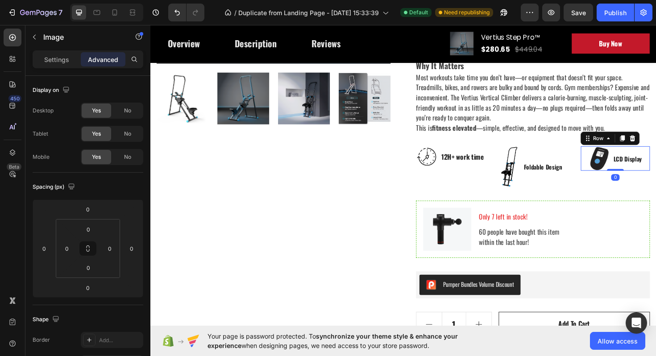
click at [641, 176] on div "LCD Display Text block" at bounding box center [656, 167] width 32 height 26
click at [642, 159] on div "LCD Display Text block" at bounding box center [656, 167] width 32 height 26
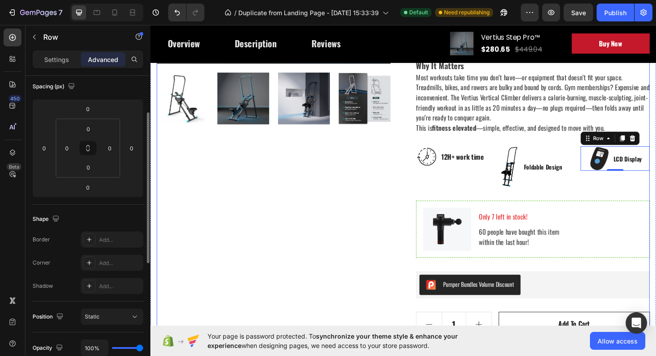
scroll to position [92, 0]
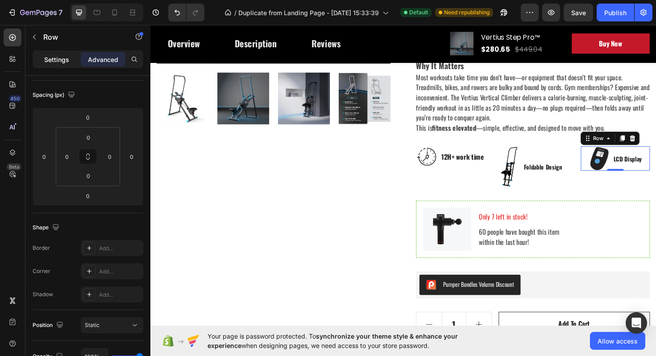
click at [47, 55] on p "Settings" at bounding box center [56, 59] width 25 height 9
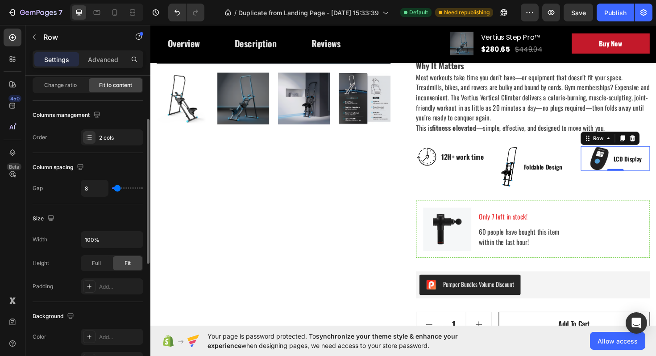
type input "23"
type input "42"
type input "82"
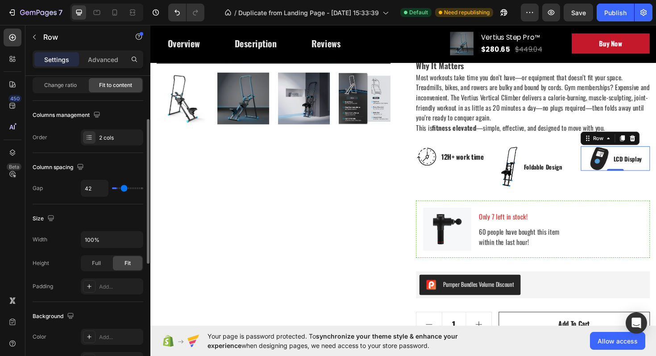
type input "82"
type input "120"
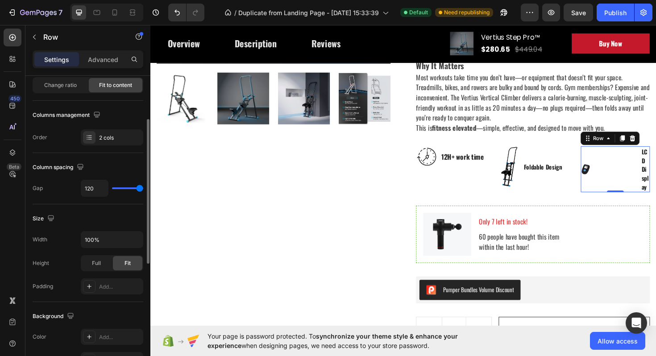
type input "114"
type input "109"
type input "97"
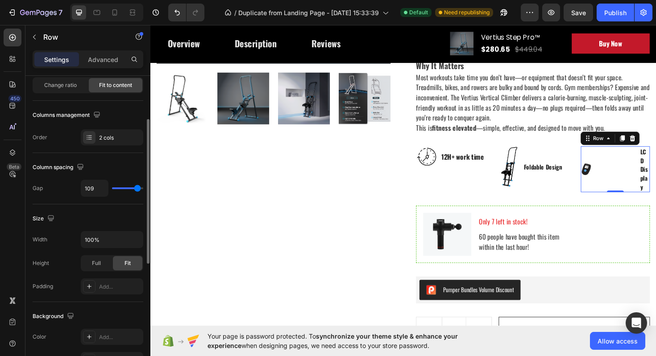
type input "97"
type input "91"
type input "86"
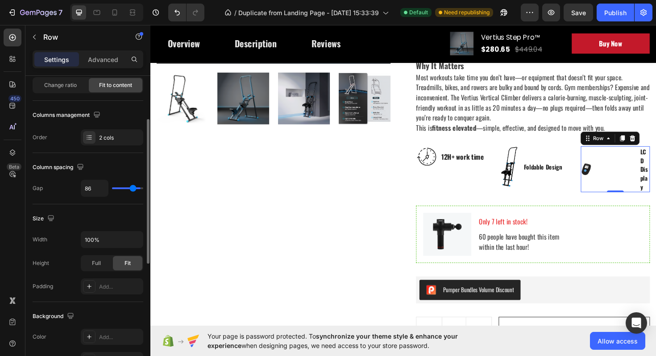
type input "83"
type input "82"
type input "80"
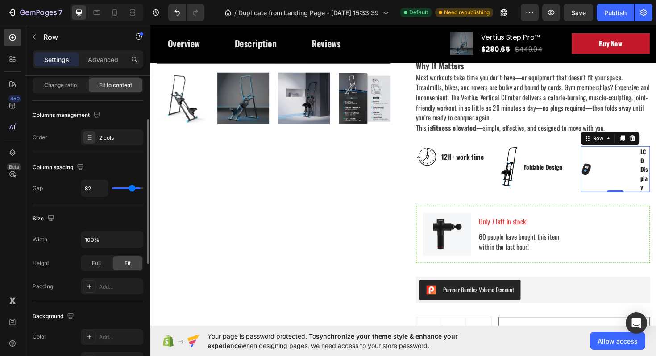
type input "80"
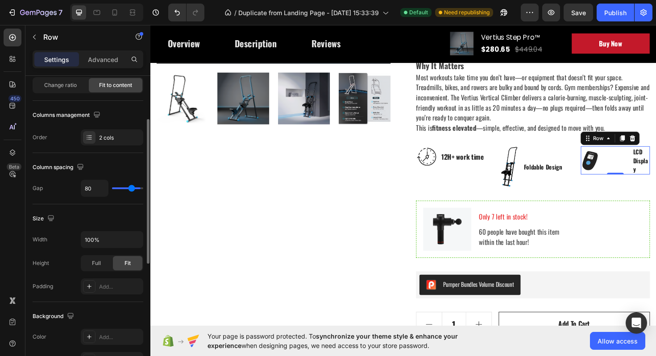
type input "79"
type input "67"
type input "58"
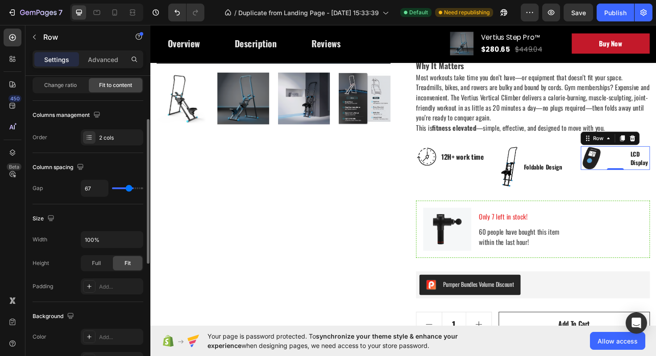
type input "58"
type input "52"
type input "44"
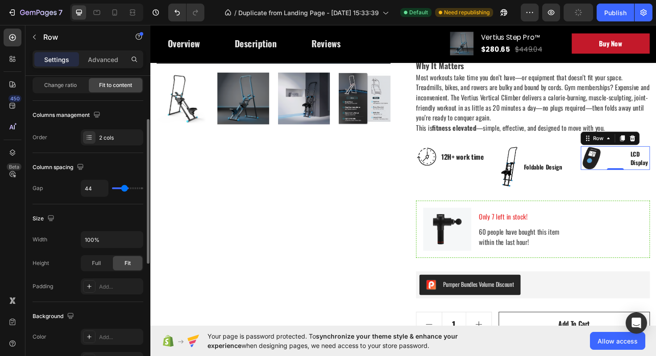
type input "34"
type input "24"
type input "14"
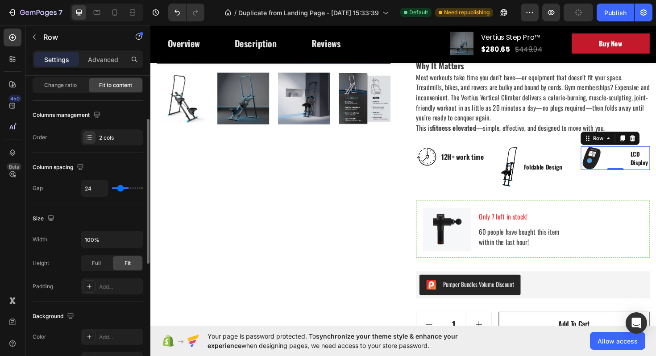
type input "14"
type input "3"
type input "0"
drag, startPoint x: 120, startPoint y: 189, endPoint x: 97, endPoint y: 192, distance: 23.0
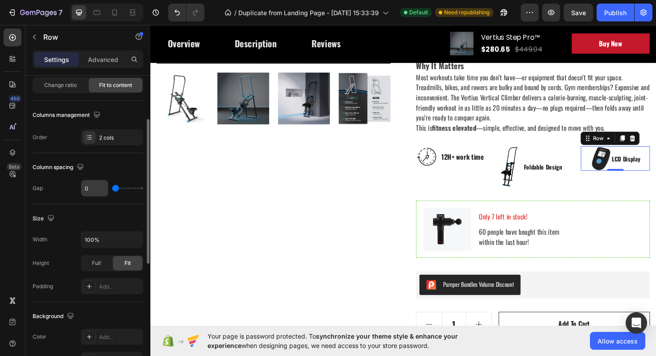
type input "0"
click at [112, 189] on input "range" at bounding box center [127, 188] width 31 height 2
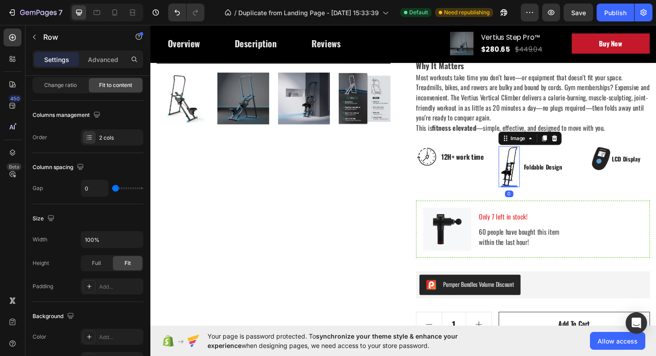
click at [533, 178] on img at bounding box center [530, 175] width 22 height 43
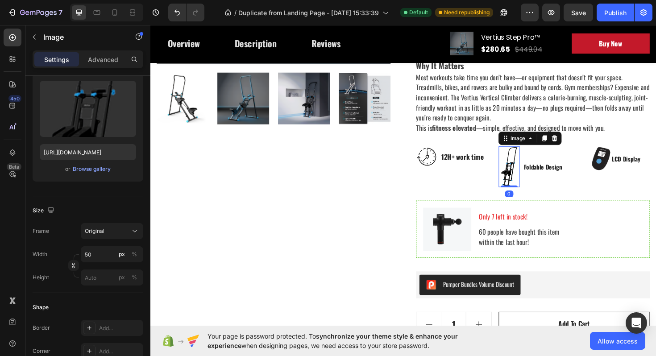
scroll to position [0, 0]
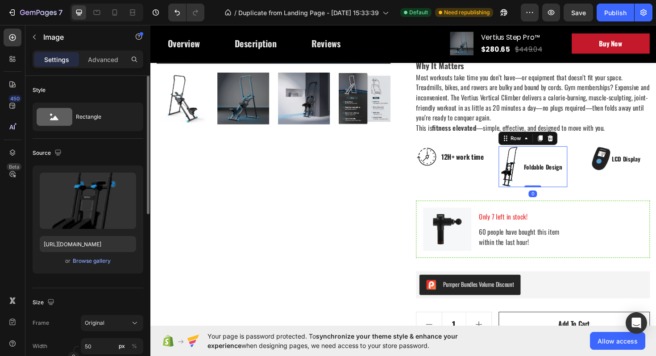
click at [544, 178] on div "Image Foldable Design Text block Row 0" at bounding box center [555, 175] width 73 height 43
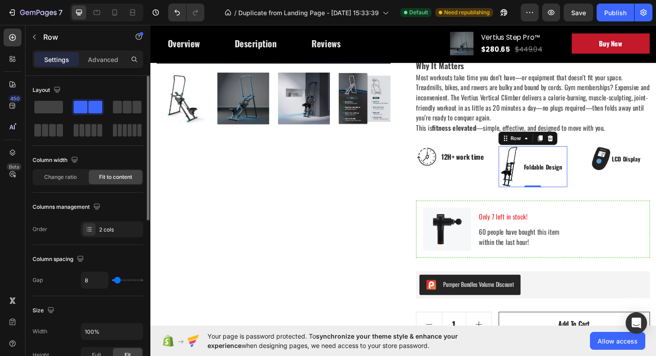
type input "11"
type input "0"
drag, startPoint x: 118, startPoint y: 280, endPoint x: 98, endPoint y: 284, distance: 20.5
type input "0"
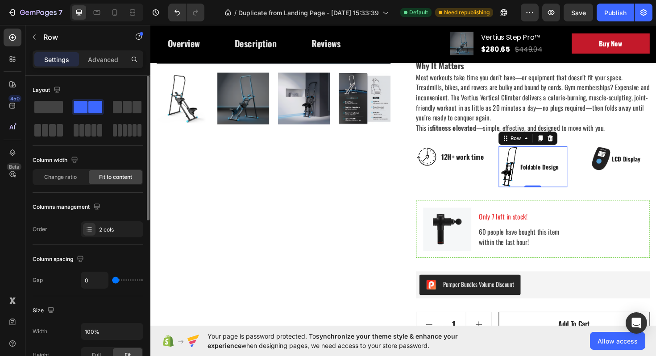
click at [112, 281] on input "range" at bounding box center [127, 280] width 31 height 2
click at [633, 167] on img at bounding box center [627, 167] width 22 height 26
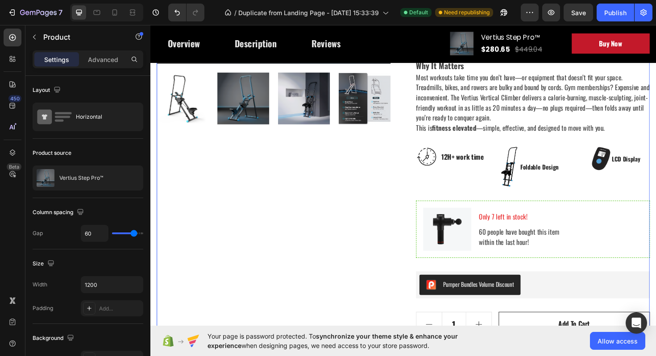
click at [630, 199] on div "Icon Icon Icon Icon Icon Icon List Hoz (224 reviews) Text block Row Vertius Ste…" at bounding box center [556, 160] width 248 height 684
click at [641, 179] on div "Image LCD Display Text block Row" at bounding box center [642, 167] width 73 height 26
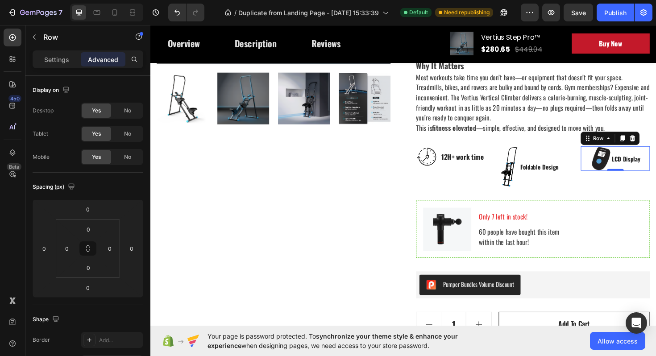
click at [53, 67] on div "Settings Advanced" at bounding box center [88, 59] width 111 height 18
click at [55, 65] on div "Settings" at bounding box center [56, 59] width 45 height 14
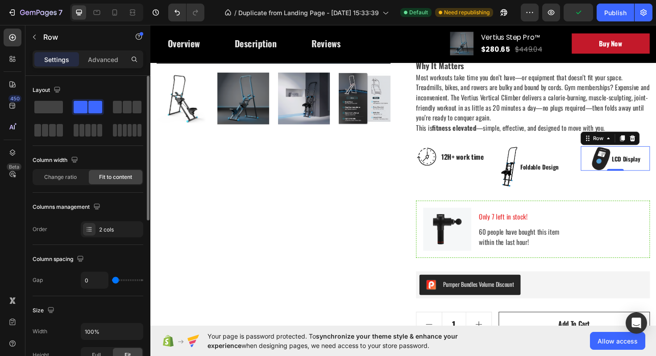
type input "1"
type input "2"
type input "3"
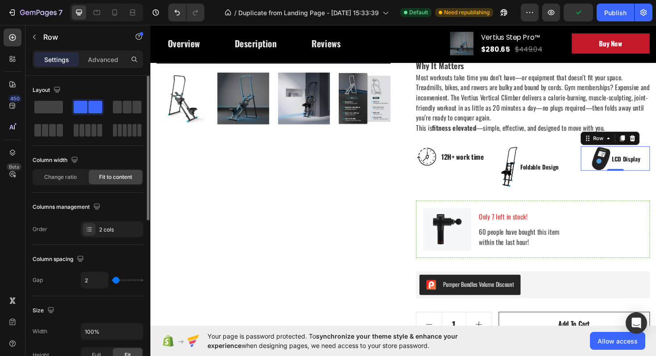
type input "3"
type input "4"
type input "6"
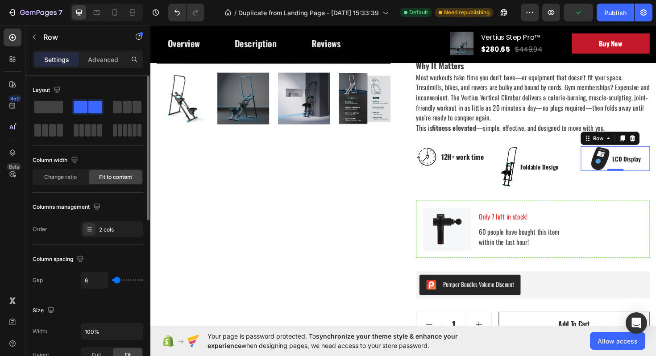
type input "7"
type input "9"
type input "10"
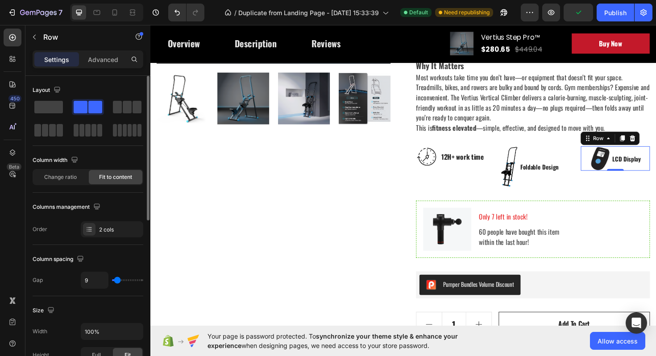
type input "10"
type input "11"
type input "12"
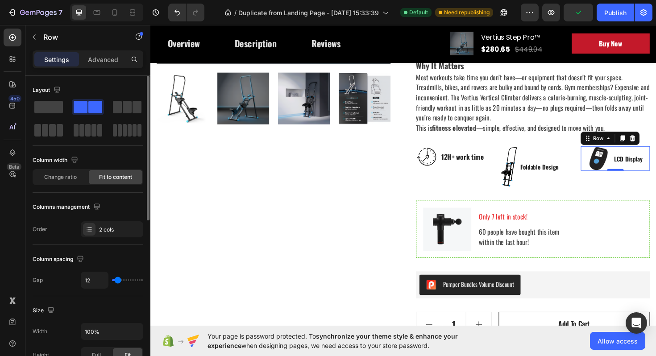
type input "14"
type input "15"
type input "14"
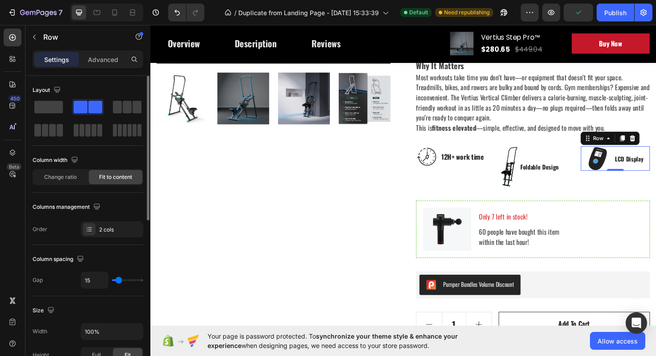
type input "14"
type input "13"
type input "12"
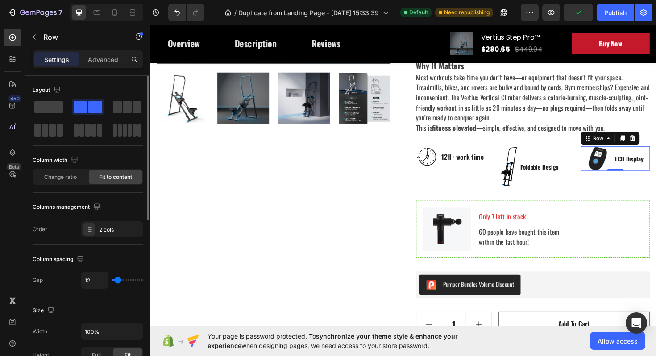
type input "11"
type input "8"
type input "5"
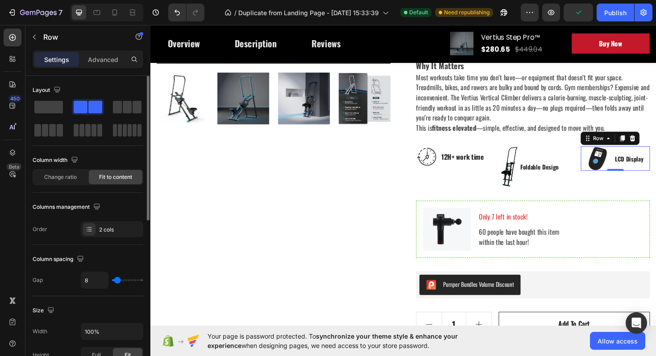
type input "5"
type input "2"
type input "1"
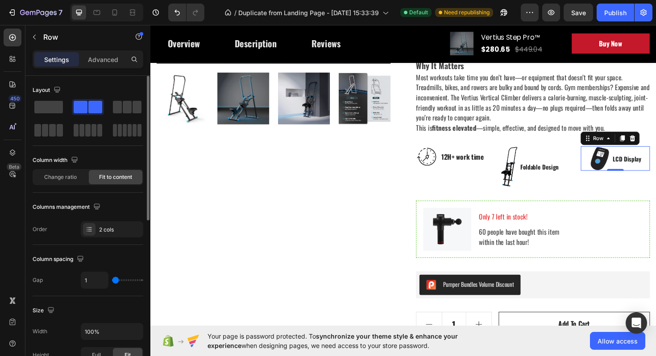
type input "0"
type input "3"
type input "6"
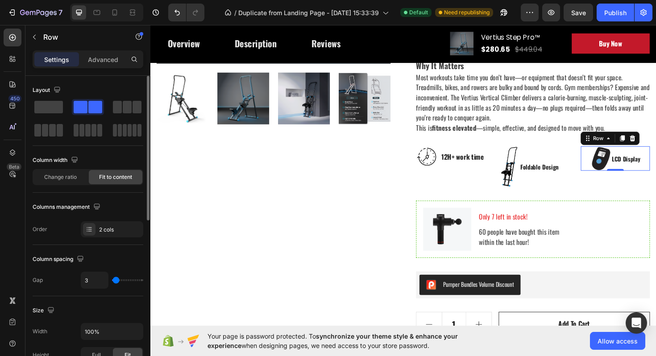
type input "6"
type input "9"
type input "10"
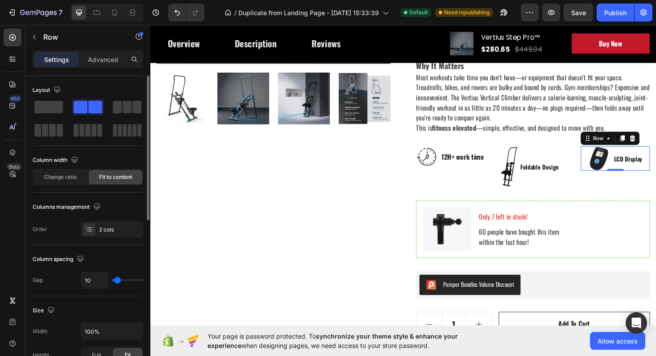
type input "9"
type input "8"
type input "7"
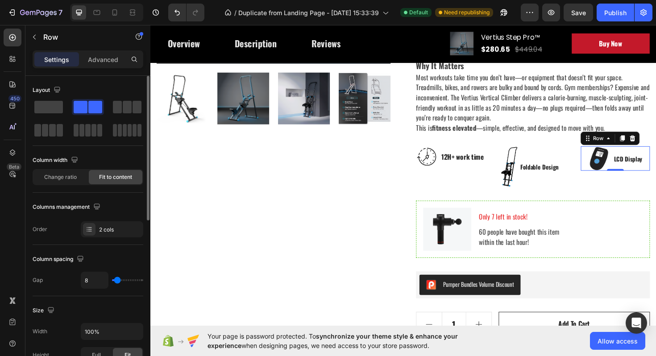
type input "7"
type input "6"
type input "5"
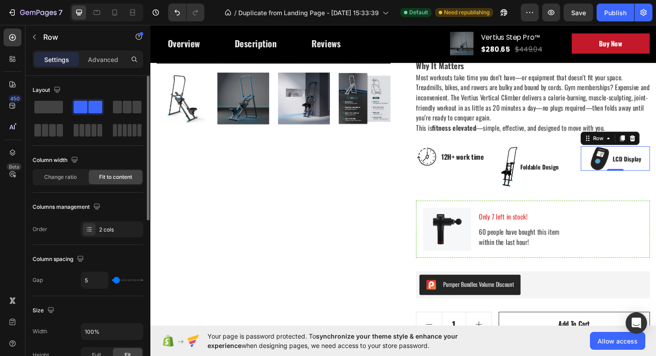
type input "6"
click at [117, 280] on input "range" at bounding box center [127, 280] width 31 height 2
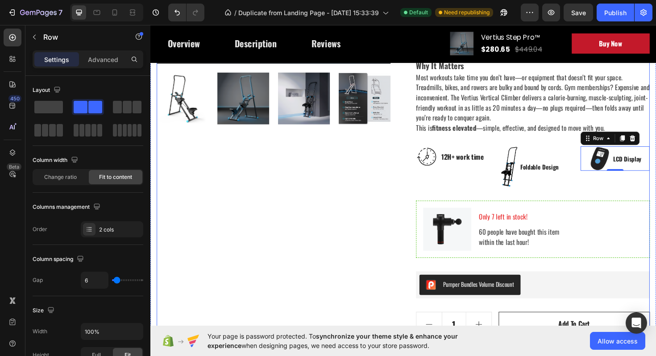
click at [389, 260] on div "Product Images" at bounding box center [281, 160] width 248 height 684
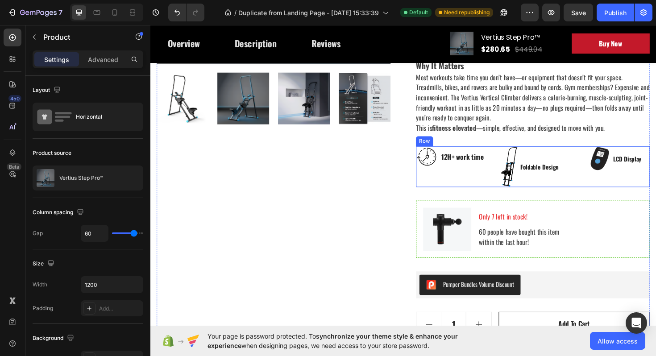
click at [610, 186] on div "Image LCD Display Text block Row" at bounding box center [642, 175] width 73 height 43
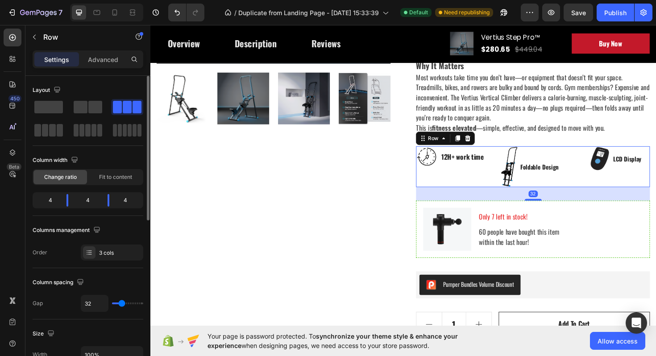
type input "12"
type input "9"
type input "6"
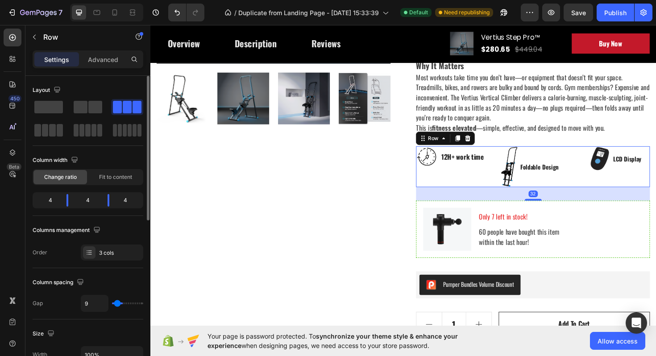
type input "6"
type input "5"
type input "3"
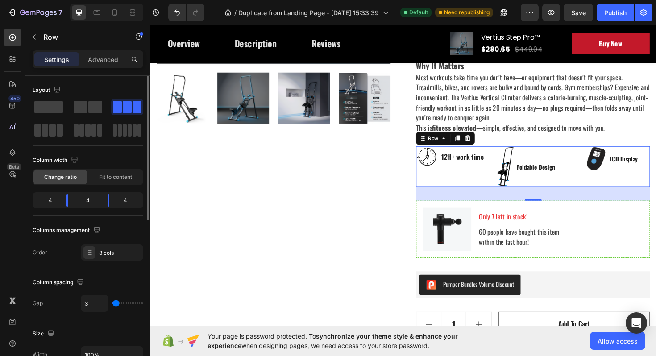
type input "1"
type input "0"
drag, startPoint x: 118, startPoint y: 303, endPoint x: 104, endPoint y: 303, distance: 14.7
type input "0"
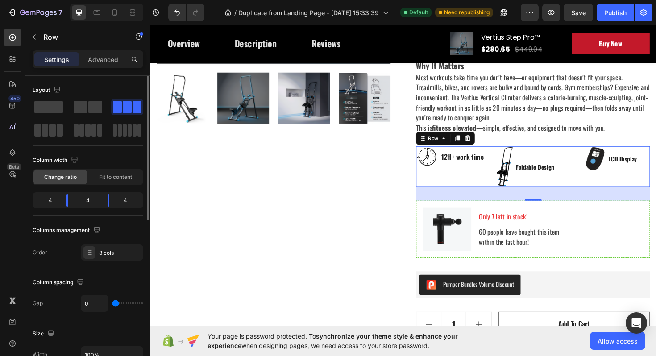
click at [112, 303] on input "range" at bounding box center [127, 304] width 31 height 2
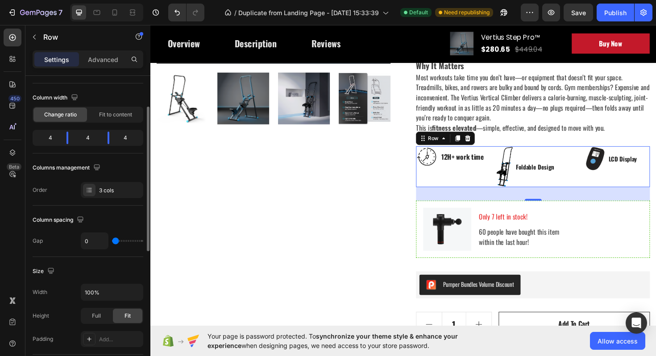
scroll to position [63, 0]
click at [174, 14] on icon "Undo/Redo" at bounding box center [177, 12] width 9 height 9
type input "32"
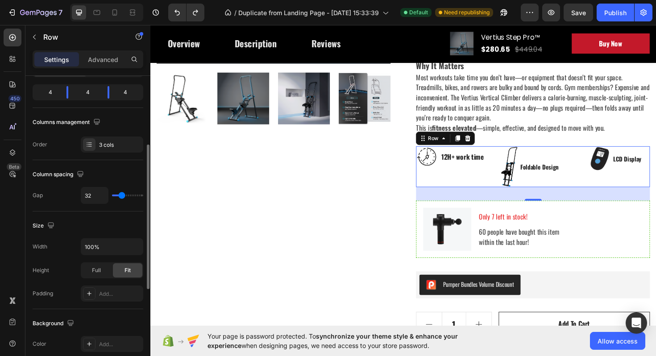
scroll to position [120, 0]
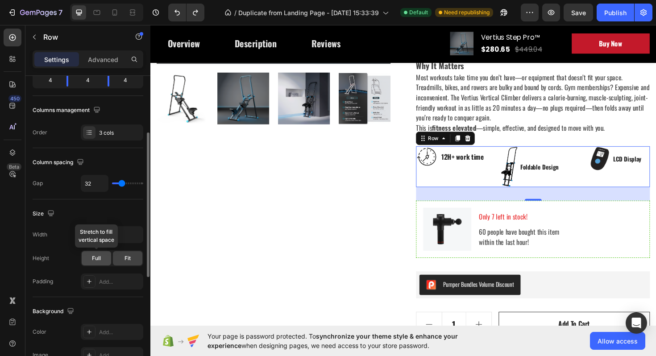
click at [102, 257] on div "Full" at bounding box center [96, 258] width 29 height 14
click at [131, 261] on div "Fit" at bounding box center [127, 258] width 29 height 14
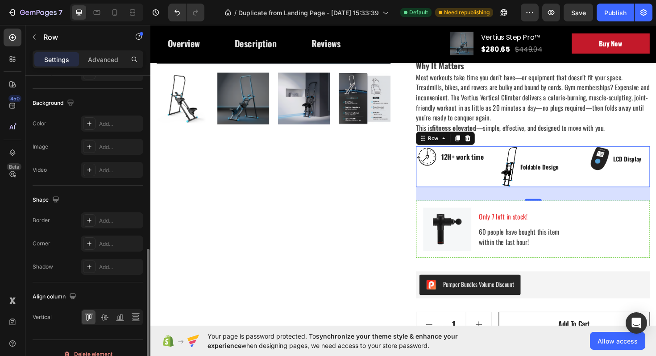
scroll to position [341, 0]
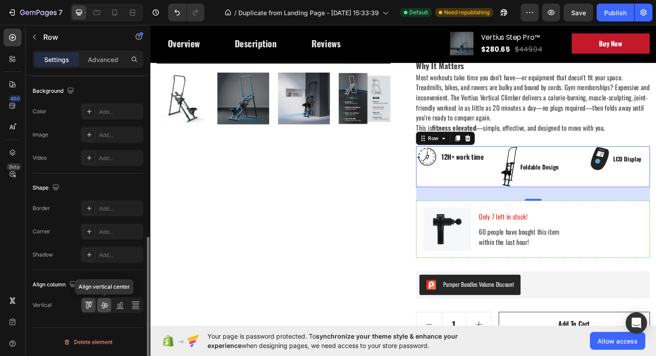
click at [105, 304] on icon at bounding box center [104, 306] width 7 height 6
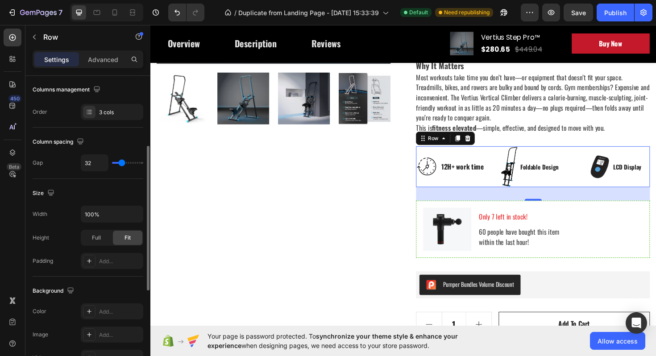
scroll to position [138, 0]
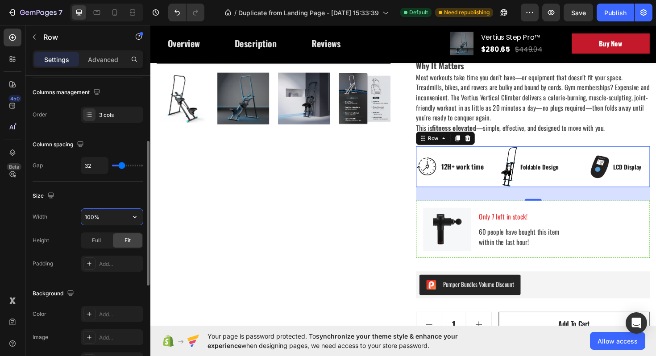
click at [116, 213] on input "100%" at bounding box center [112, 217] width 62 height 16
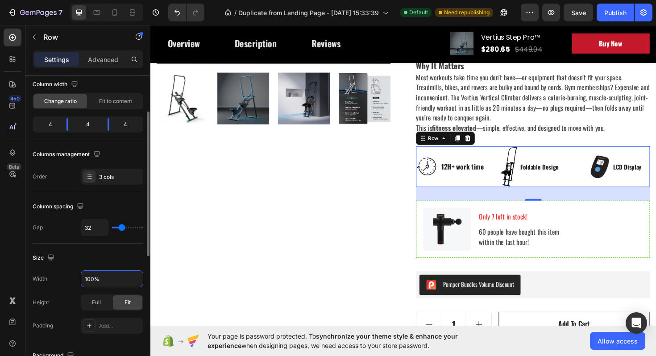
scroll to position [75, 0]
type input "29"
type input "11"
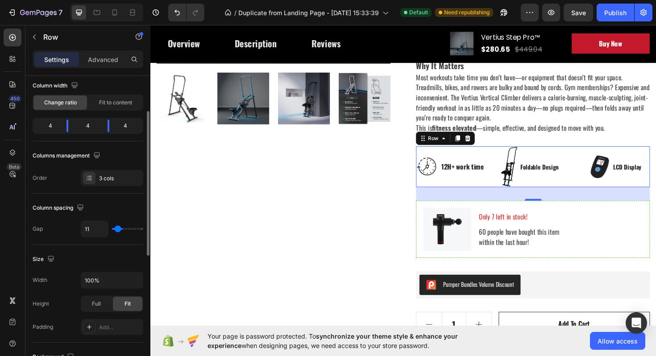
type input "0"
type input "11"
type input "64"
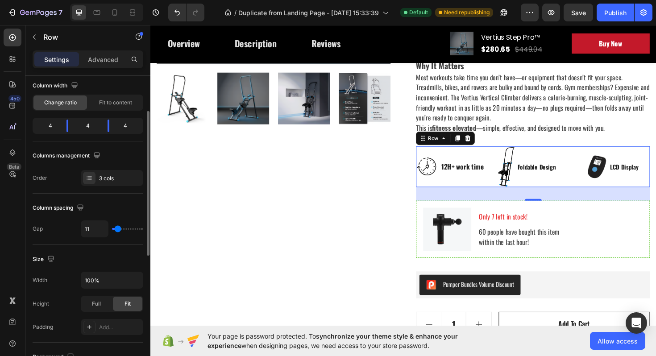
type input "64"
type input "98"
type input "120"
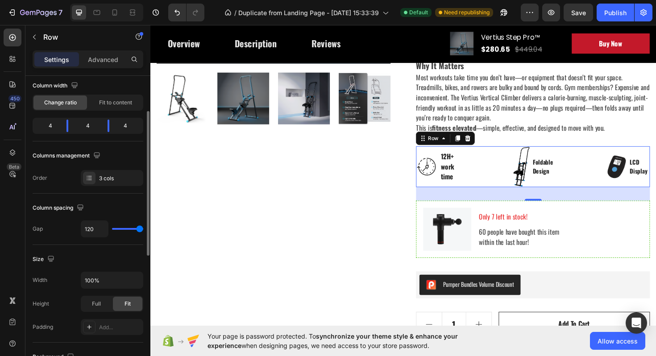
type input "119"
type input "118"
type input "117"
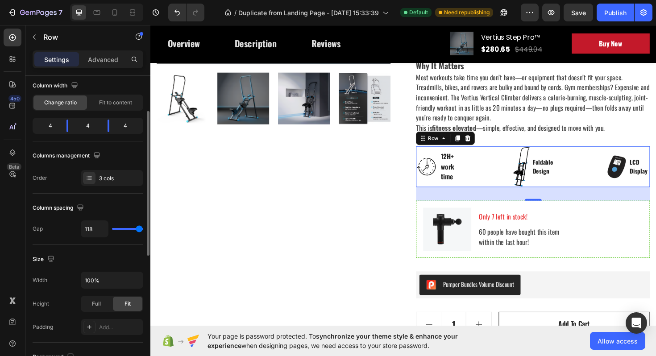
type input "117"
type input "116"
type input "115"
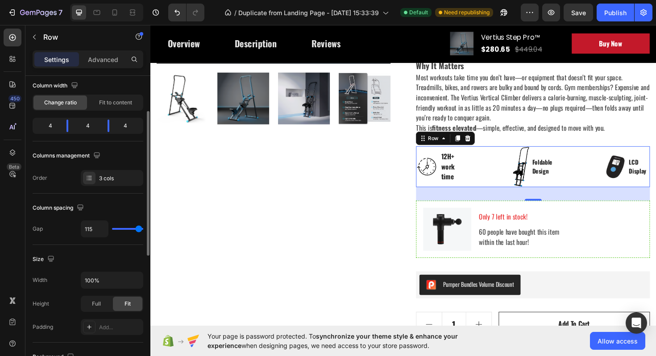
type input "114"
type input "113"
type input "112"
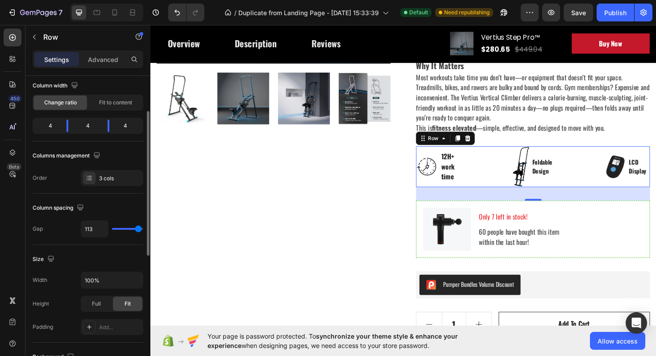
type input "112"
type input "111"
type input "108"
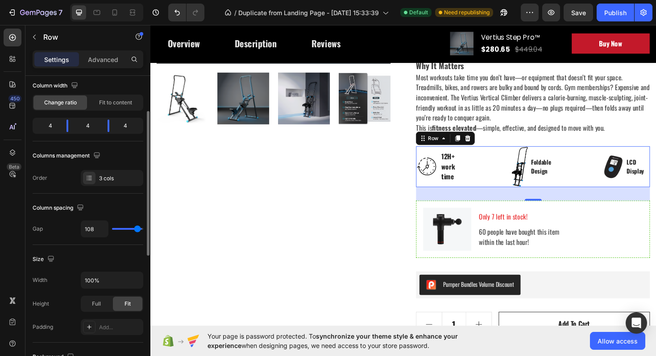
type input "105"
type input "100"
type input "94"
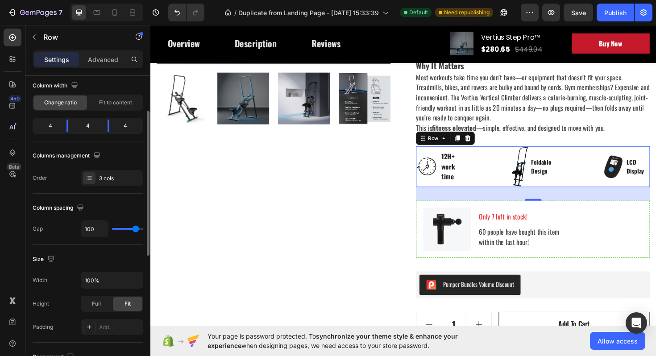
type input "94"
type input "89"
type input "86"
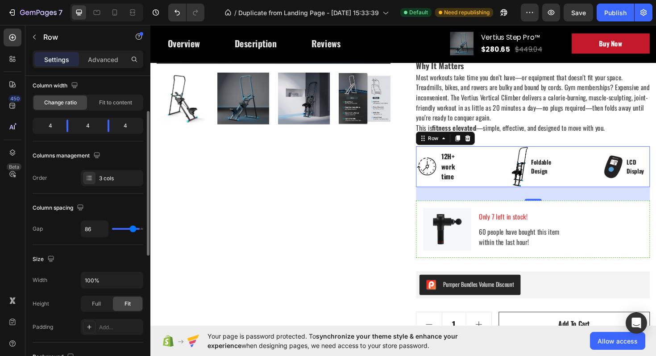
type input "85"
type input "84"
type input "82"
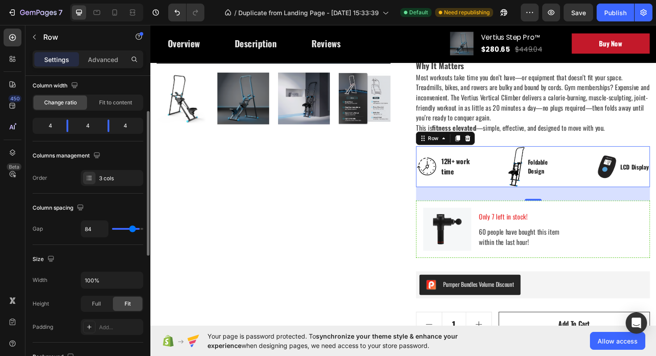
type input "82"
type input "80"
type input "77"
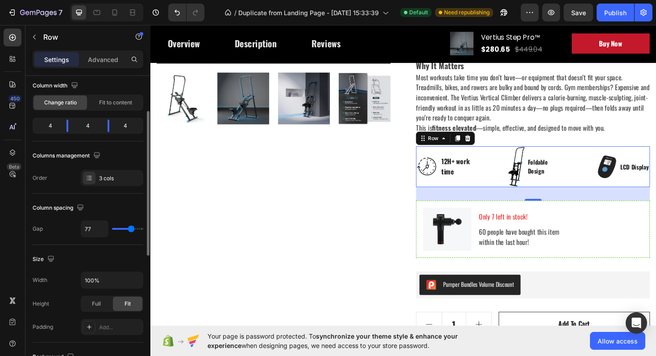
type input "75"
type input "72"
type input "71"
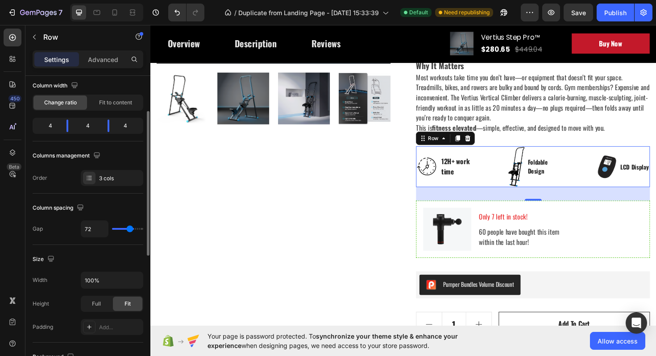
type input "71"
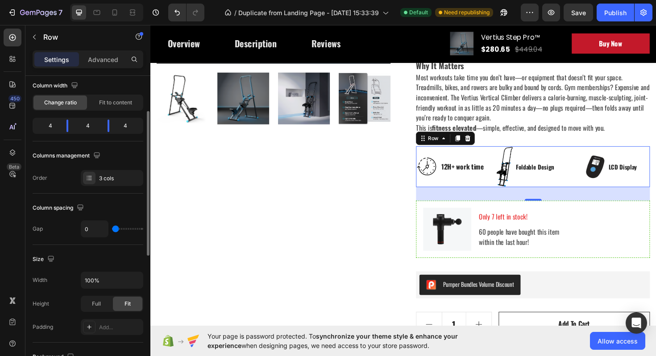
drag, startPoint x: 121, startPoint y: 231, endPoint x: 107, endPoint y: 223, distance: 16.8
click at [112, 228] on input "range" at bounding box center [127, 229] width 31 height 2
click at [174, 9] on icon "Undo/Redo" at bounding box center [177, 12] width 9 height 9
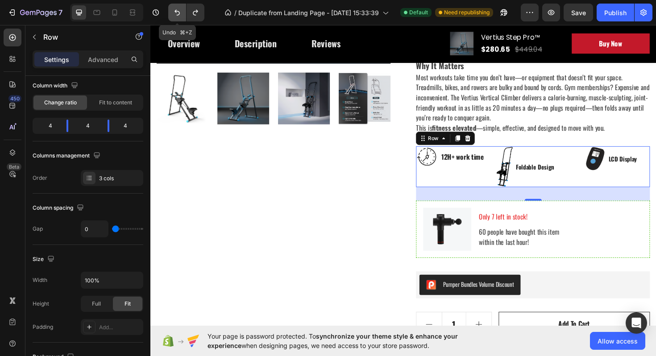
click at [174, 9] on icon "Undo/Redo" at bounding box center [177, 12] width 9 height 9
click at [194, 15] on icon "Undo/Redo" at bounding box center [195, 12] width 9 height 9
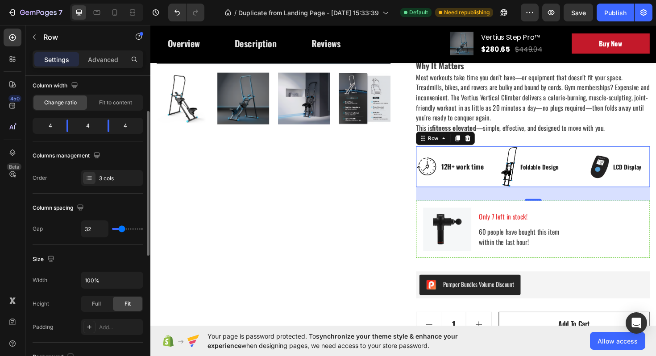
click at [122, 228] on input "range" at bounding box center [127, 229] width 31 height 2
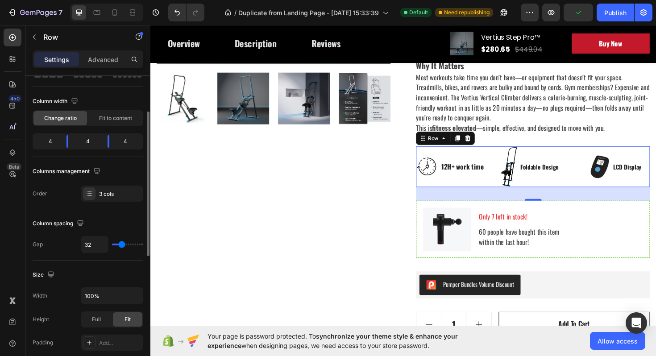
scroll to position [58, 0]
click at [92, 195] on icon at bounding box center [89, 194] width 7 height 7
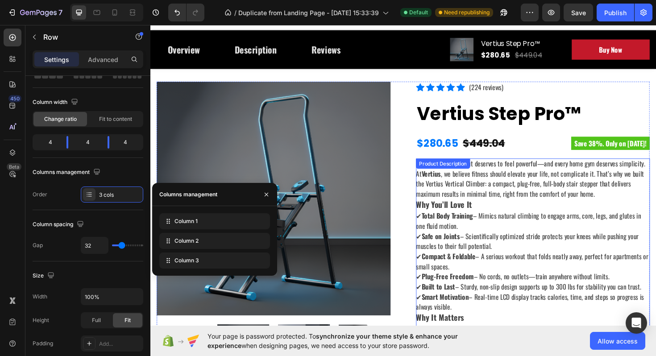
scroll to position [13, 0]
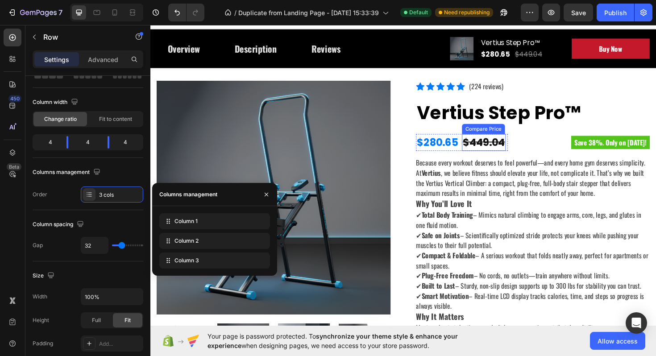
click at [496, 150] on div "$449.04" at bounding box center [503, 150] width 46 height 18
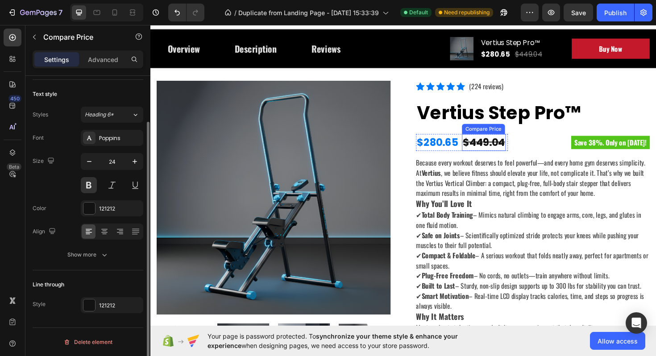
click at [496, 150] on div "$449.04" at bounding box center [503, 150] width 46 height 18
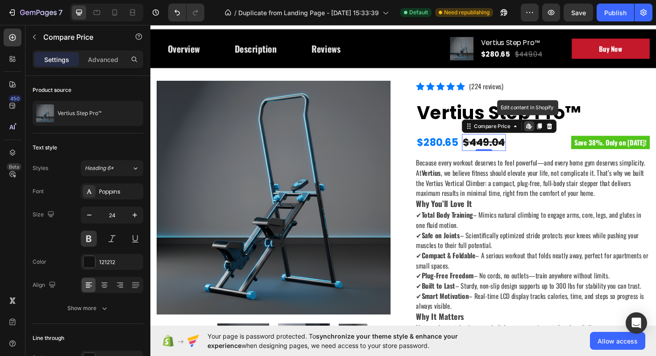
click at [482, 148] on div "$449.04" at bounding box center [503, 150] width 46 height 18
click at [472, 148] on div "$280.65" at bounding box center [454, 150] width 45 height 18
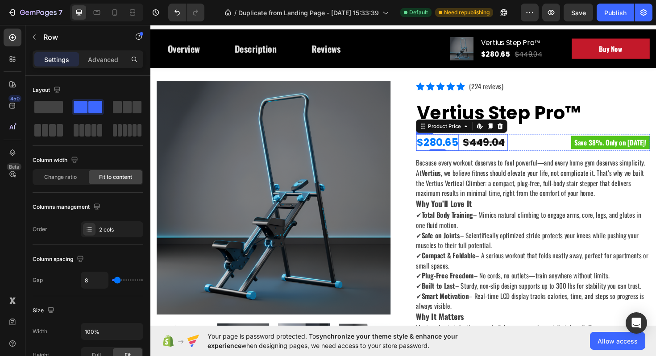
click at [479, 145] on div "$280.65 Product Price Edit content in Shopify 0 Product Price Edit content in S…" at bounding box center [480, 150] width 97 height 18
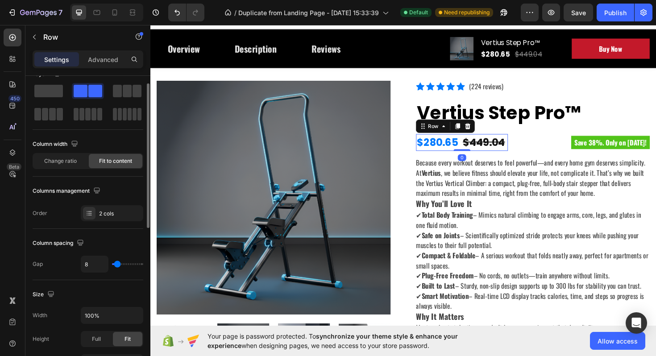
scroll to position [17, 0]
click at [90, 216] on div at bounding box center [89, 212] width 12 height 12
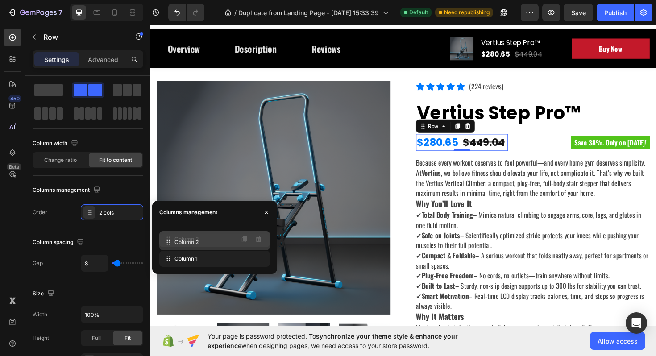
drag, startPoint x: 167, startPoint y: 257, endPoint x: 167, endPoint y: 240, distance: 17.0
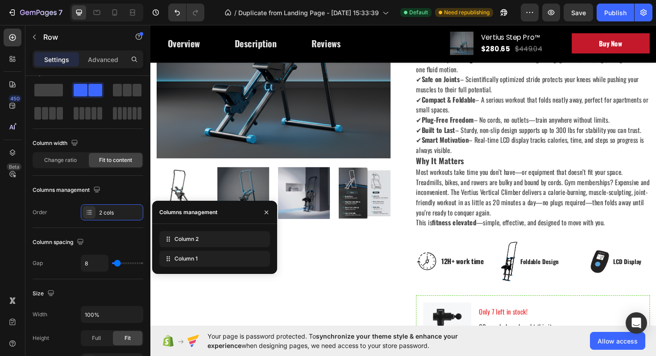
scroll to position [195, 0]
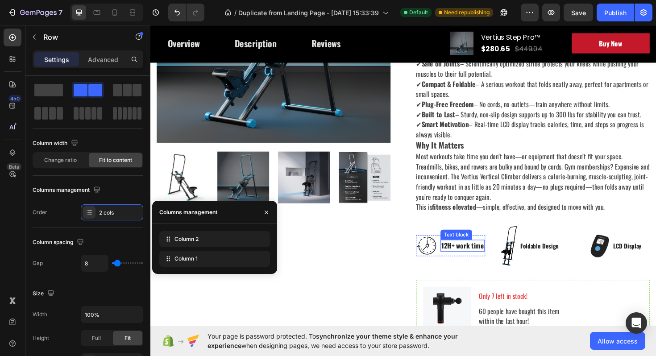
click at [490, 261] on p "12H+ work time" at bounding box center [480, 259] width 45 height 11
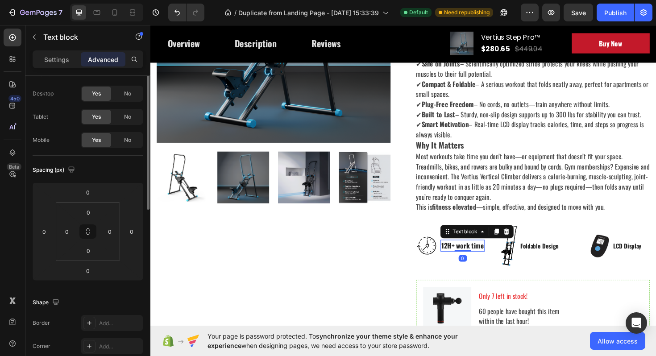
click at [490, 261] on p "12H+ work time" at bounding box center [480, 259] width 45 height 11
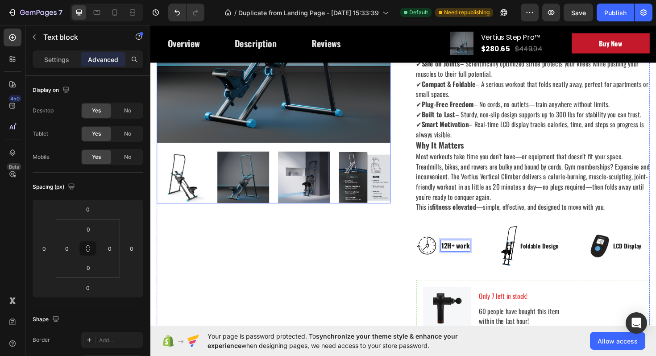
click at [375, 187] on img at bounding box center [377, 186] width 55 height 55
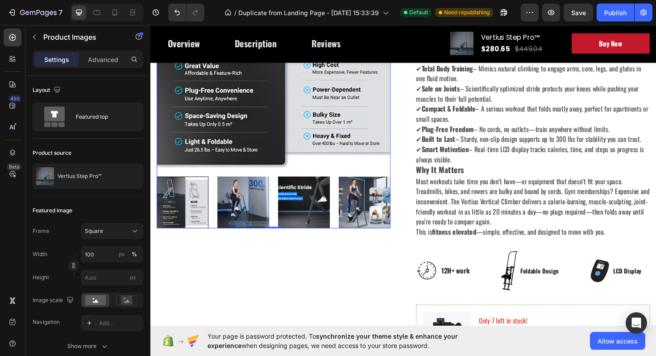
scroll to position [183, 0]
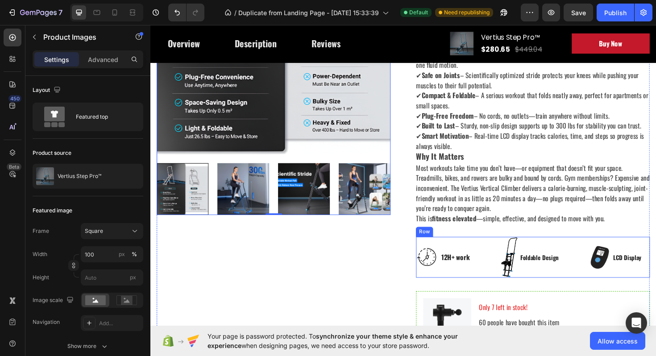
click at [467, 273] on p "12H+ work" at bounding box center [473, 271] width 30 height 11
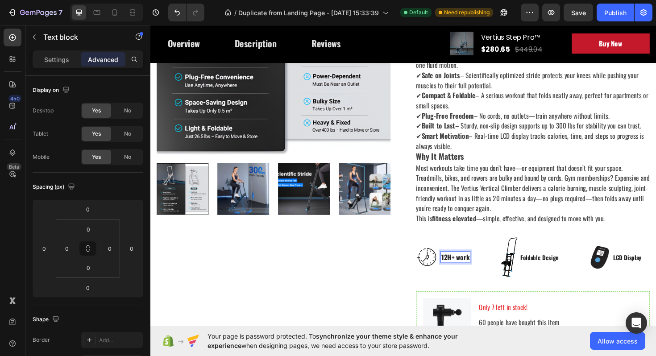
click at [467, 273] on p "12H+ work" at bounding box center [473, 271] width 30 height 11
click at [450, 274] on img at bounding box center [443, 271] width 22 height 22
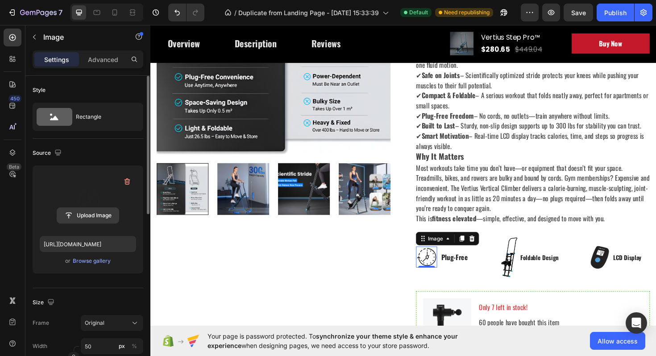
click at [96, 208] on button "Upload Image" at bounding box center [88, 216] width 62 height 16
click at [96, 217] on input "file" at bounding box center [88, 215] width 62 height 15
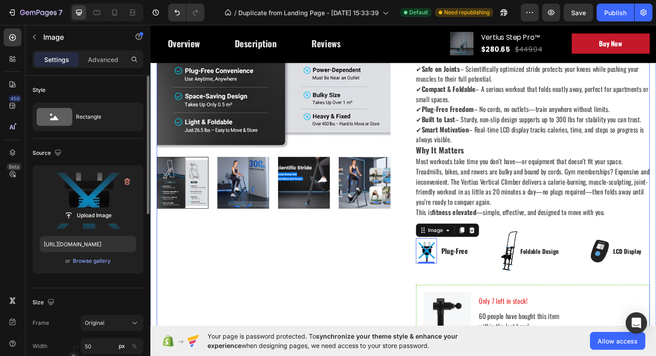
scroll to position [192, 0]
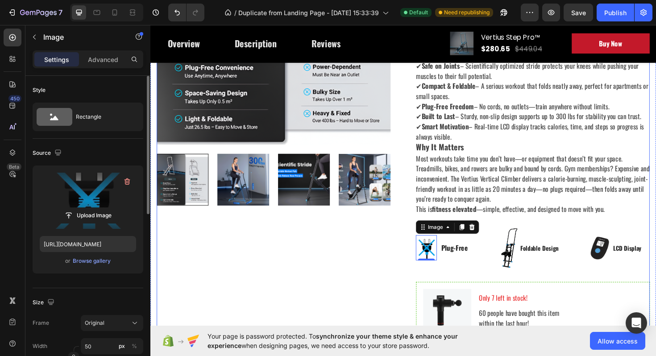
click at [608, 296] on div "Icon Icon Icon Icon Icon Icon List Hoz (224 reviews) Text block Row Vertius Ste…" at bounding box center [556, 246] width 248 height 684
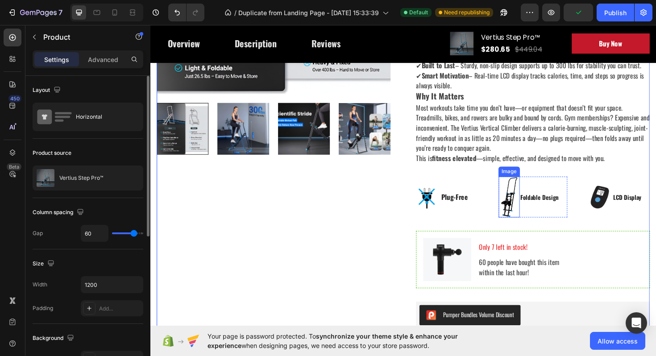
scroll to position [264, 0]
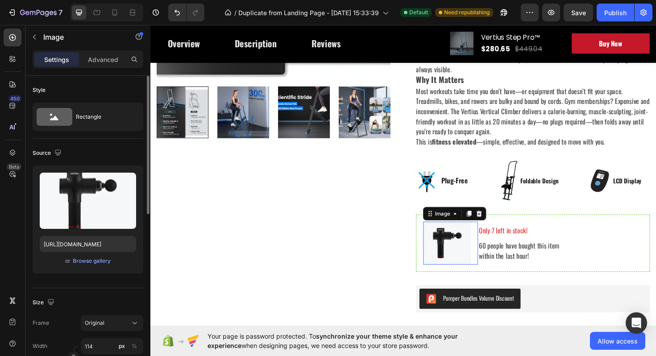
click at [462, 253] on img at bounding box center [464, 256] width 51 height 46
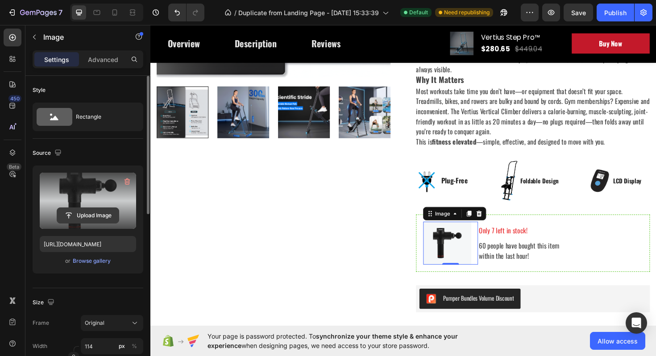
click at [90, 215] on input "file" at bounding box center [88, 215] width 62 height 15
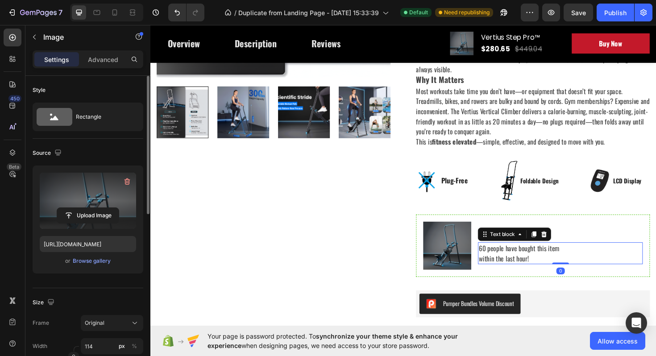
click at [575, 275] on p "60 people have bought this item within the last hour!" at bounding box center [584, 266] width 173 height 21
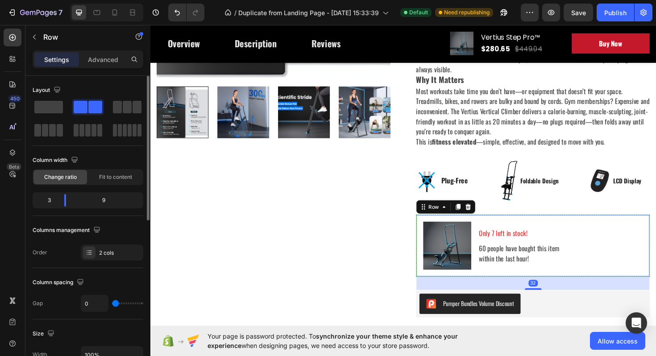
click at [578, 290] on div "Image Only 7 left in stock! Text block 60 people have bought this item within t…" at bounding box center [556, 259] width 248 height 66
click at [370, 229] on div "Product Images" at bounding box center [281, 177] width 248 height 689
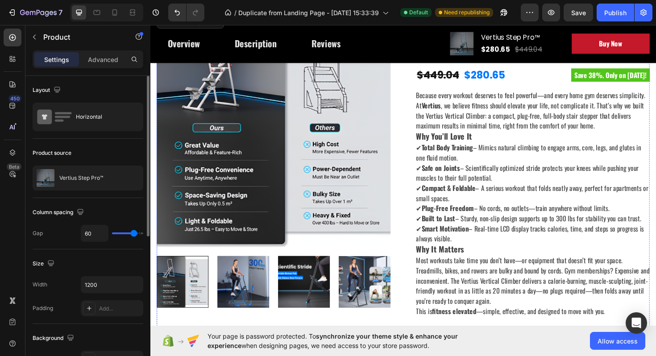
scroll to position [236, 0]
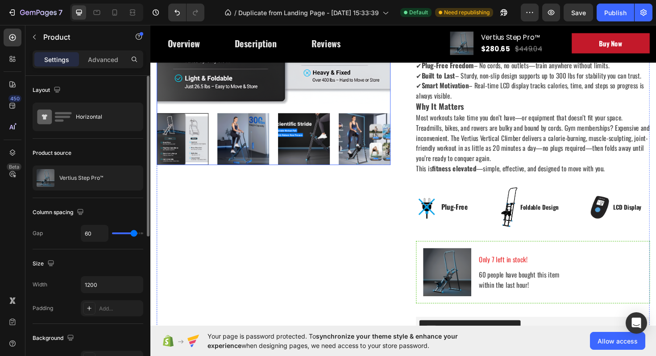
click at [175, 130] on div at bounding box center [184, 145] width 55 height 55
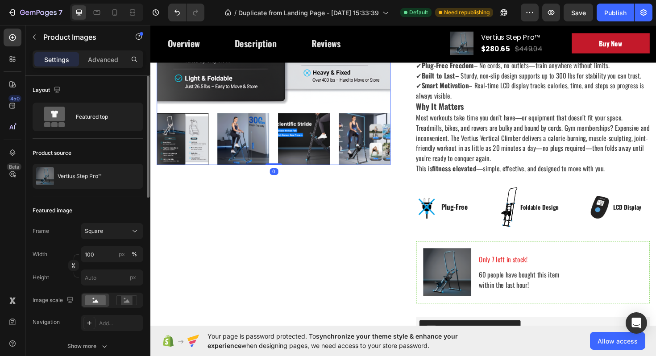
click at [189, 138] on div at bounding box center [184, 145] width 55 height 55
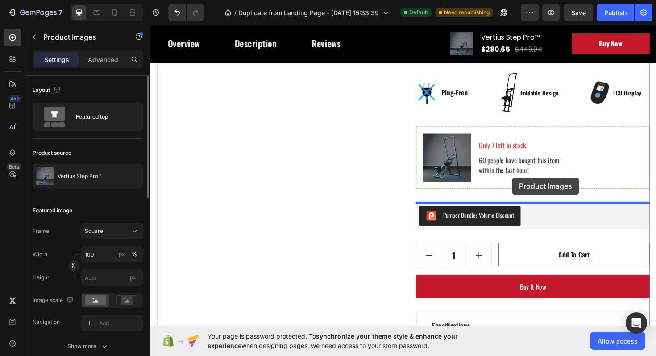
scroll to position [364, 0]
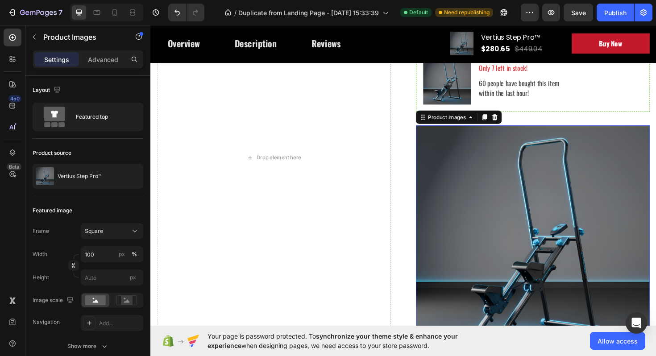
scroll to position [541, 0]
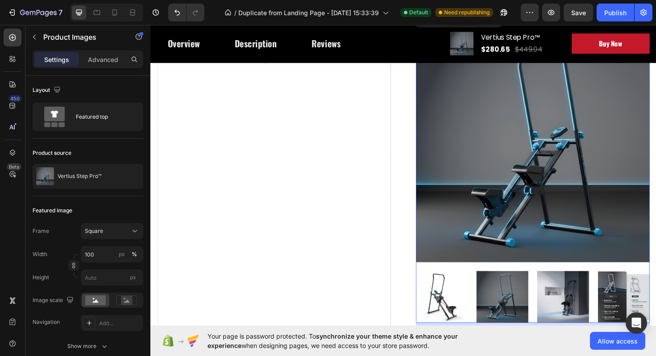
click at [367, 273] on div "Drop element here" at bounding box center [281, 63] width 248 height 1016
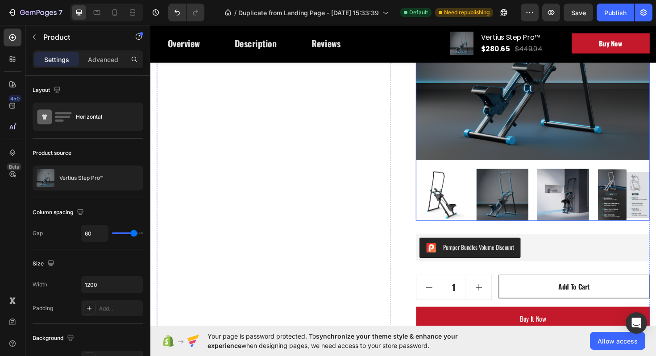
scroll to position [778, 0]
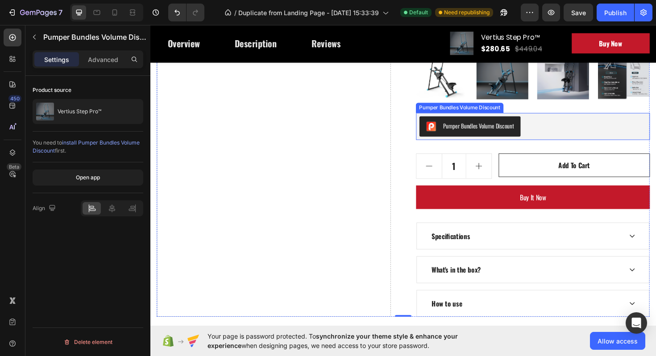
click at [489, 135] on div "Pumper Bundles Volume Discount" at bounding box center [497, 131] width 75 height 9
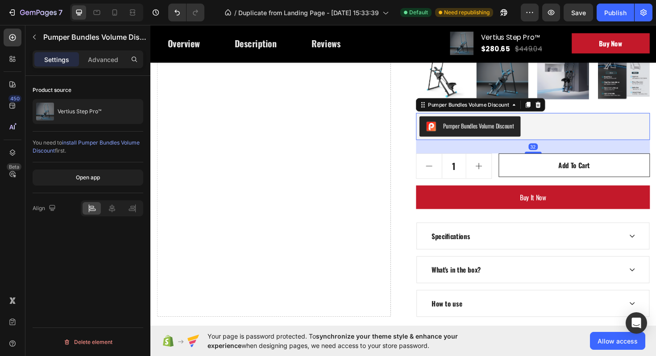
click at [491, 137] on div "Pumper Bundles Volume Discount" at bounding box center [488, 132] width 93 height 11
click at [182, 12] on button "Undo/Redo" at bounding box center [177, 13] width 18 height 18
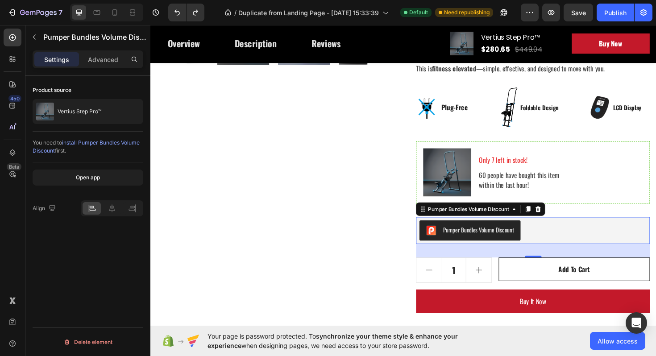
scroll to position [326, 0]
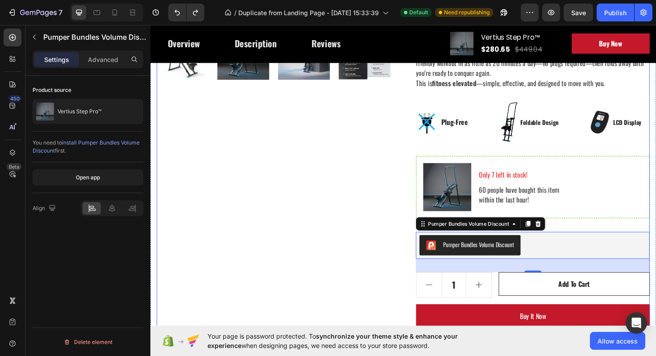
click at [358, 206] on div "Product Images" at bounding box center [281, 115] width 248 height 689
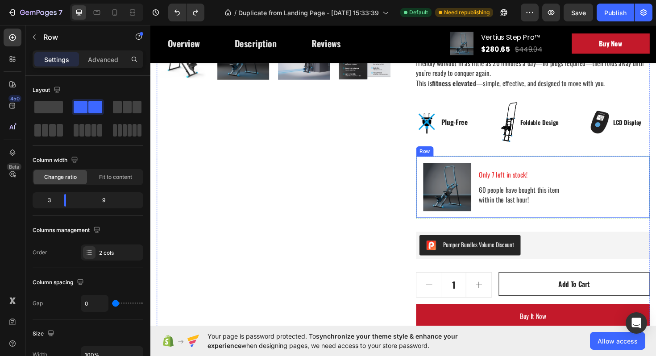
click at [503, 193] on div "Only 7 left in stock! Text block 60 people have bought this item within the las…" at bounding box center [584, 196] width 175 height 51
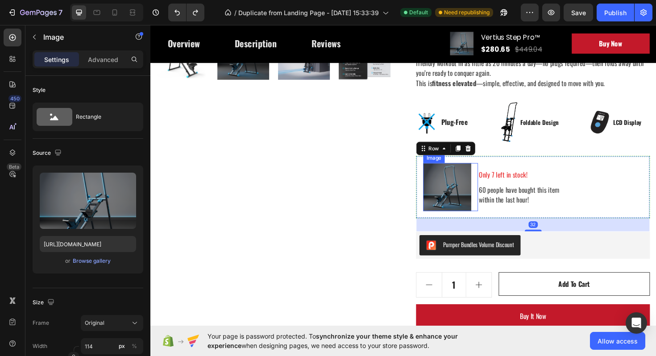
click at [469, 196] on img at bounding box center [464, 196] width 51 height 51
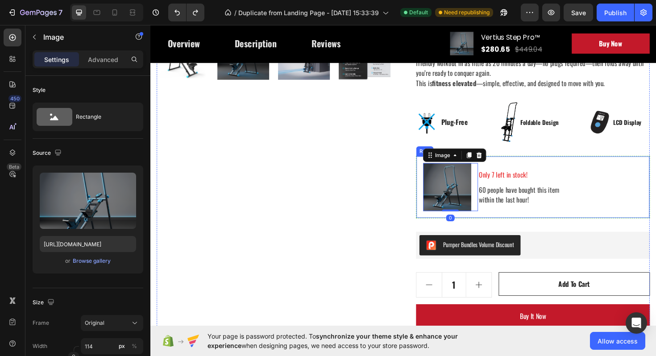
click at [520, 233] on div "Icon Icon Icon Icon Icon Icon List Hoz (224 reviews) Text block Row Vertius Ste…" at bounding box center [556, 115] width 248 height 689
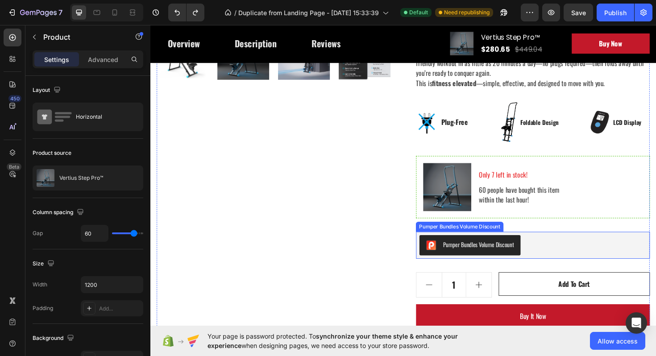
click at [512, 250] on button "Pumper Bundles Volume Discount" at bounding box center [488, 258] width 107 height 21
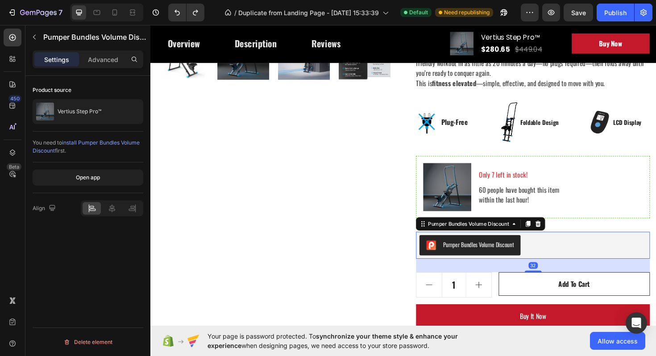
click at [569, 253] on div "Pumper Bundles Volume Discount" at bounding box center [555, 258] width 241 height 21
click at [527, 259] on div "Pumper Bundles Volume Discount" at bounding box center [497, 257] width 75 height 9
click at [438, 261] on button "Pumper Bundles Volume Discount" at bounding box center [488, 258] width 107 height 21
click at [448, 261] on img "Pumper Bundles Volume Discount" at bounding box center [447, 258] width 11 height 11
click at [537, 236] on icon at bounding box center [535, 236] width 3 height 2
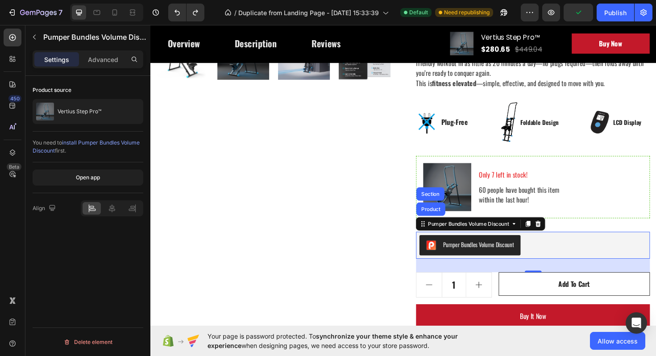
click at [541, 249] on button "Pumper Bundles Volume Discount" at bounding box center [488, 258] width 107 height 21
click at [515, 266] on button "Pumper Bundles Volume Discount" at bounding box center [488, 258] width 107 height 21
click at [511, 265] on button "Pumper Bundles Volume Discount" at bounding box center [488, 258] width 107 height 21
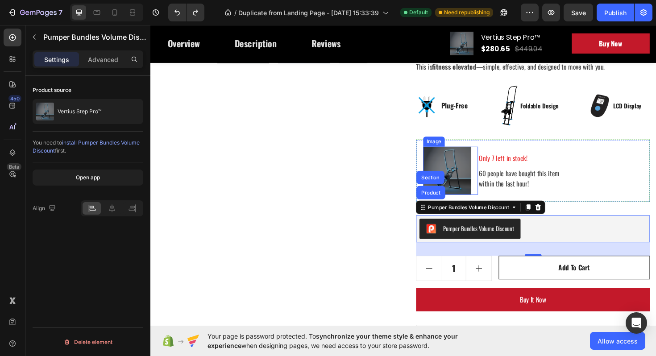
scroll to position [376, 0]
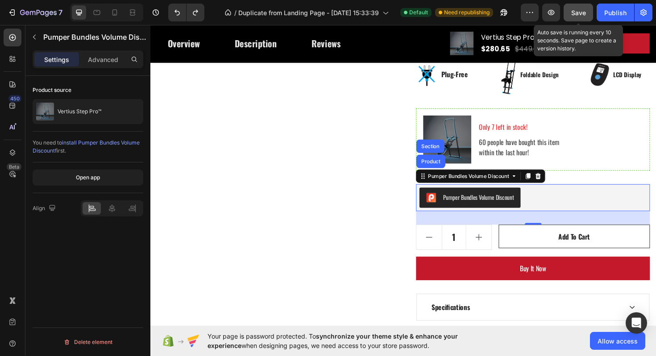
click at [582, 16] on span "Save" at bounding box center [578, 13] width 15 height 8
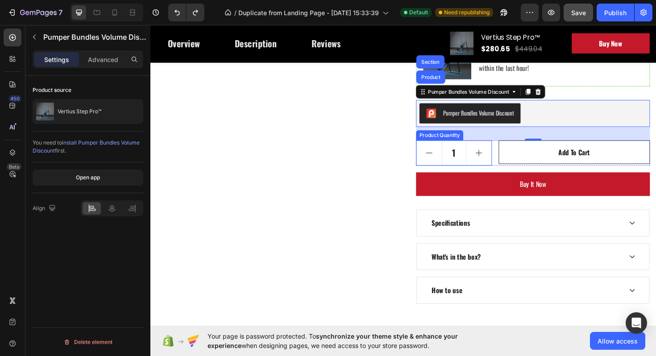
scroll to position [420, 0]
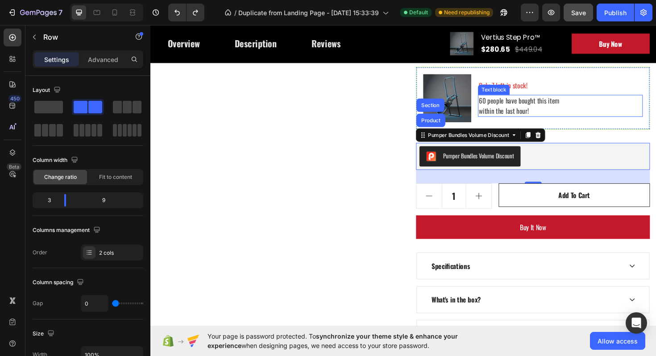
click at [586, 98] on div "Only 7 left in stock! Text block 60 people have bought this item within the las…" at bounding box center [584, 102] width 175 height 51
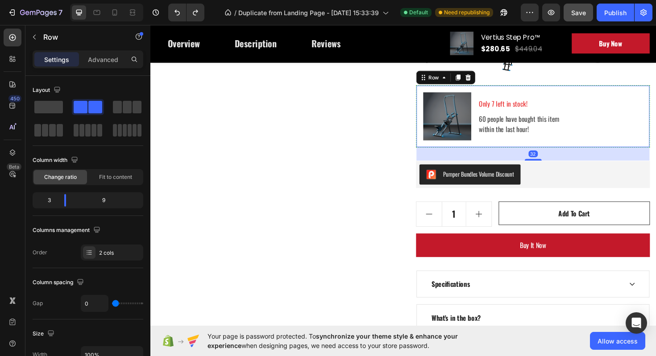
scroll to position [390, 0]
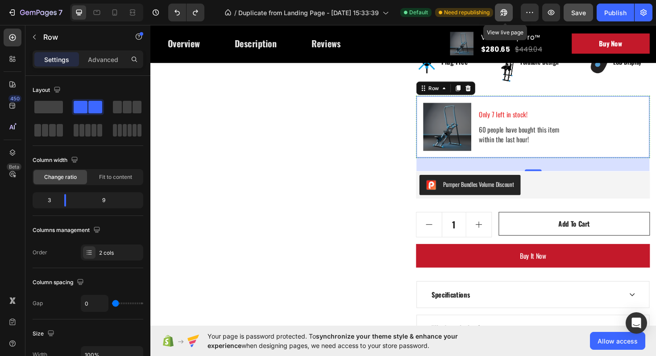
click at [503, 13] on icon "button" at bounding box center [504, 12] width 9 height 9
click at [616, 13] on div "Publish" at bounding box center [615, 12] width 22 height 9
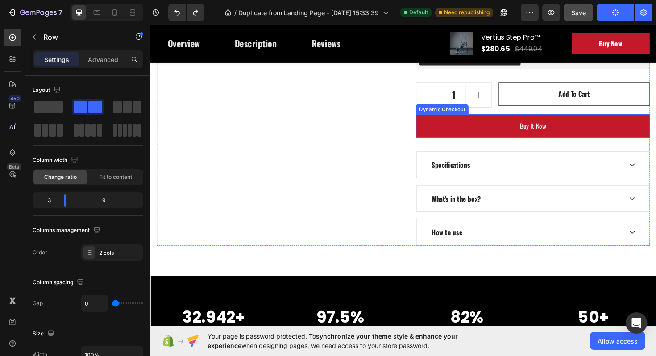
scroll to position [528, 0]
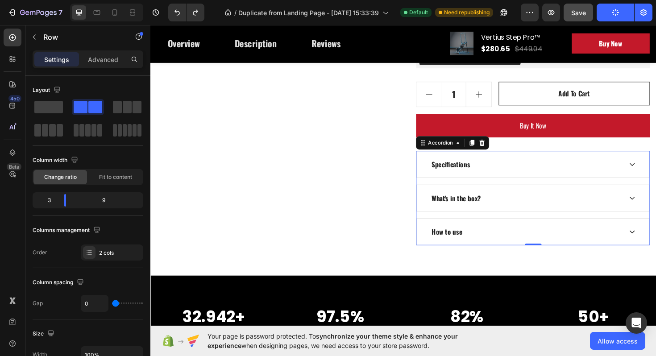
click at [595, 177] on div "Specifications" at bounding box center [548, 172] width 203 height 13
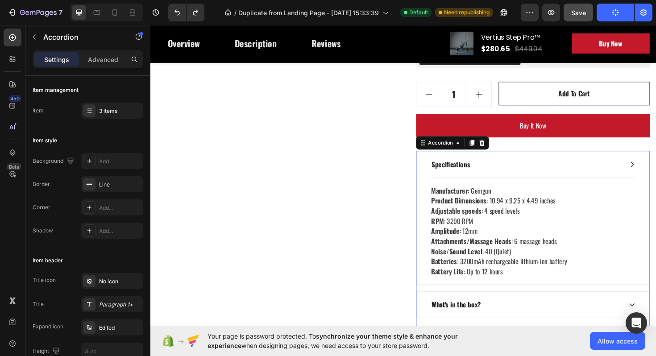
click at [595, 177] on div "Specifications" at bounding box center [548, 172] width 203 height 13
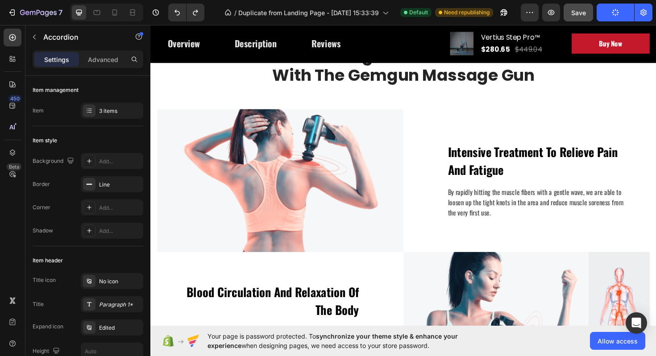
scroll to position [940, 0]
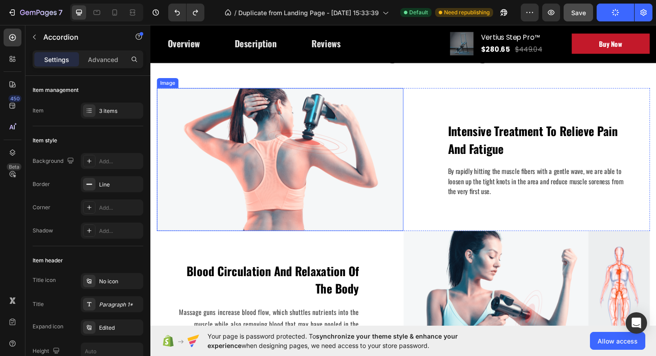
click at [349, 185] on img at bounding box center [287, 167] width 261 height 151
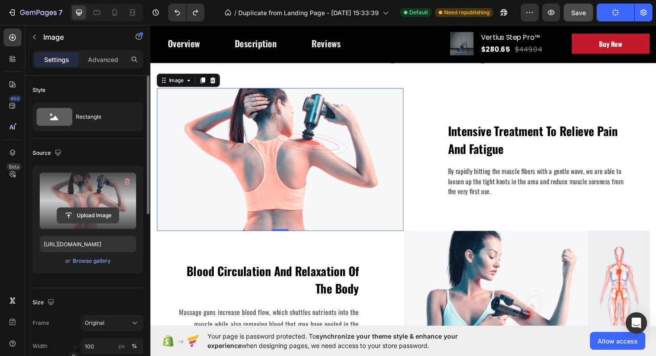
click at [87, 215] on input "file" at bounding box center [88, 215] width 62 height 15
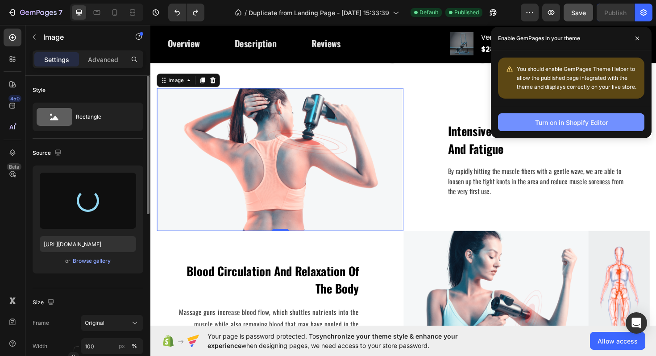
click at [547, 122] on div "Turn on in Shopify Editor" at bounding box center [571, 122] width 73 height 9
